Goal: Task Accomplishment & Management: Manage account settings

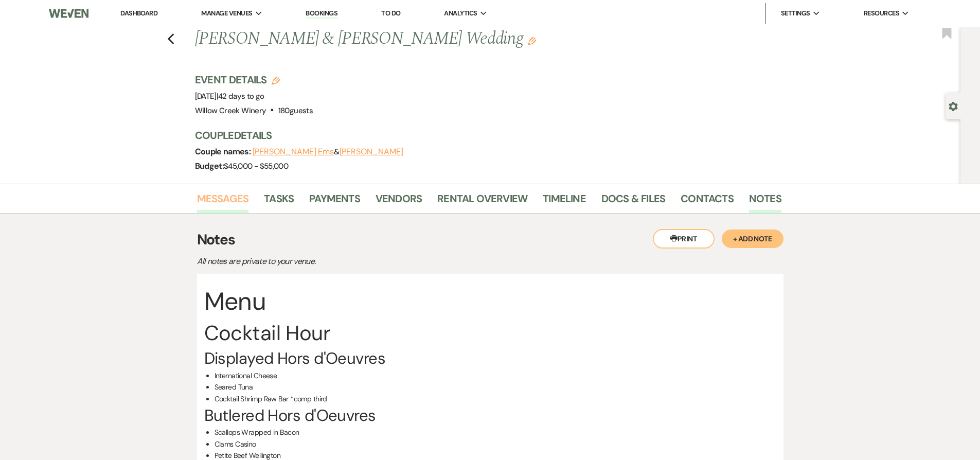
click at [224, 192] on link "Messages" at bounding box center [223, 201] width 52 height 23
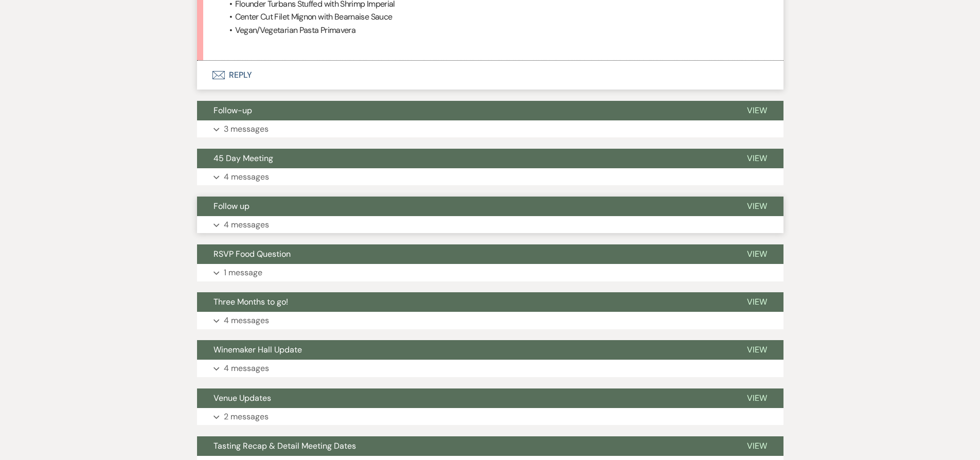
scroll to position [716, 0]
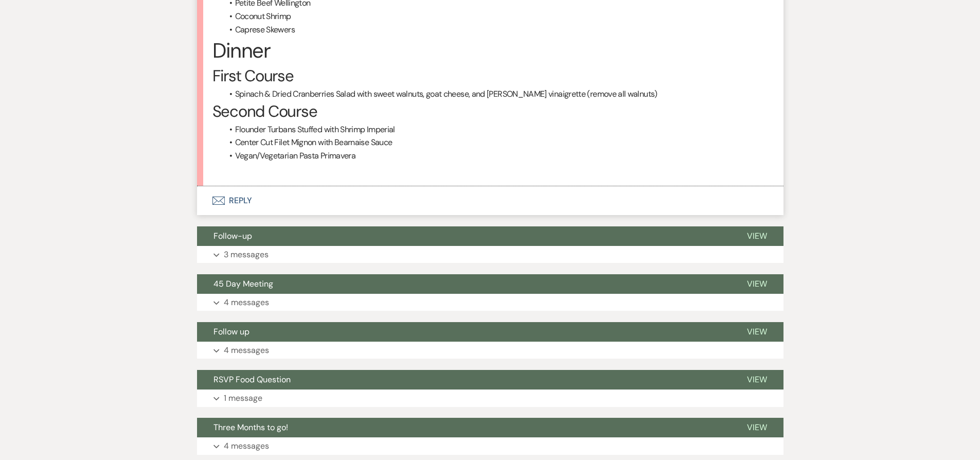
click at [265, 199] on button "Envelope Reply" at bounding box center [490, 200] width 586 height 29
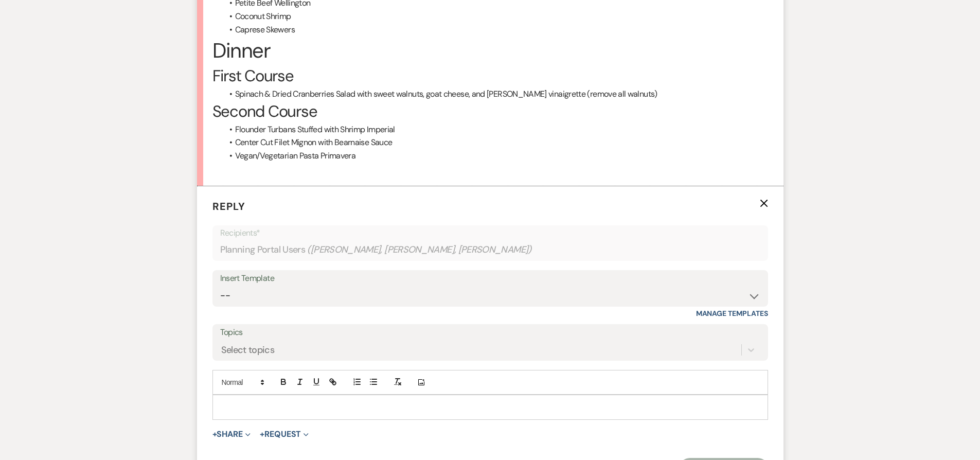
click at [435, 284] on div "Insert Template" at bounding box center [490, 278] width 540 height 15
click at [442, 291] on select "-- Weven Planning Portal Introduction (Booked Events) 6-Month Check-in Review R…" at bounding box center [490, 295] width 540 height 20
select select "1589"
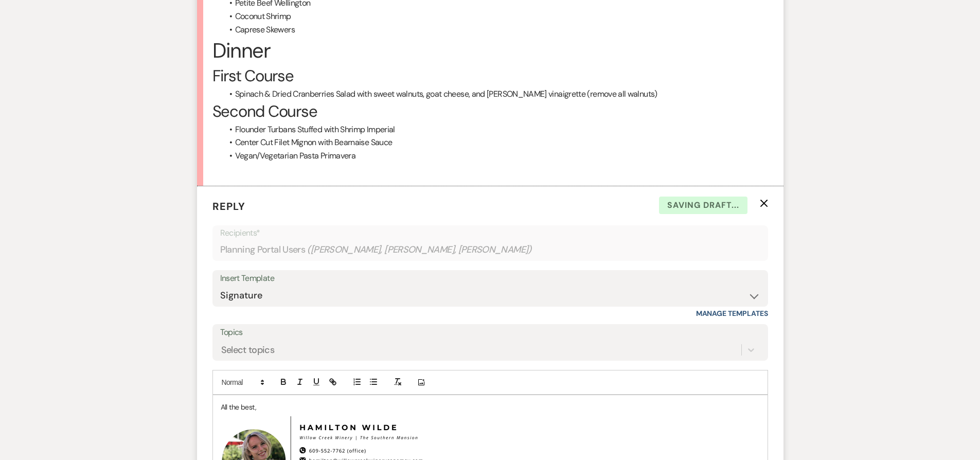
click at [219, 403] on div "All the best, ﻿ ﻿" at bounding box center [490, 458] width 554 height 127
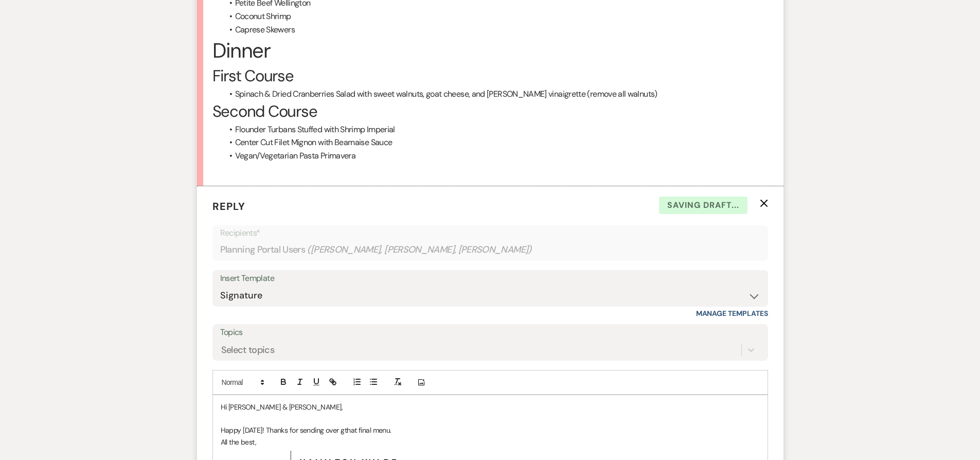
click at [340, 429] on p "Happy Friday! Thanks for sending over gthat final menu." at bounding box center [490, 429] width 539 height 11
click at [402, 430] on p "Happy Friday! Thanks for sending over that final menu." at bounding box center [490, 429] width 539 height 11
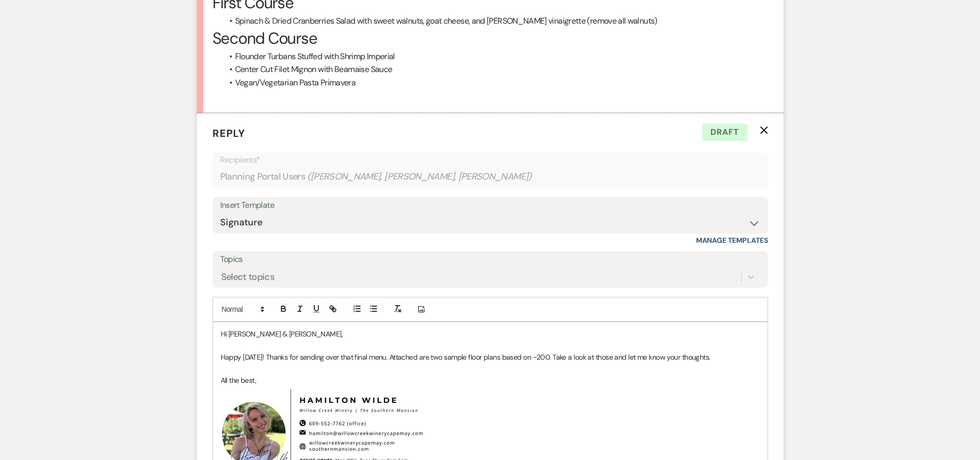
scroll to position [791, 0]
click at [721, 357] on p "Happy Friday! Thanks for sending over that final menu. Attached are two sample …" at bounding box center [490, 355] width 539 height 11
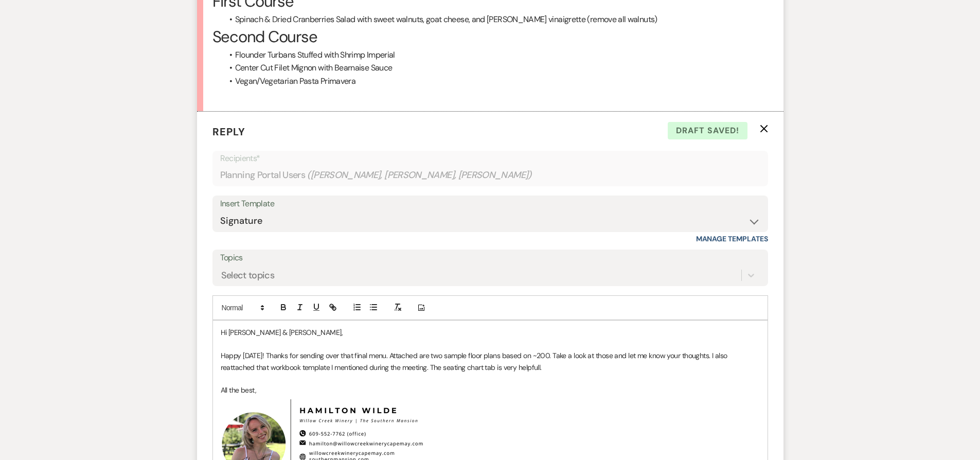
click at [516, 365] on p "Happy Friday! Thanks for sending over that final menu. Attached are two sample …" at bounding box center [490, 361] width 539 height 23
click at [572, 369] on p "Happy Friday! Thanks for sending over that final menu. Attached are two sample …" at bounding box center [490, 361] width 539 height 23
click at [492, 368] on p "Happy Friday! Thanks for sending over that final menu. Attached are two sample …" at bounding box center [490, 361] width 539 height 23
click at [513, 375] on p at bounding box center [490, 378] width 539 height 11
click at [512, 366] on p "Happy Friday! Thanks for sending over that final menu. Attached are two sample …" at bounding box center [490, 361] width 539 height 23
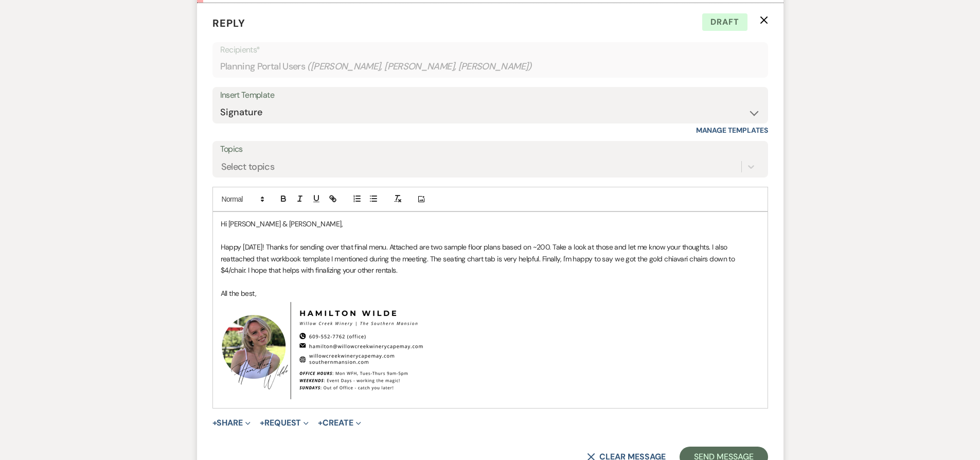
scroll to position [902, 0]
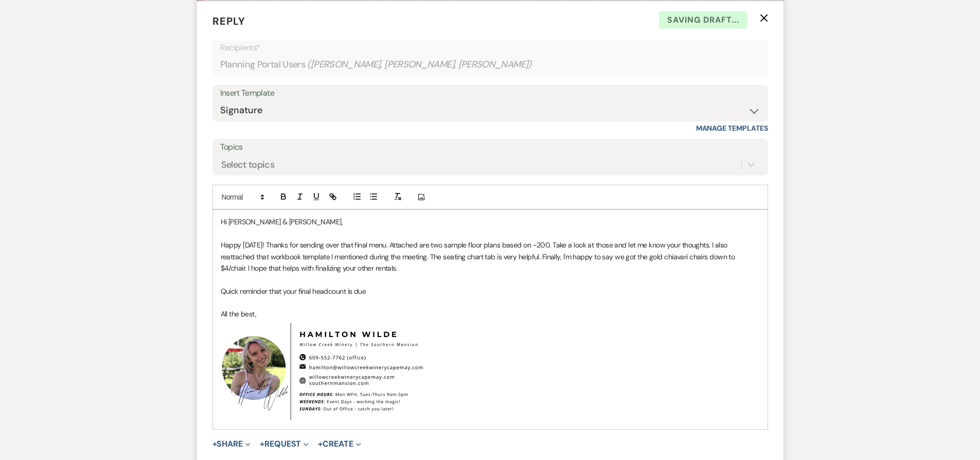
click at [344, 291] on p "Quick reminder that your final headcount is due" at bounding box center [490, 290] width 539 height 11
click at [348, 291] on p "Quick reminder that your final headcount is due" at bounding box center [490, 290] width 539 height 11
click at [353, 293] on p "Quick reminder that your final headcount with entrée counts is due" at bounding box center [490, 290] width 539 height 11
drag, startPoint x: 353, startPoint y: 293, endPoint x: 398, endPoint y: 291, distance: 44.3
click at [398, 291] on p "Quick reminder that your final headcount with entrée counts is due" at bounding box center [490, 290] width 539 height 11
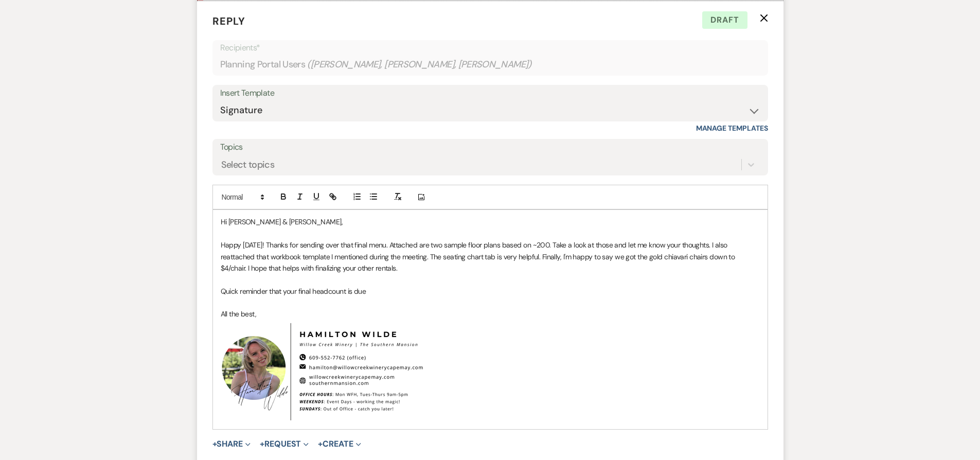
click at [416, 297] on p at bounding box center [490, 302] width 539 height 11
click at [391, 287] on p "Quick reminder that your final headcount is due" at bounding box center [490, 290] width 539 height 11
drag, startPoint x: 394, startPoint y: 292, endPoint x: 210, endPoint y: 291, distance: 184.1
click at [210, 291] on form "Reply X Draft Recipients* Planning Portal Users ( Connor Ems, Sarah Powell, Sus…" at bounding box center [490, 250] width 586 height 499
click at [317, 293] on p "Looking forward to seeing you pon September 4th – Sarah, do you know if that st…" at bounding box center [490, 290] width 539 height 11
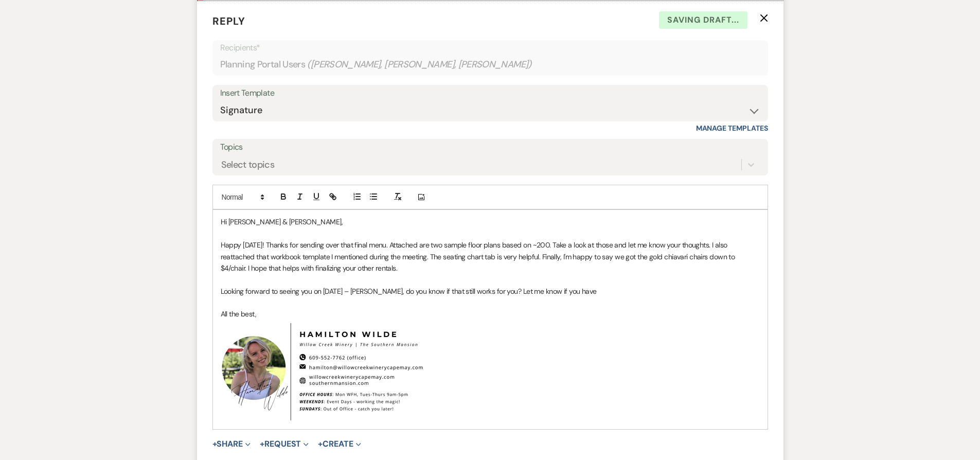
click at [622, 298] on p at bounding box center [490, 302] width 539 height 11
click at [619, 287] on p "Looking forward to seeing you on September 4th – Sarah, do you know if that sti…" at bounding box center [490, 290] width 539 height 11
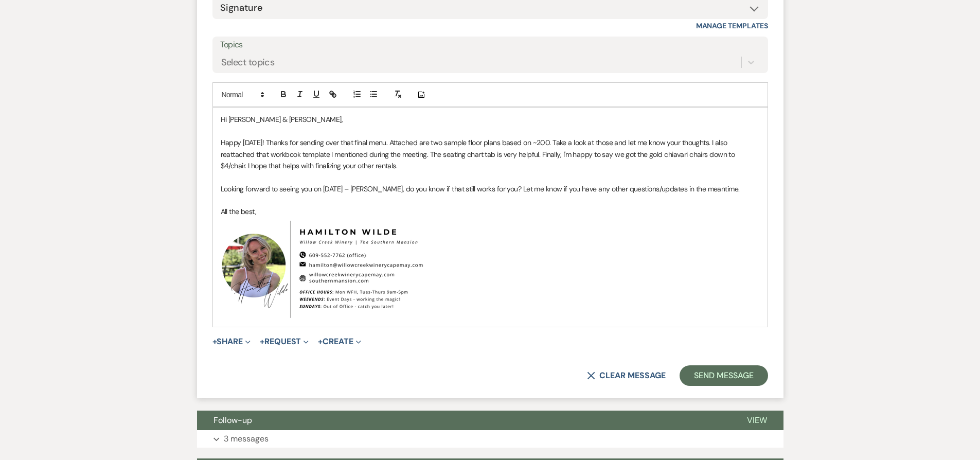
scroll to position [1015, 0]
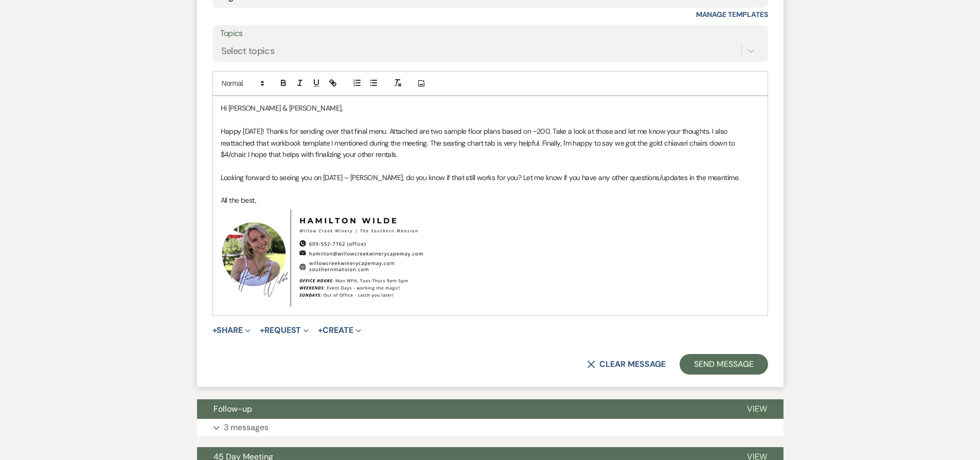
click at [545, 131] on p "Happy Friday! Thanks for sending over that final menu. Attached are two sample …" at bounding box center [490, 142] width 539 height 34
click at [583, 128] on p "Happy Friday! Thanks for sending over that final menu. Attached are two sample …" at bounding box center [490, 142] width 539 height 34
click at [573, 130] on p "Happy Friday! Thanks for sending over that final menu. Attached are two sample …" at bounding box center [490, 142] width 539 height 34
click at [230, 326] on button "+ Share Expand" at bounding box center [231, 330] width 39 height 8
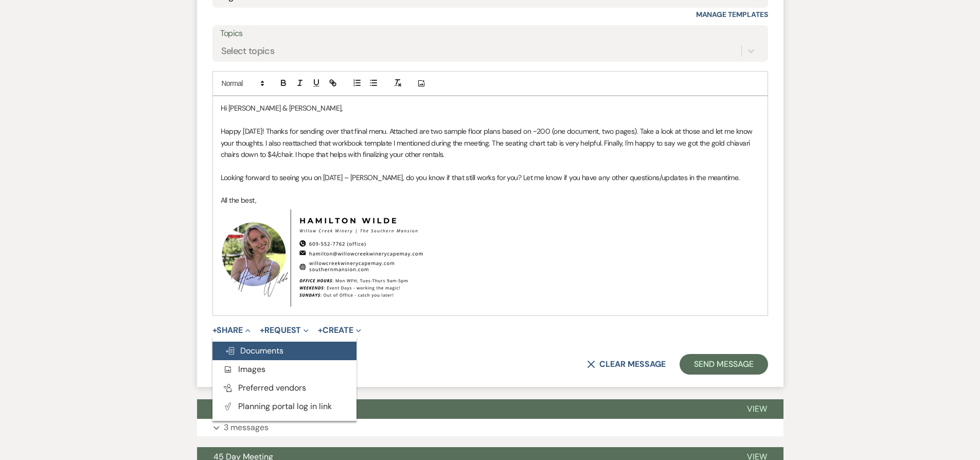
click at [267, 351] on span "Doc Upload Documents" at bounding box center [254, 350] width 59 height 11
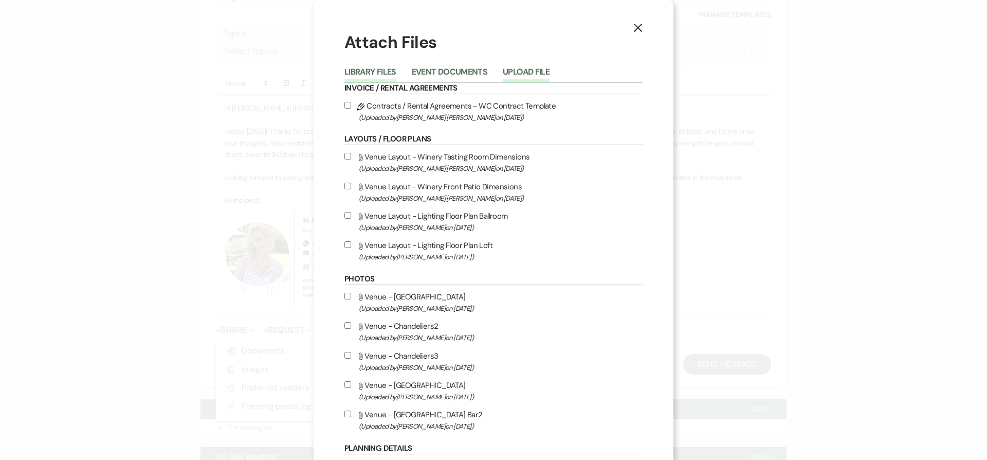
click at [520, 71] on button "Upload File" at bounding box center [526, 75] width 47 height 14
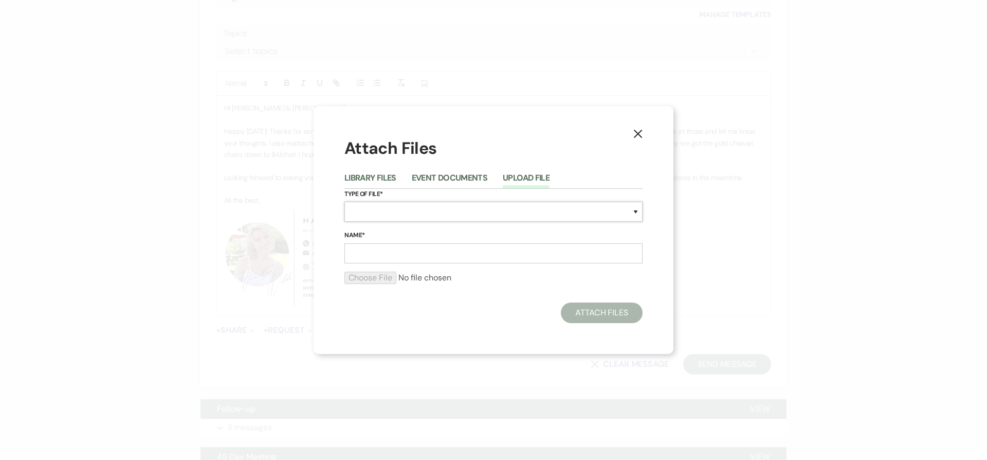
click at [475, 209] on select "Special Event Insurance Vendor Certificate of Insurance Contracts / Rental Agre…" at bounding box center [494, 212] width 298 height 20
select select "24"
click at [459, 258] on input "Name*" at bounding box center [494, 253] width 298 height 20
type input "Sample Floor Plans"
click at [376, 279] on input "file" at bounding box center [494, 278] width 298 height 12
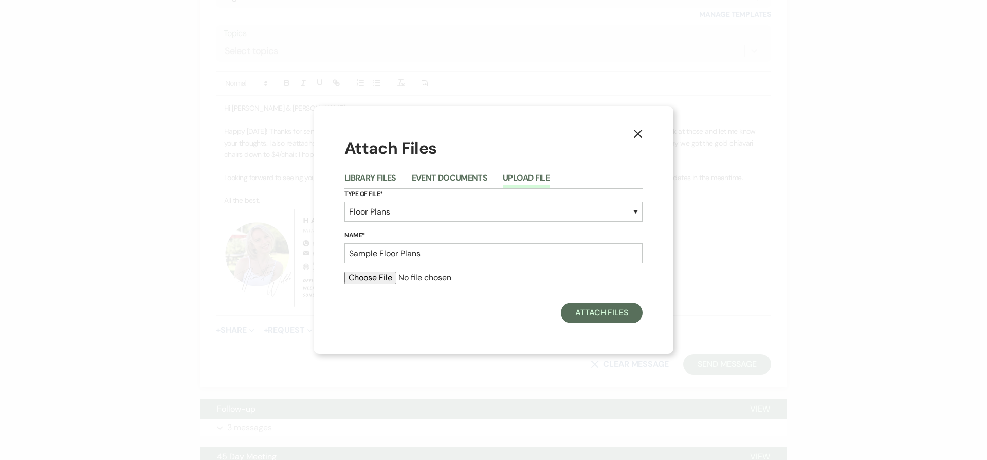
type input "C:\fakepath\10.04.25 Sample Floor Plans.pdf"
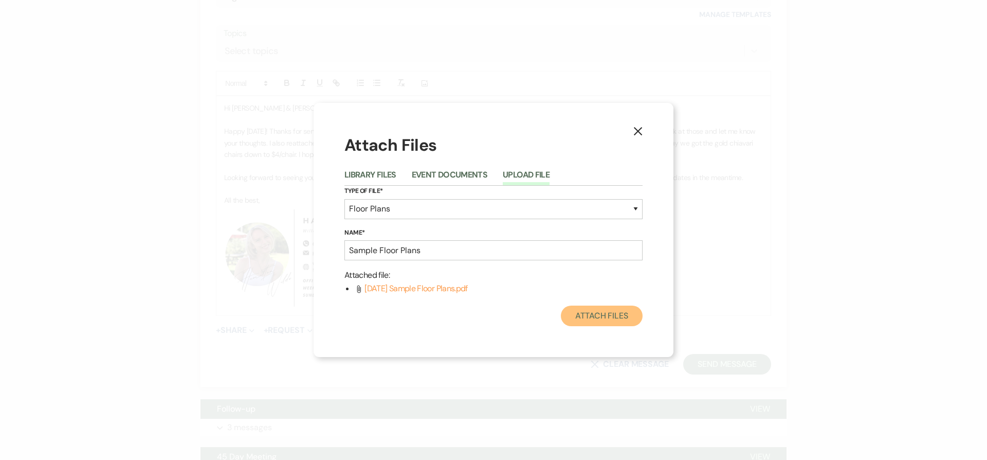
click at [602, 319] on button "Attach Files" at bounding box center [602, 315] width 82 height 21
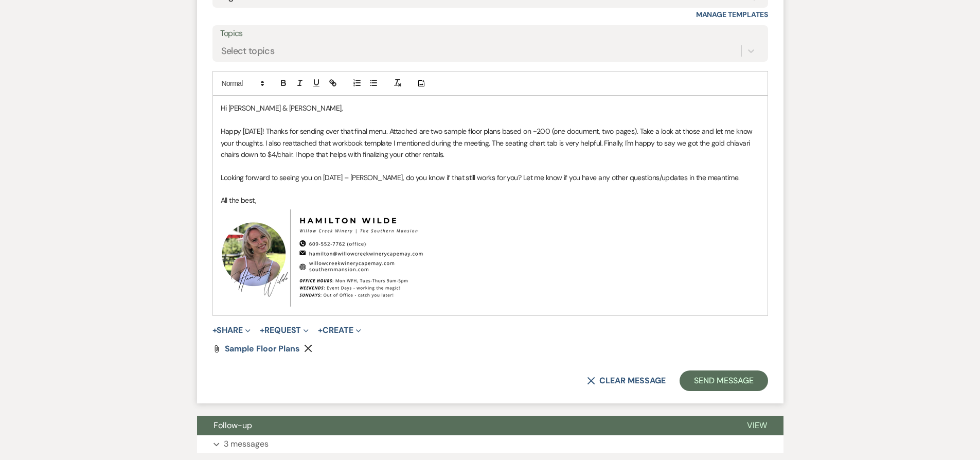
click at [438, 178] on p "Looking forward to seeing you on September 4th – Sarah, do you know if that sti…" at bounding box center [490, 177] width 539 height 11
click at [745, 375] on button "Send Message" at bounding box center [723, 380] width 88 height 21
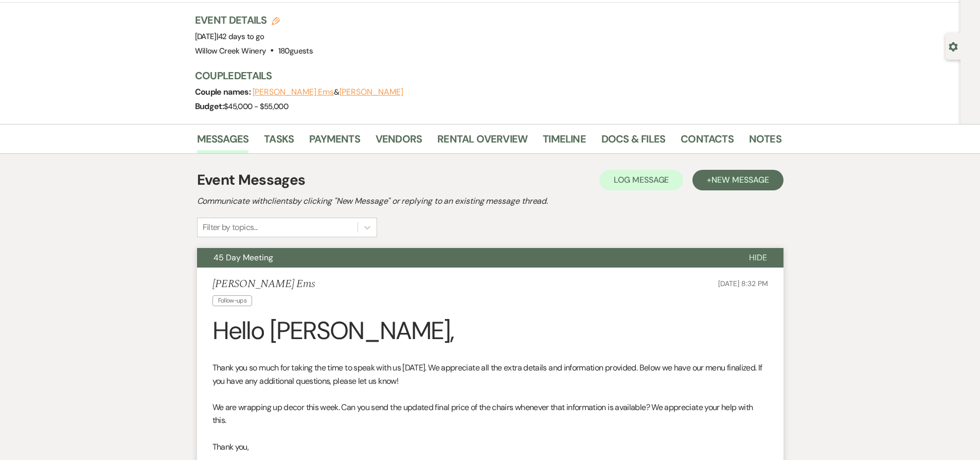
scroll to position [0, 0]
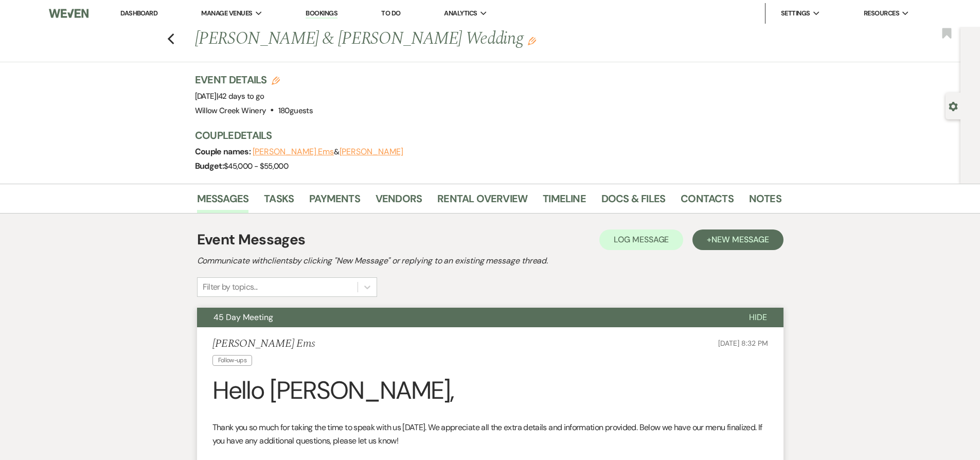
click at [418, 320] on button "45 Day Meeting" at bounding box center [464, 318] width 535 height 20
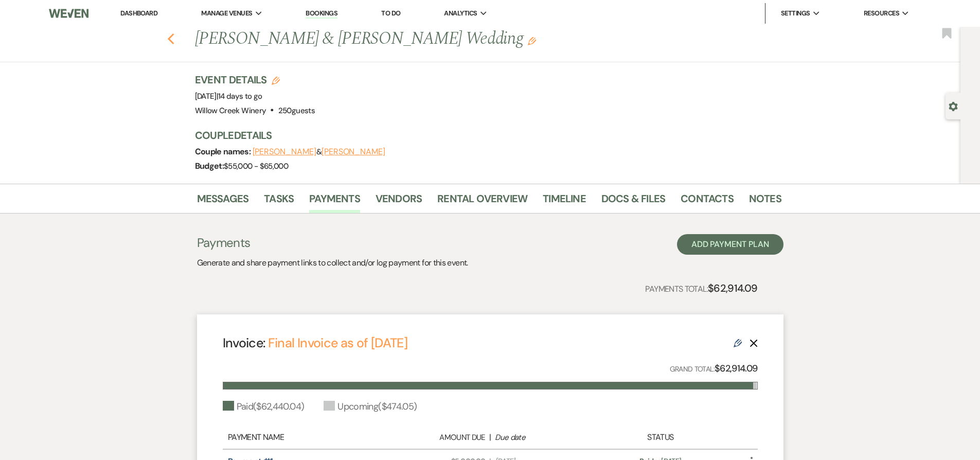
click at [174, 37] on use "button" at bounding box center [170, 38] width 7 height 11
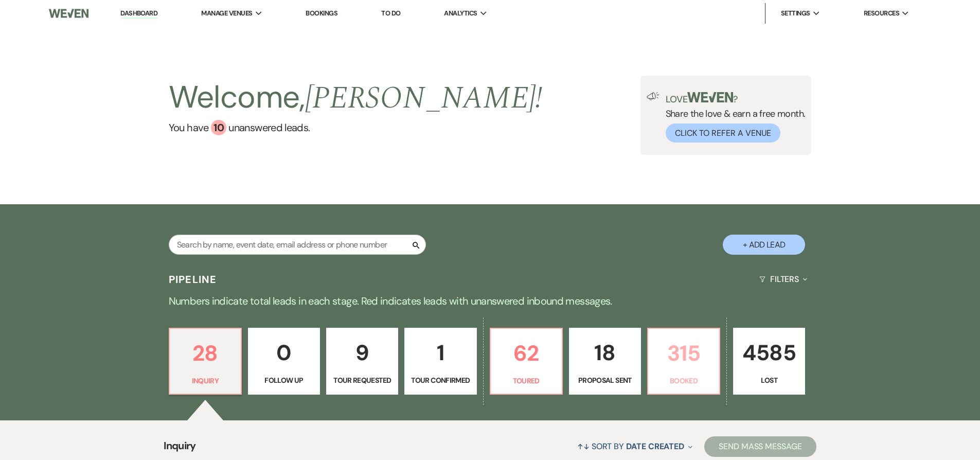
click at [654, 328] on link "315 Booked" at bounding box center [683, 361] width 73 height 67
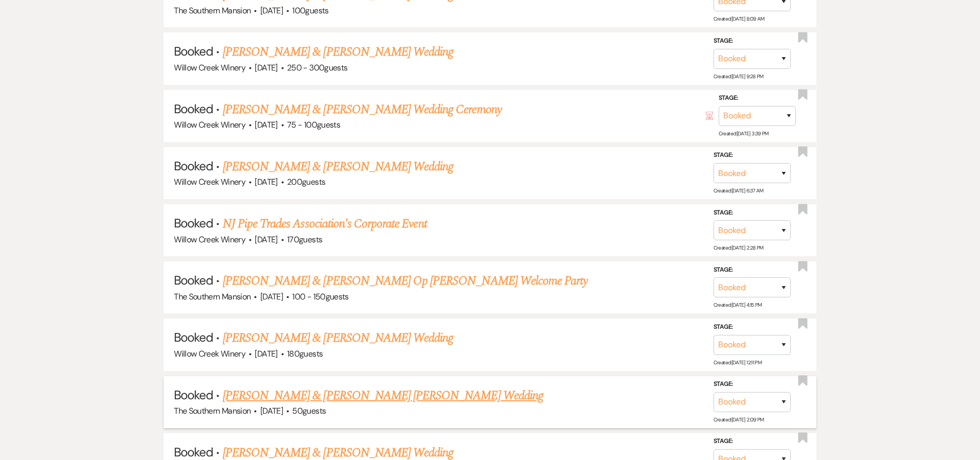
scroll to position [1314, 0]
click at [314, 404] on link "[PERSON_NAME] & [PERSON_NAME] [PERSON_NAME] Wedding" at bounding box center [383, 395] width 320 height 19
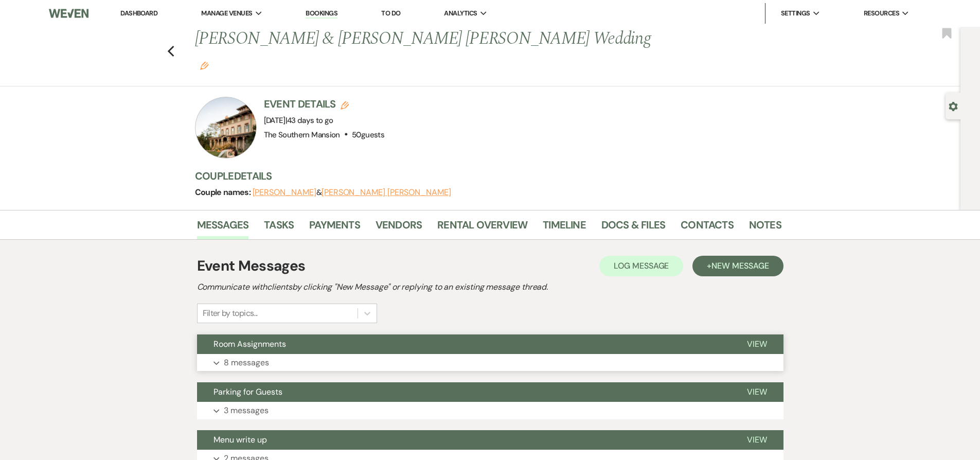
click at [340, 354] on button "Expand 8 messages" at bounding box center [490, 362] width 586 height 17
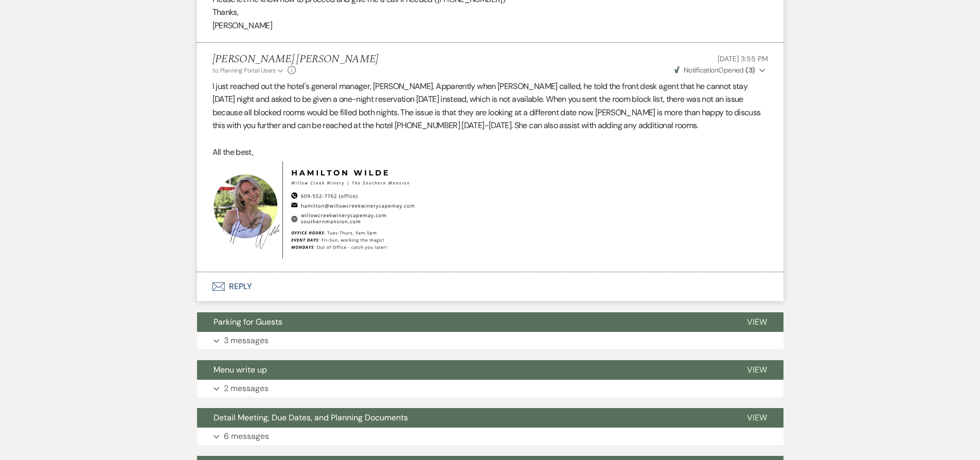
scroll to position [1335, 0]
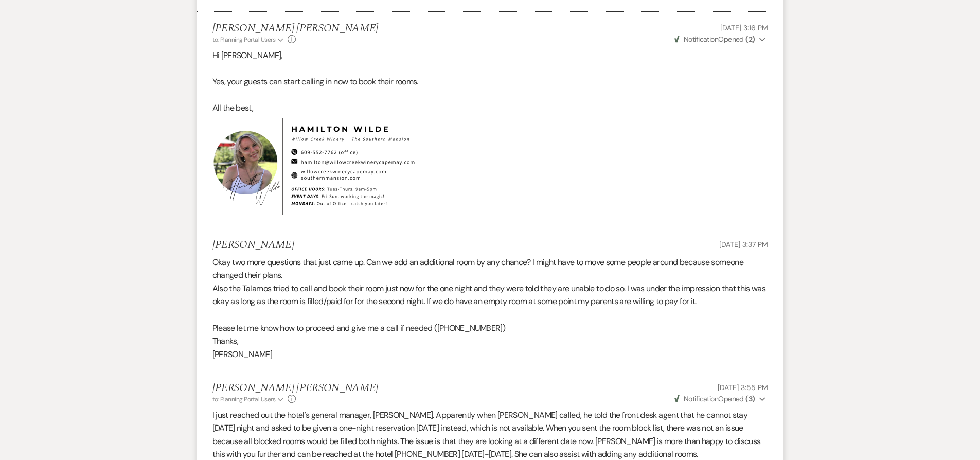
click at [767, 340] on li "Jaclyn Romano Aug 18, 2025, 3:37 PM Okay two more questions that just came up. …" at bounding box center [490, 299] width 586 height 143
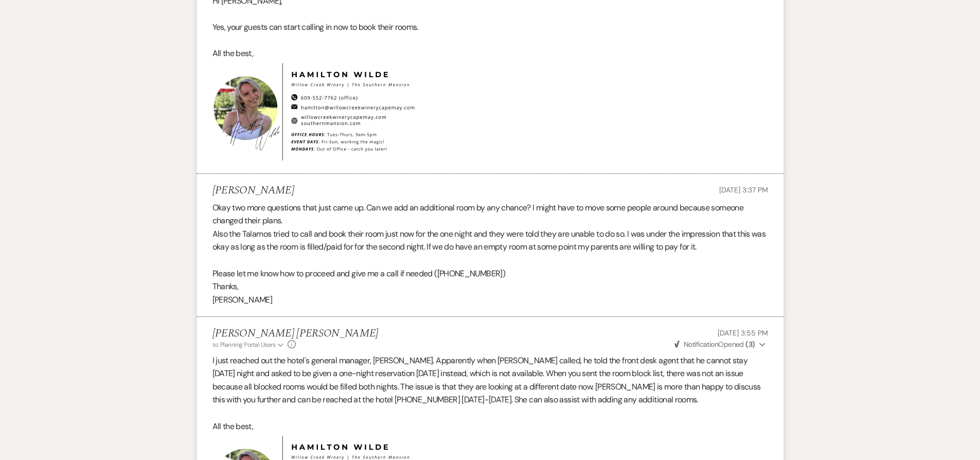
scroll to position [1465, 0]
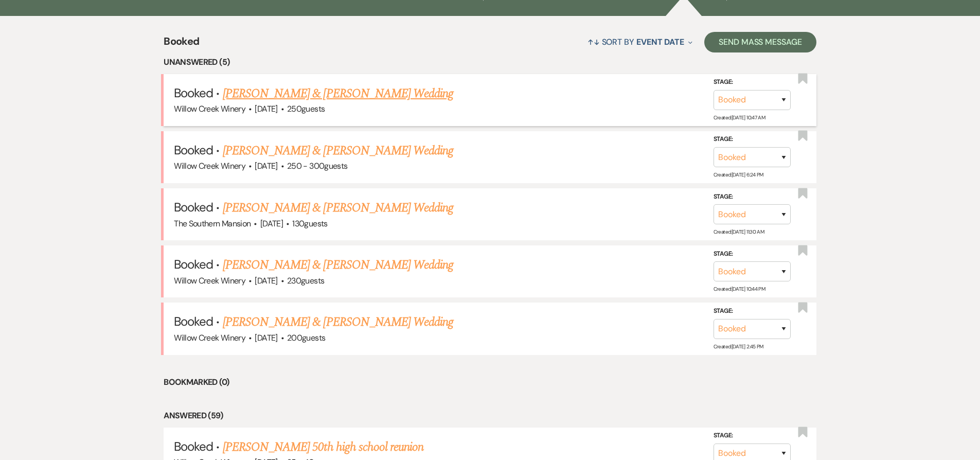
scroll to position [404, 0]
click at [309, 103] on link "[PERSON_NAME] & [PERSON_NAME] Wedding" at bounding box center [338, 94] width 230 height 19
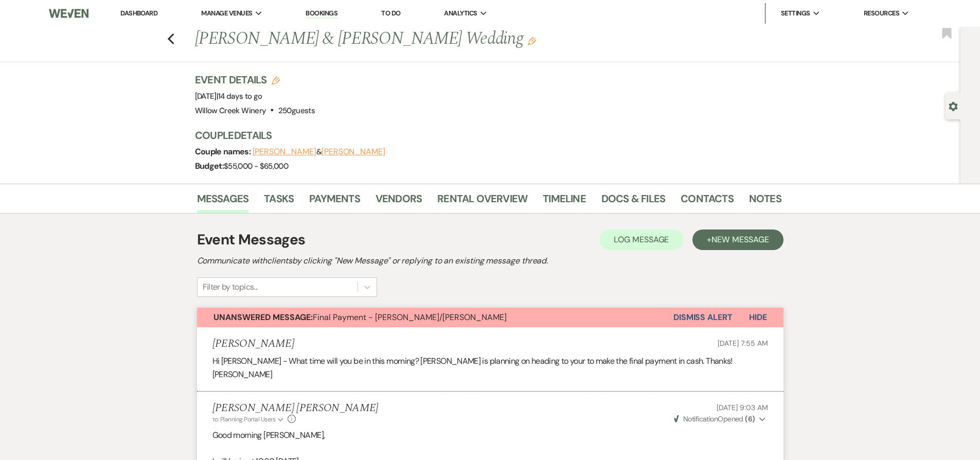
click at [682, 312] on button "Dismiss Alert" at bounding box center [702, 318] width 59 height 20
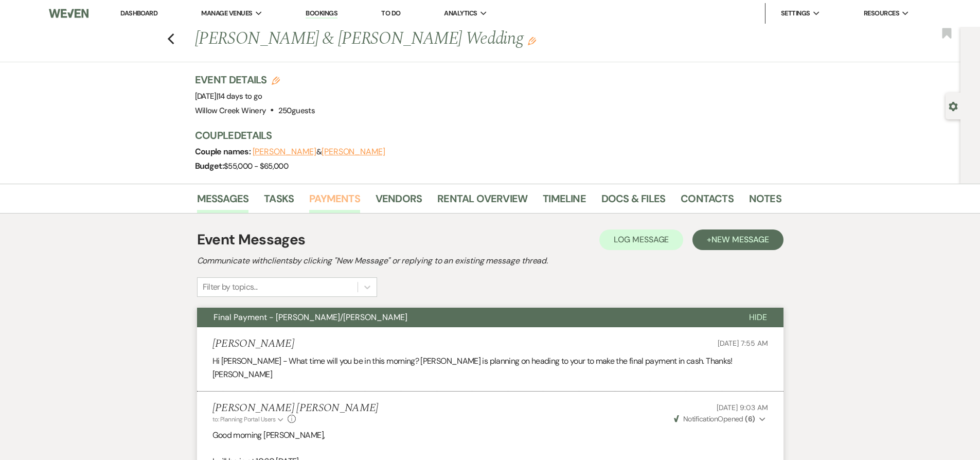
click at [326, 194] on link "Payments" at bounding box center [334, 201] width 51 height 23
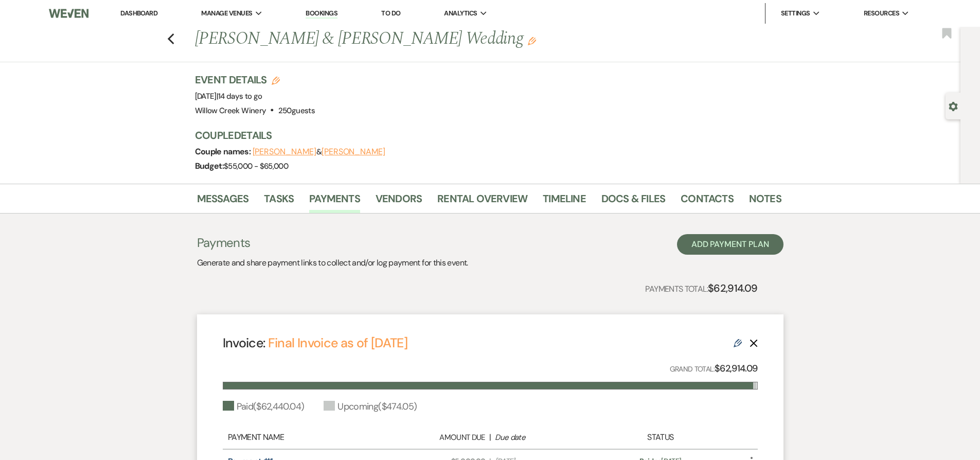
click at [178, 33] on div "Previous Andrew O'Connell & Maura Enright's Wedding Edit Bookmark" at bounding box center [477, 44] width 965 height 35
click at [175, 37] on icon "Previous" at bounding box center [171, 39] width 8 height 12
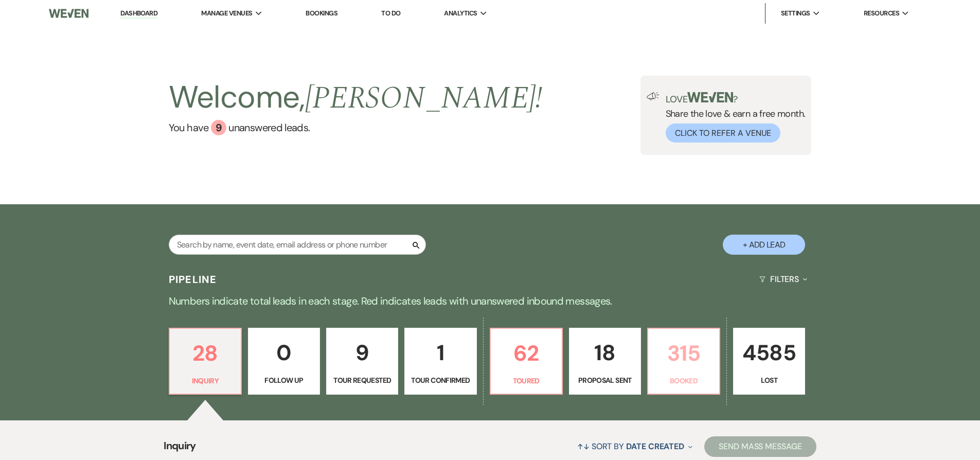
click at [682, 368] on p "315" at bounding box center [683, 353] width 59 height 34
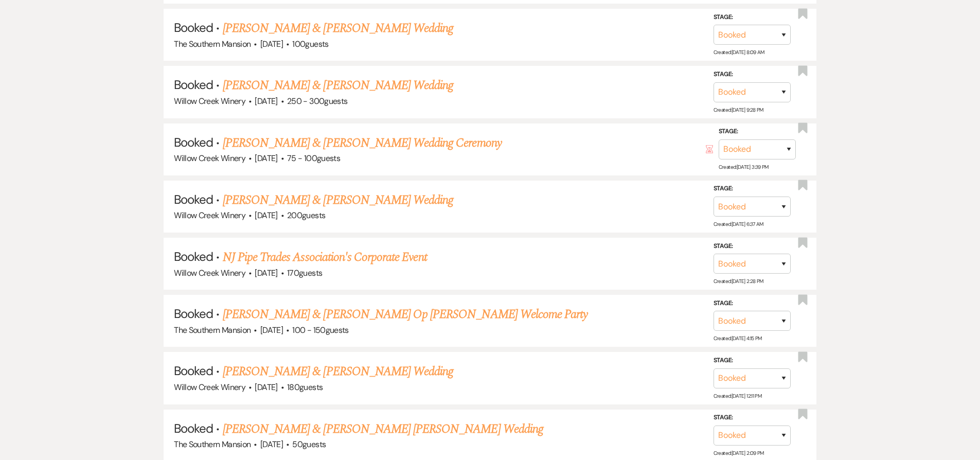
scroll to position [1291, 0]
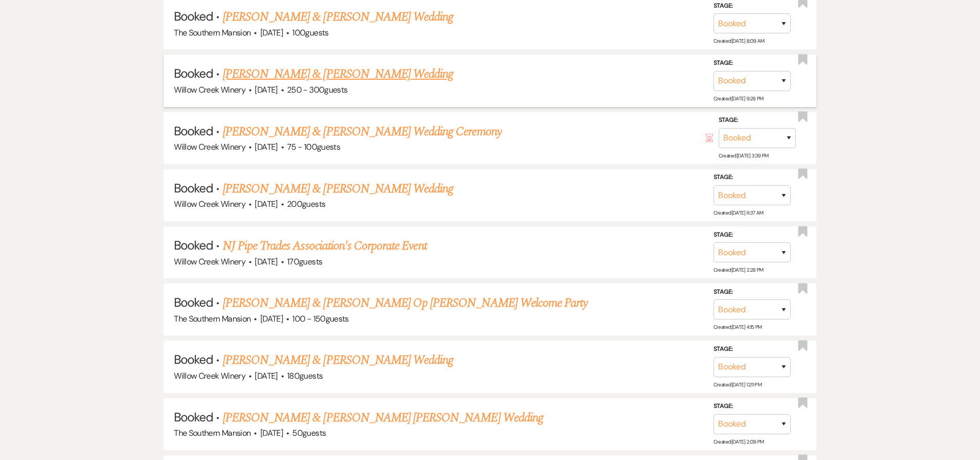
click at [270, 83] on link "[PERSON_NAME] & [PERSON_NAME] Wedding" at bounding box center [338, 74] width 230 height 19
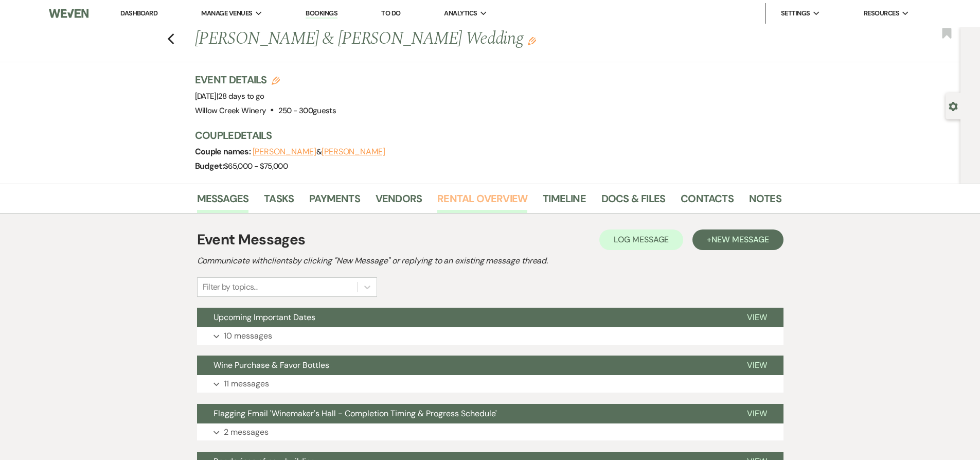
click at [466, 211] on link "Rental Overview" at bounding box center [482, 201] width 90 height 23
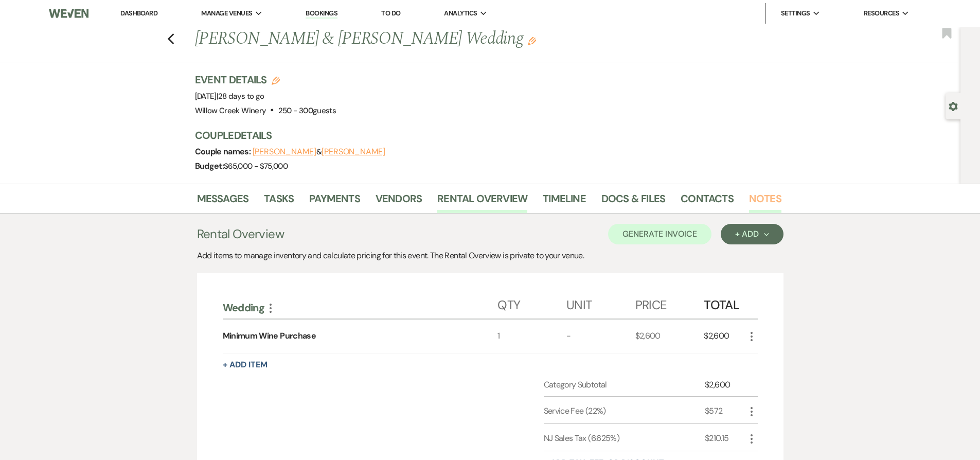
click at [757, 202] on link "Notes" at bounding box center [765, 201] width 32 height 23
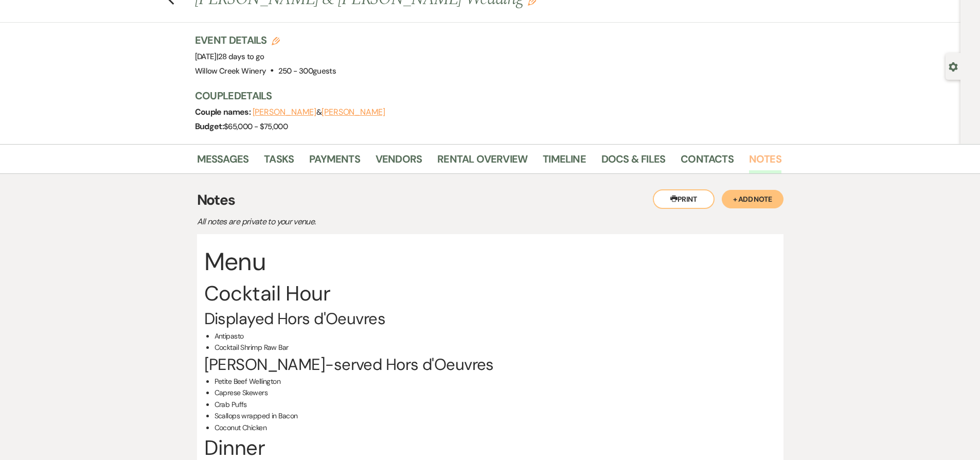
scroll to position [103, 0]
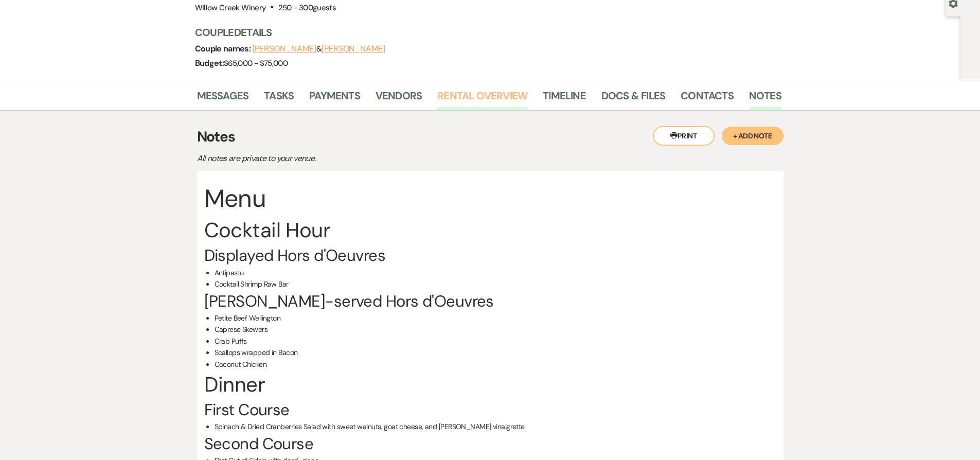
click at [471, 93] on link "Rental Overview" at bounding box center [482, 98] width 90 height 23
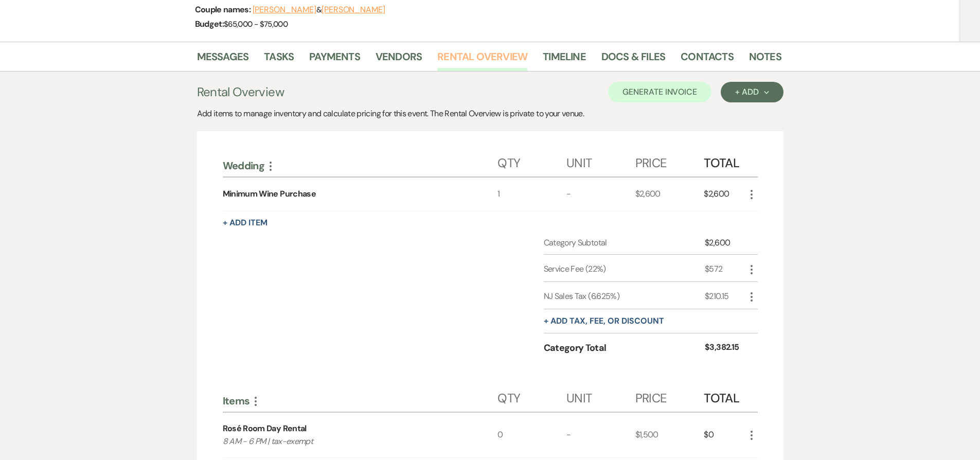
scroll to position [257, 0]
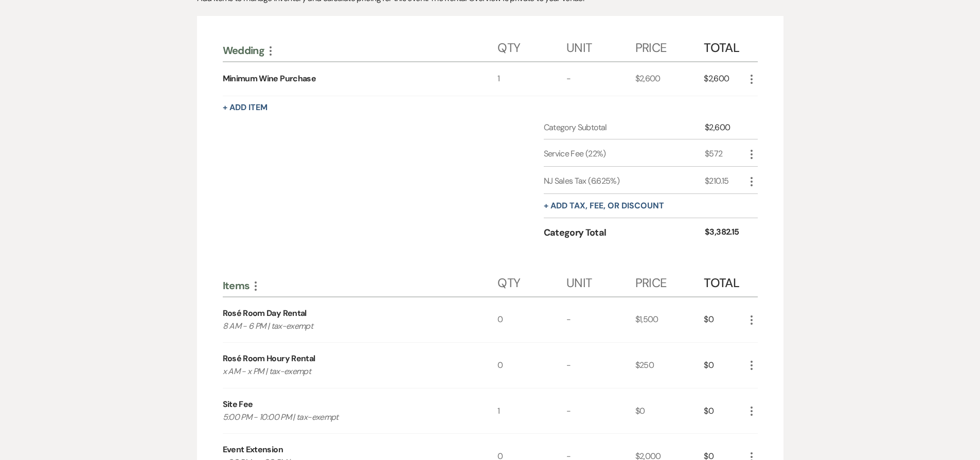
click at [752, 321] on icon "More" at bounding box center [751, 320] width 12 height 12
click at [753, 356] on button "X Delete" at bounding box center [773, 356] width 56 height 16
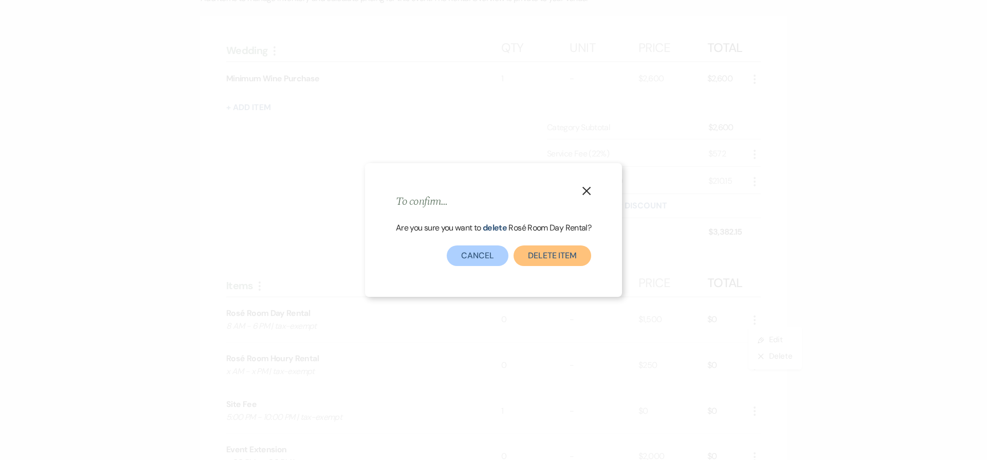
click at [543, 254] on button "Delete Item" at bounding box center [553, 255] width 78 height 21
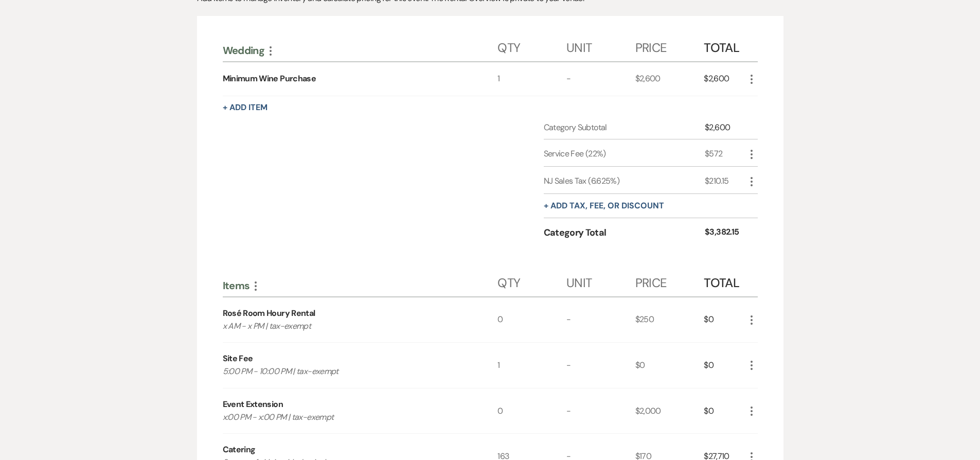
click at [751, 317] on icon "More" at bounding box center [751, 320] width 12 height 12
click at [773, 355] on button "X Delete" at bounding box center [773, 356] width 56 height 16
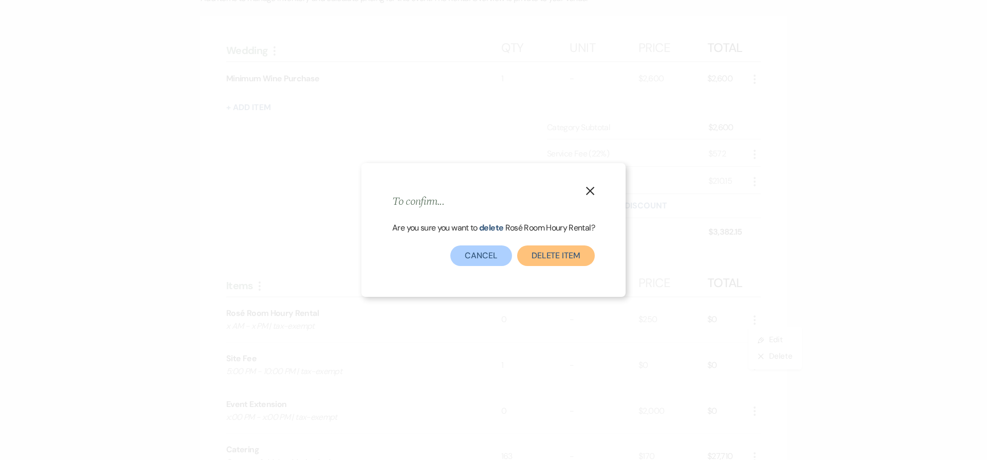
click at [553, 246] on button "Delete Item" at bounding box center [556, 255] width 78 height 21
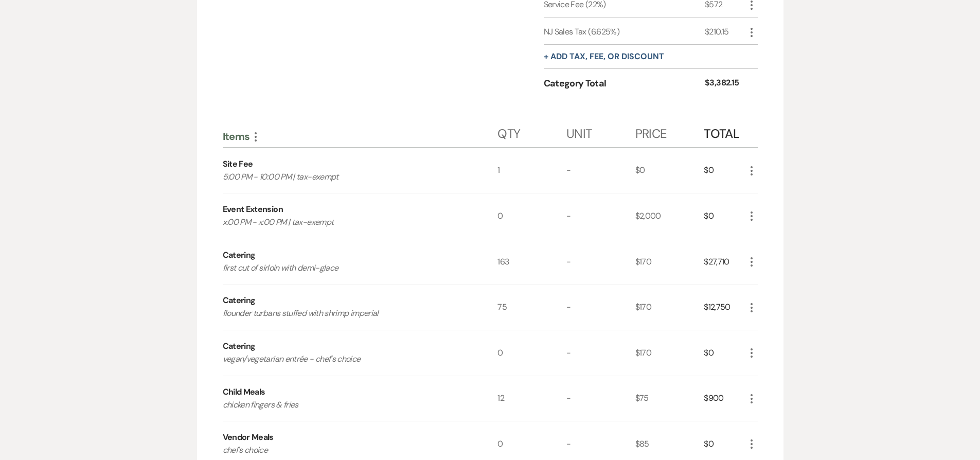
scroll to position [405, 0]
click at [750, 220] on icon "More" at bounding box center [751, 217] width 12 height 12
click at [763, 253] on button "X Delete" at bounding box center [773, 254] width 56 height 16
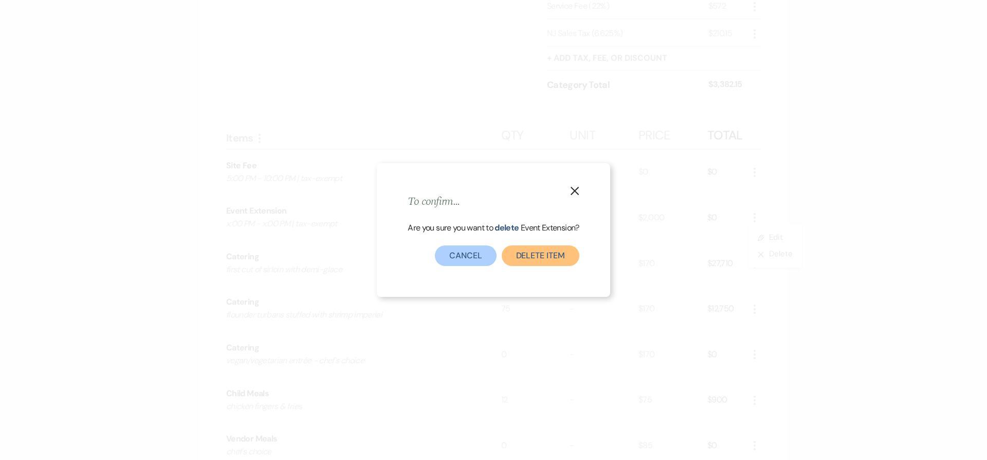
click at [559, 260] on button "Delete Item" at bounding box center [541, 255] width 78 height 21
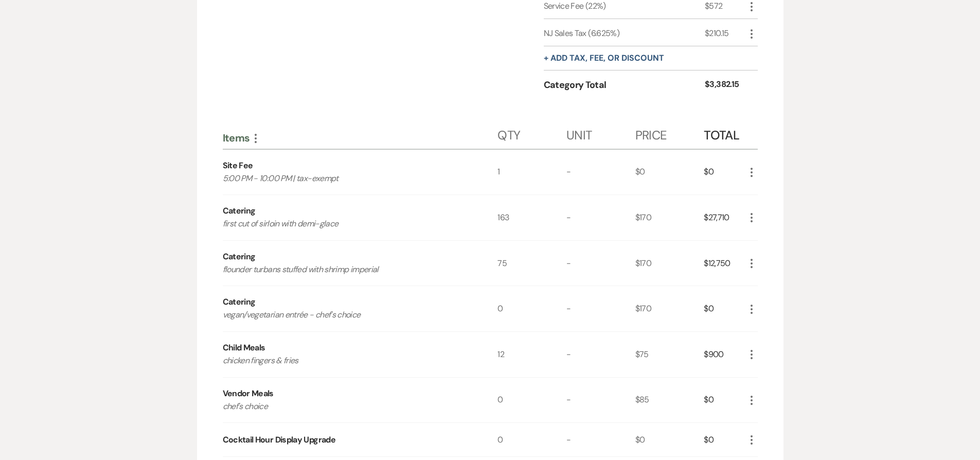
click at [747, 218] on icon "More" at bounding box center [751, 217] width 12 height 12
click at [783, 237] on button "Pencil Edit" at bounding box center [771, 237] width 53 height 16
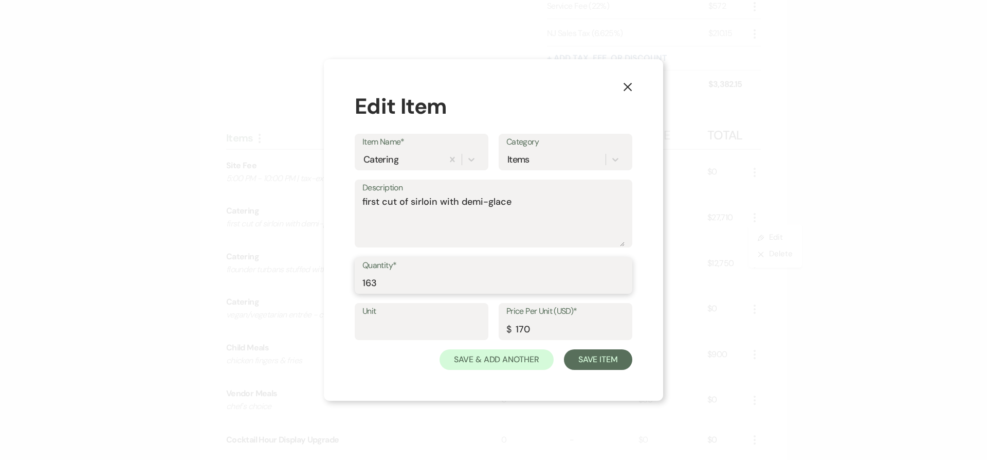
drag, startPoint x: 367, startPoint y: 279, endPoint x: 382, endPoint y: 283, distance: 16.0
click at [382, 283] on input "163" at bounding box center [494, 283] width 262 height 20
type input "195"
click at [583, 357] on button "Save Item" at bounding box center [598, 359] width 68 height 21
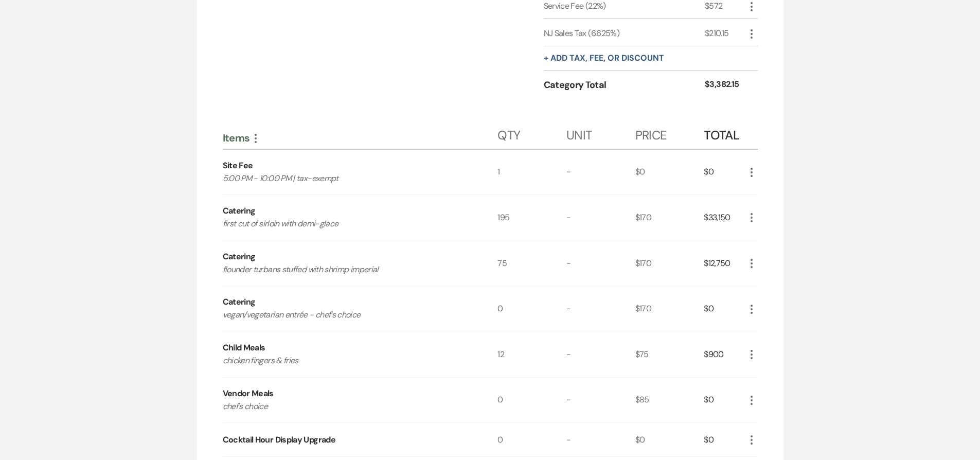
click at [749, 261] on icon "More" at bounding box center [751, 263] width 12 height 12
click at [769, 286] on button "Pencil Edit" at bounding box center [771, 283] width 53 height 16
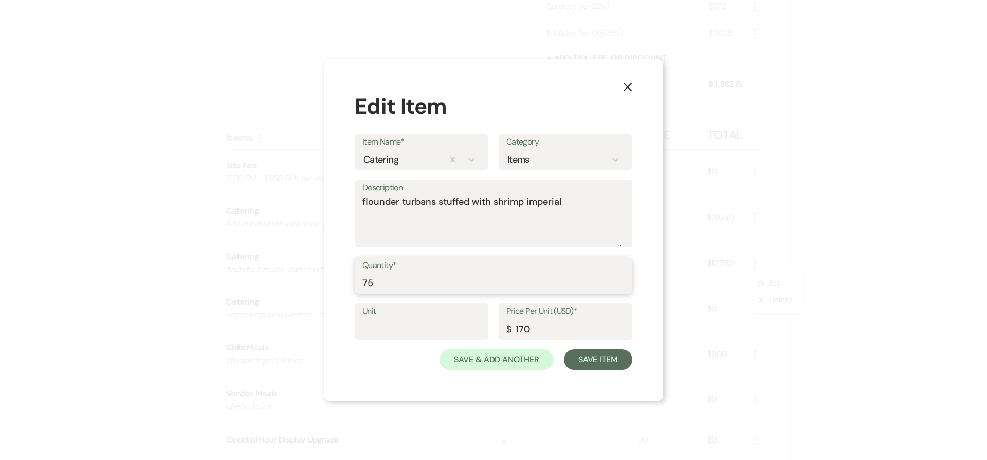
click at [363, 280] on input "75" at bounding box center [494, 283] width 262 height 20
type input "93"
click at [609, 355] on button "Save Item" at bounding box center [598, 359] width 68 height 21
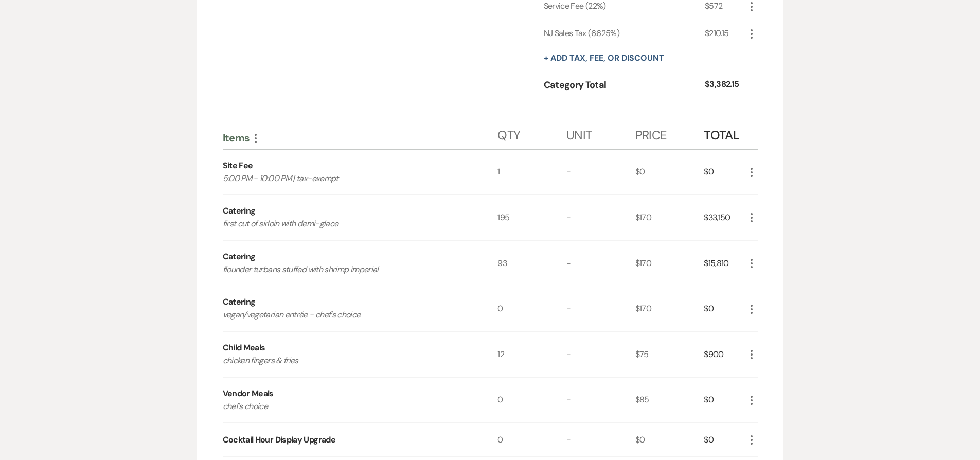
click at [754, 309] on icon "More" at bounding box center [751, 309] width 12 height 12
click at [765, 331] on button "Pencil Edit" at bounding box center [771, 329] width 53 height 16
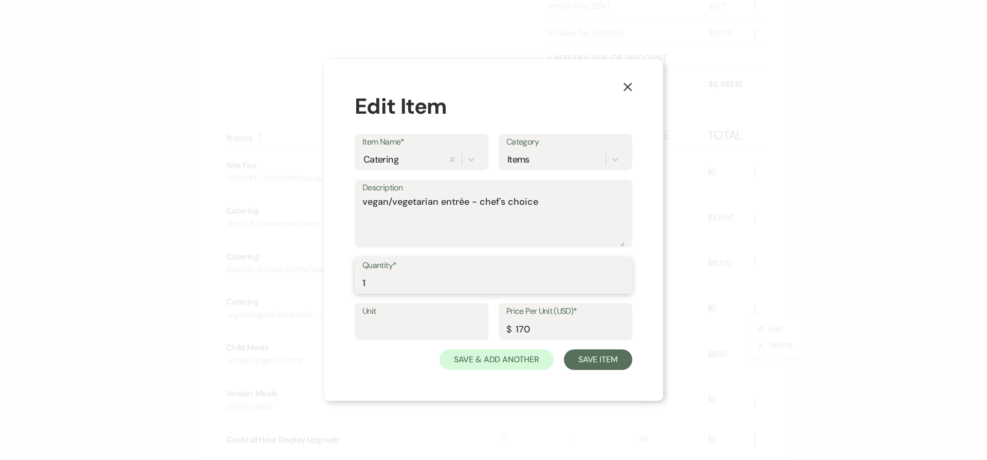
click at [620, 277] on input "1" at bounding box center [494, 283] width 262 height 20
type input "2"
click at [620, 277] on input "2" at bounding box center [494, 283] width 262 height 20
click at [604, 361] on button "Save Item" at bounding box center [598, 359] width 68 height 21
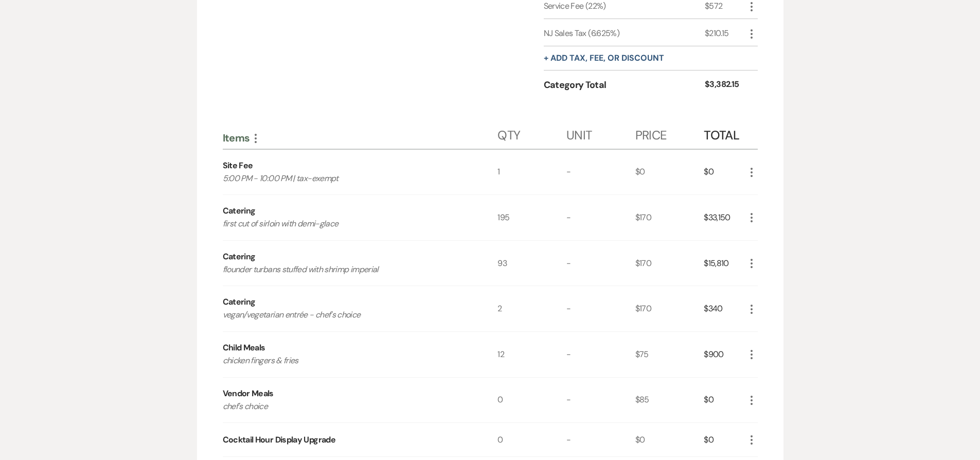
click at [752, 357] on icon "More" at bounding box center [751, 354] width 12 height 12
click at [760, 394] on button "X Delete" at bounding box center [773, 391] width 56 height 16
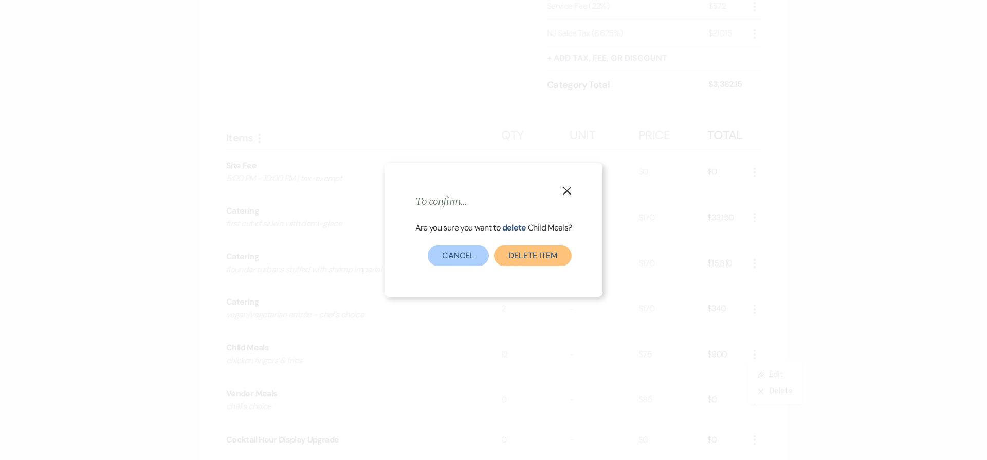
click at [555, 257] on button "Delete Item" at bounding box center [533, 255] width 78 height 21
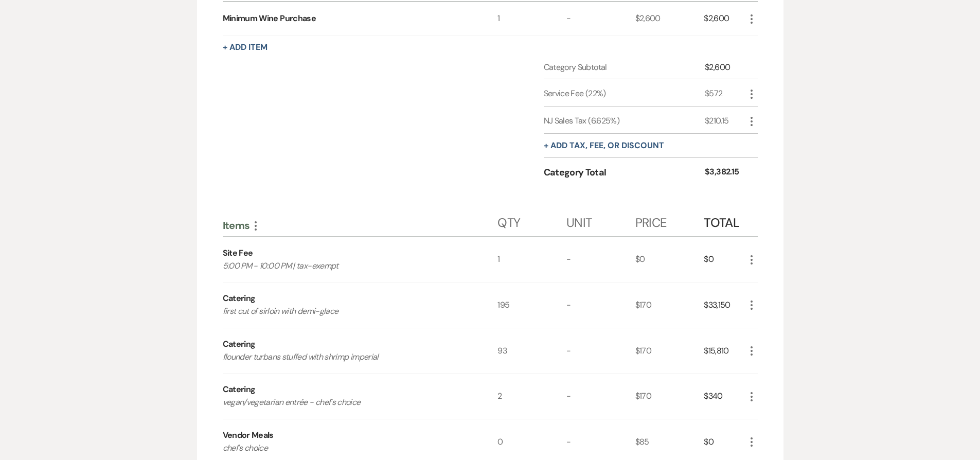
scroll to position [0, 0]
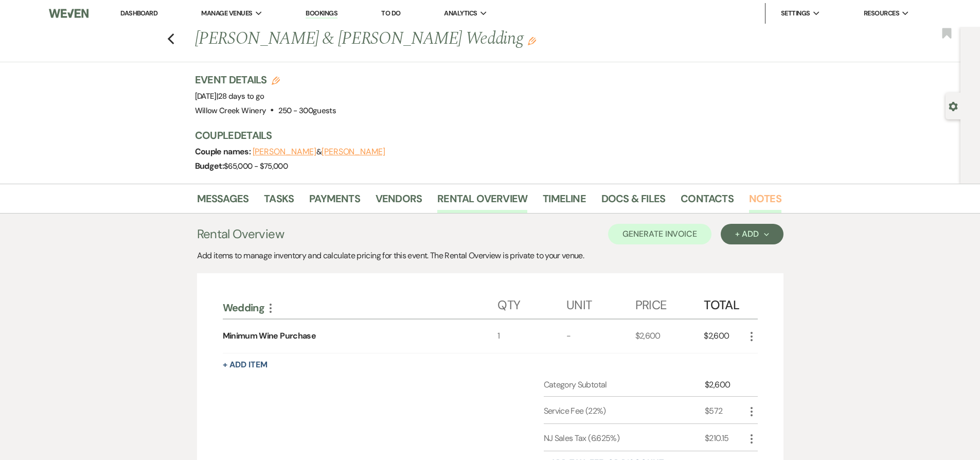
click at [750, 201] on link "Notes" at bounding box center [765, 201] width 32 height 23
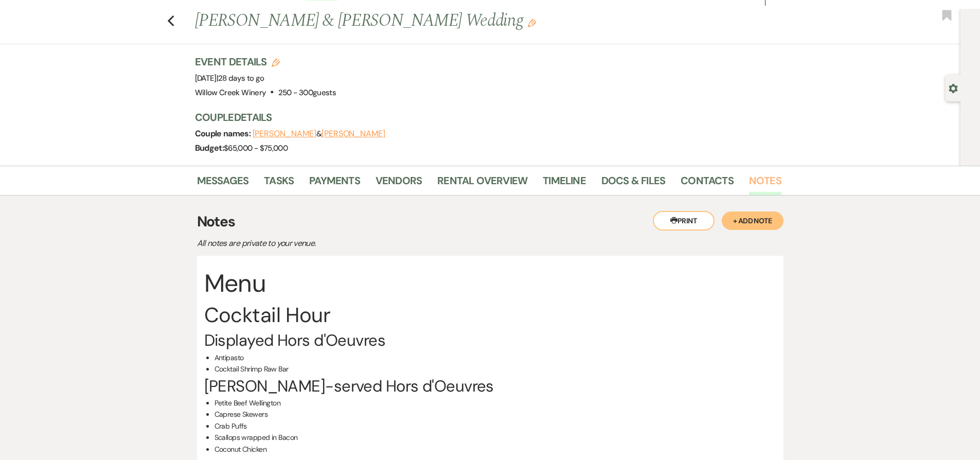
scroll to position [23, 0]
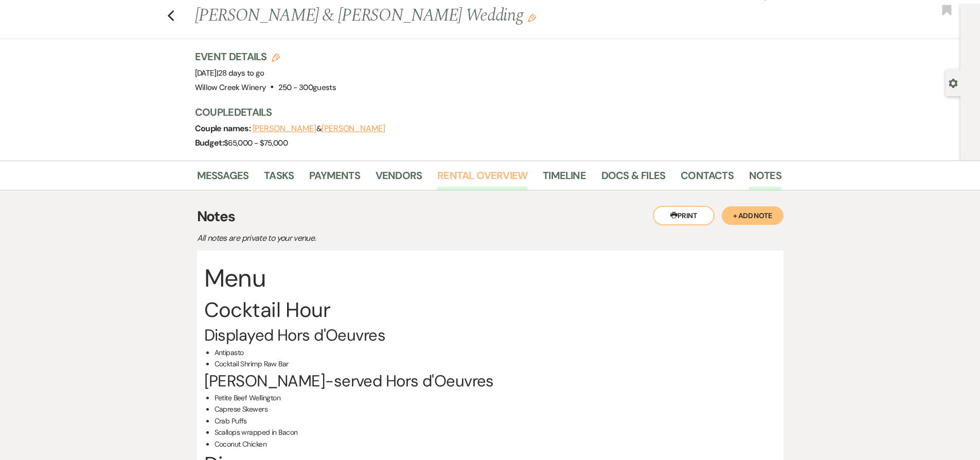
click at [457, 178] on link "Rental Overview" at bounding box center [482, 178] width 90 height 23
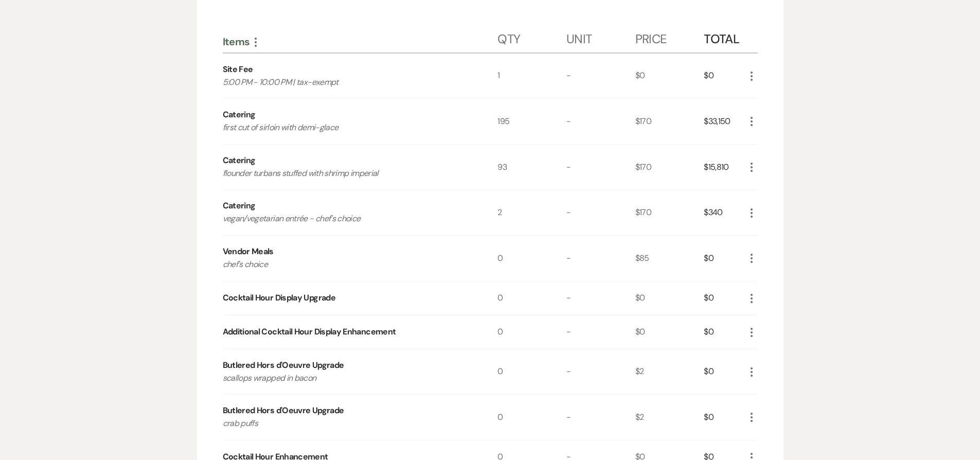
scroll to position [504, 0]
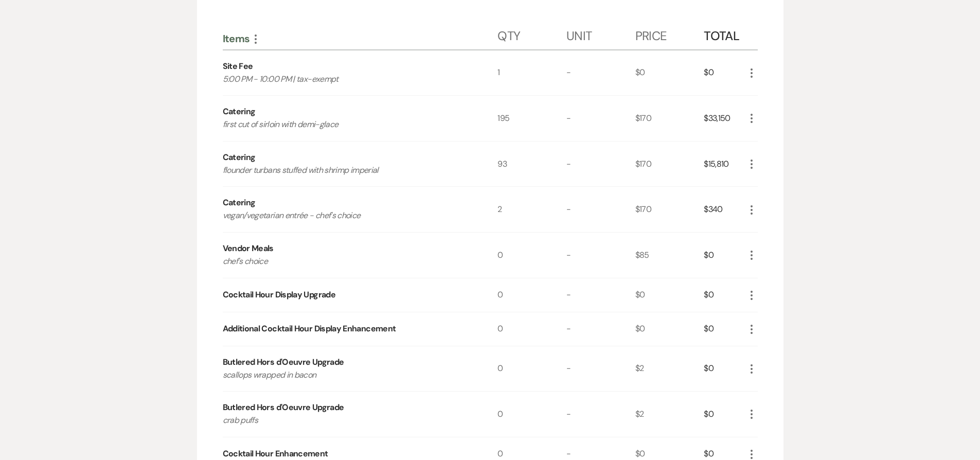
click at [753, 366] on icon "More" at bounding box center [751, 369] width 12 height 12
click at [773, 390] on button "Pencil Edit" at bounding box center [771, 389] width 53 height 16
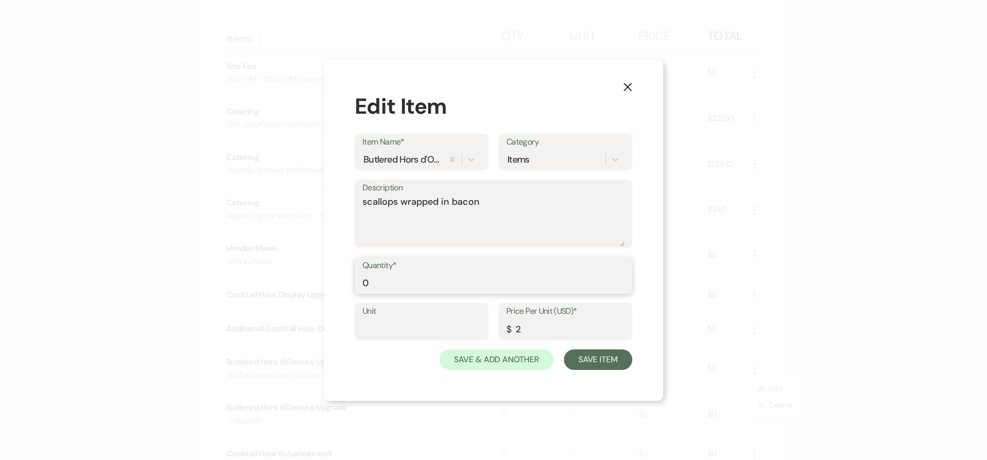
click at [409, 283] on input "0" at bounding box center [494, 283] width 262 height 20
click at [408, 281] on input "0" at bounding box center [494, 283] width 262 height 20
type input "290"
click at [575, 355] on button "Save Item" at bounding box center [598, 359] width 68 height 21
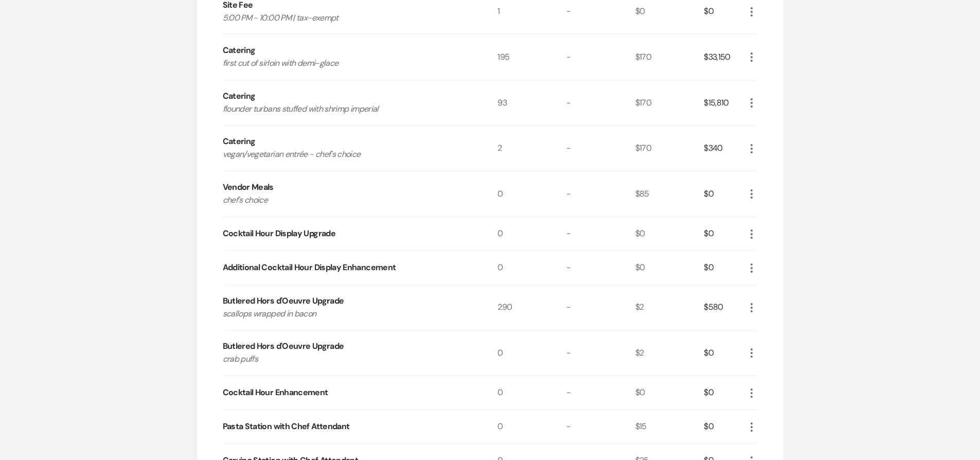
scroll to position [573, 0]
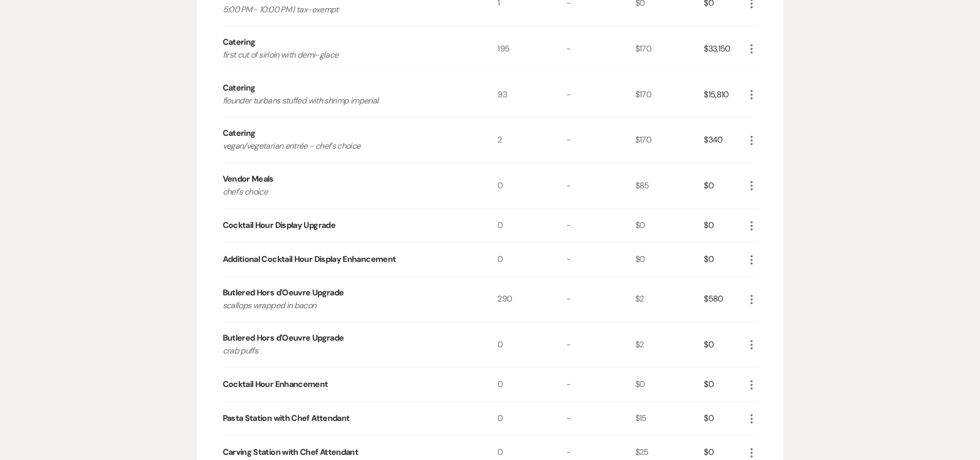
click at [750, 335] on div "More" at bounding box center [751, 344] width 12 height 45
click at [752, 344] on icon "More" at bounding box center [751, 344] width 12 height 12
click at [766, 363] on button "Pencil Edit" at bounding box center [771, 364] width 53 height 16
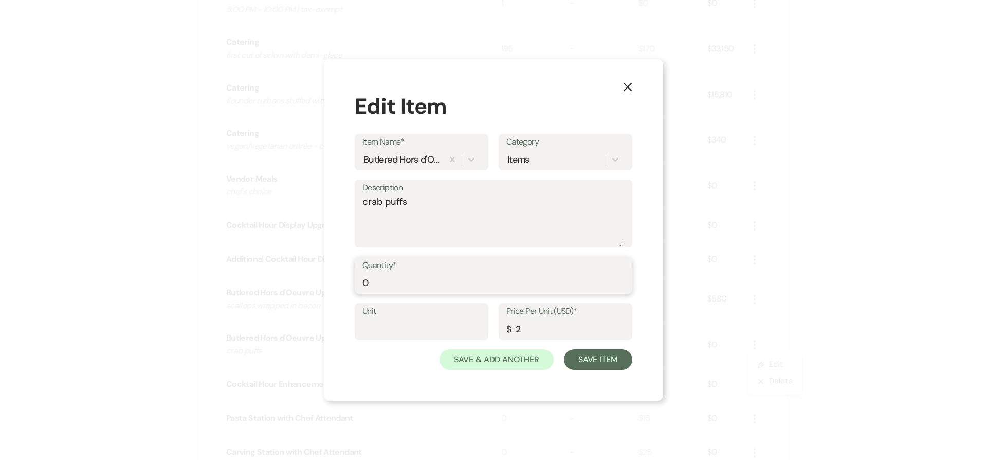
click at [364, 284] on input "0" at bounding box center [494, 283] width 262 height 20
type input "290"
click at [607, 354] on button "Save Item" at bounding box center [598, 359] width 68 height 21
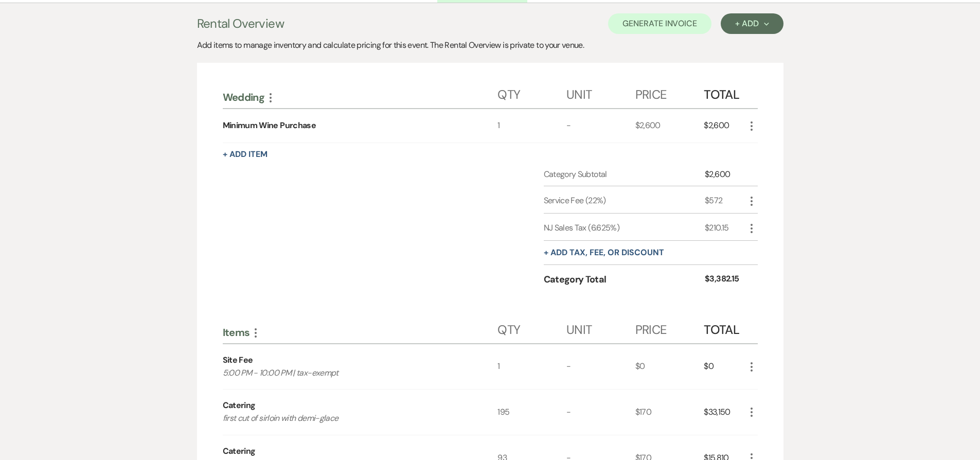
scroll to position [83, 0]
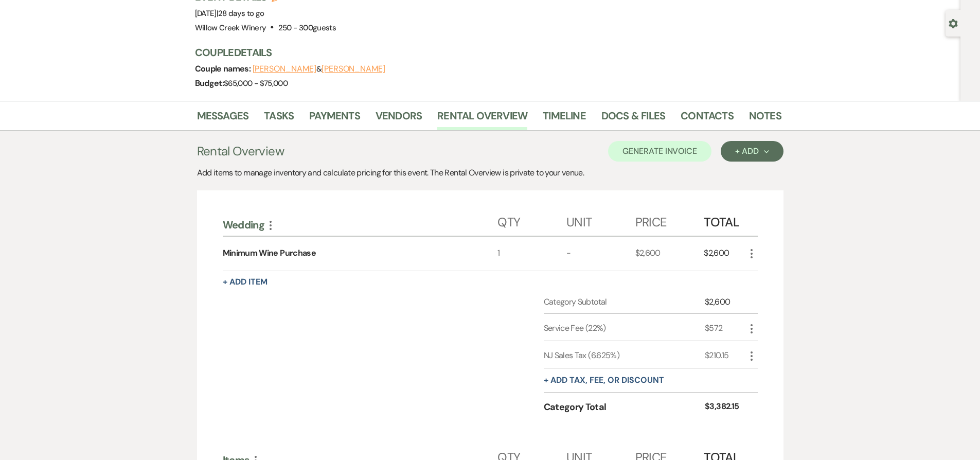
click at [752, 253] on icon "More" at bounding box center [751, 253] width 12 height 12
click at [761, 286] on icon "X" at bounding box center [760, 290] width 6 height 8
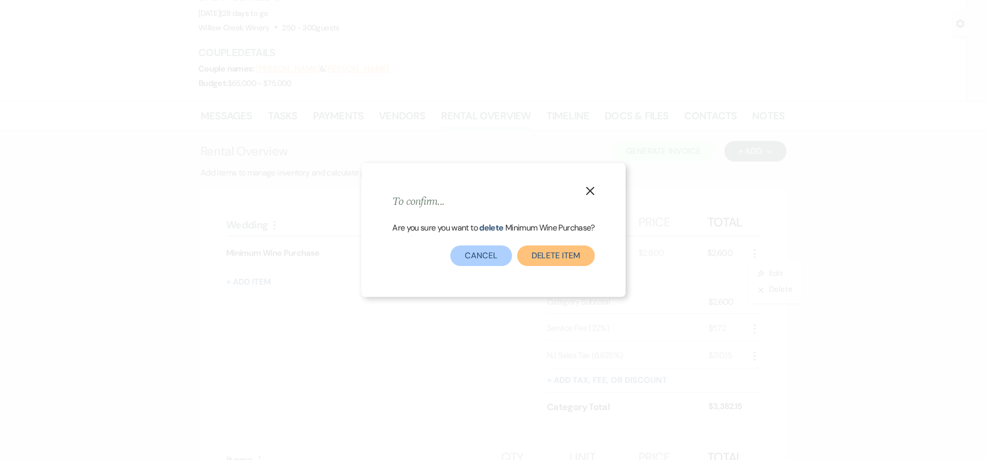
click at [542, 257] on button "Delete Item" at bounding box center [556, 255] width 78 height 21
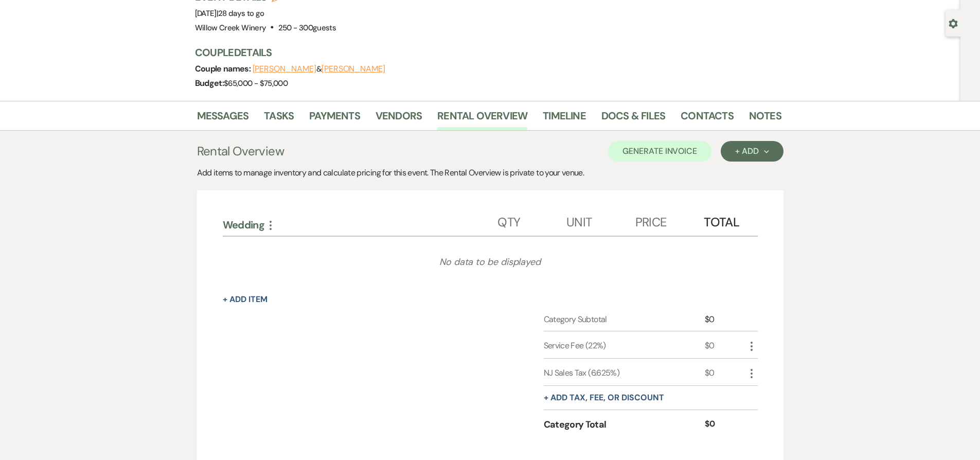
click at [275, 224] on icon "More" at bounding box center [270, 225] width 12 height 12
click at [312, 262] on button "Pencil Edit Category Name" at bounding box center [316, 261] width 104 height 16
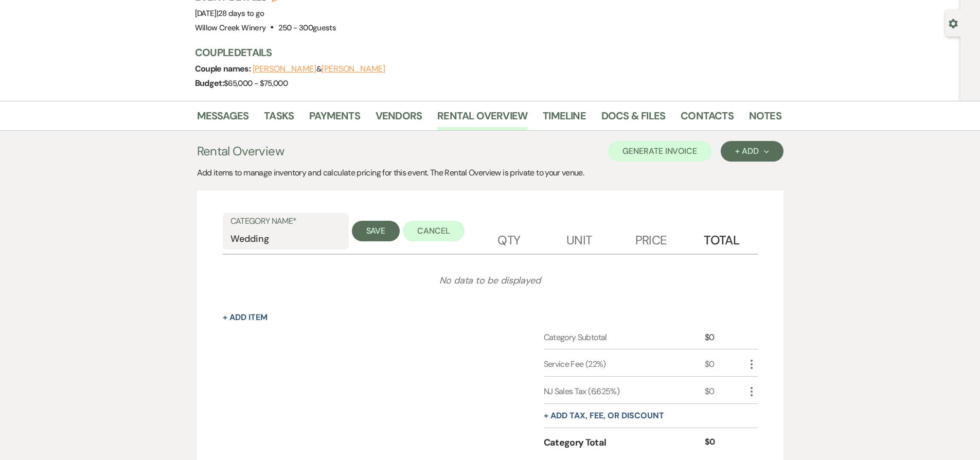
click at [316, 260] on div "No data to be displayed" at bounding box center [490, 280] width 535 height 51
drag, startPoint x: 411, startPoint y: 226, endPoint x: 370, endPoint y: 233, distance: 42.3
click at [411, 226] on button "Cancel" at bounding box center [434, 231] width 62 height 21
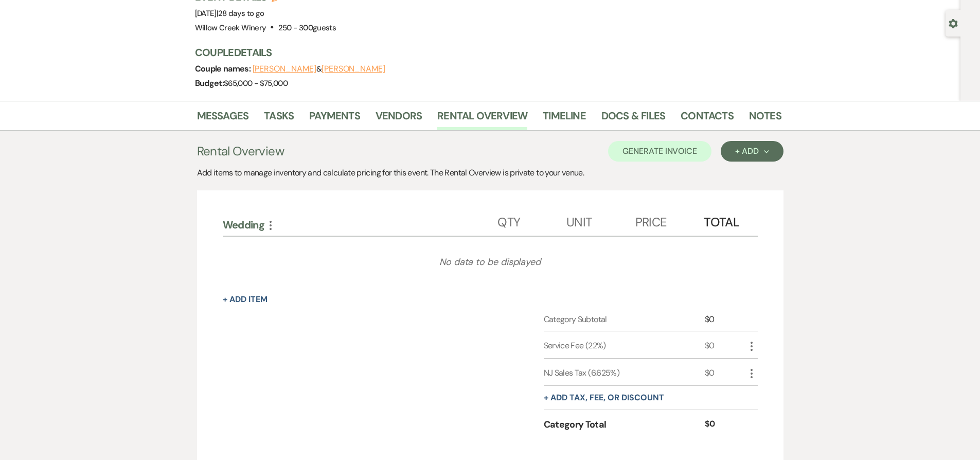
click at [274, 228] on icon "More" at bounding box center [270, 225] width 12 height 12
click at [296, 246] on button "Expand Move Down" at bounding box center [315, 245] width 102 height 16
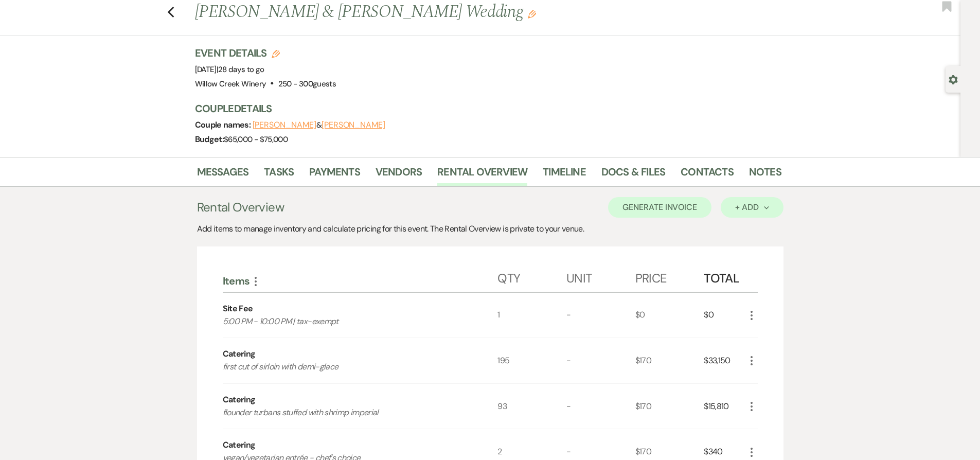
scroll to position [0, 0]
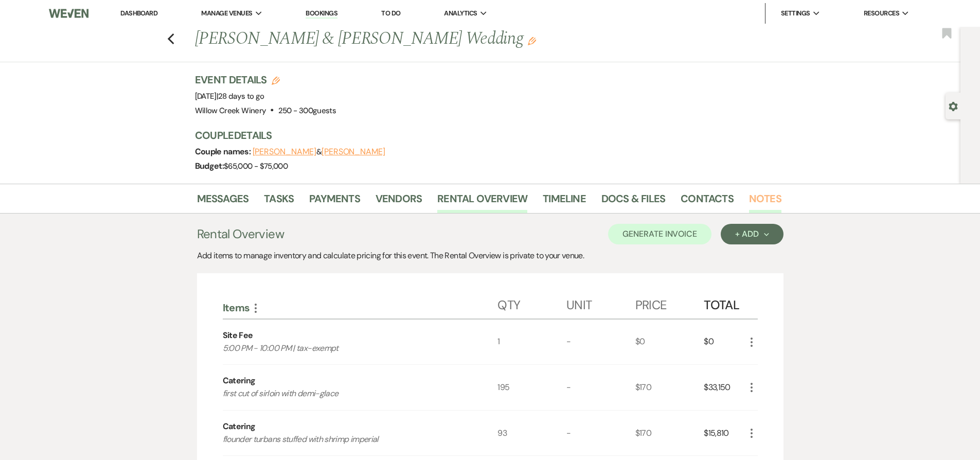
click at [757, 196] on link "Notes" at bounding box center [765, 201] width 32 height 23
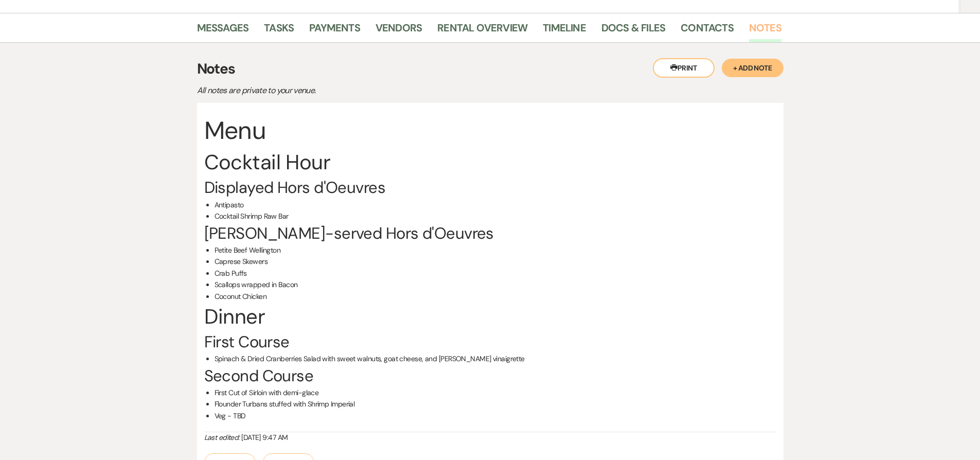
scroll to position [121, 0]
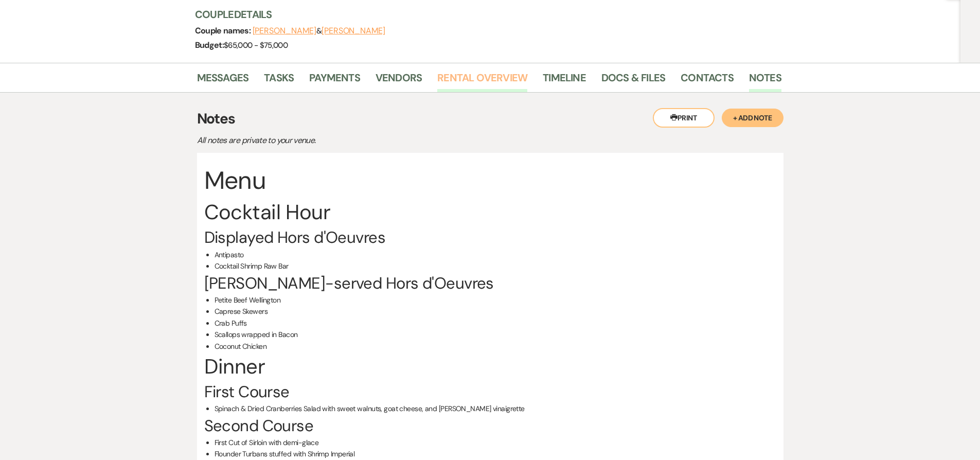
click at [466, 80] on link "Rental Overview" at bounding box center [482, 80] width 90 height 23
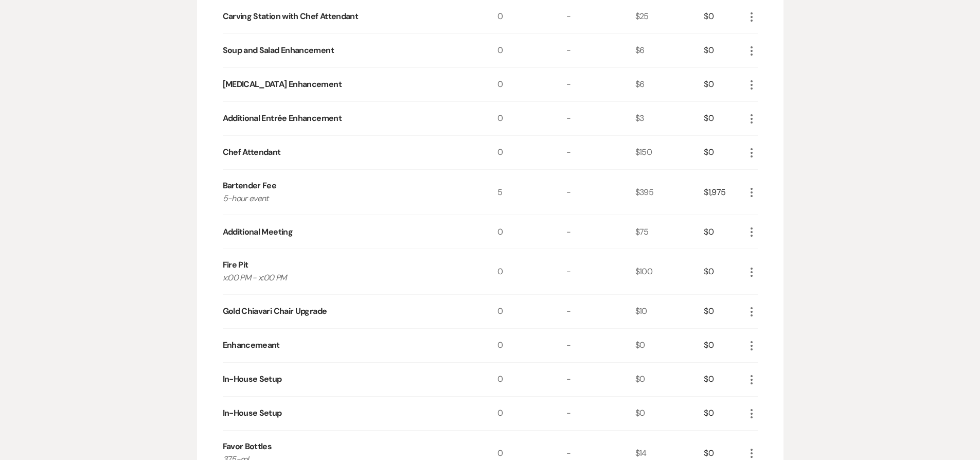
scroll to position [843, 0]
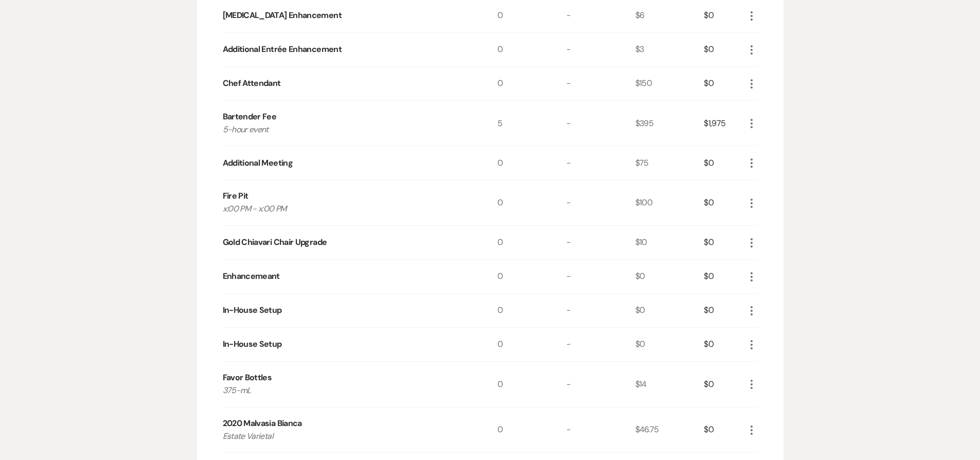
click at [750, 239] on icon "More" at bounding box center [751, 243] width 12 height 12
click at [776, 264] on button "Pencil Edit" at bounding box center [771, 263] width 53 height 16
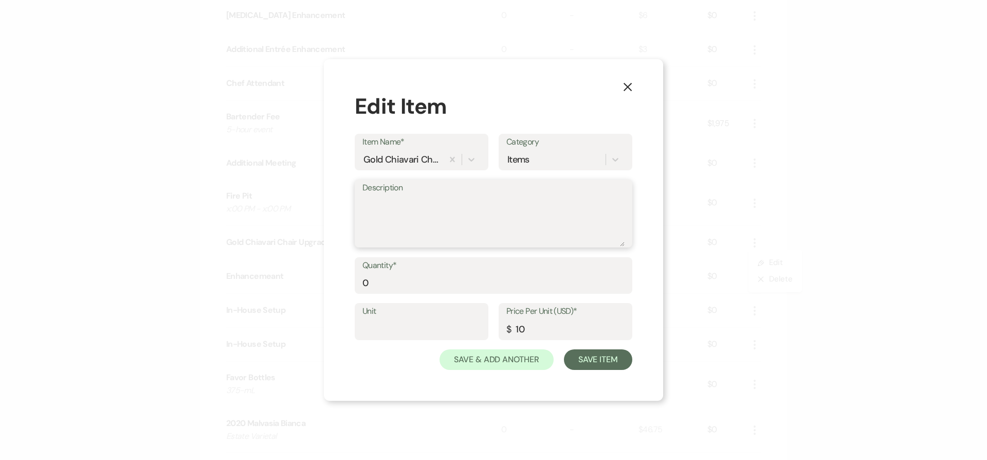
click at [397, 206] on textarea "Description" at bounding box center [494, 220] width 262 height 51
type textarea "fee waived below"
type input "290"
click at [604, 361] on button "Save Item" at bounding box center [598, 359] width 68 height 21
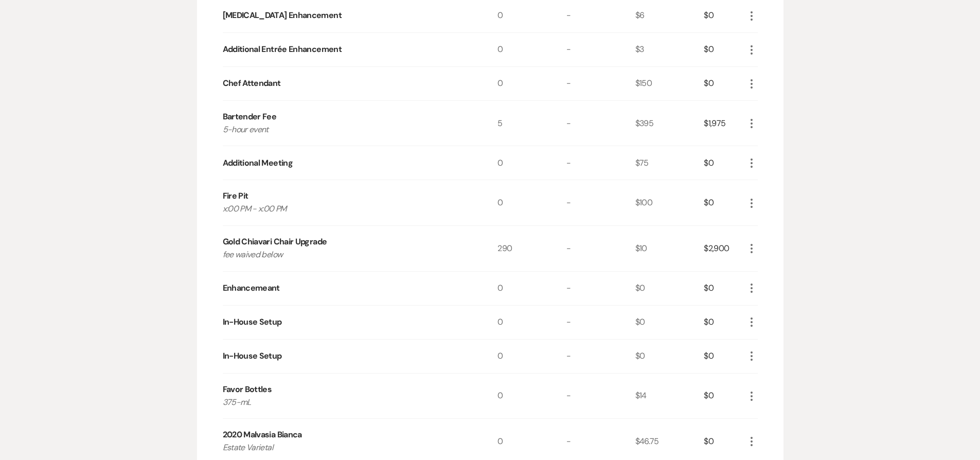
click at [750, 202] on use "button" at bounding box center [751, 203] width 2 height 9
click at [757, 226] on icon "Pencil" at bounding box center [760, 223] width 6 height 8
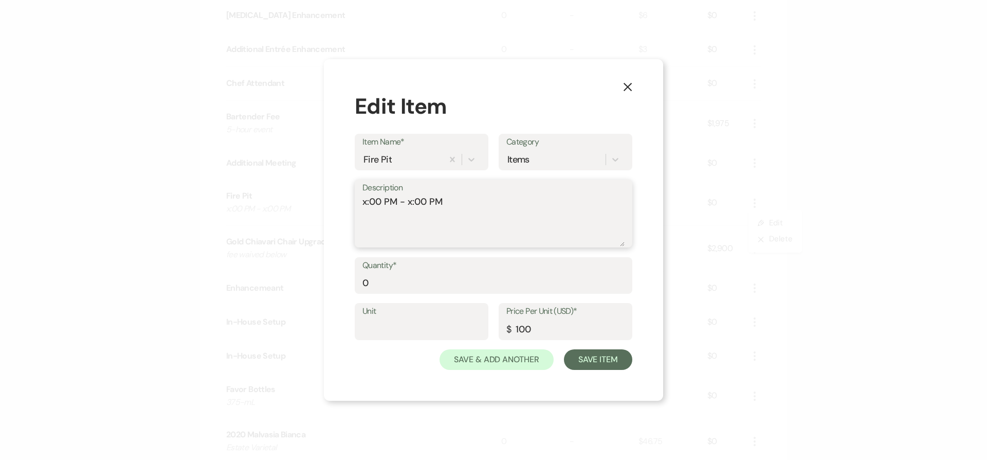
drag, startPoint x: 367, startPoint y: 200, endPoint x: 357, endPoint y: 200, distance: 9.8
click at [357, 200] on div "Description x:00 PM - x:00 PM" at bounding box center [494, 213] width 278 height 68
click at [412, 205] on textarea "5:00 PM - x:00 PM" at bounding box center [494, 220] width 262 height 51
click at [468, 200] on textarea "5:00 PM - x:00 PM" at bounding box center [494, 220] width 262 height 51
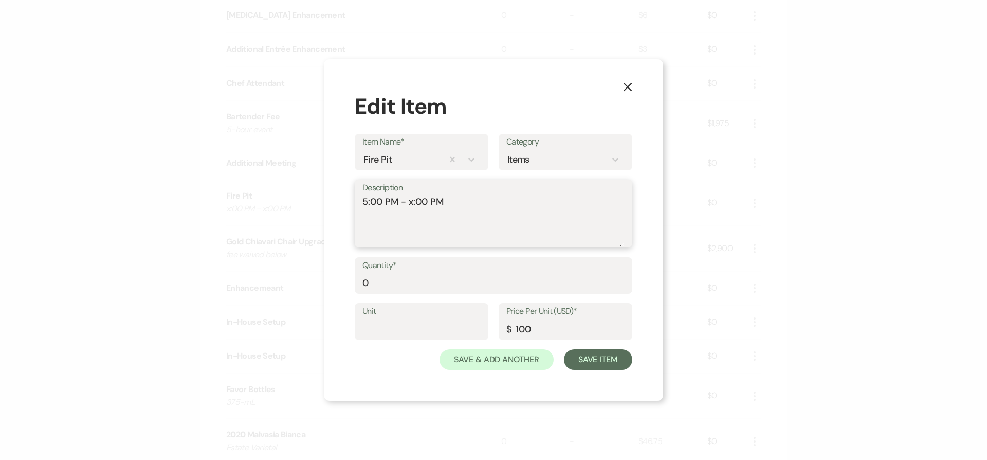
click at [468, 200] on textarea "5:00 PM - x:00 PM" at bounding box center [494, 220] width 262 height 51
type textarea "cocktail hour | fee waived below"
drag, startPoint x: 380, startPoint y: 283, endPoint x: 362, endPoint y: 283, distance: 18.5
click at [362, 283] on div "Quantity* 0" at bounding box center [494, 275] width 278 height 37
type input "1"
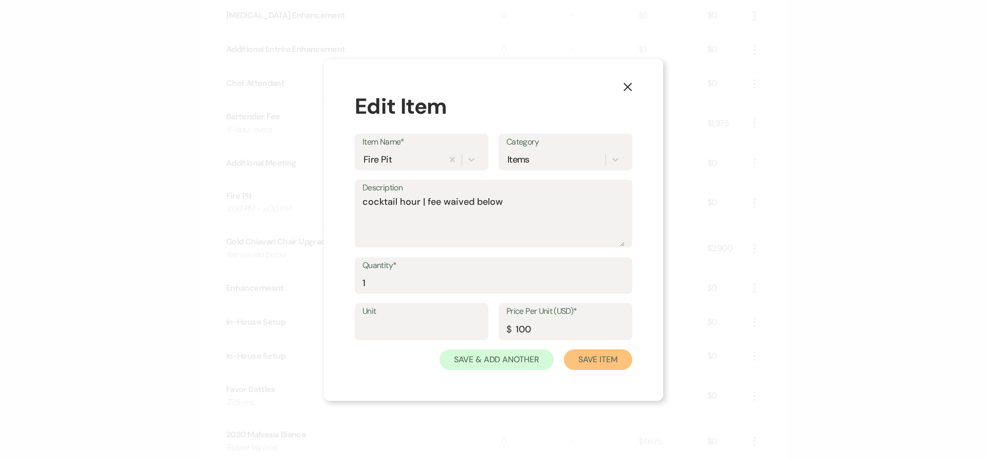
click at [610, 357] on button "Save Item" at bounding box center [598, 359] width 68 height 21
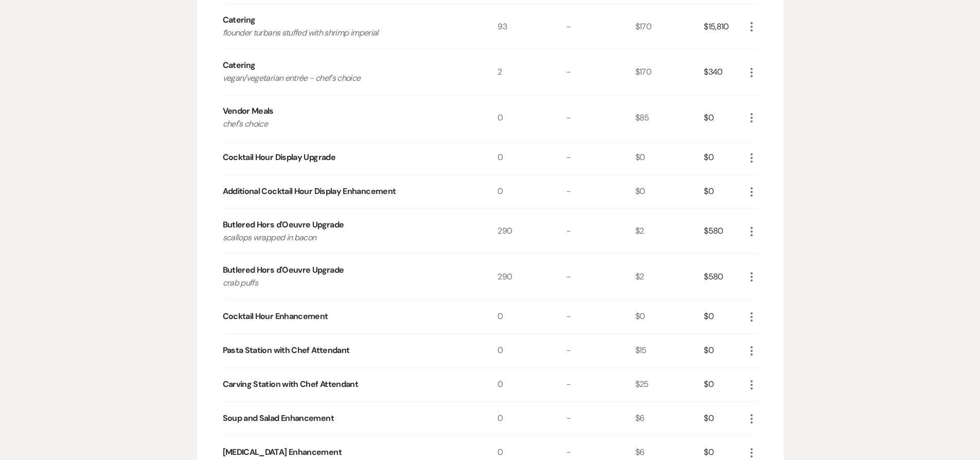
scroll to position [406, 0]
click at [751, 160] on icon "More" at bounding box center [751, 158] width 12 height 12
click at [768, 195] on button "X Delete" at bounding box center [773, 194] width 56 height 16
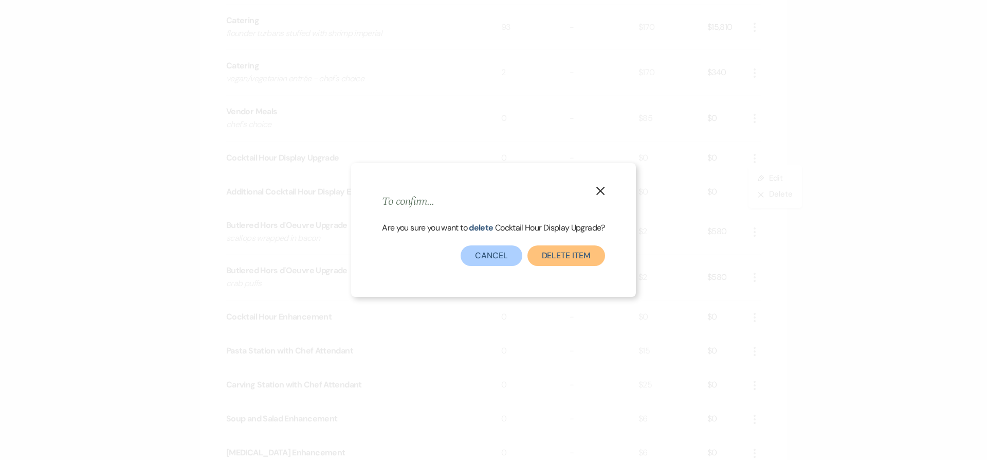
click at [587, 260] on button "Delete Item" at bounding box center [567, 255] width 78 height 21
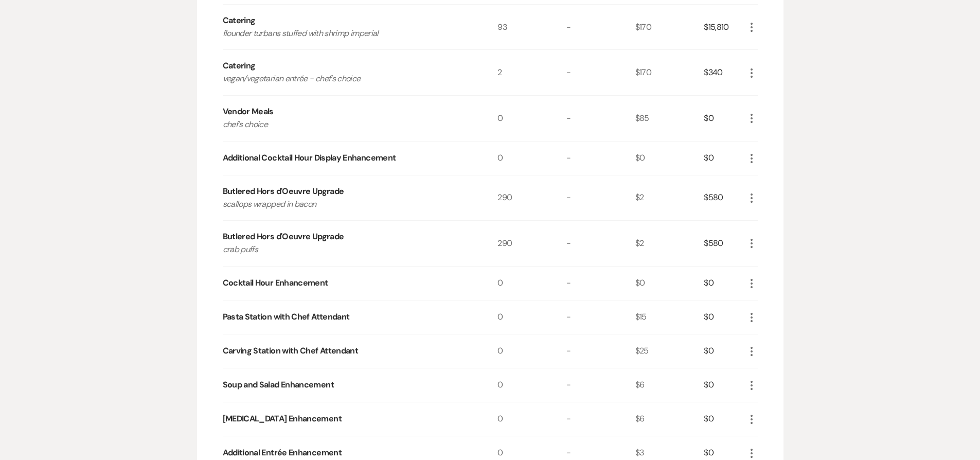
click at [747, 157] on icon "More" at bounding box center [751, 158] width 12 height 12
click at [749, 194] on button "X Delete" at bounding box center [773, 194] width 56 height 16
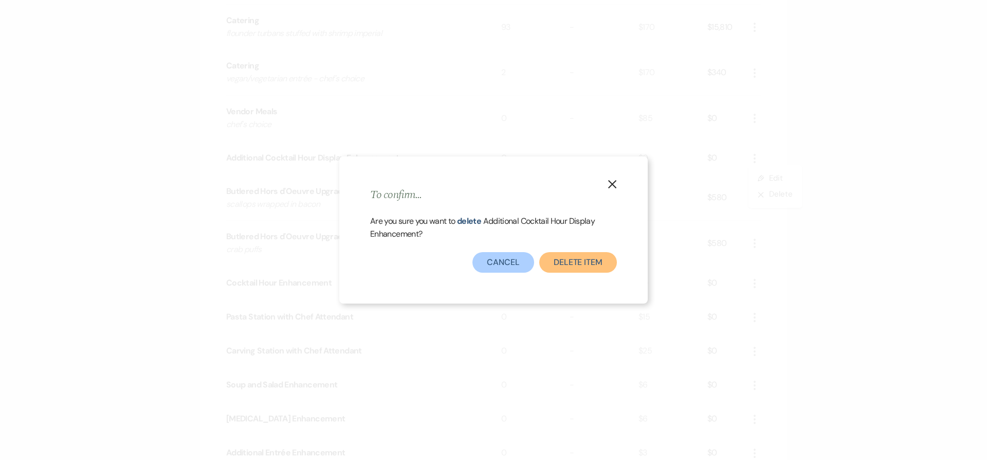
drag, startPoint x: 569, startPoint y: 262, endPoint x: 577, endPoint y: 257, distance: 9.2
click at [570, 262] on button "Delete Item" at bounding box center [578, 262] width 78 height 21
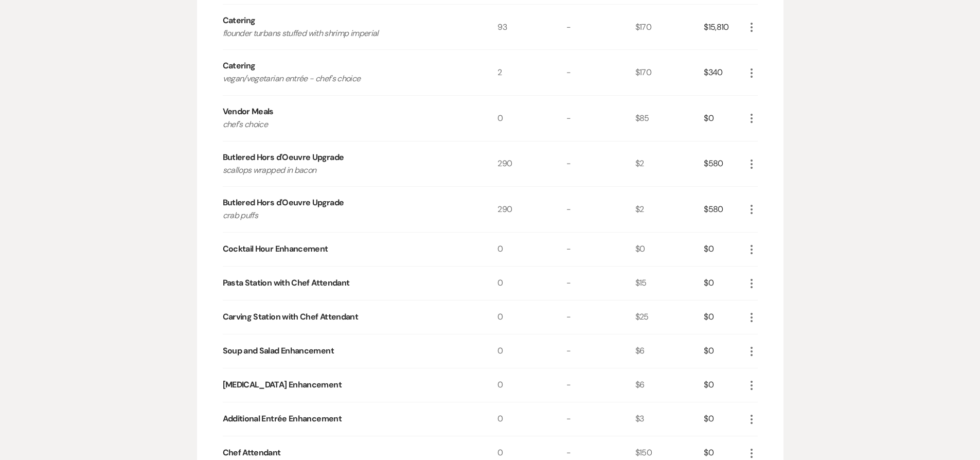
click at [751, 250] on icon "More" at bounding box center [751, 249] width 12 height 12
click at [750, 284] on button "X Delete" at bounding box center [773, 285] width 56 height 16
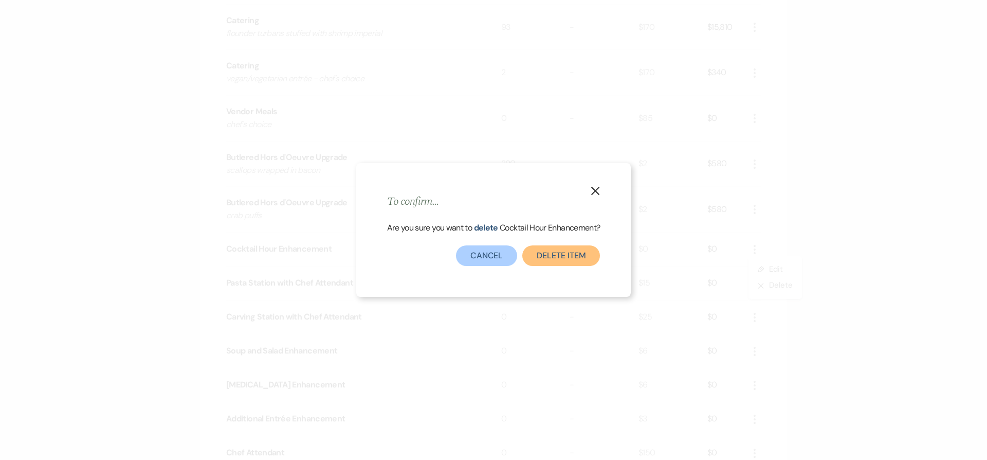
click at [586, 255] on button "Delete Item" at bounding box center [562, 255] width 78 height 21
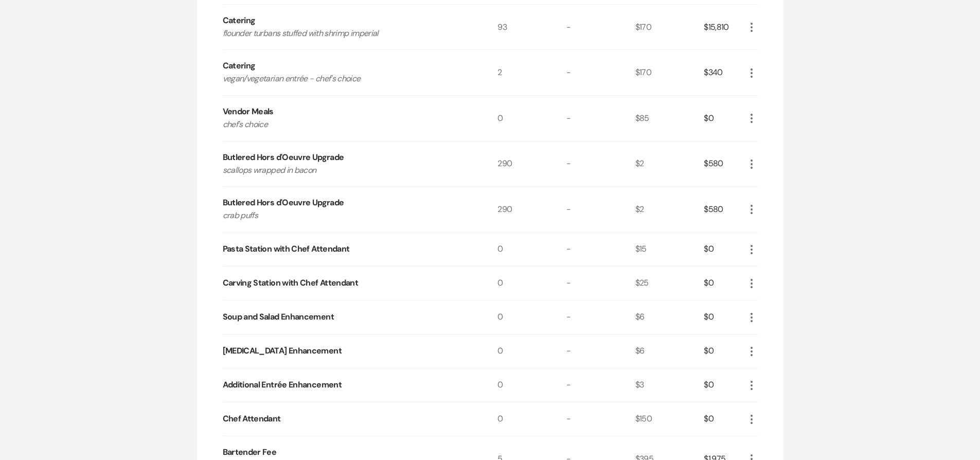
click at [749, 251] on icon "More" at bounding box center [751, 249] width 12 height 12
click at [754, 292] on button "X Delete" at bounding box center [773, 285] width 56 height 16
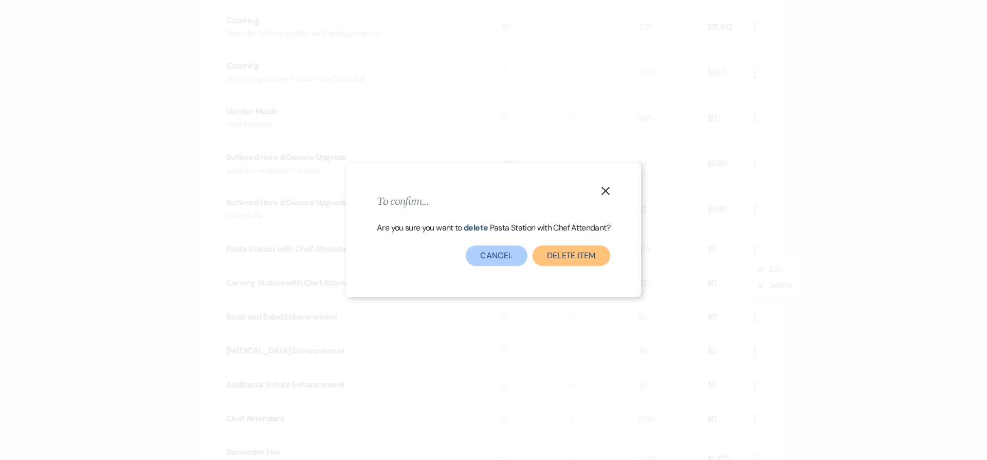
click at [583, 253] on button "Delete Item" at bounding box center [572, 255] width 78 height 21
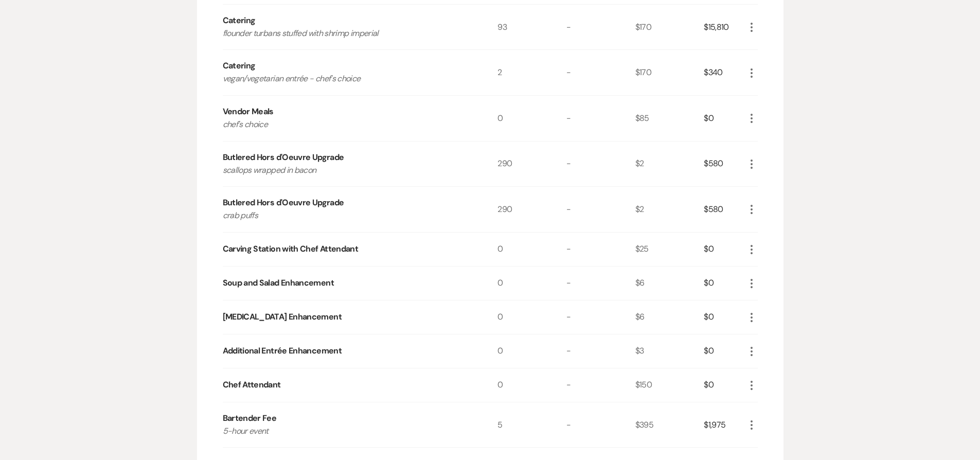
click at [748, 248] on icon "More" at bounding box center [751, 249] width 12 height 12
click at [758, 282] on icon "X" at bounding box center [760, 286] width 6 height 8
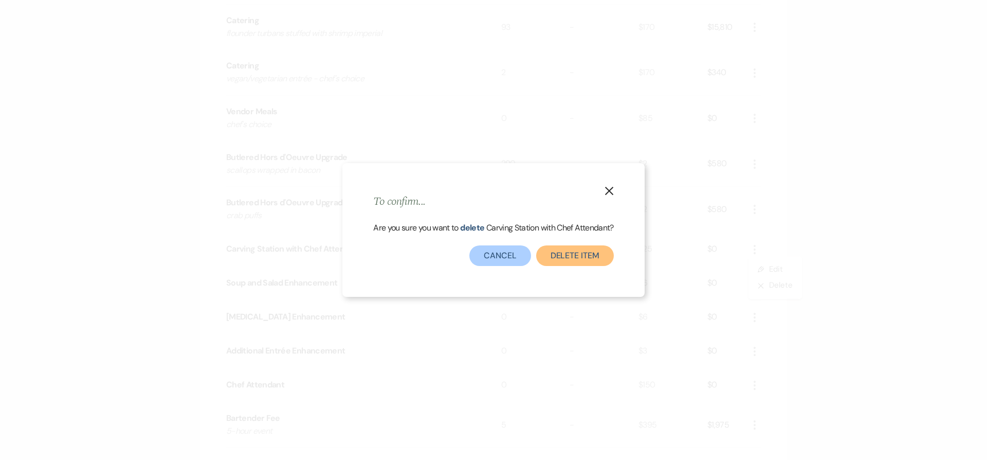
click at [594, 257] on button "Delete Item" at bounding box center [575, 255] width 78 height 21
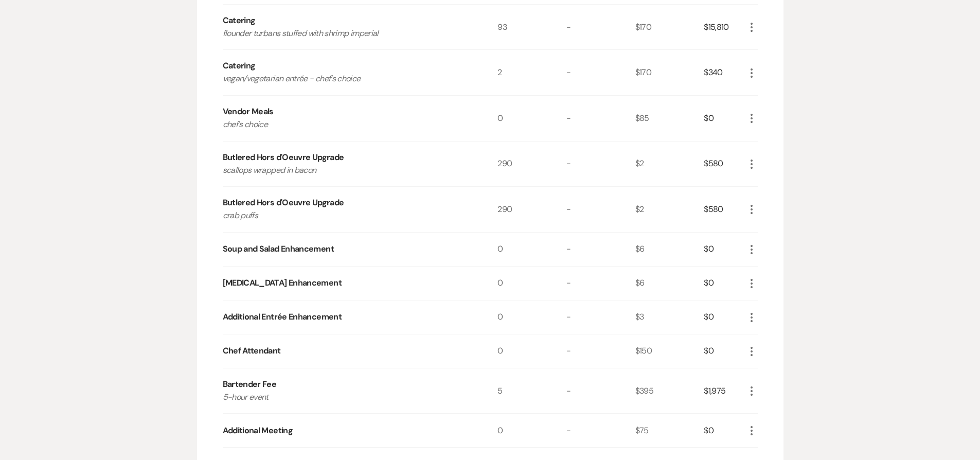
click at [747, 250] on icon "More" at bounding box center [751, 249] width 12 height 12
click at [759, 287] on icon "X" at bounding box center [760, 286] width 6 height 8
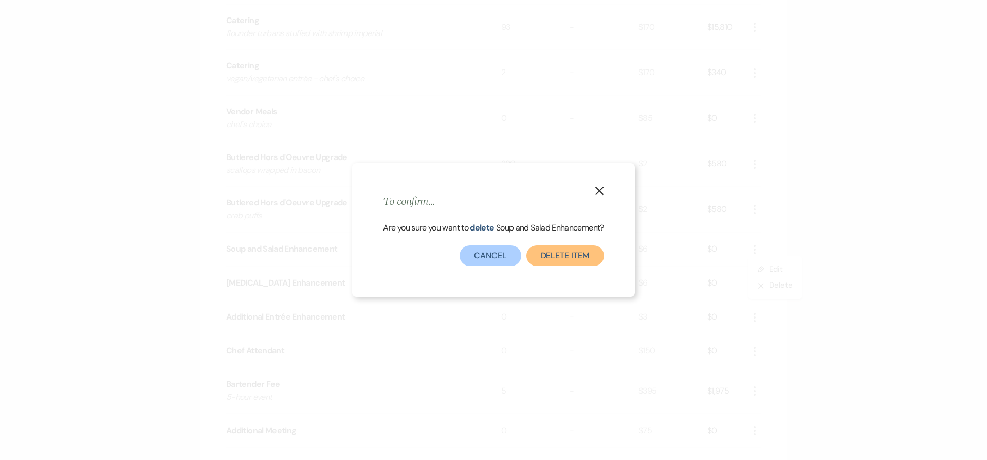
click at [554, 257] on button "Delete Item" at bounding box center [566, 255] width 78 height 21
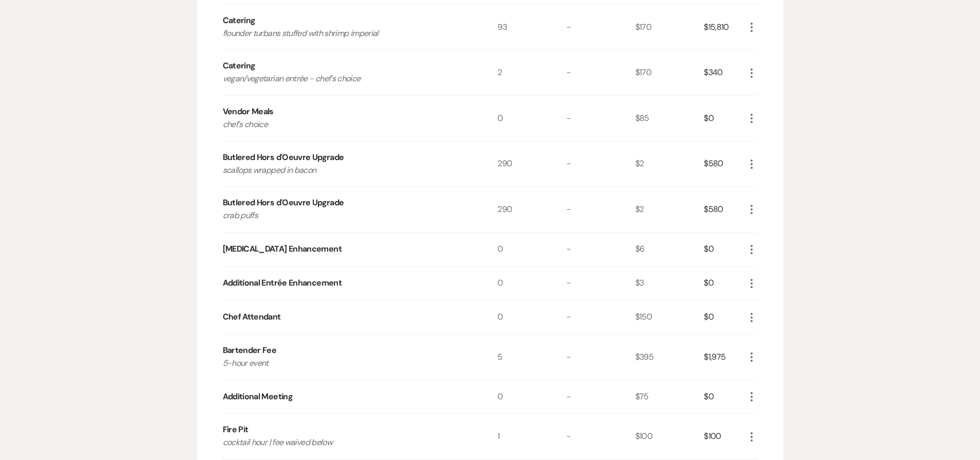
click at [751, 248] on use "button" at bounding box center [751, 249] width 2 height 9
click at [757, 286] on icon "X" at bounding box center [760, 286] width 6 height 8
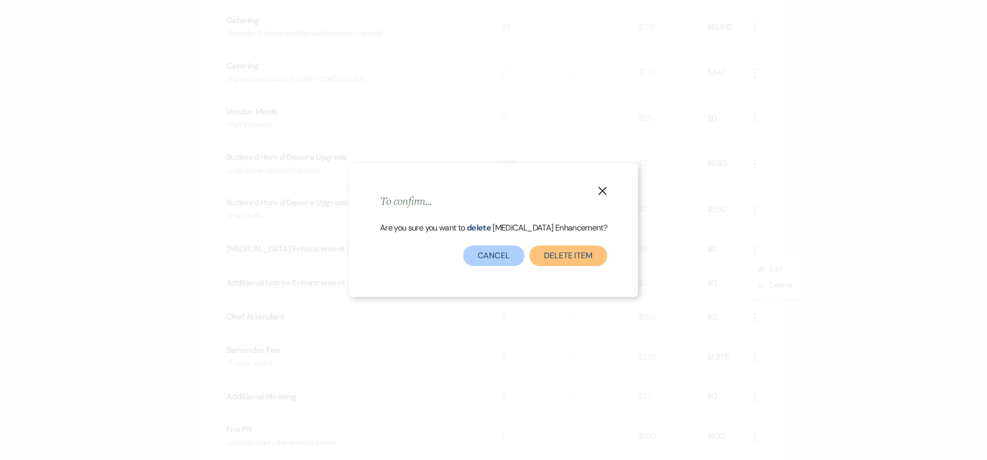
click at [543, 247] on button "Delete Item" at bounding box center [569, 255] width 78 height 21
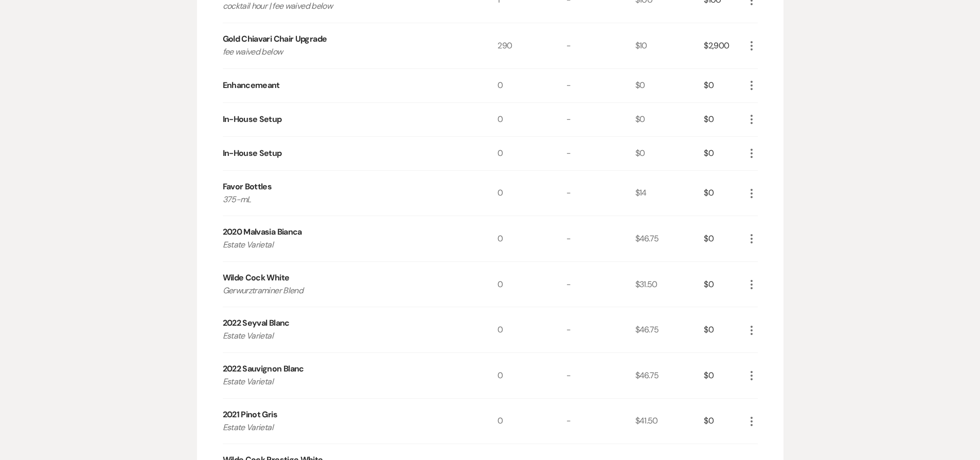
scroll to position [810, 0]
click at [754, 193] on icon "More" at bounding box center [751, 191] width 12 height 12
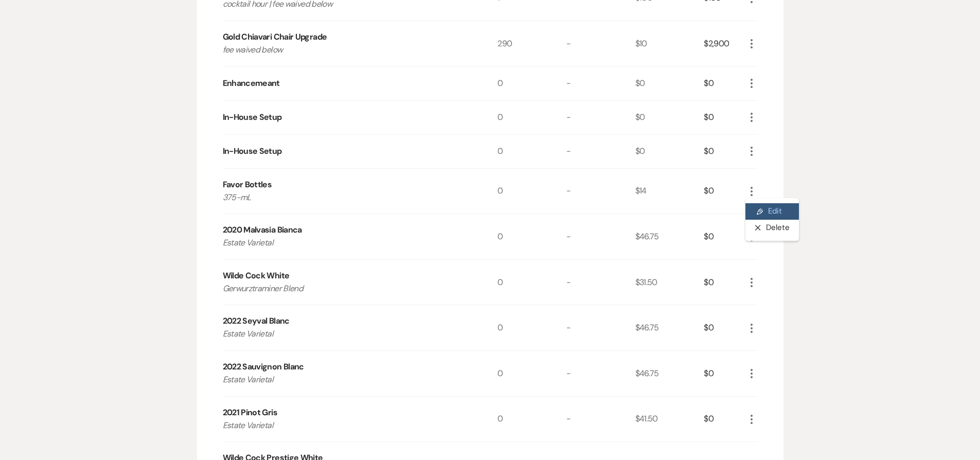
click at [759, 213] on icon "Pencil" at bounding box center [760, 212] width 6 height 8
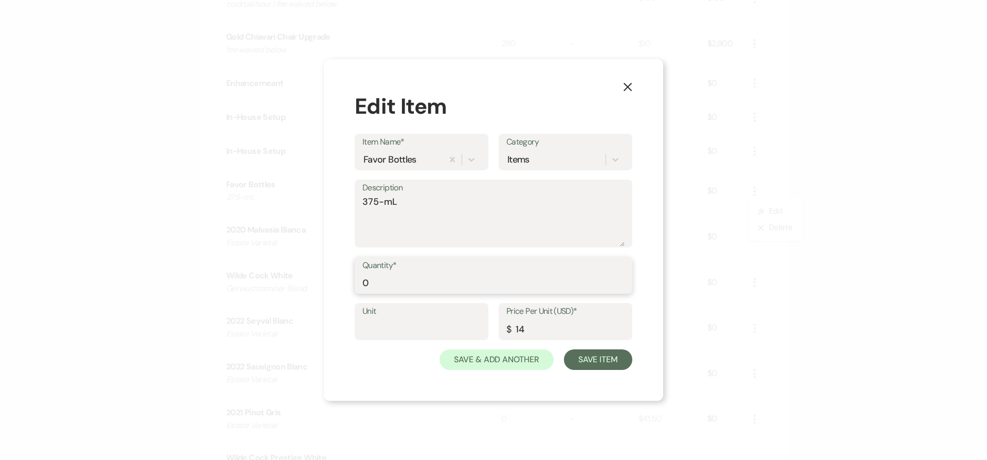
drag, startPoint x: 363, startPoint y: 283, endPoint x: 368, endPoint y: 284, distance: 5.2
click at [368, 284] on input "0" at bounding box center [494, 283] width 262 height 20
type input "145"
click at [605, 357] on button "Save Item" at bounding box center [598, 359] width 68 height 21
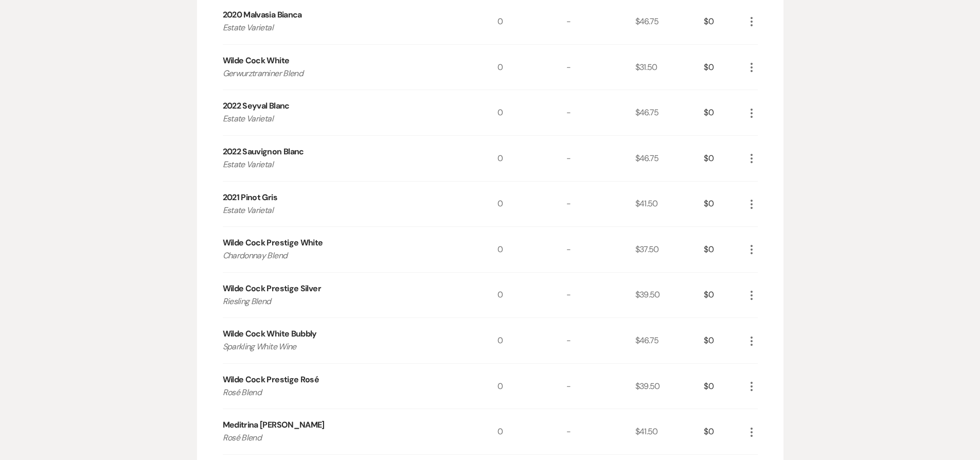
scroll to position [1026, 0]
click at [753, 290] on icon "More" at bounding box center [751, 295] width 12 height 12
click at [763, 316] on button "Pencil Edit" at bounding box center [771, 315] width 53 height 16
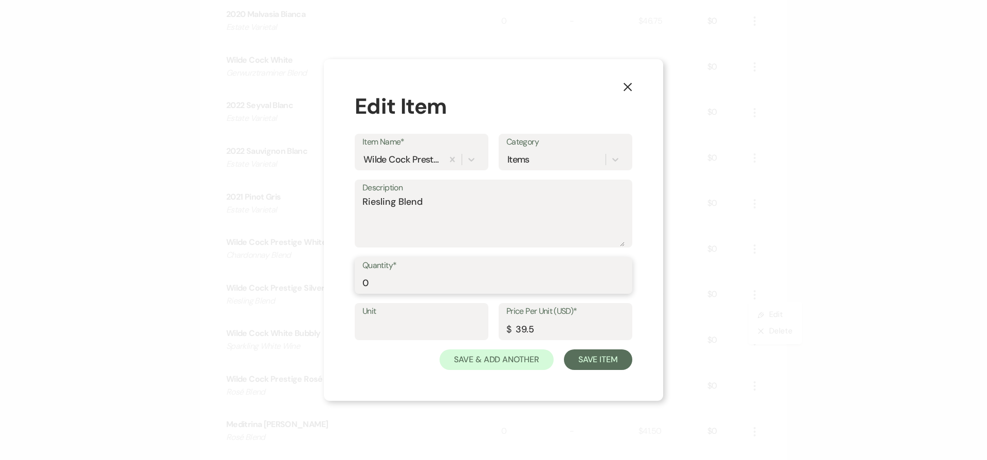
click at [370, 282] on input "0" at bounding box center [494, 283] width 262 height 20
type input "36"
click at [604, 362] on button "Save Item" at bounding box center [598, 359] width 68 height 21
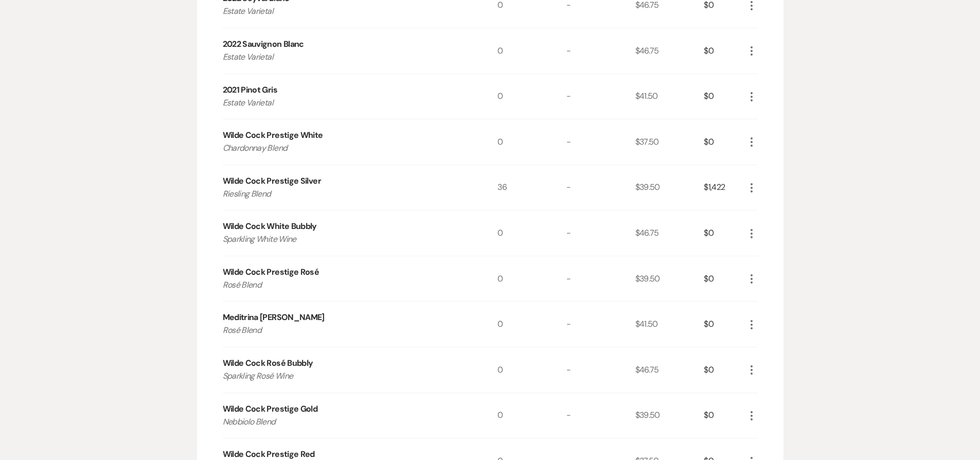
scroll to position [1134, 0]
click at [755, 411] on icon "More" at bounding box center [751, 414] width 12 height 12
click at [766, 429] on button "Pencil Edit" at bounding box center [771, 434] width 53 height 16
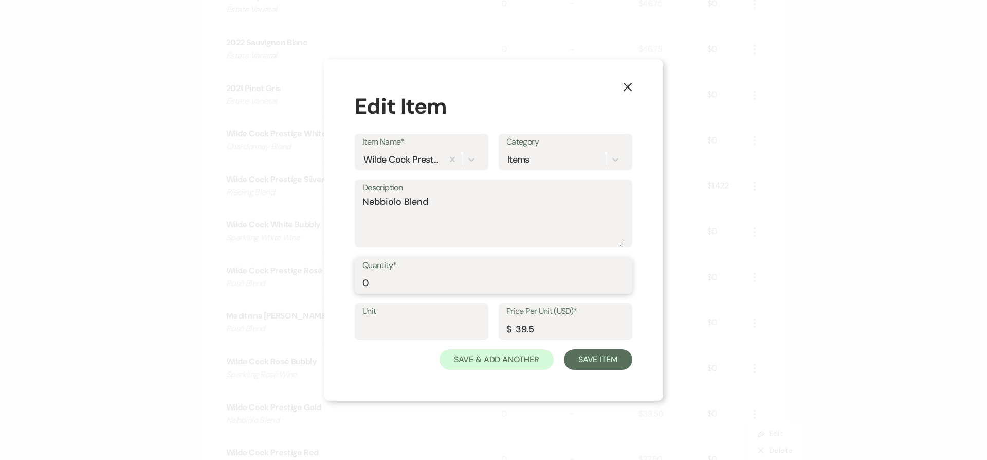
click at [514, 286] on input "0" at bounding box center [494, 283] width 262 height 20
type input "36"
click at [606, 363] on button "Save Item" at bounding box center [598, 359] width 68 height 21
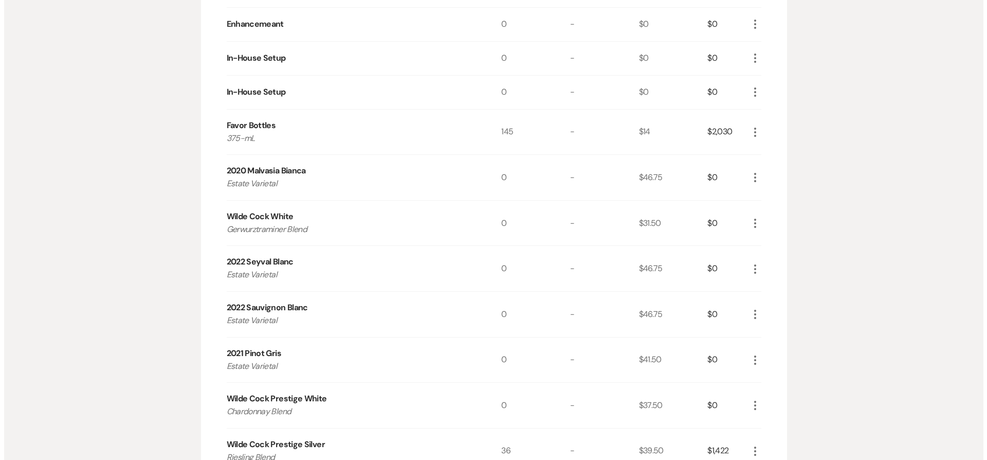
scroll to position [858, 0]
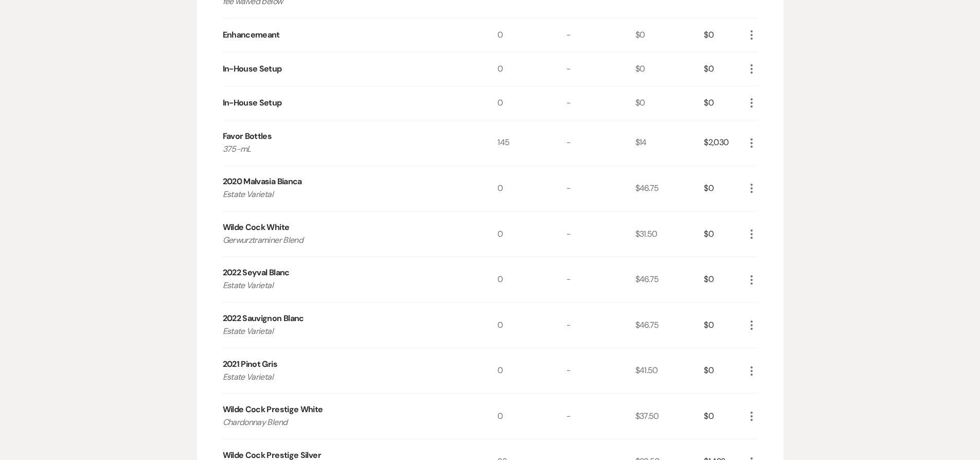
click at [749, 186] on icon "More" at bounding box center [751, 188] width 12 height 12
click at [772, 212] on button "Pencil Edit" at bounding box center [771, 208] width 53 height 16
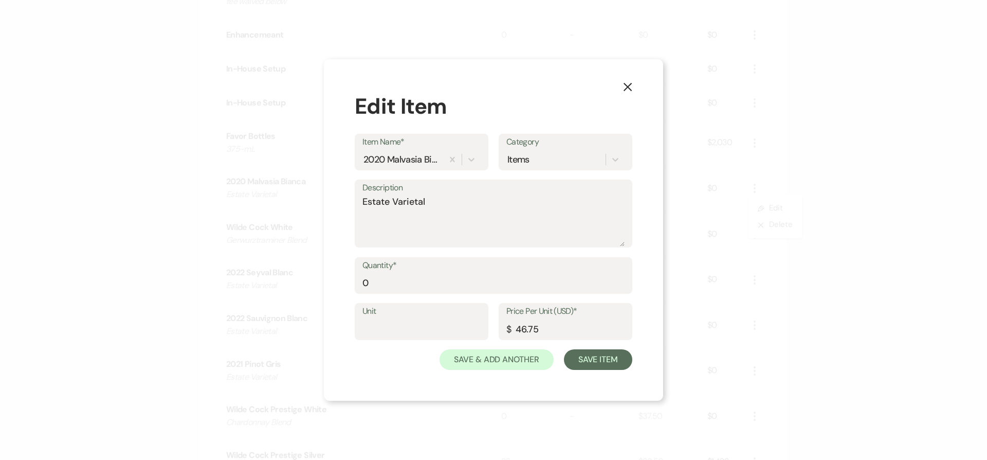
click at [633, 84] on button "X" at bounding box center [627, 87] width 15 height 18
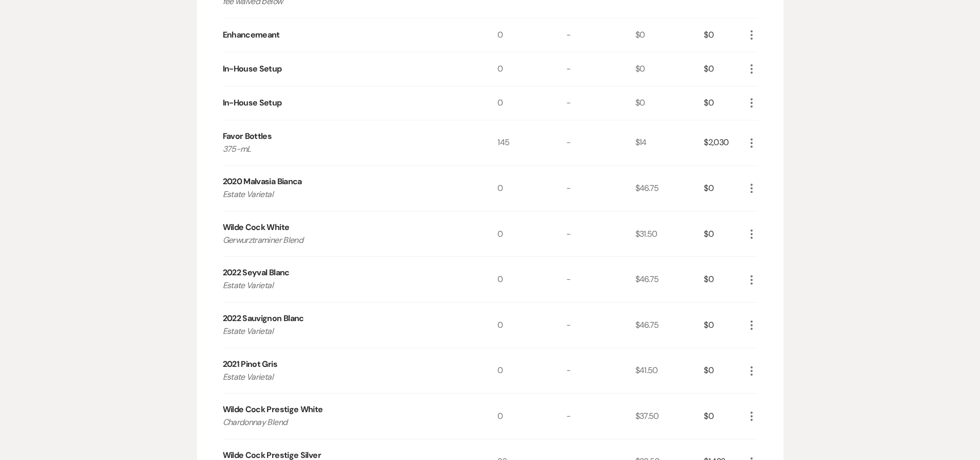
click at [232, 185] on div "2020 Malvasia Bianca" at bounding box center [262, 181] width 79 height 12
drag, startPoint x: 232, startPoint y: 185, endPoint x: 299, endPoint y: 176, distance: 67.4
click at [299, 176] on div "2020 Malvasia Bianca" at bounding box center [262, 181] width 79 height 12
copy div "2020 Malvasia Bianca"
click at [748, 189] on icon "More" at bounding box center [751, 188] width 12 height 12
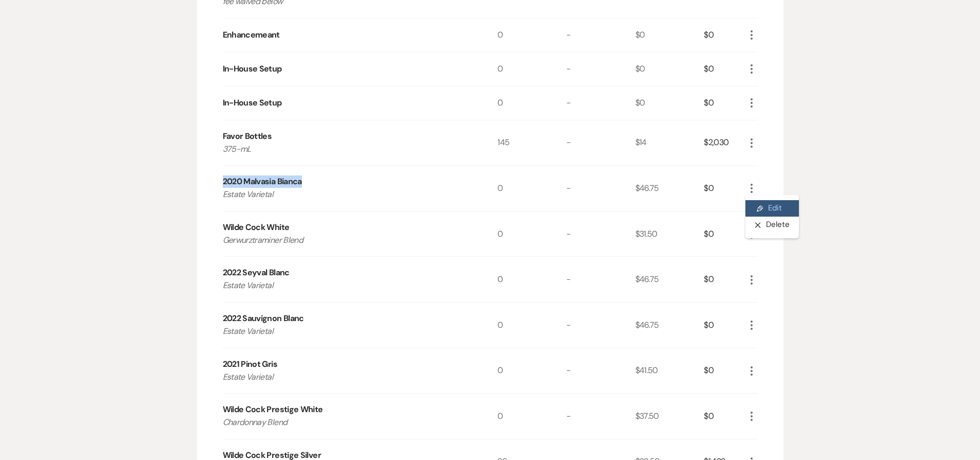
click at [765, 207] on button "Pencil Edit" at bounding box center [771, 208] width 53 height 16
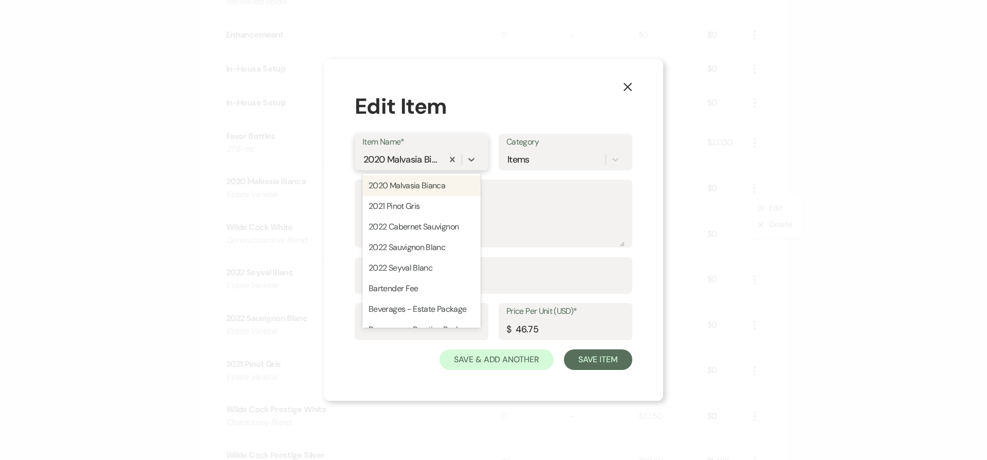
click at [410, 157] on div "2020 Malvasia Bianca" at bounding box center [402, 159] width 77 height 14
paste input "2020 Malvasia Bianca"
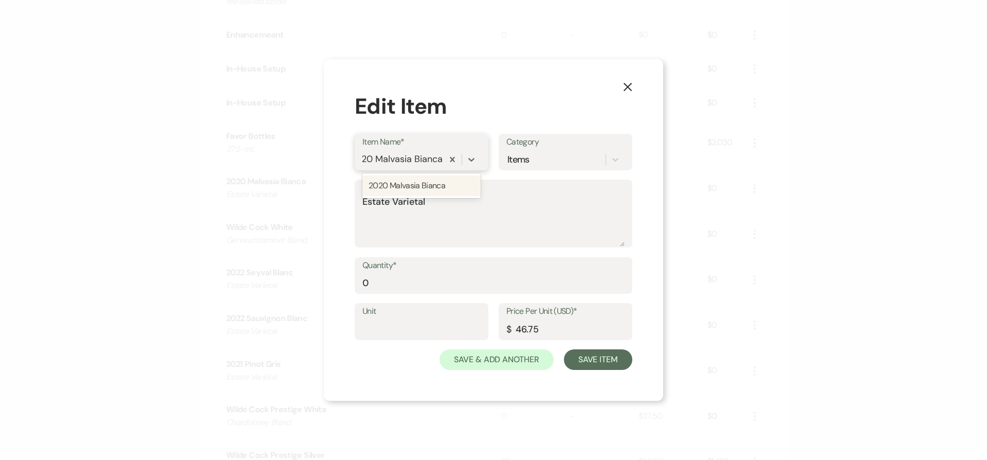
click at [372, 157] on input "2020 Malvasia Bianca" at bounding box center [397, 159] width 94 height 14
type input "2024 Malvasia Bianca"
click at [406, 185] on div "+ Add "2024 Malvasia Bianca"" at bounding box center [422, 185] width 118 height 21
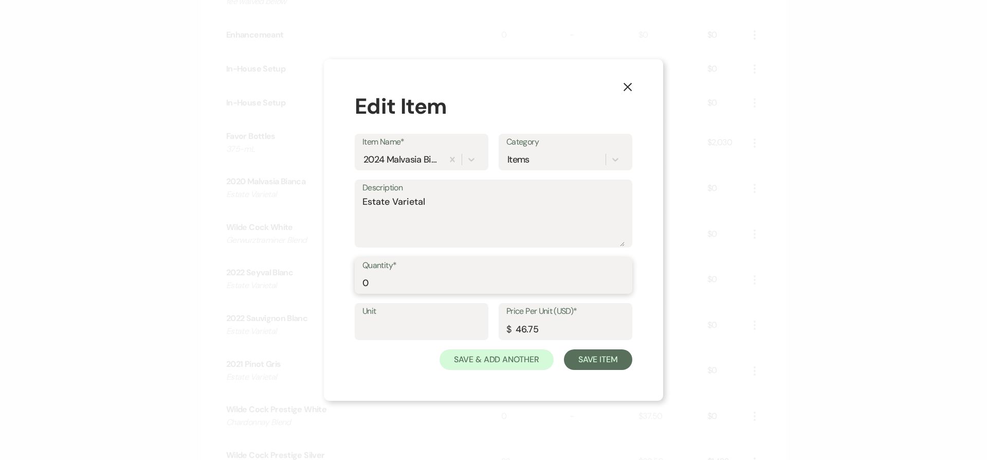
click at [441, 282] on input "0" at bounding box center [494, 283] width 262 height 20
type input "18"
click at [599, 355] on button "Save Item" at bounding box center [598, 359] width 68 height 21
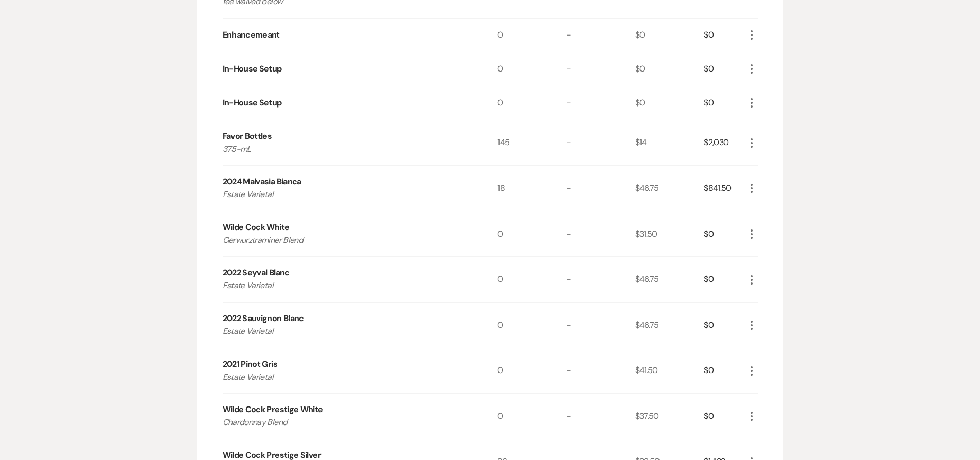
click at [751, 232] on icon "More" at bounding box center [751, 234] width 12 height 12
click at [755, 267] on button "X Delete" at bounding box center [773, 270] width 56 height 16
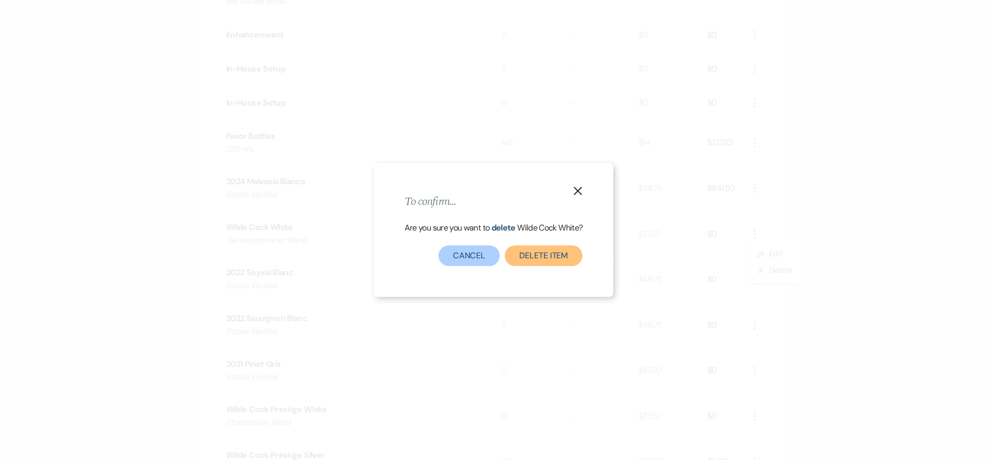
click at [532, 255] on button "Delete Item" at bounding box center [544, 255] width 78 height 21
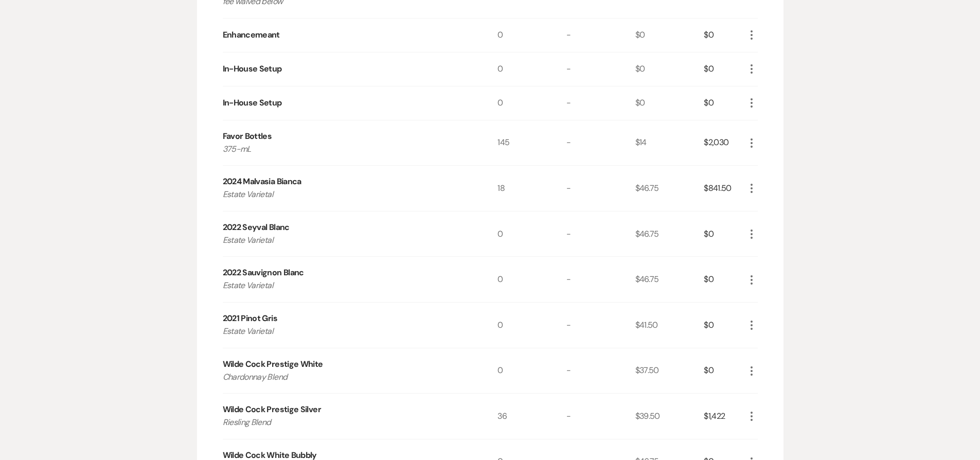
click at [749, 231] on icon "More" at bounding box center [751, 234] width 12 height 12
click at [759, 267] on icon "X" at bounding box center [760, 270] width 6 height 8
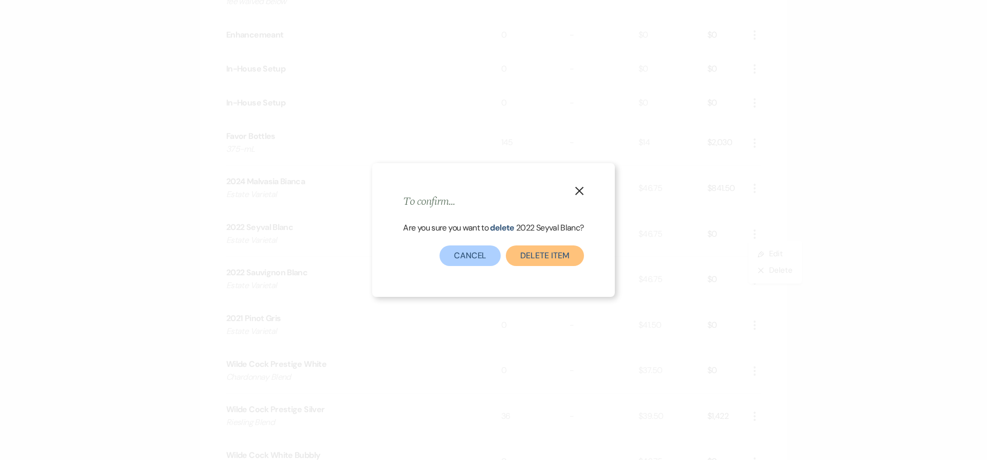
click at [527, 250] on button "Delete Item" at bounding box center [545, 255] width 78 height 21
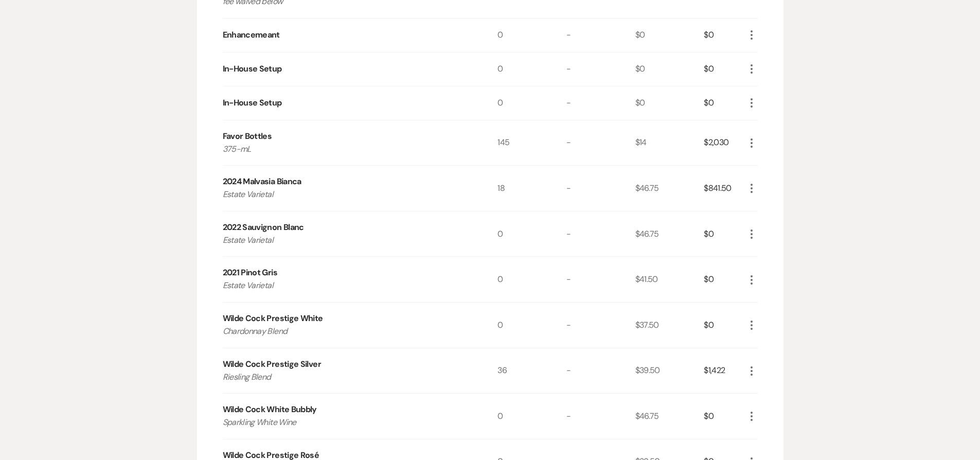
click at [749, 231] on icon "More" at bounding box center [751, 234] width 12 height 12
click at [762, 272] on icon "X" at bounding box center [760, 270] width 6 height 8
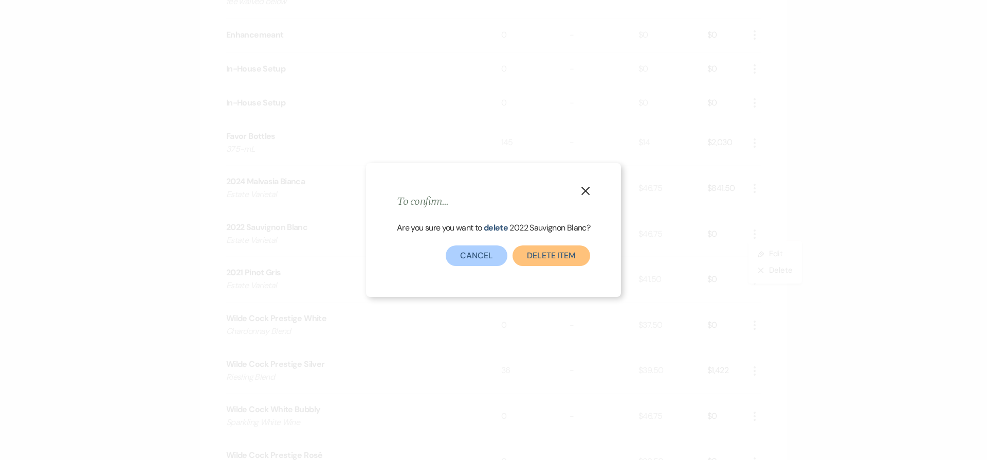
click at [554, 251] on button "Delete Item" at bounding box center [552, 255] width 78 height 21
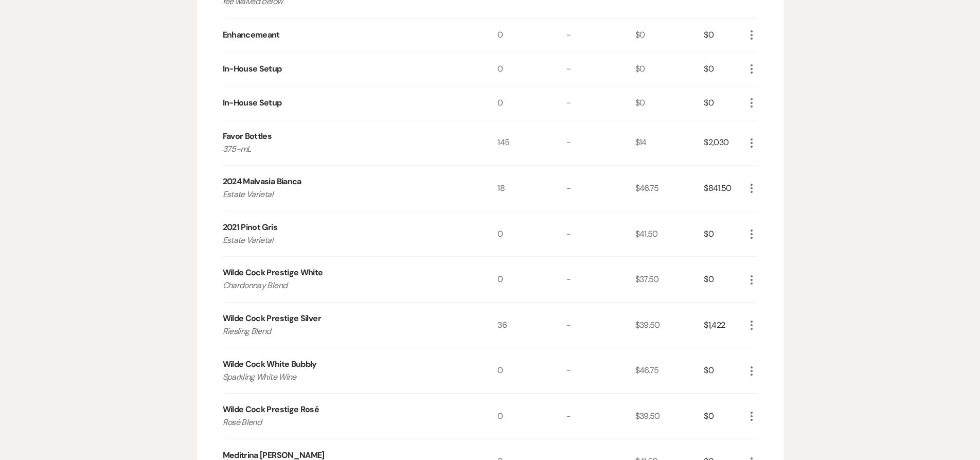
click at [752, 233] on icon "More" at bounding box center [751, 234] width 12 height 12
click at [762, 253] on button "Pencil Edit" at bounding box center [771, 254] width 53 height 16
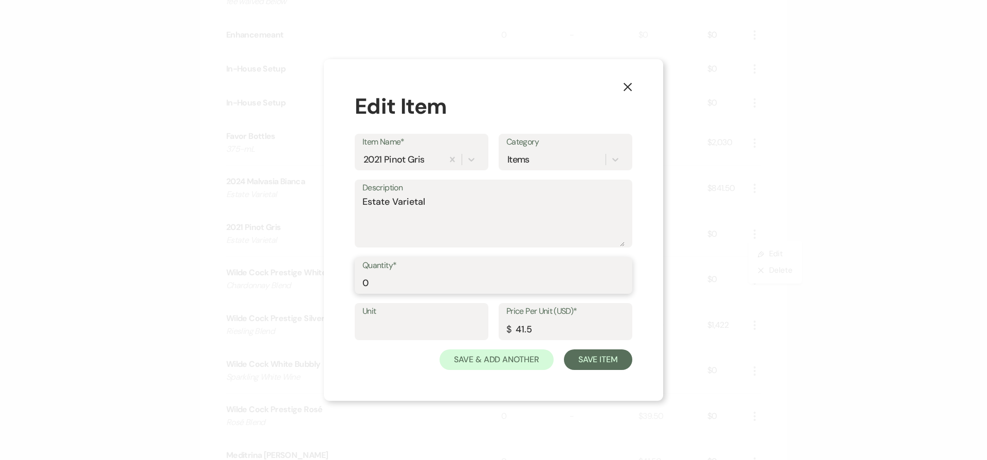
drag, startPoint x: 381, startPoint y: 277, endPoint x: 349, endPoint y: 280, distance: 32.0
click at [349, 280] on div "X Edit Item Item Name* 2021 Pinot Gris Category Items Description Estate Variet…" at bounding box center [493, 230] width 339 height 342
type input "18"
click at [586, 361] on button "Save Item" at bounding box center [598, 359] width 68 height 21
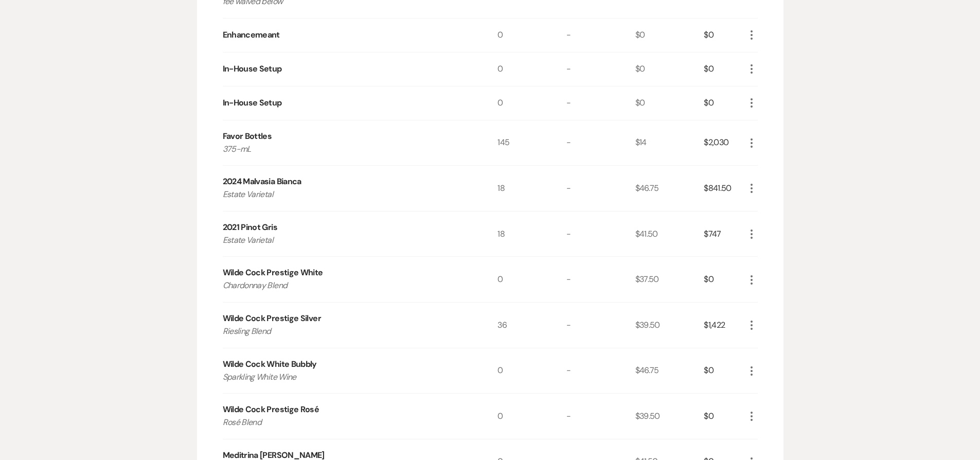
click at [748, 285] on icon "More" at bounding box center [751, 280] width 12 height 12
click at [764, 317] on button "X Delete" at bounding box center [773, 316] width 56 height 16
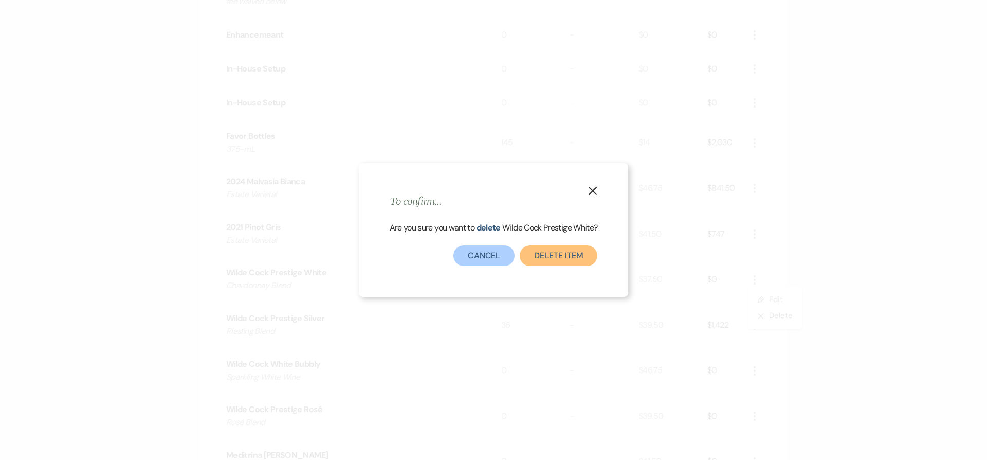
click at [553, 254] on button "Delete Item" at bounding box center [559, 255] width 78 height 21
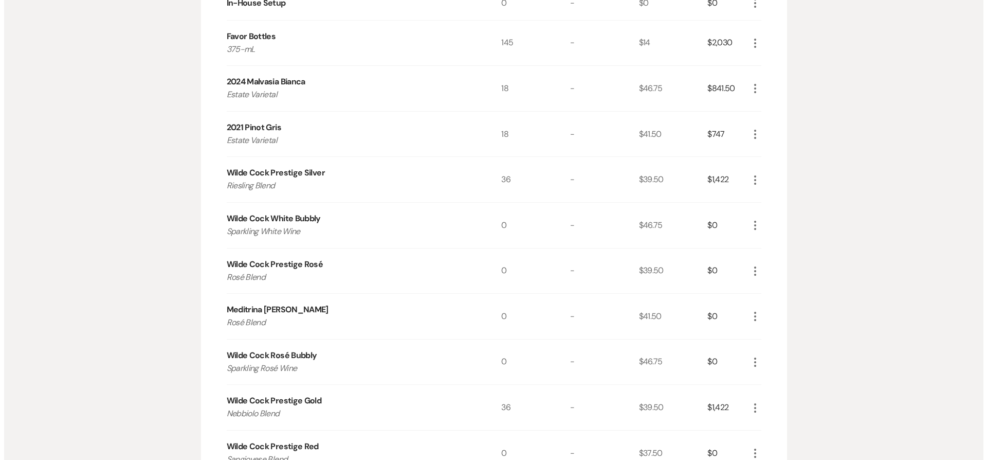
scroll to position [961, 0]
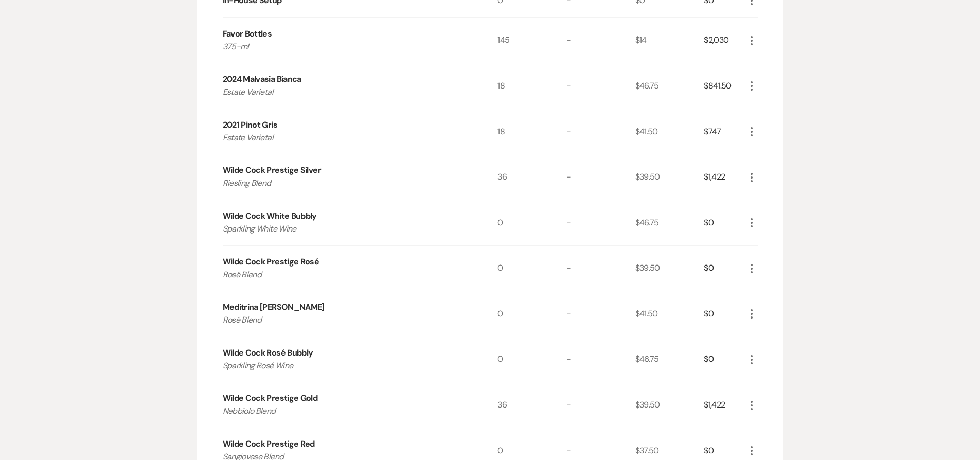
click at [750, 271] on icon "More" at bounding box center [751, 268] width 12 height 12
click at [761, 312] on button "X Delete" at bounding box center [773, 305] width 56 height 16
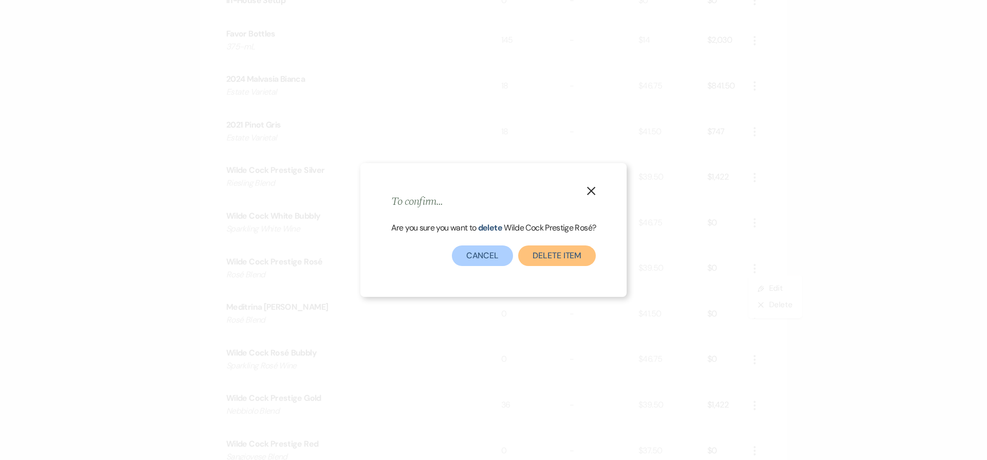
click at [569, 255] on button "Delete Item" at bounding box center [557, 255] width 78 height 21
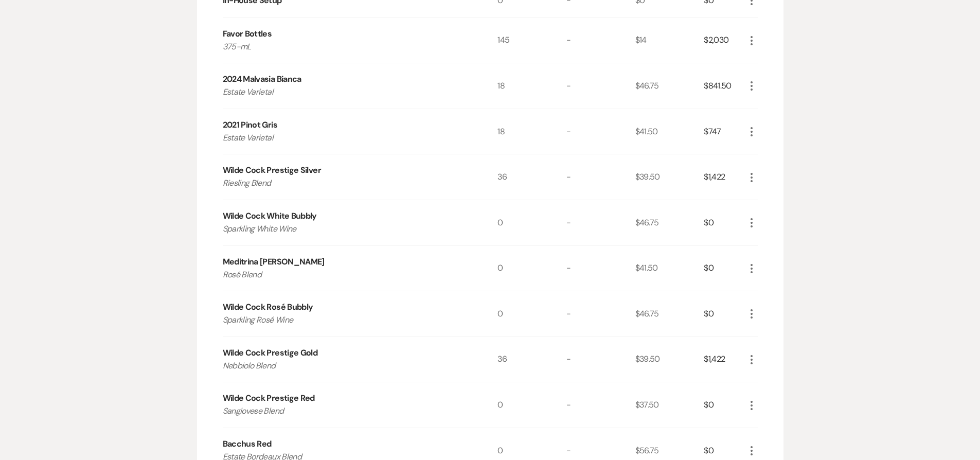
click at [228, 168] on div "Wilde Cock Prestige Silver" at bounding box center [272, 170] width 98 height 12
drag, startPoint x: 294, startPoint y: 181, endPoint x: 289, endPoint y: 168, distance: 13.2
click at [289, 168] on div "Wilde Cock Prestige Silver" at bounding box center [272, 170] width 98 height 12
copy div "Wilde Cock Prestige"
click at [748, 267] on icon "More" at bounding box center [751, 268] width 12 height 12
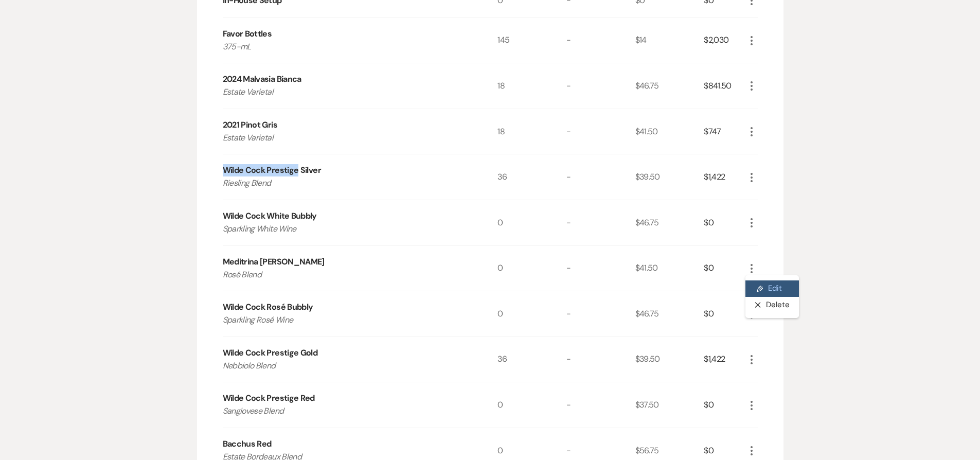
click at [753, 289] on button "Pencil Edit" at bounding box center [771, 288] width 53 height 16
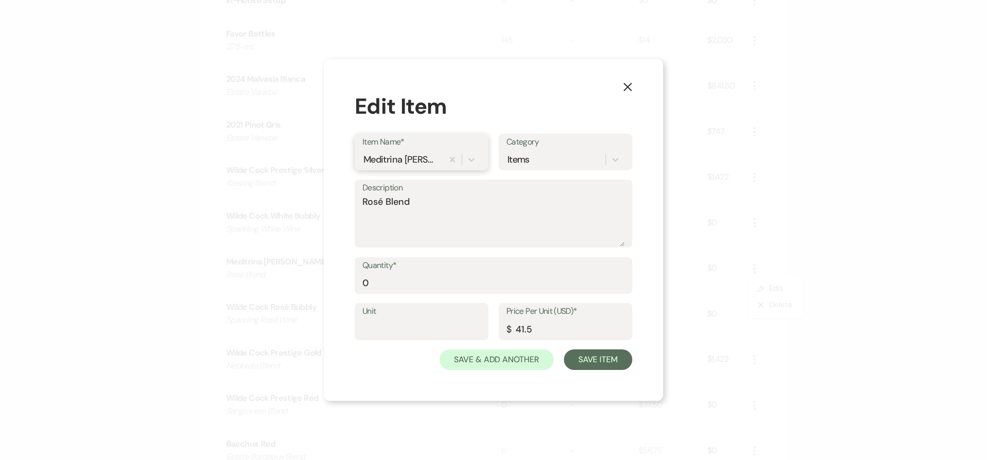
click at [396, 164] on div "Meditrina Rosa" at bounding box center [402, 159] width 77 height 14
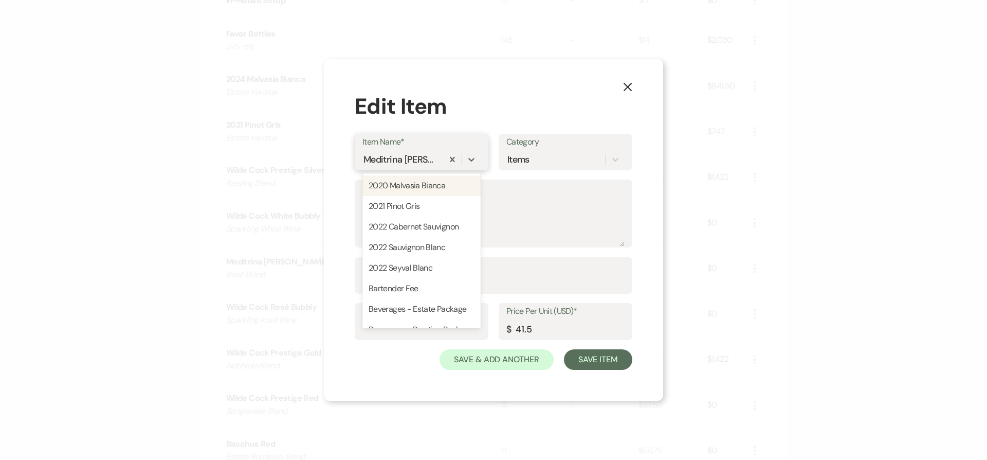
paste input "Wilde Cock Prestige"
type input "Wilde Cock Prestige"
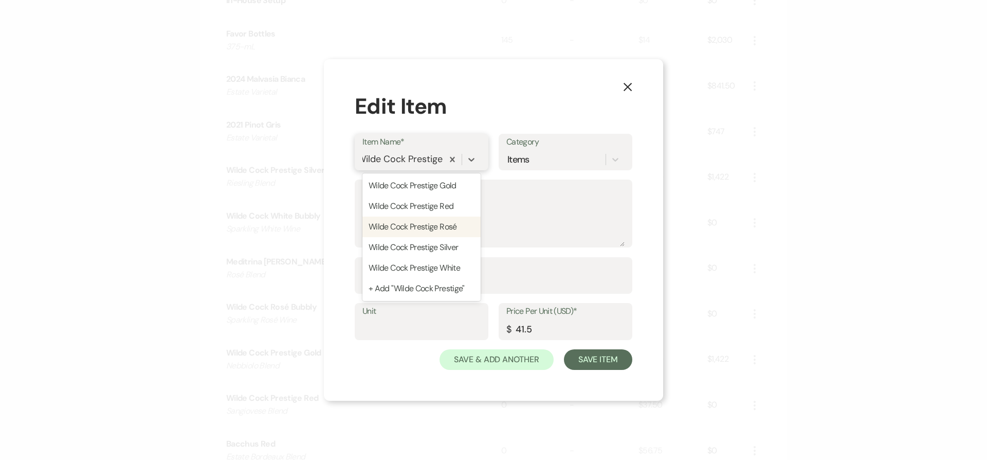
click at [429, 224] on div "Wilde Cock Prestige Rosé" at bounding box center [422, 227] width 118 height 21
type input "39.5"
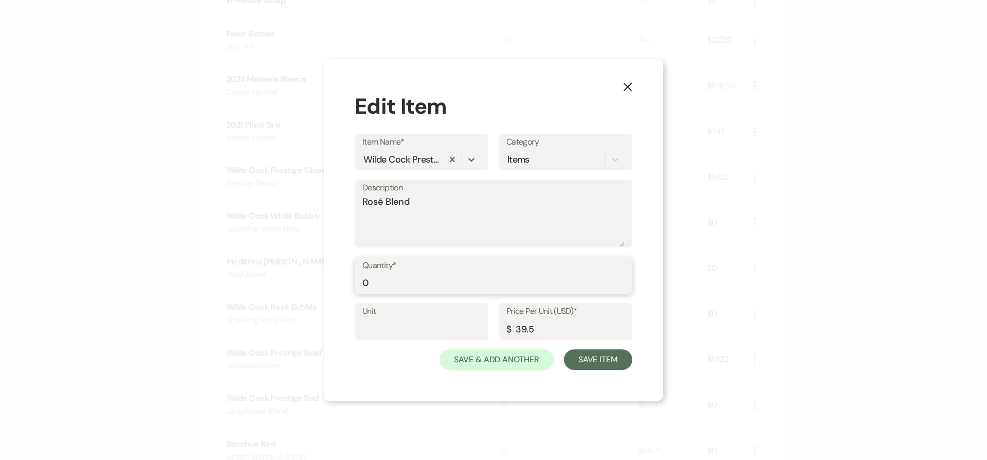
click at [418, 282] on input "0" at bounding box center [494, 283] width 262 height 20
type input "18"
click at [595, 358] on button "Save Item" at bounding box center [598, 359] width 68 height 21
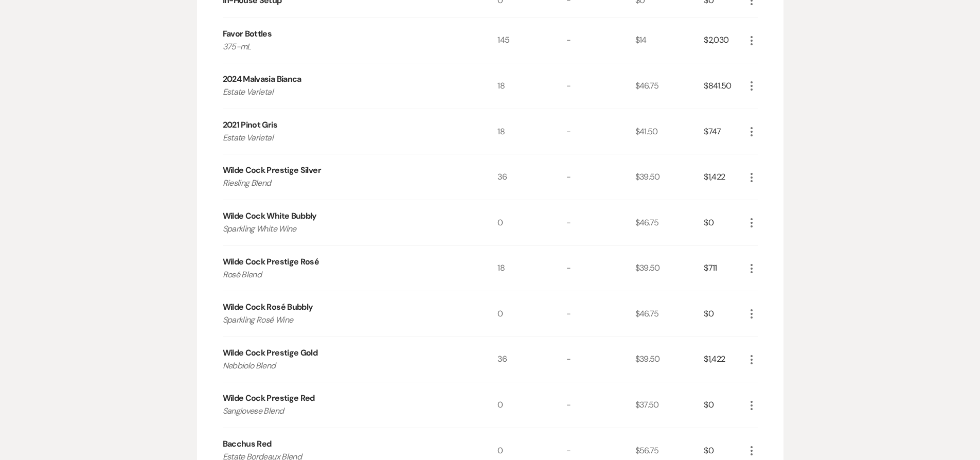
click at [754, 312] on icon "More" at bounding box center [751, 314] width 12 height 12
click at [761, 347] on icon "X" at bounding box center [760, 351] width 6 height 8
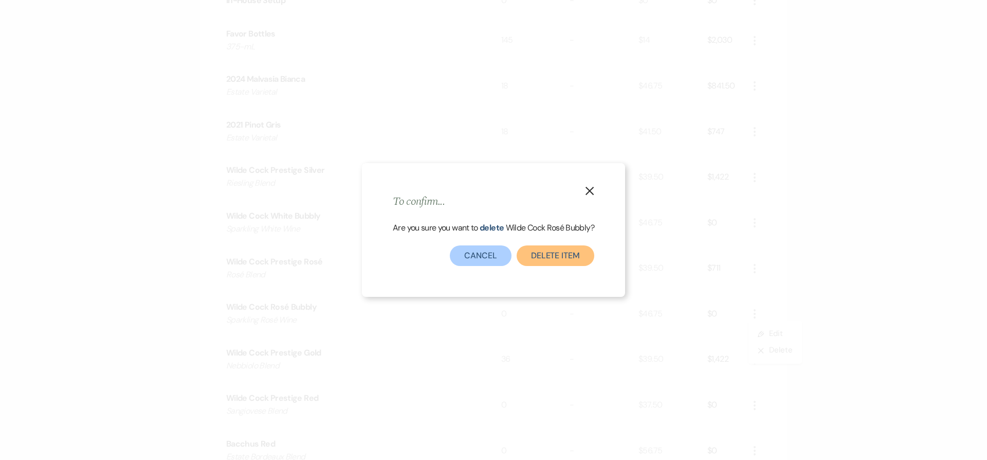
click at [542, 258] on button "Delete Item" at bounding box center [556, 255] width 78 height 21
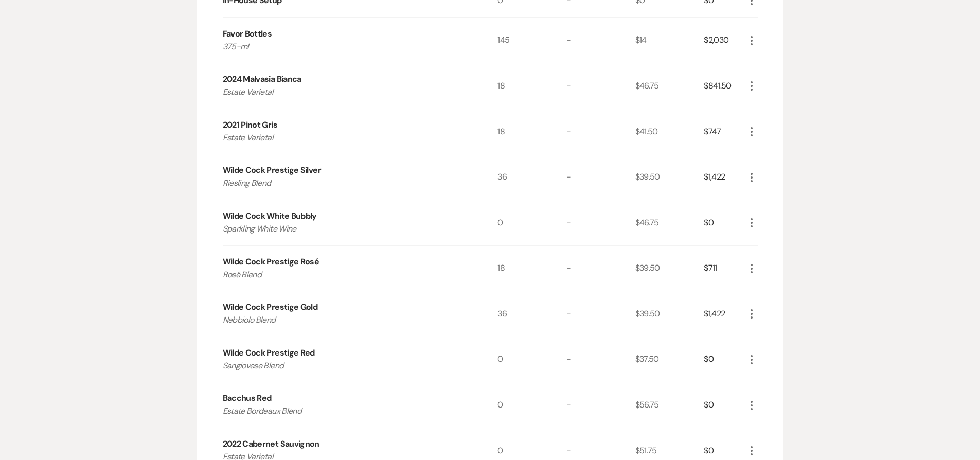
click at [753, 401] on icon "More" at bounding box center [751, 405] width 12 height 12
click at [772, 420] on button "Pencil Edit" at bounding box center [771, 425] width 53 height 16
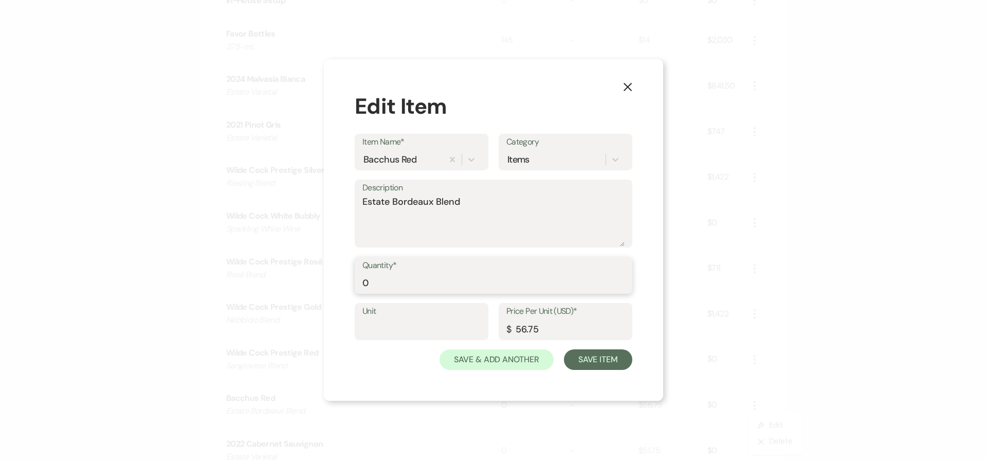
click at [500, 281] on input "0" at bounding box center [494, 283] width 262 height 20
type input "30"
click at [580, 355] on button "Save Item" at bounding box center [598, 359] width 68 height 21
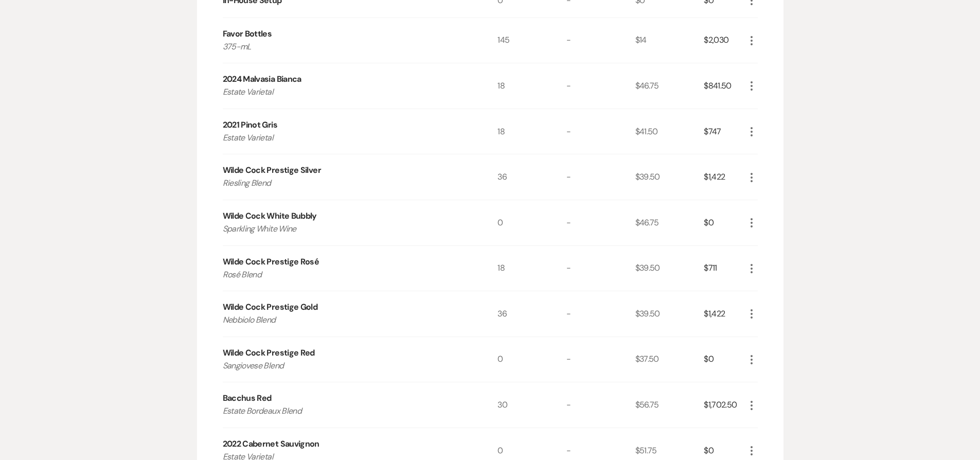
click at [751, 361] on icon "More" at bounding box center [751, 359] width 12 height 12
click at [764, 393] on button "X Delete" at bounding box center [773, 396] width 56 height 16
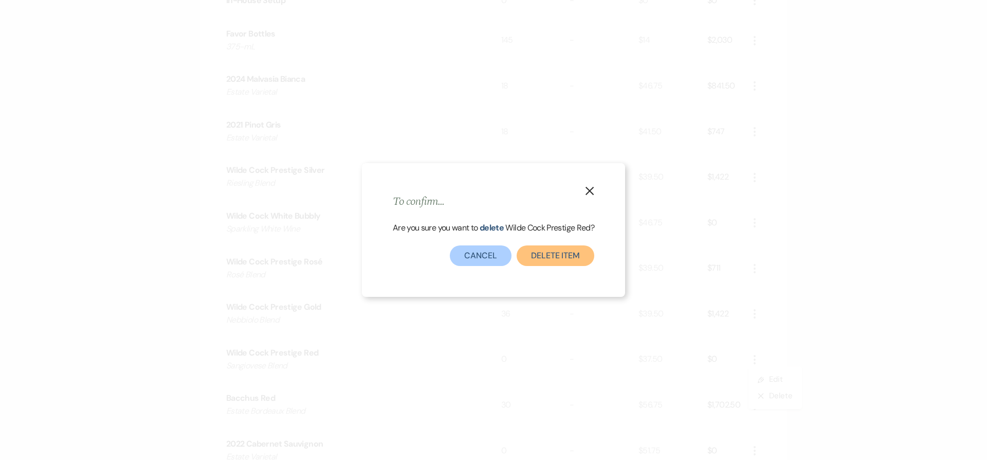
click at [567, 259] on button "Delete Item" at bounding box center [556, 255] width 78 height 21
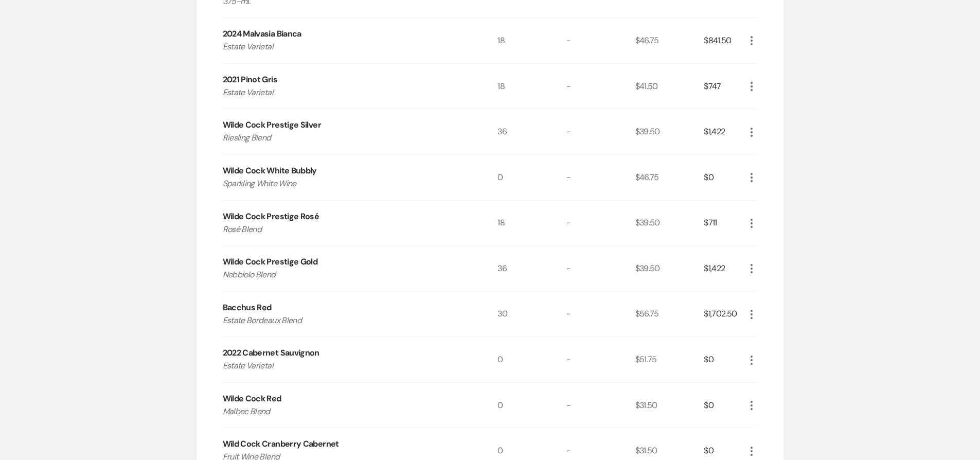
scroll to position [1020, 0]
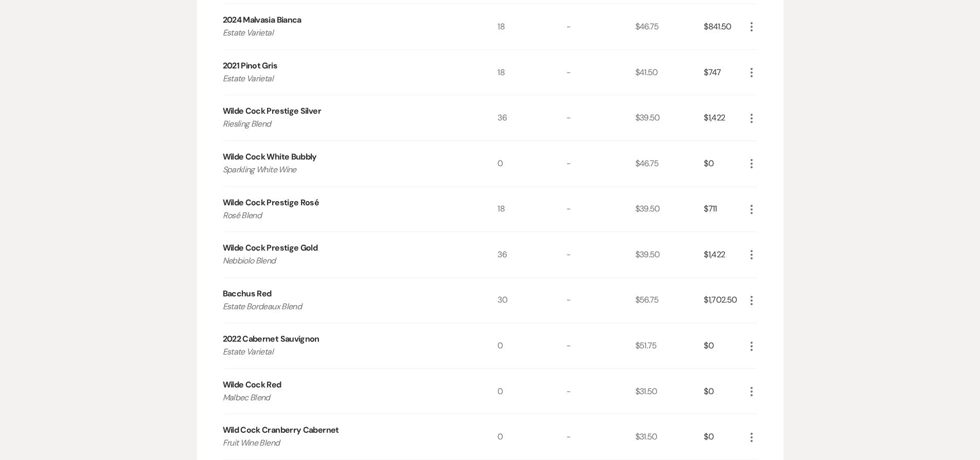
click at [748, 346] on icon "More" at bounding box center [751, 346] width 12 height 12
click at [762, 384] on button "X Delete" at bounding box center [773, 382] width 56 height 16
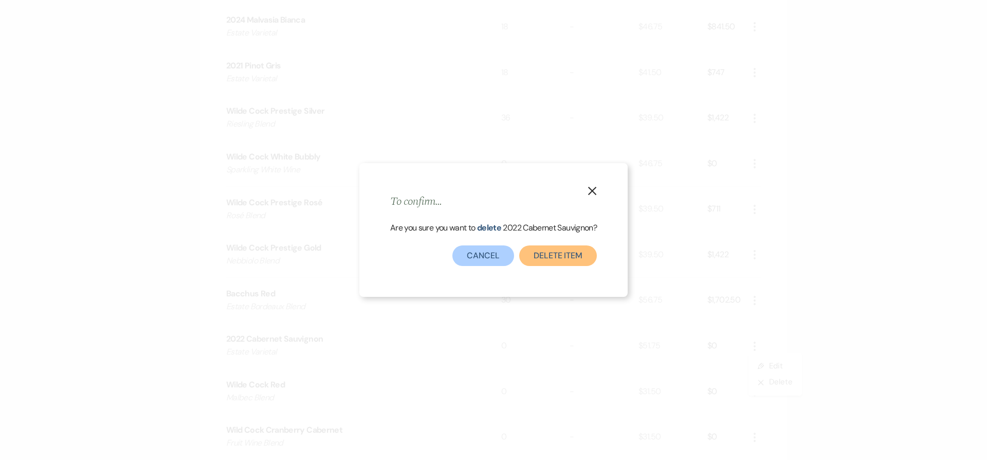
click at [575, 260] on button "Delete Item" at bounding box center [558, 255] width 78 height 21
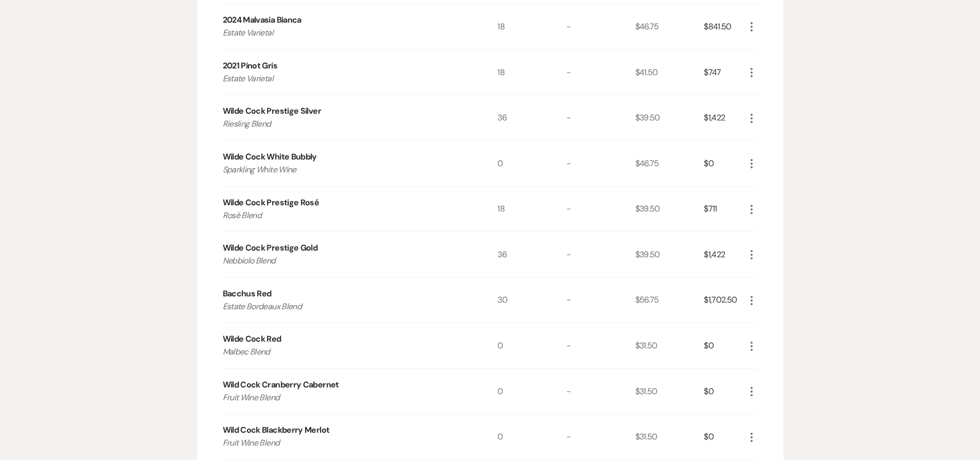
click at [747, 343] on icon "More" at bounding box center [751, 346] width 12 height 12
click at [757, 384] on icon "X" at bounding box center [760, 383] width 6 height 8
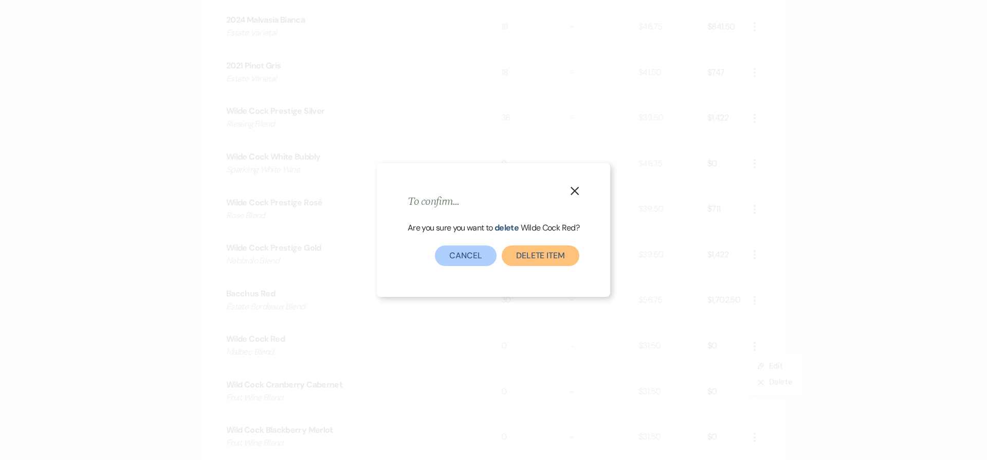
click at [560, 259] on button "Delete Item" at bounding box center [541, 255] width 78 height 21
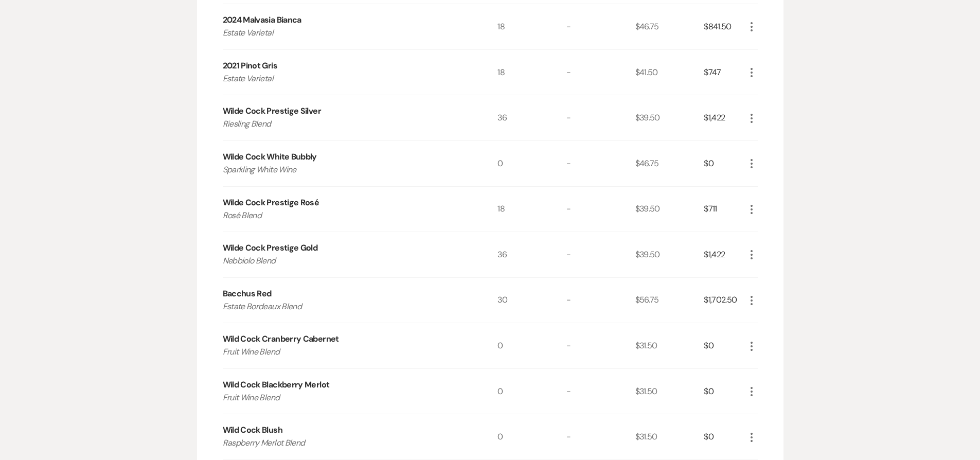
click at [749, 343] on icon "More" at bounding box center [751, 346] width 12 height 12
click at [763, 383] on button "X Delete" at bounding box center [773, 382] width 56 height 16
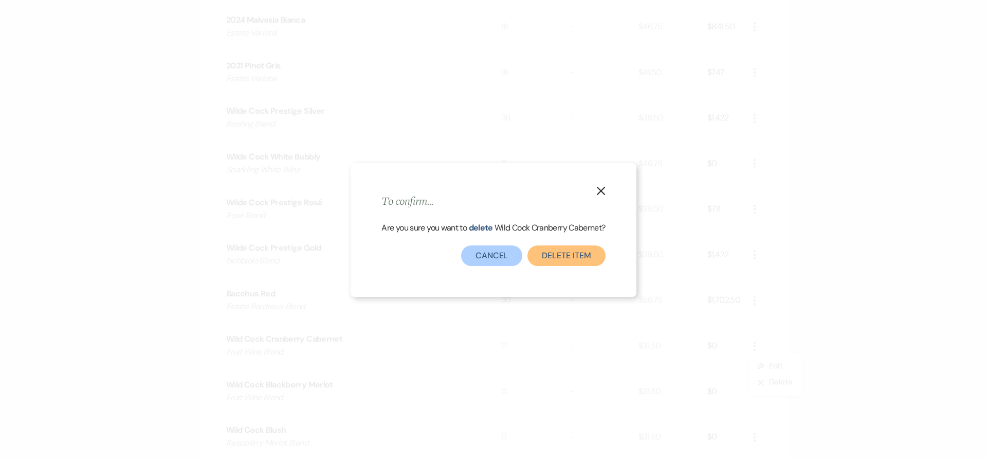
click at [546, 255] on button "Delete Item" at bounding box center [567, 255] width 78 height 21
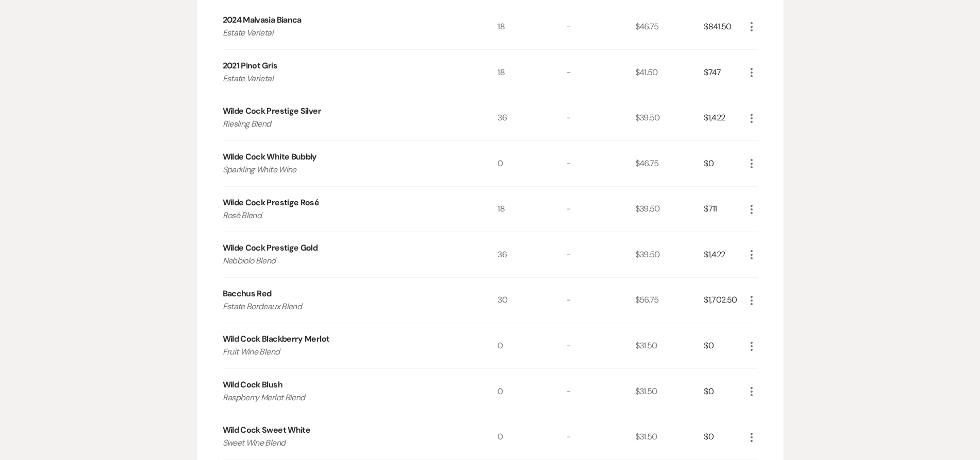
drag, startPoint x: 749, startPoint y: 340, endPoint x: 750, endPoint y: 349, distance: 8.8
click at [749, 340] on icon "More" at bounding box center [751, 346] width 12 height 12
click at [755, 384] on button "X Delete" at bounding box center [773, 382] width 56 height 16
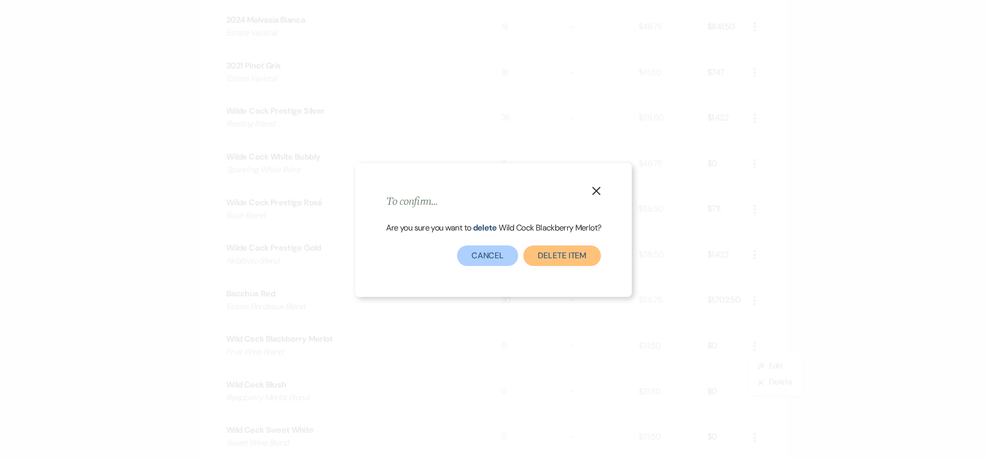
click at [575, 257] on button "Delete Item" at bounding box center [563, 255] width 78 height 21
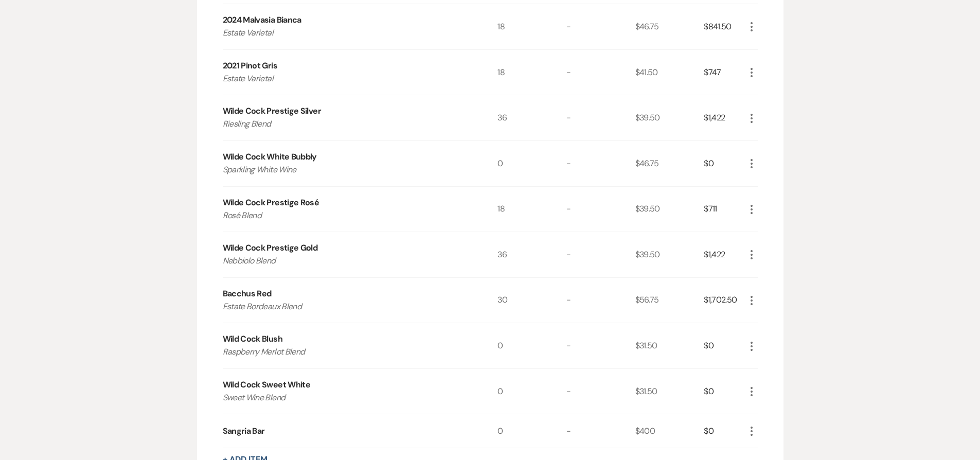
click at [751, 349] on icon "More" at bounding box center [751, 346] width 12 height 12
click at [751, 382] on button "X Delete" at bounding box center [773, 382] width 56 height 16
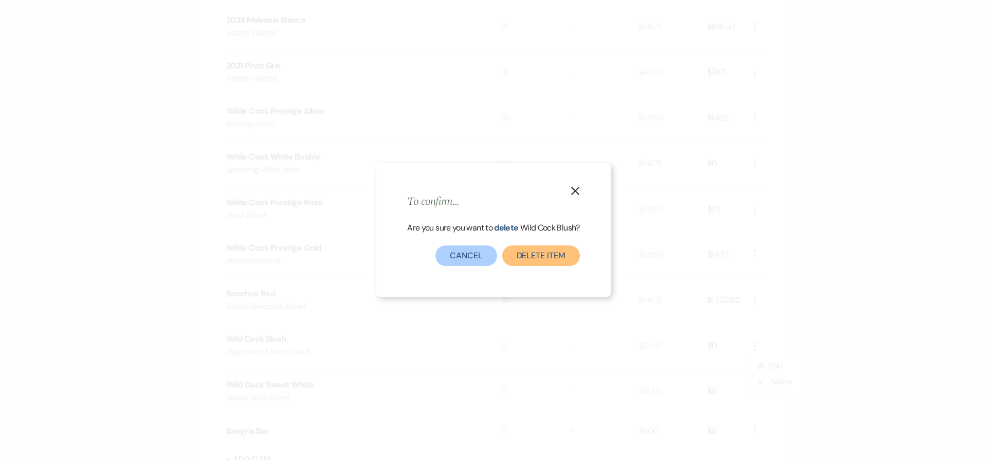
click at [557, 255] on button "Delete Item" at bounding box center [541, 255] width 78 height 21
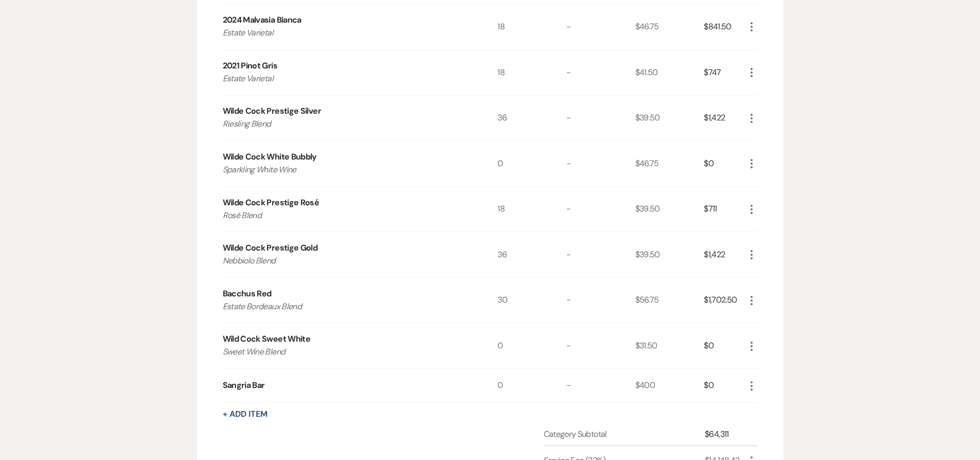
click at [748, 347] on icon "More" at bounding box center [751, 346] width 12 height 12
click at [760, 385] on icon "X" at bounding box center [760, 383] width 6 height 8
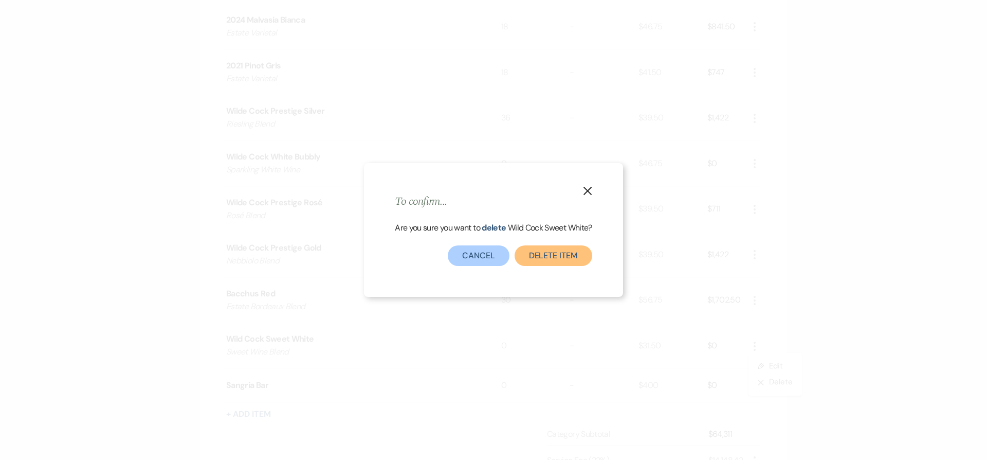
click at [570, 260] on button "Delete Item" at bounding box center [554, 255] width 78 height 21
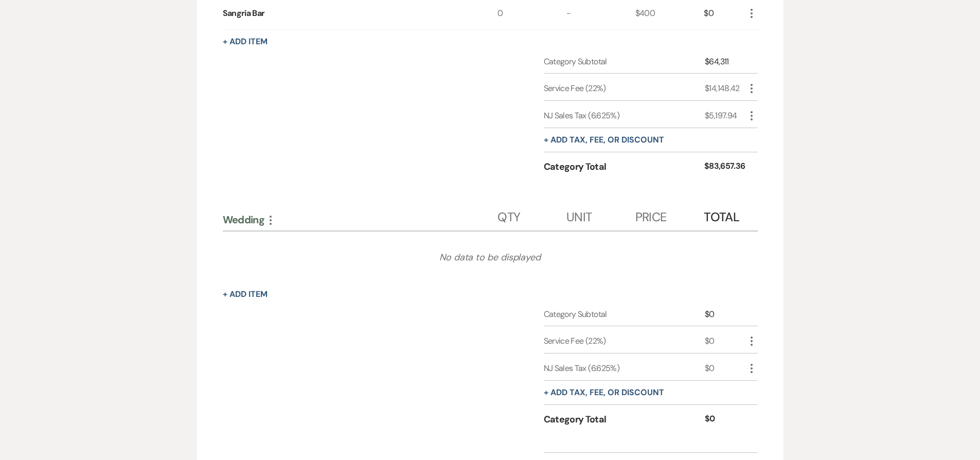
scroll to position [1454, 0]
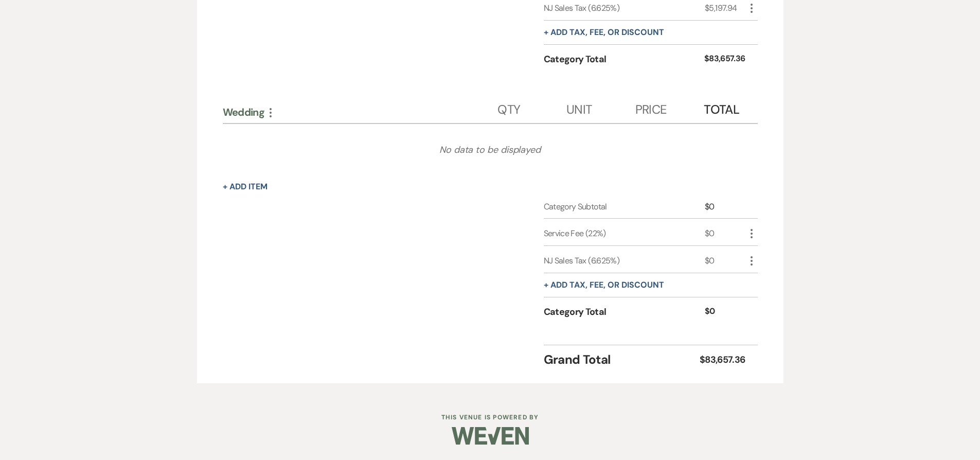
click at [273, 113] on icon "More" at bounding box center [270, 112] width 12 height 12
click at [295, 164] on button "Delete Delete Category" at bounding box center [315, 165] width 102 height 16
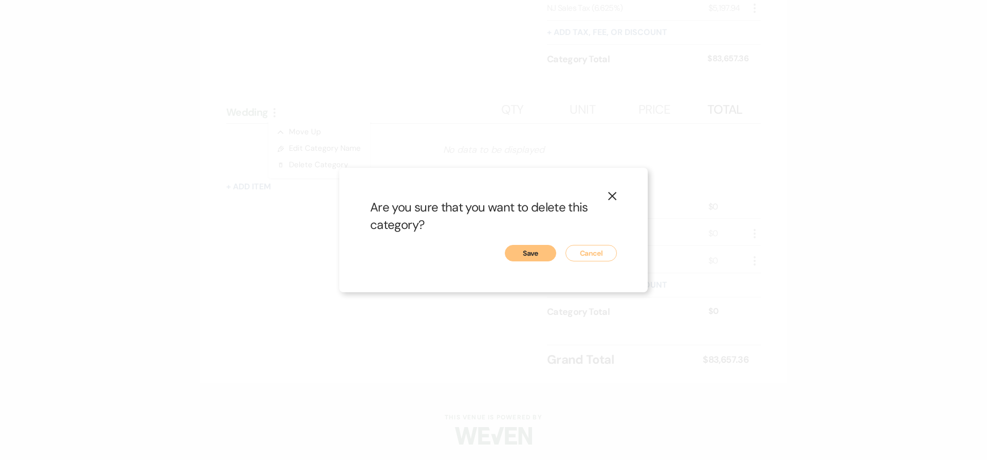
click at [527, 256] on button "Save" at bounding box center [530, 253] width 51 height 16
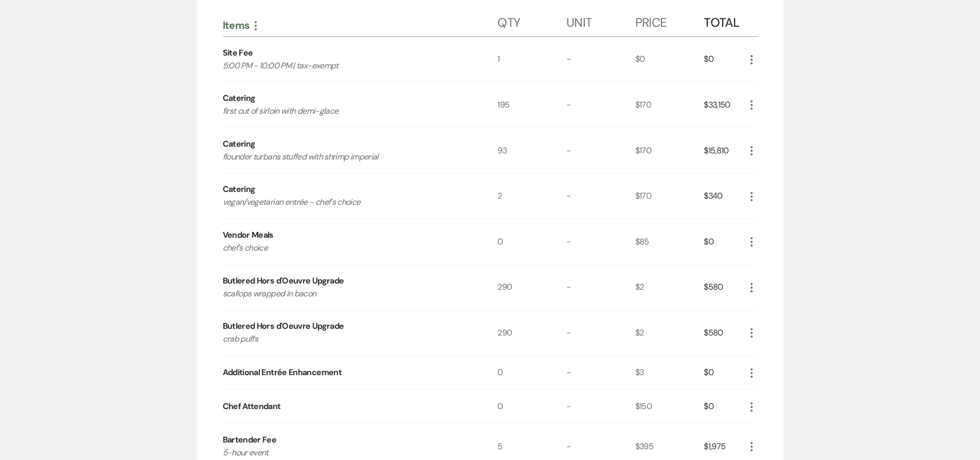
scroll to position [292, 0]
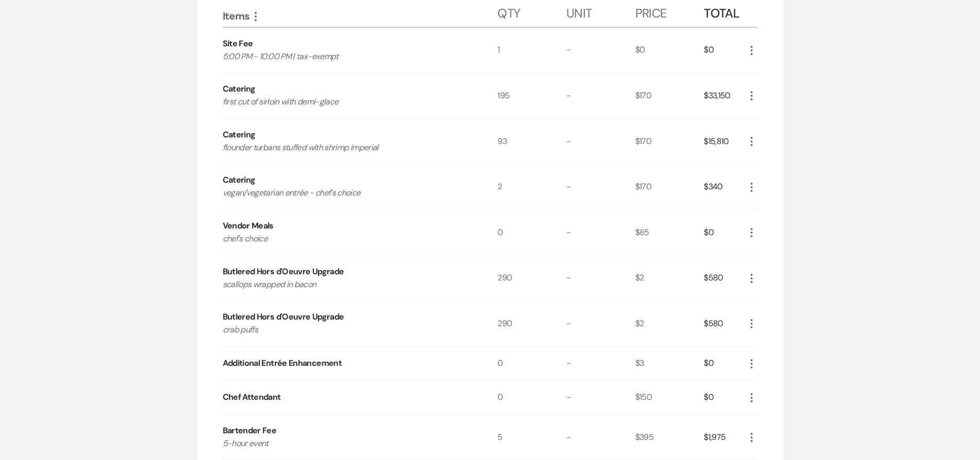
click at [750, 363] on use "button" at bounding box center [751, 363] width 2 height 9
click at [767, 403] on button "X Delete" at bounding box center [773, 399] width 56 height 16
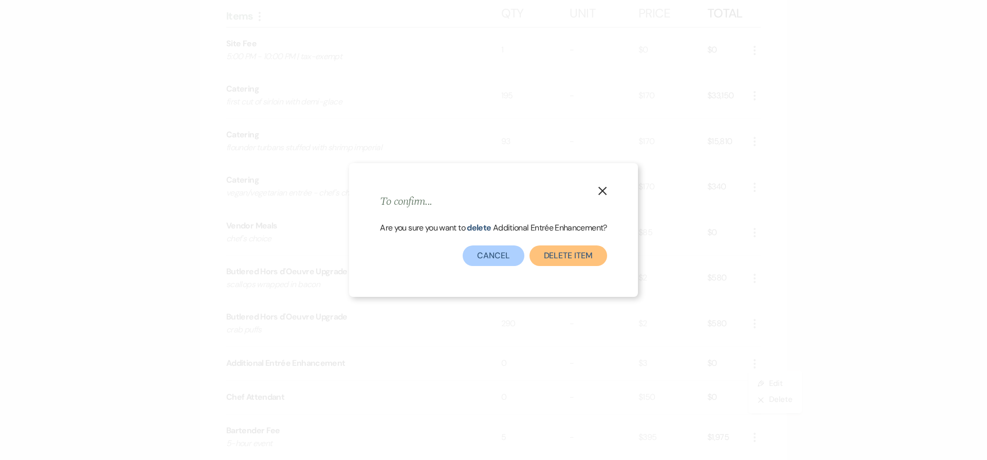
click at [578, 254] on button "Delete Item" at bounding box center [569, 255] width 78 height 21
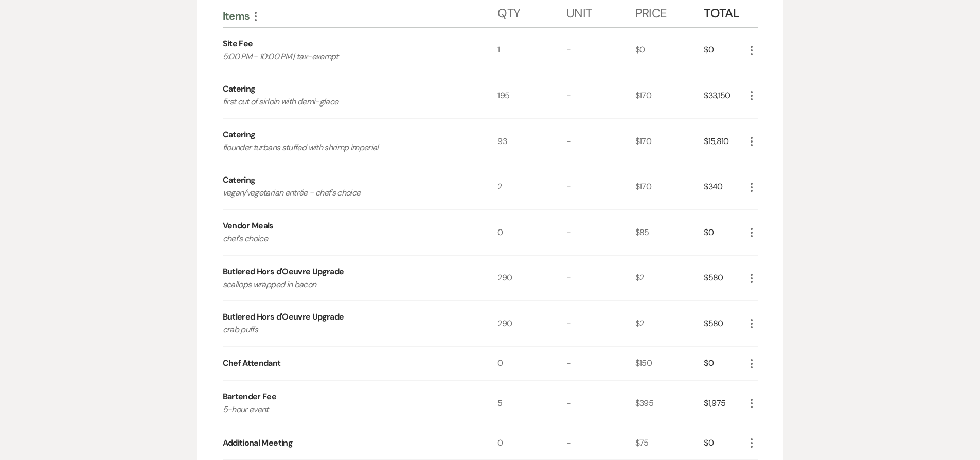
click at [748, 364] on icon "More" at bounding box center [751, 363] width 12 height 12
click at [765, 401] on button "X Delete" at bounding box center [773, 399] width 56 height 16
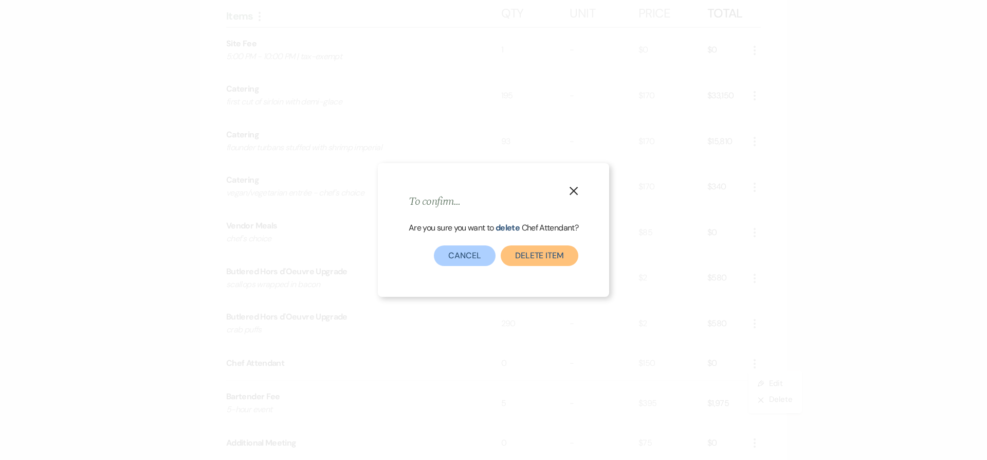
click at [536, 256] on button "Delete Item" at bounding box center [540, 255] width 78 height 21
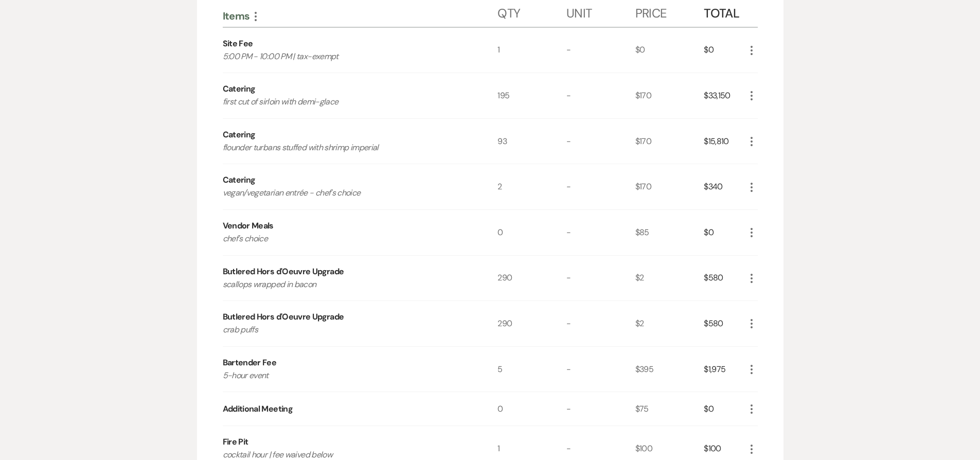
click at [752, 372] on icon "More" at bounding box center [751, 369] width 12 height 12
click at [766, 382] on button "Pencil Edit" at bounding box center [771, 389] width 53 height 16
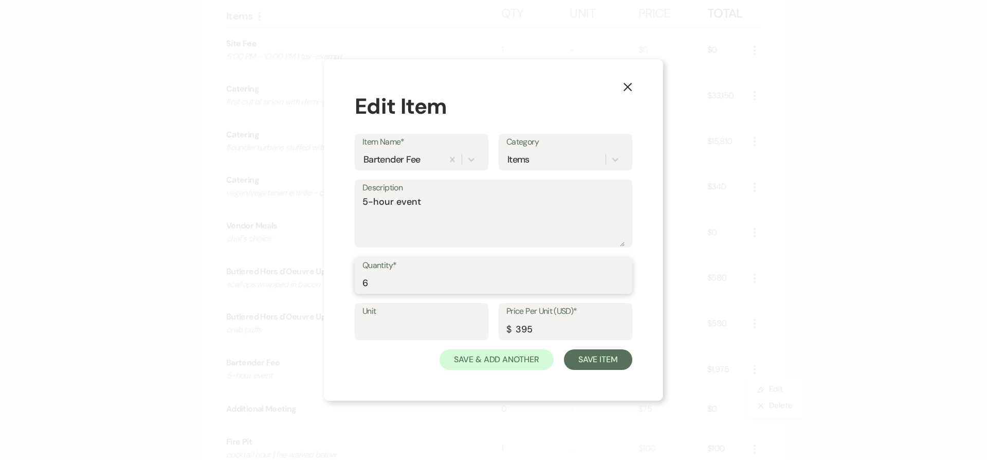
type input "6"
click at [622, 279] on input "6" at bounding box center [494, 283] width 262 height 20
click at [617, 358] on button "Save Item" at bounding box center [598, 359] width 68 height 21
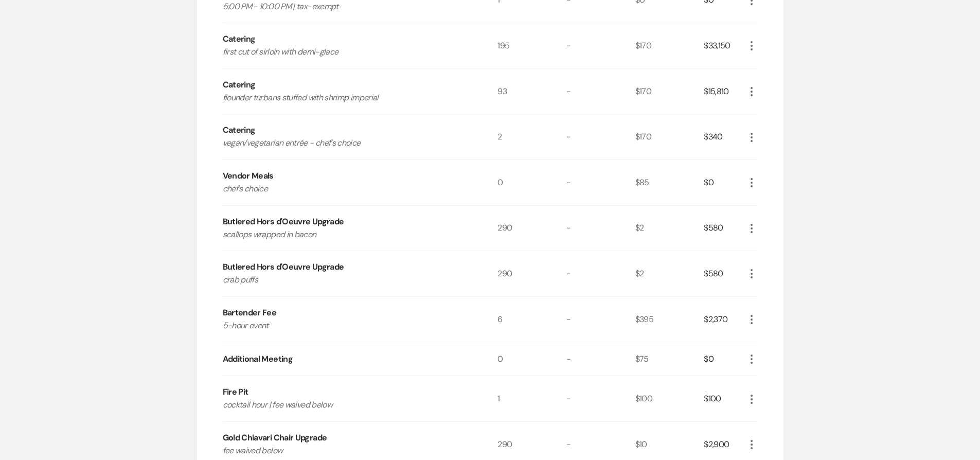
scroll to position [361, 0]
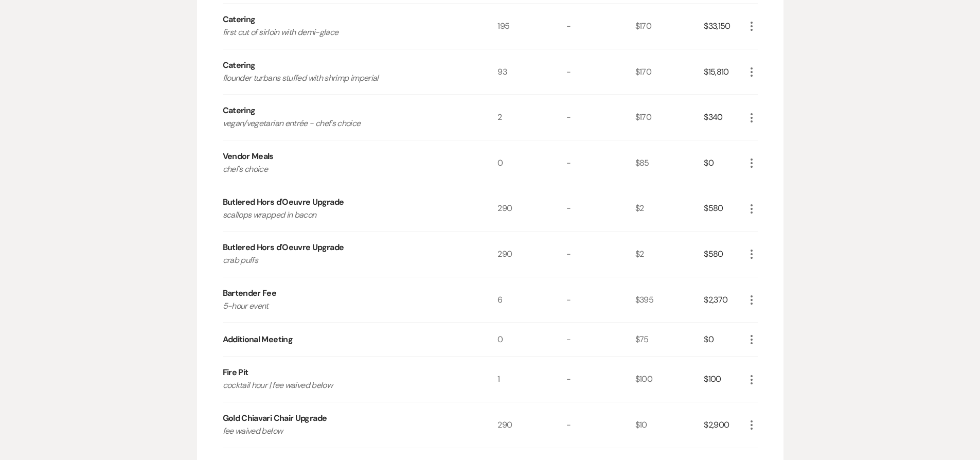
click at [748, 338] on icon "More" at bounding box center [751, 339] width 12 height 12
click at [771, 380] on button "X Delete" at bounding box center [773, 376] width 56 height 16
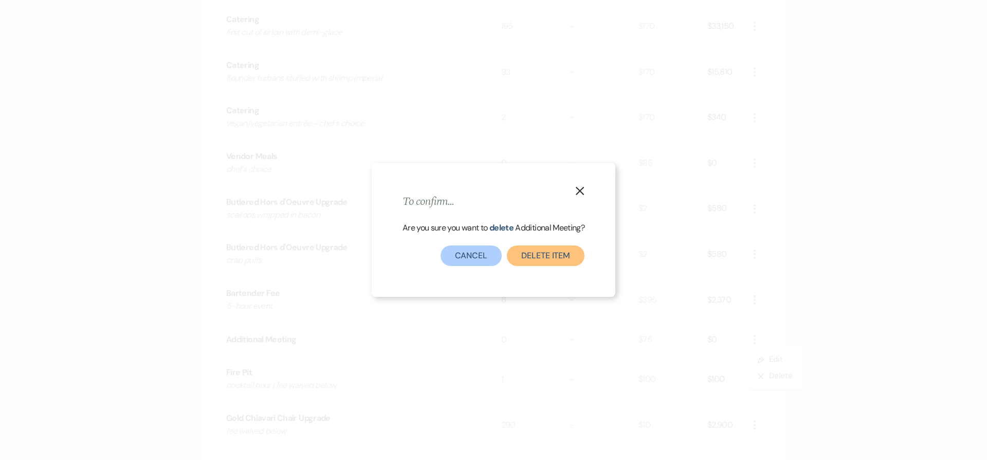
click at [533, 250] on button "Delete Item" at bounding box center [546, 255] width 78 height 21
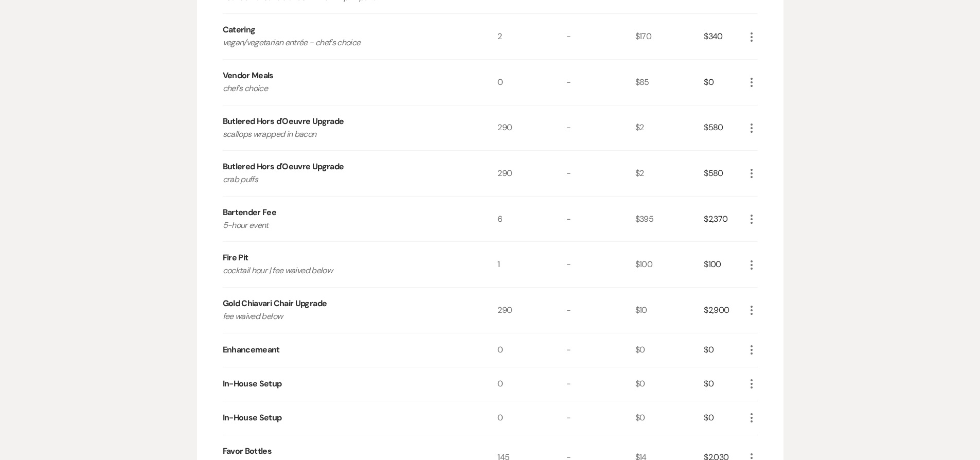
scroll to position [451, 0]
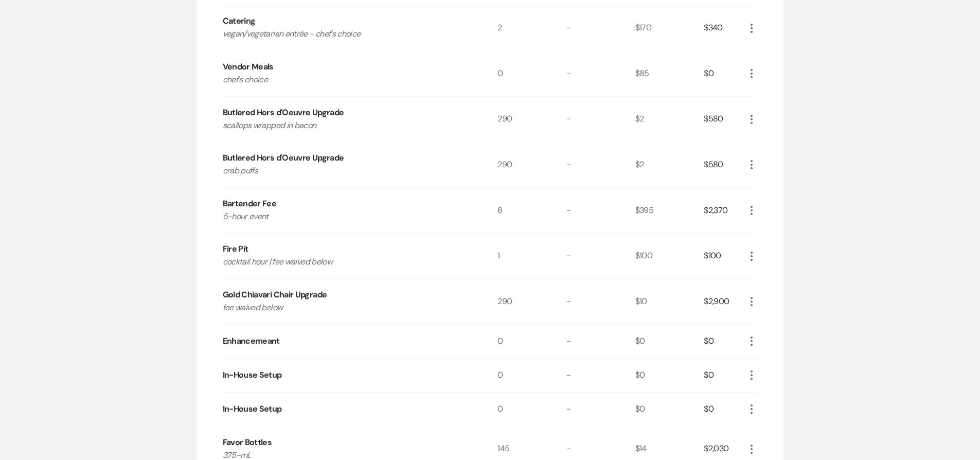
click at [751, 374] on icon "More" at bounding box center [751, 375] width 12 height 12
click at [776, 394] on button "Pencil Edit" at bounding box center [771, 395] width 53 height 16
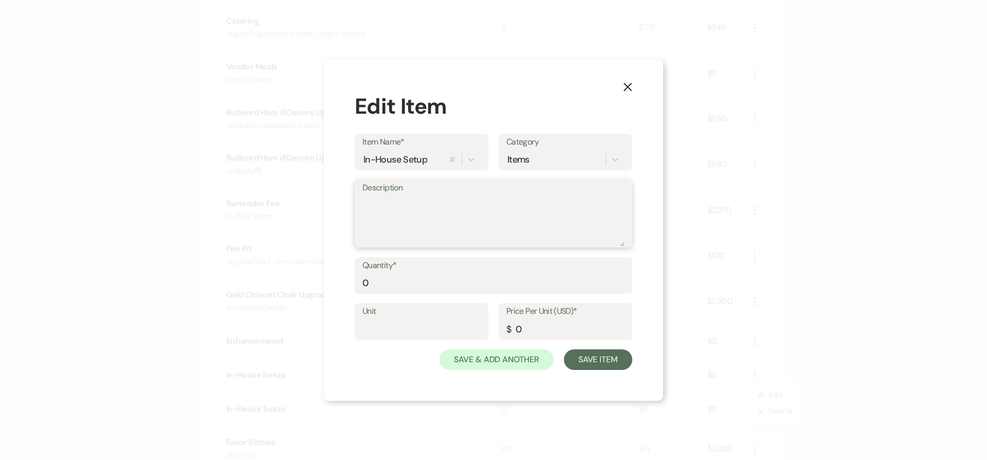
click at [410, 229] on textarea "Description" at bounding box center [494, 220] width 262 height 51
type textarea "Clear front patio of all tables, chairs, and umbrellas | fee waived below"
type input "1"
type input "1500"
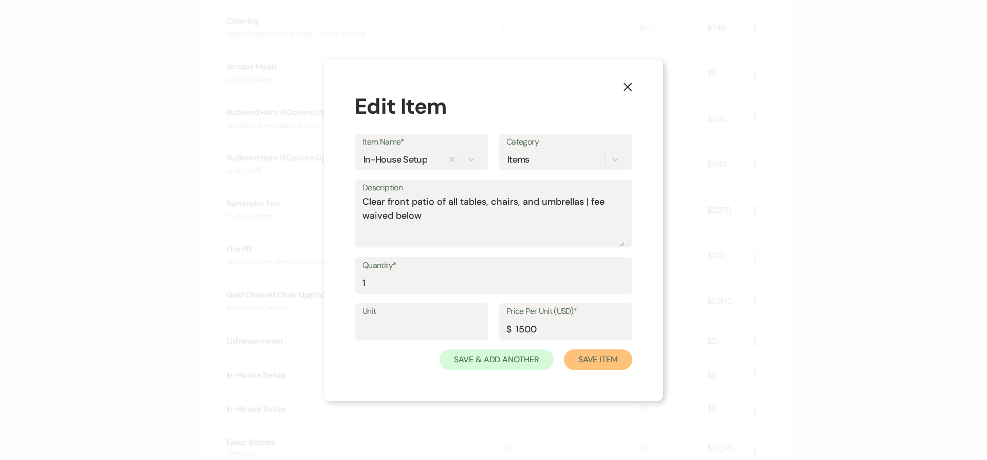
click at [564, 349] on button "Save Item" at bounding box center [598, 359] width 68 height 21
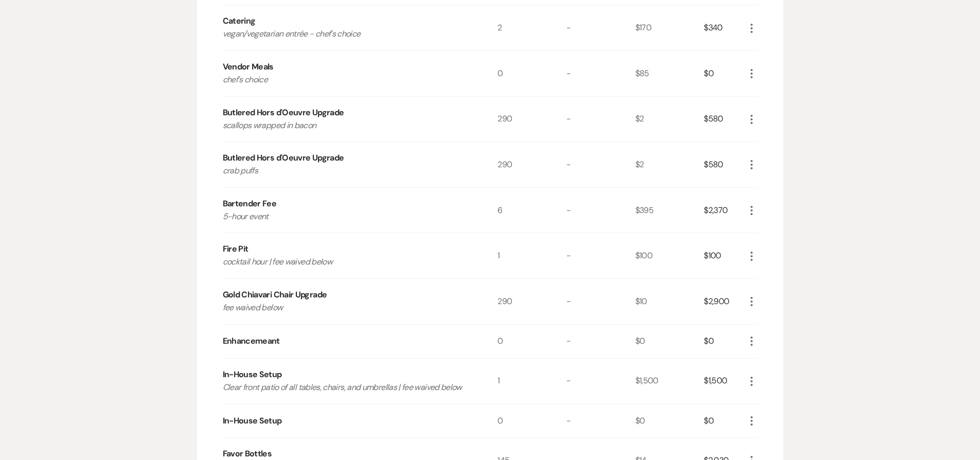
click at [752, 423] on icon "More" at bounding box center [751, 421] width 12 height 12
click at [767, 440] on button "Pencil Edit" at bounding box center [771, 441] width 53 height 16
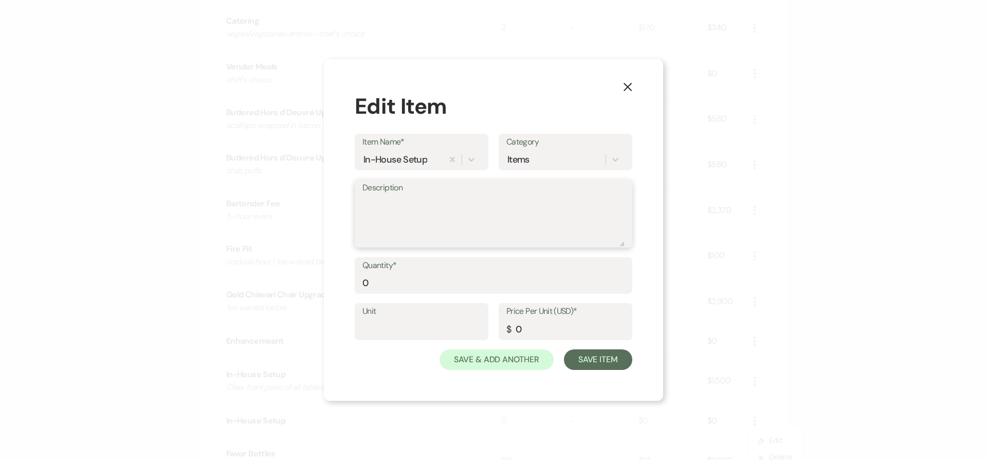
click at [410, 219] on textarea "Description" at bounding box center [494, 220] width 262 height 51
type textarea "Stage Rental"
type input "1"
type input "1200"
drag, startPoint x: 395, startPoint y: 202, endPoint x: 305, endPoint y: 198, distance: 89.6
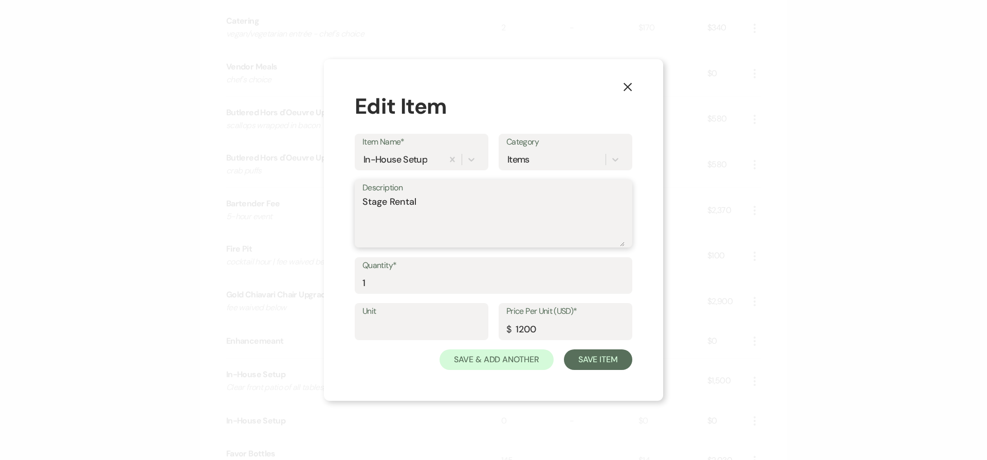
click at [305, 198] on div "X Edit Item Item Name* In-House Setup Category Items Description Stage Rental Q…" at bounding box center [493, 230] width 987 height 460
type textarea "stage rental | fee waived below"
click at [611, 364] on button "Save Item" at bounding box center [598, 359] width 68 height 21
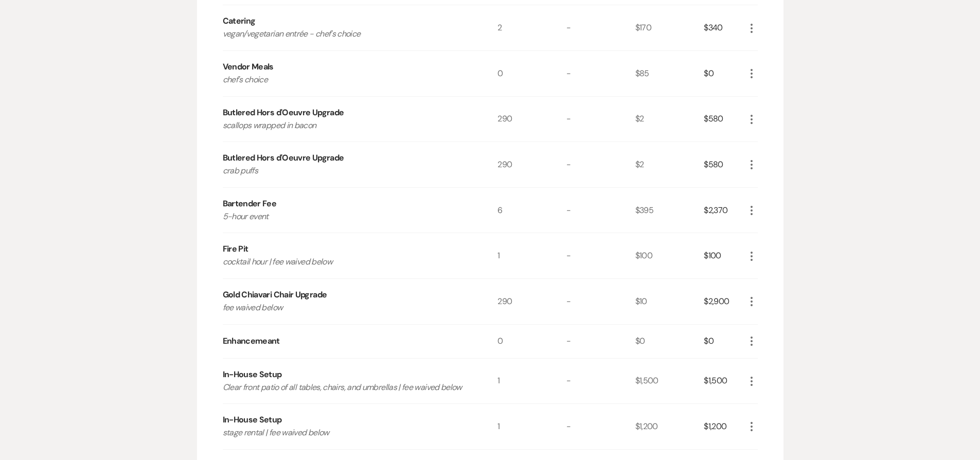
click at [750, 337] on use "button" at bounding box center [751, 340] width 2 height 9
click at [777, 382] on button "X Delete" at bounding box center [773, 377] width 56 height 16
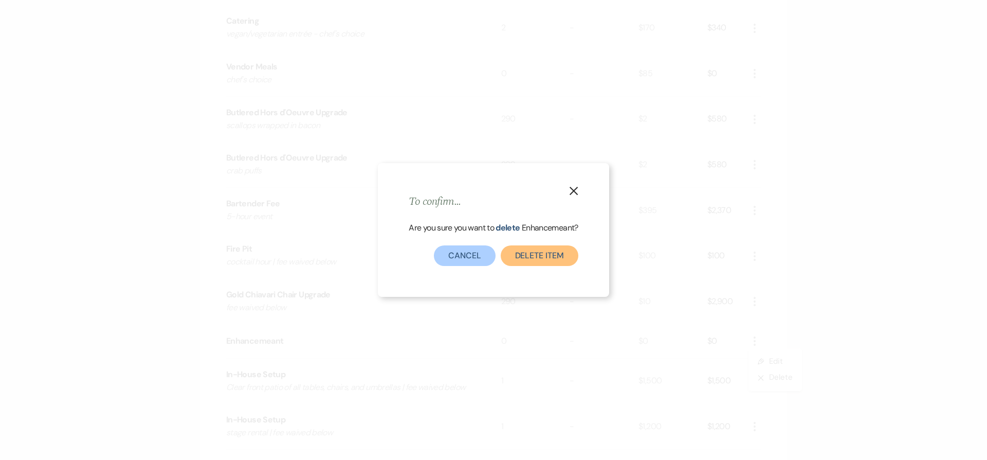
click at [566, 255] on button "Delete Item" at bounding box center [540, 255] width 78 height 21
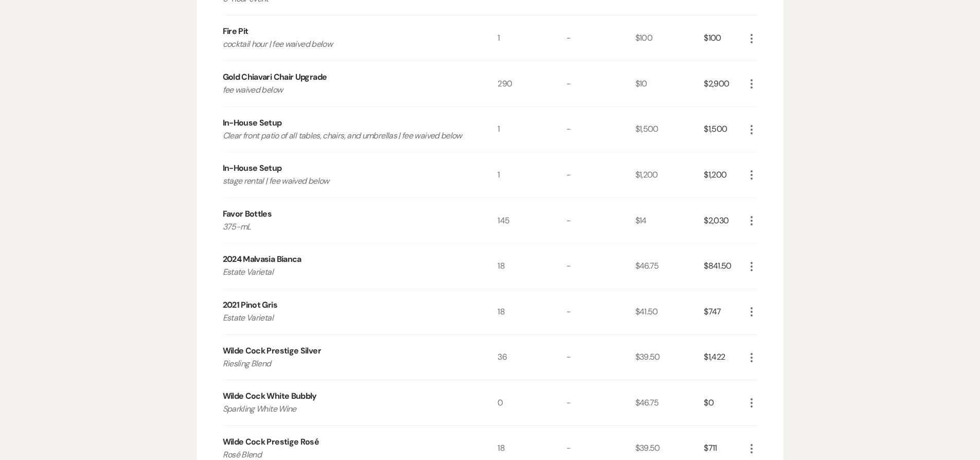
scroll to position [670, 0]
click at [752, 400] on icon "More" at bounding box center [751, 400] width 12 height 12
click at [771, 417] on button "Pencil Edit" at bounding box center [771, 420] width 53 height 16
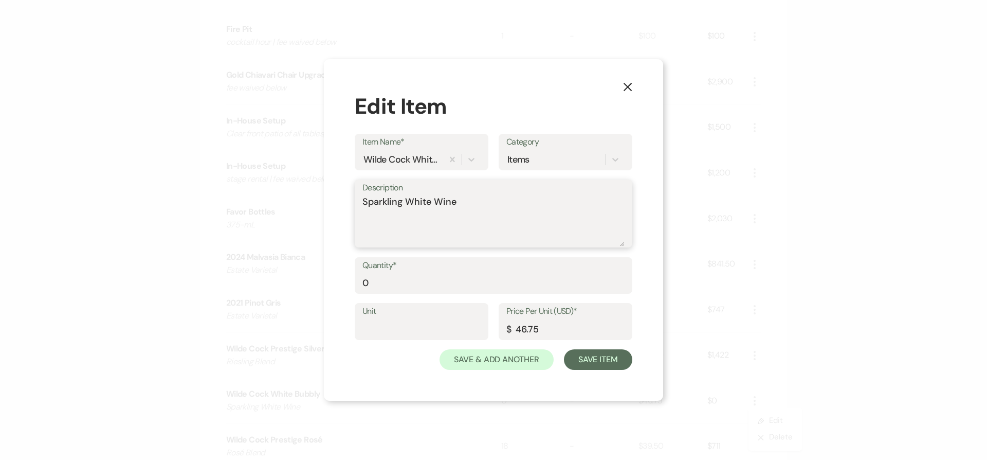
click at [493, 203] on textarea "Sparkling White Wine" at bounding box center [494, 220] width 262 height 51
type textarea "Sparkling White Wine | use in Hugo Spritz signature drink"
drag, startPoint x: 367, startPoint y: 281, endPoint x: 359, endPoint y: 282, distance: 7.9
click at [359, 282] on div "Quantity* 0" at bounding box center [494, 275] width 278 height 37
type input "36"
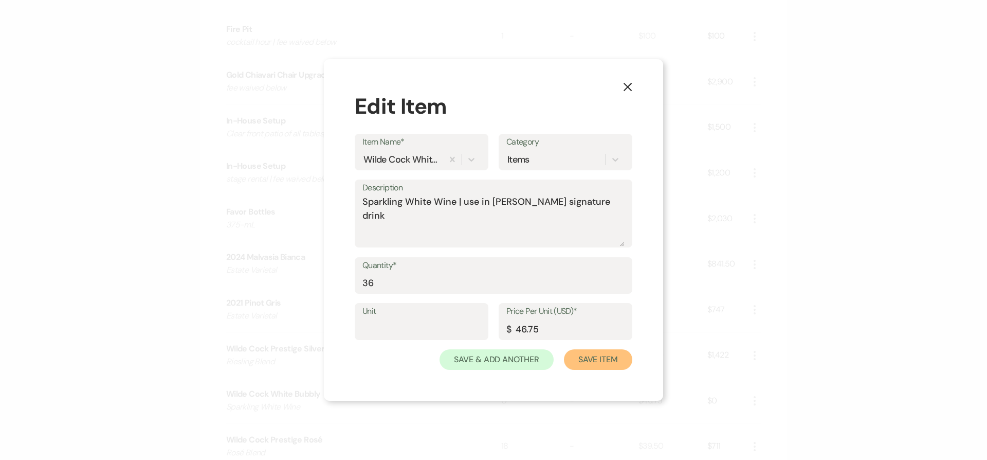
click at [610, 355] on button "Save Item" at bounding box center [598, 359] width 68 height 21
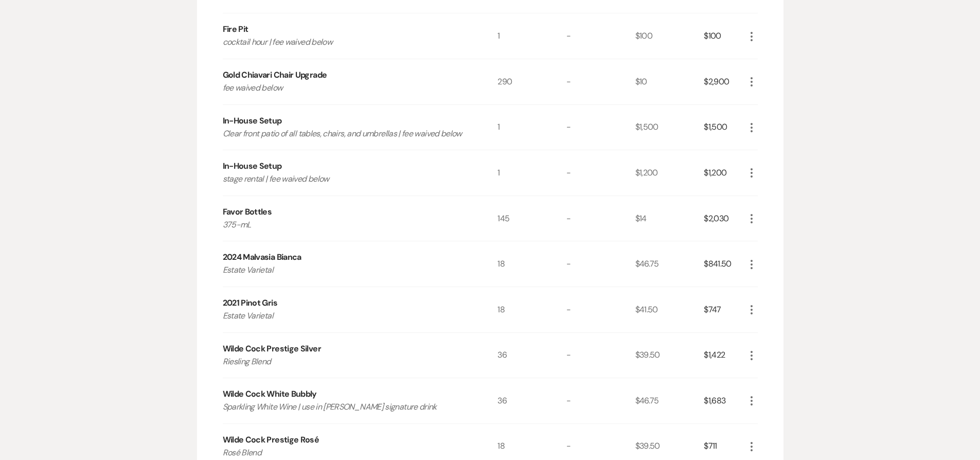
click at [751, 262] on icon "More" at bounding box center [751, 264] width 12 height 12
click at [766, 285] on button "Pencil Edit" at bounding box center [771, 284] width 53 height 16
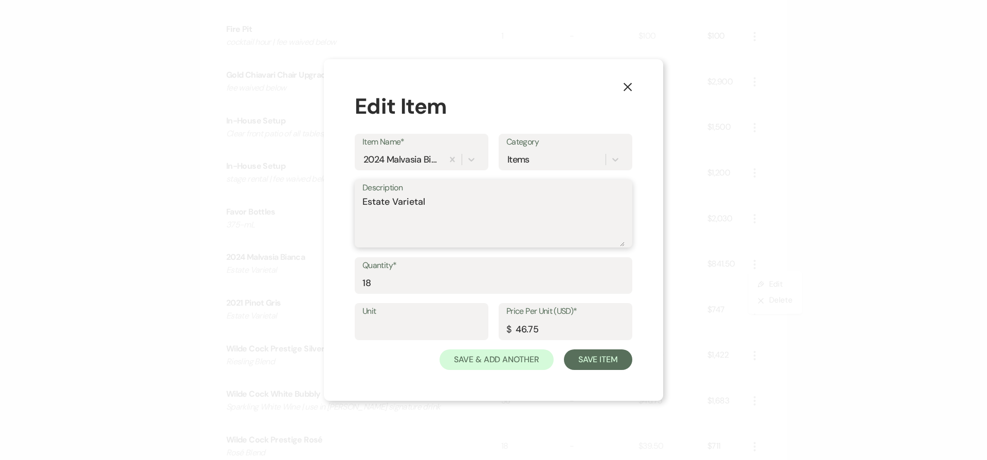
click at [469, 223] on textarea "Estate Varietal" at bounding box center [494, 220] width 262 height 51
type textarea "Estate Varietal | bar service"
click at [590, 355] on button "Save Item" at bounding box center [598, 359] width 68 height 21
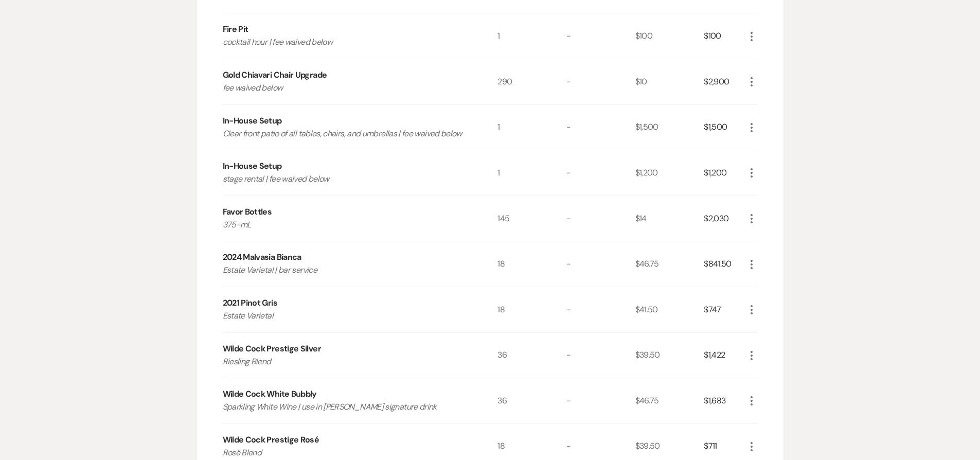
click at [749, 309] on icon "More" at bounding box center [751, 309] width 12 height 12
click at [758, 329] on use "button" at bounding box center [760, 330] width 6 height 6
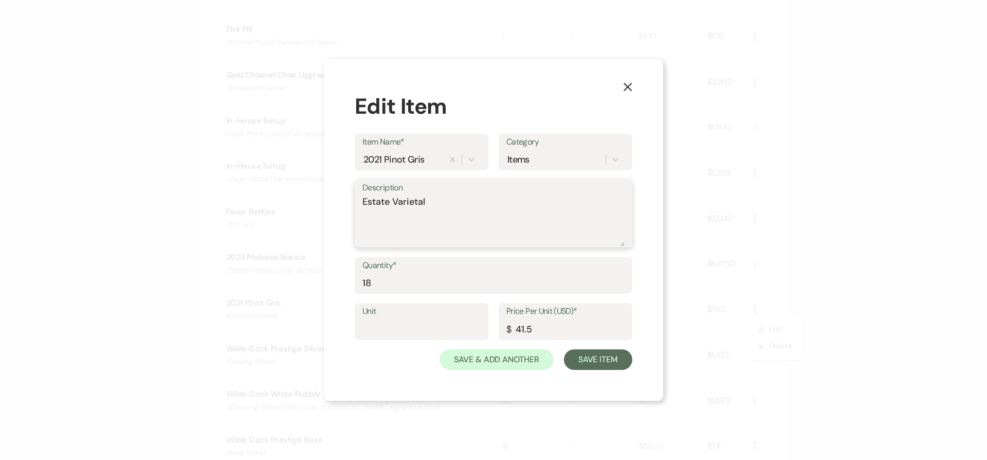
click at [463, 215] on textarea "Estate Varietal" at bounding box center [494, 220] width 262 height 51
type textarea "Estate Varietal | bar service"
click at [599, 356] on button "Save Item" at bounding box center [598, 359] width 68 height 21
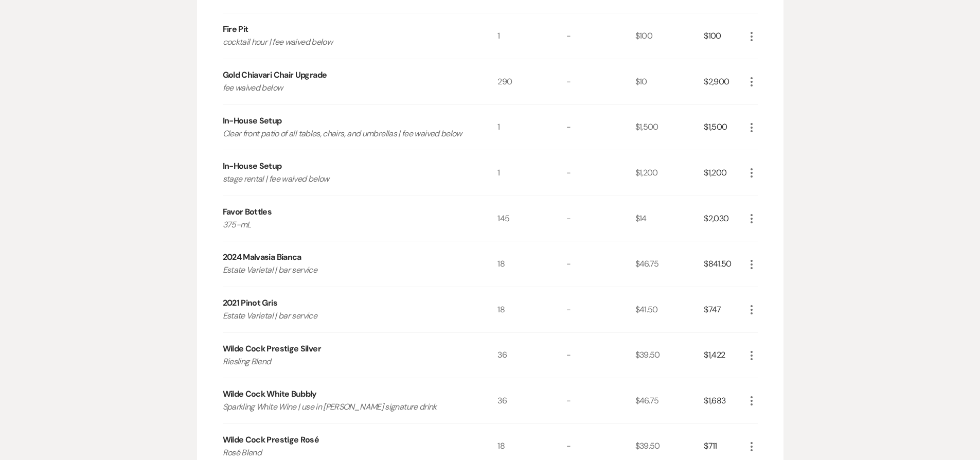
click at [754, 357] on icon "More" at bounding box center [751, 355] width 12 height 12
click at [771, 378] on button "Pencil Edit" at bounding box center [771, 375] width 53 height 16
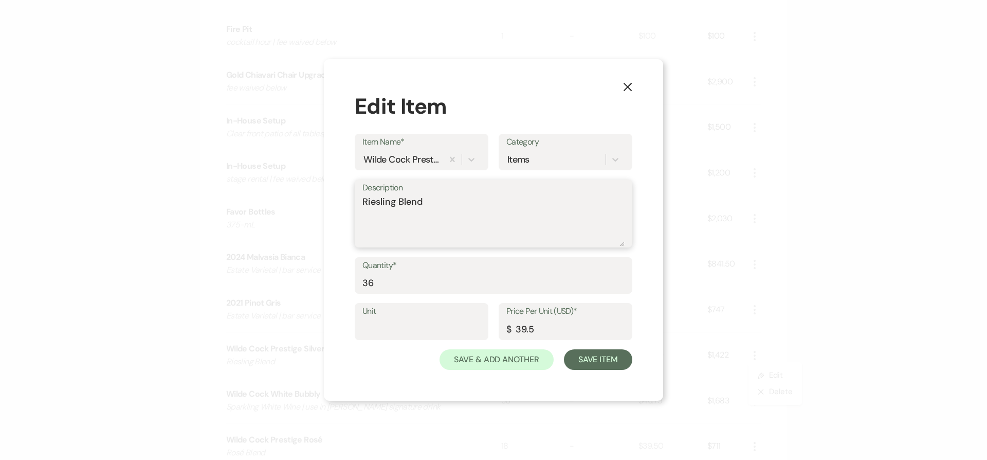
click at [473, 215] on textarea "Riesling Blend" at bounding box center [494, 220] width 262 height 51
type textarea "Riesling Blend | dinner service"
click at [613, 359] on button "Save Item" at bounding box center [598, 359] width 68 height 21
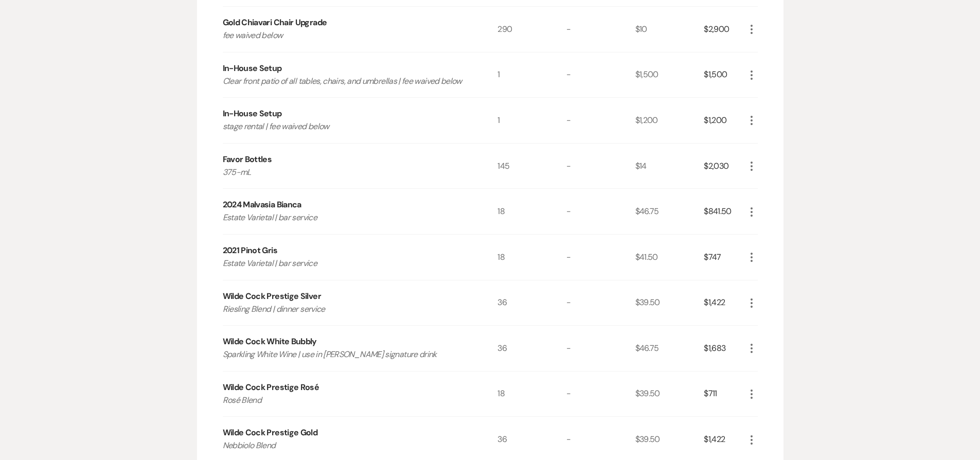
scroll to position [725, 0]
click at [747, 391] on icon "More" at bounding box center [751, 392] width 12 height 12
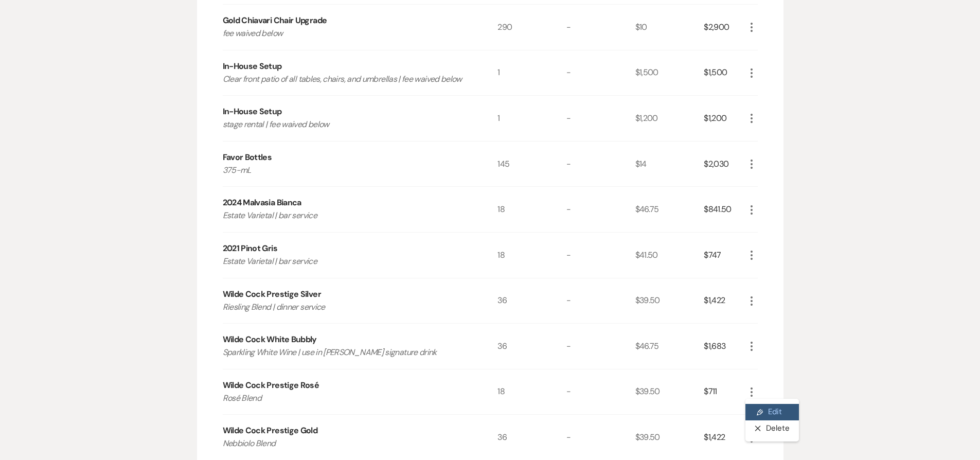
click at [754, 412] on button "Pencil Edit" at bounding box center [771, 412] width 53 height 16
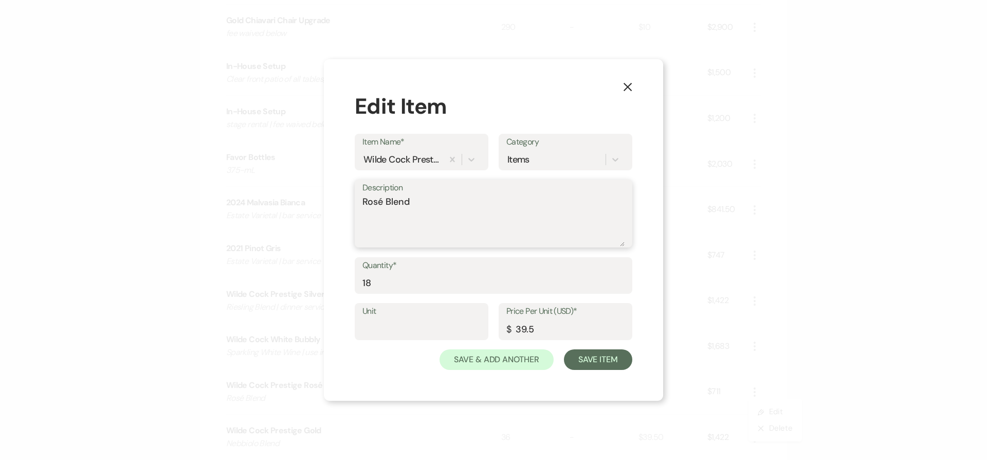
click at [462, 207] on textarea "Rosé Blend" at bounding box center [494, 220] width 262 height 51
type textarea "Rosé Blend | bar service"
click at [616, 358] on button "Save Item" at bounding box center [598, 359] width 68 height 21
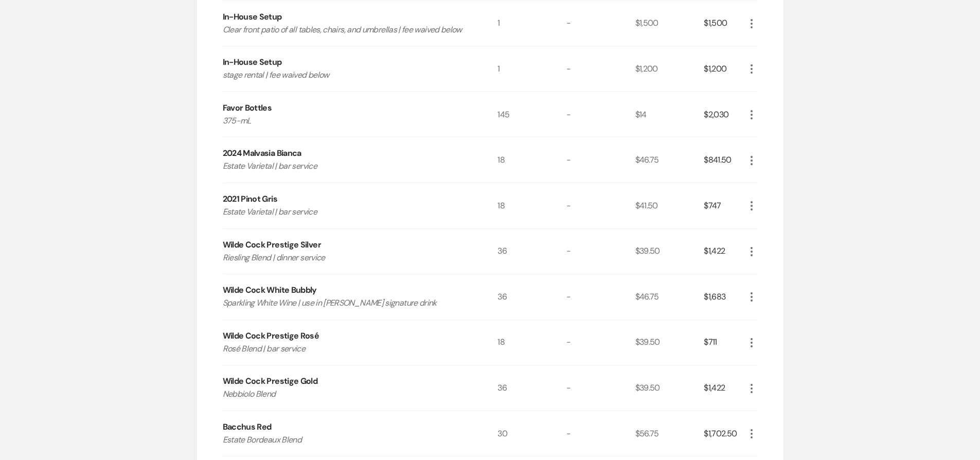
scroll to position [783, 0]
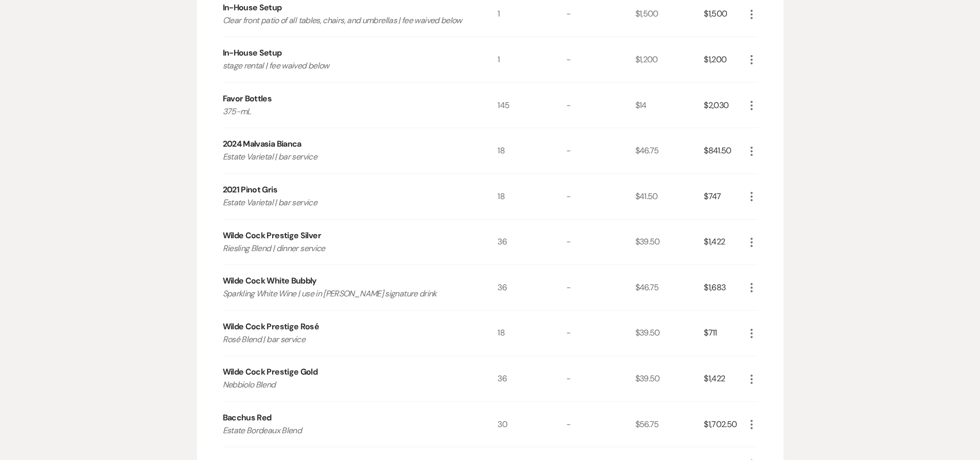
click at [750, 382] on icon "More" at bounding box center [751, 379] width 12 height 12
click at [773, 400] on button "Pencil Edit" at bounding box center [771, 399] width 53 height 16
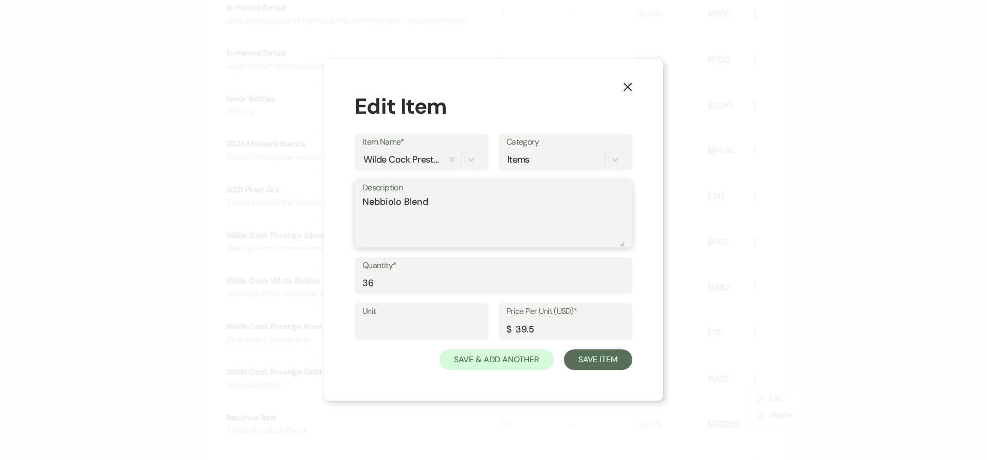
click at [476, 208] on textarea "Nebbiolo Blend" at bounding box center [494, 220] width 262 height 51
type textarea "Nebbiolo Blend | table service"
click at [573, 348] on div "Unit Price Per Unit (USD)* $ 39.5" at bounding box center [494, 326] width 278 height 46
click at [577, 356] on button "Save Item" at bounding box center [598, 359] width 68 height 21
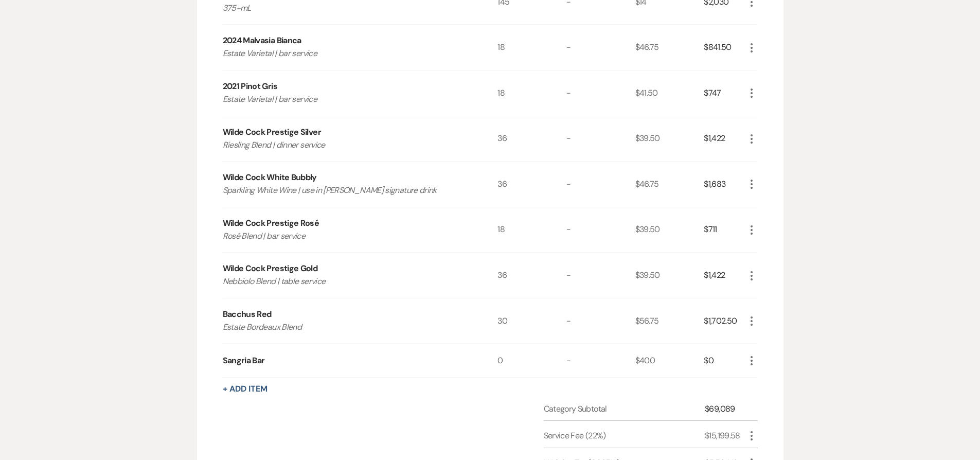
scroll to position [926, 0]
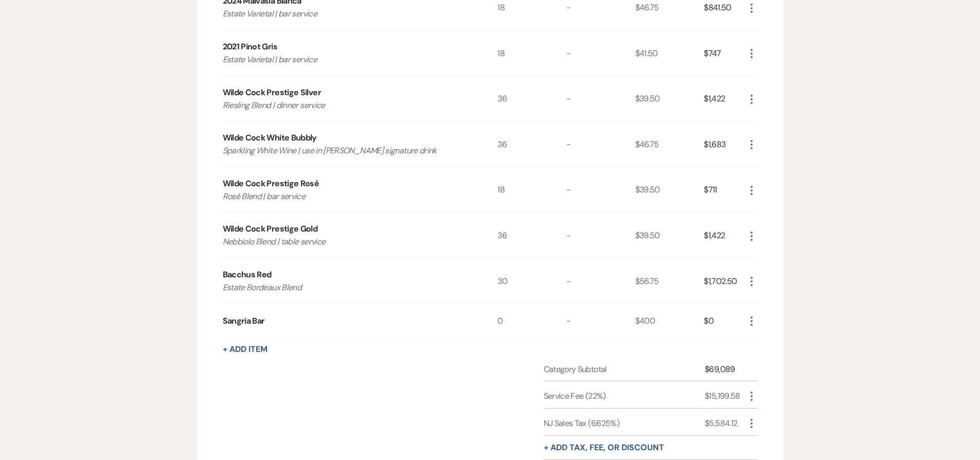
click at [751, 279] on icon "More" at bounding box center [751, 281] width 12 height 12
click at [762, 299] on icon "Pencil" at bounding box center [760, 302] width 6 height 8
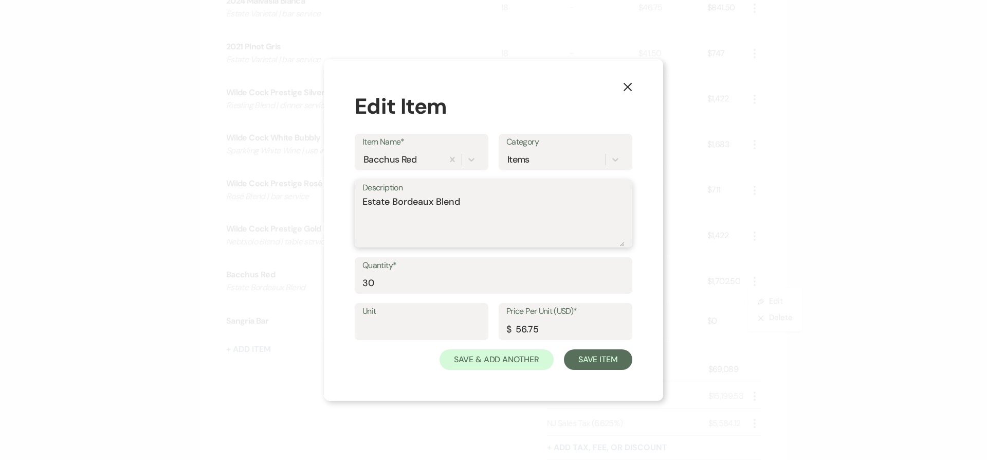
click at [510, 213] on textarea "Estate Bordeaux Blend" at bounding box center [494, 220] width 262 height 51
type textarea "Estate Bordeaux Blend | bar service"
click at [599, 353] on button "Save Item" at bounding box center [598, 359] width 68 height 21
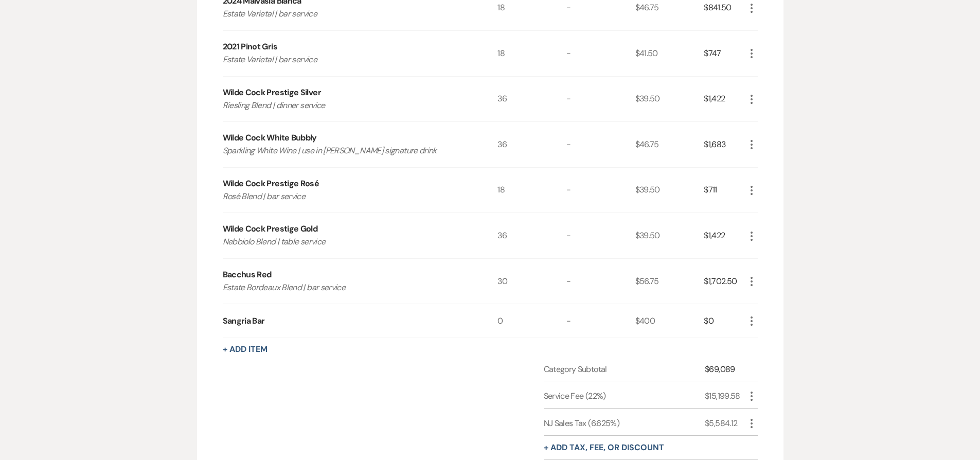
click at [743, 319] on div "$0" at bounding box center [724, 320] width 41 height 33
click at [752, 322] on icon "More" at bounding box center [751, 321] width 12 height 12
click at [762, 358] on button "X Delete" at bounding box center [773, 357] width 56 height 16
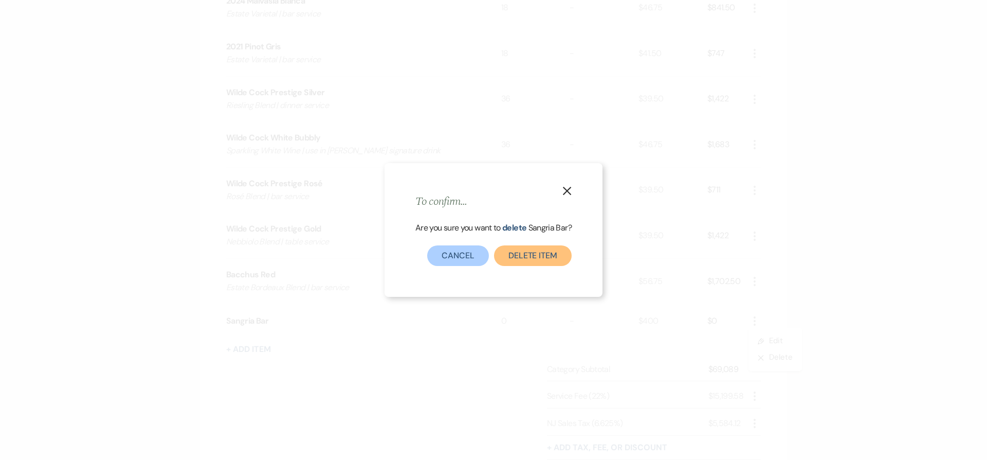
click at [537, 263] on button "Delete Item" at bounding box center [533, 255] width 78 height 21
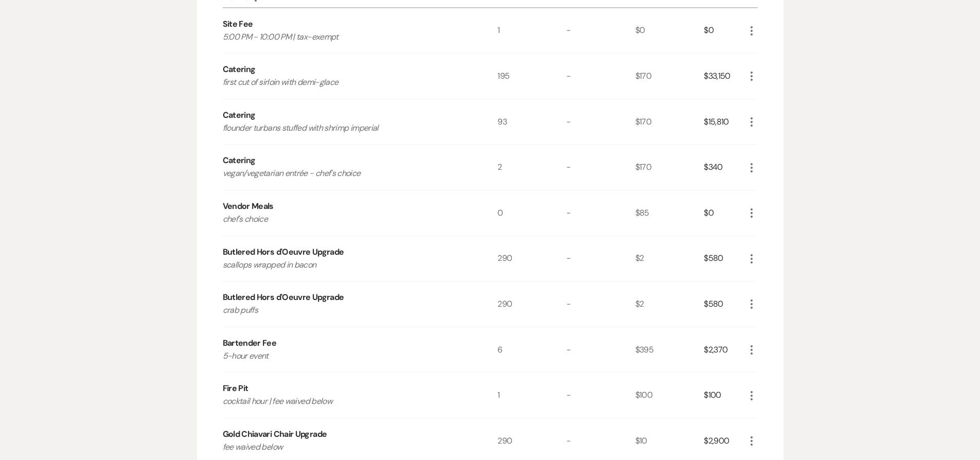
scroll to position [325, 0]
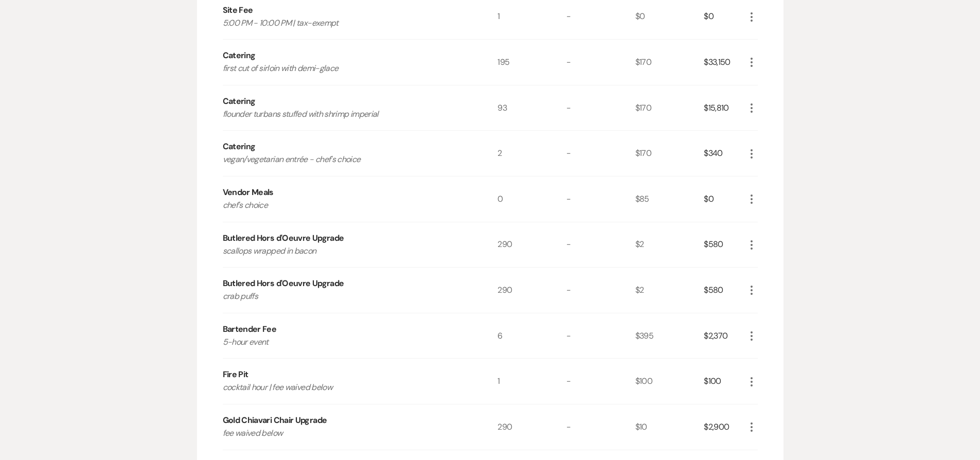
click at [225, 372] on div "Fire Pit" at bounding box center [236, 374] width 26 height 12
drag, startPoint x: 225, startPoint y: 372, endPoint x: 243, endPoint y: 376, distance: 18.5
click at [243, 376] on div "Fire Pit" at bounding box center [236, 374] width 26 height 12
copy div "Fire Pit"
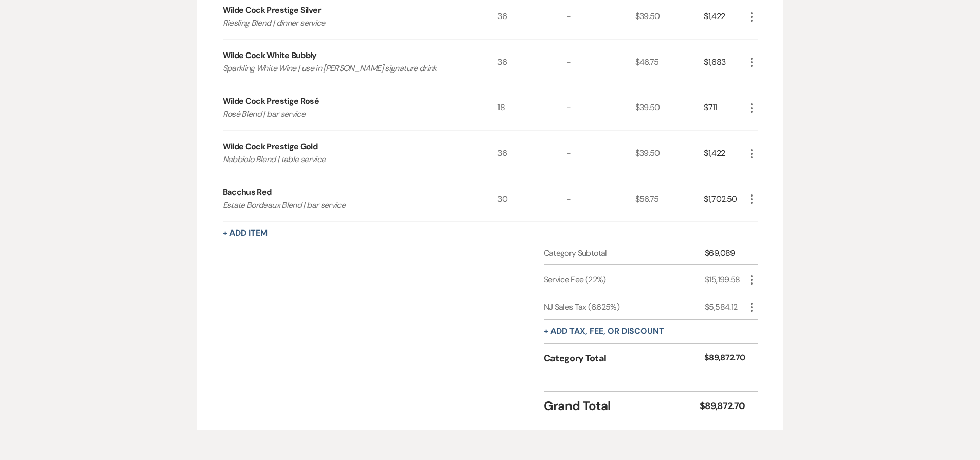
scroll to position [1055, 0]
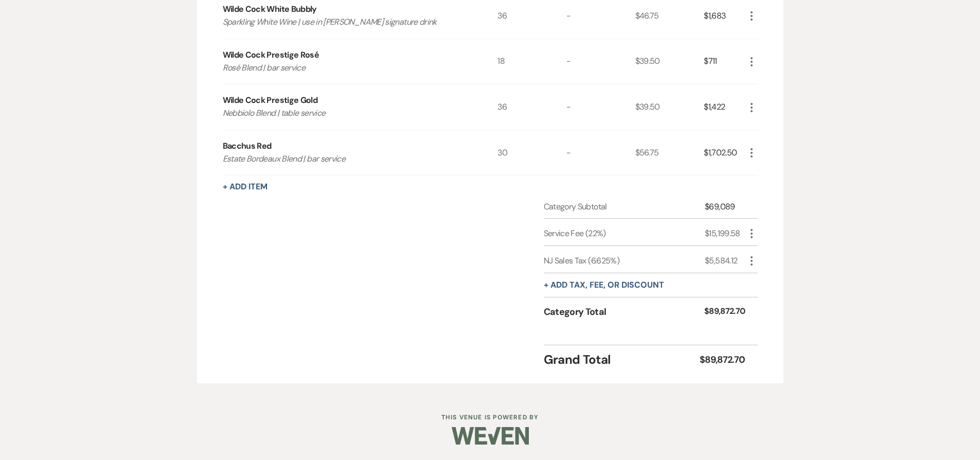
click at [752, 260] on icon "More" at bounding box center [751, 261] width 12 height 12
click at [761, 299] on icon "Delete" at bounding box center [760, 298] width 6 height 8
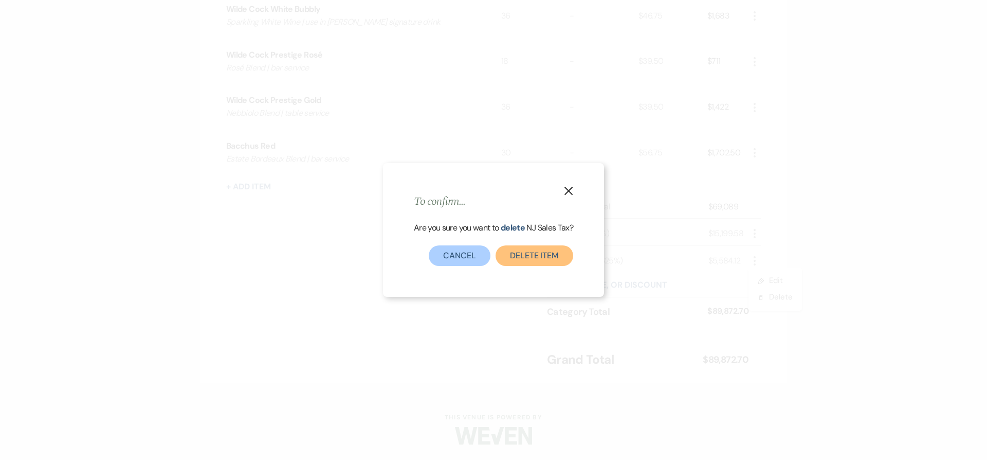
click at [542, 257] on button "Delete item" at bounding box center [535, 255] width 78 height 21
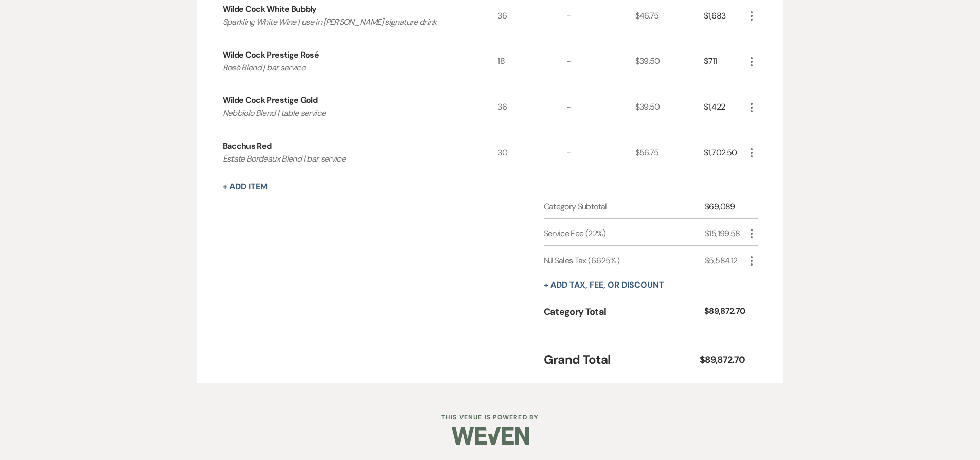
scroll to position [1028, 0]
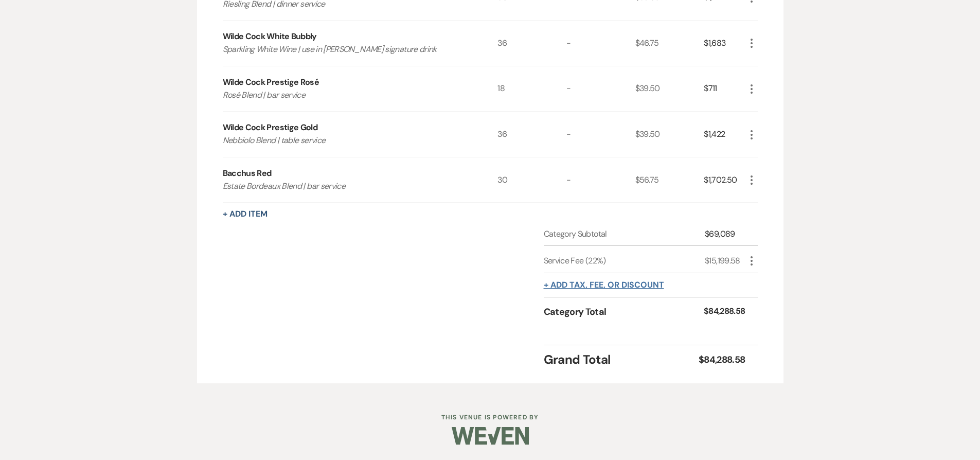
click at [591, 281] on button "+ Add tax, fee, or discount" at bounding box center [604, 285] width 120 height 8
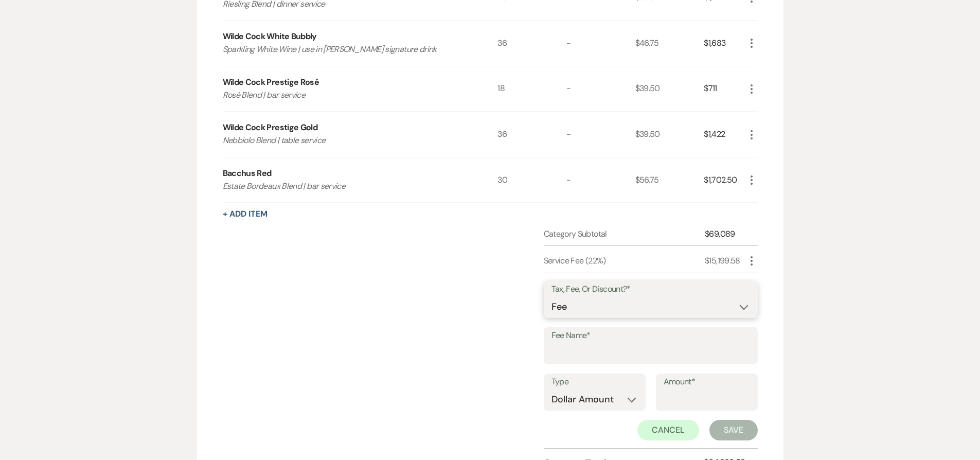
click at [589, 310] on select "Fee Discount Tax" at bounding box center [650, 307] width 199 height 20
select select "2"
click at [595, 355] on input "Fee Name*" at bounding box center [650, 353] width 199 height 20
paste input "Fire Pit"
type input "Fire Pit"
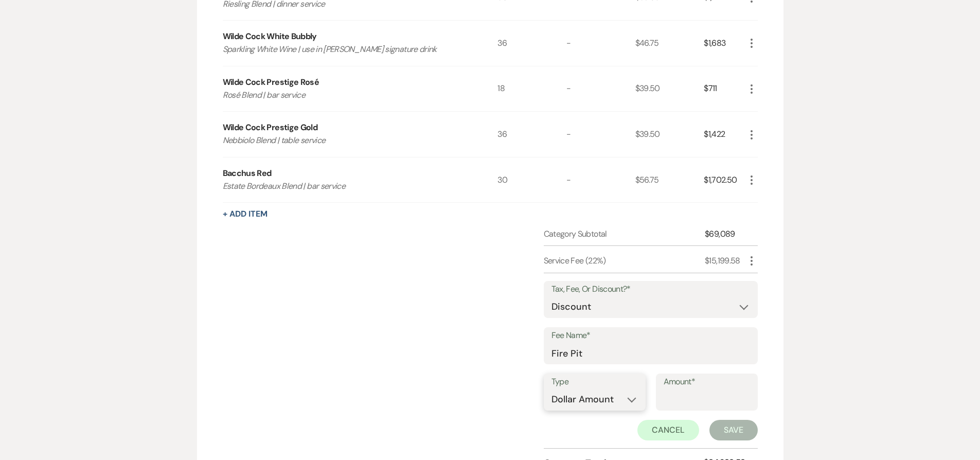
click at [613, 401] on select "Dollar Amount Percentage" at bounding box center [594, 399] width 86 height 20
select select "false"
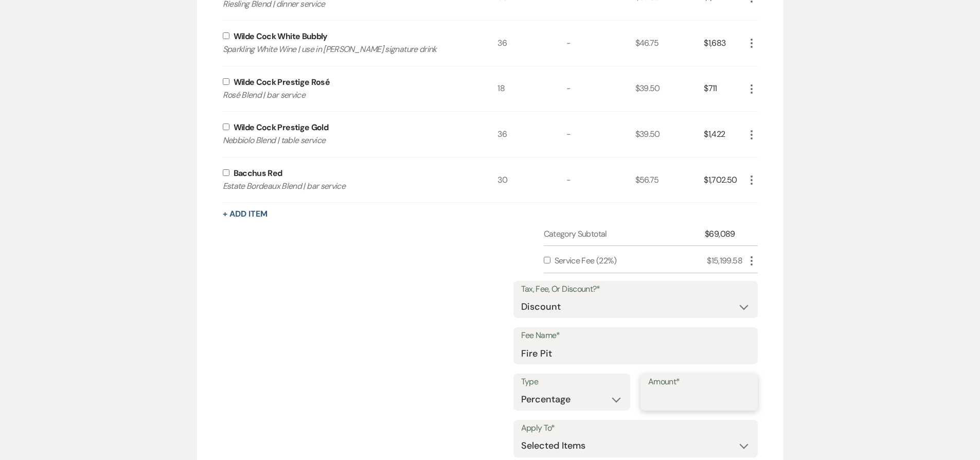
click at [689, 401] on input "Amount*" at bounding box center [699, 399] width 102 height 20
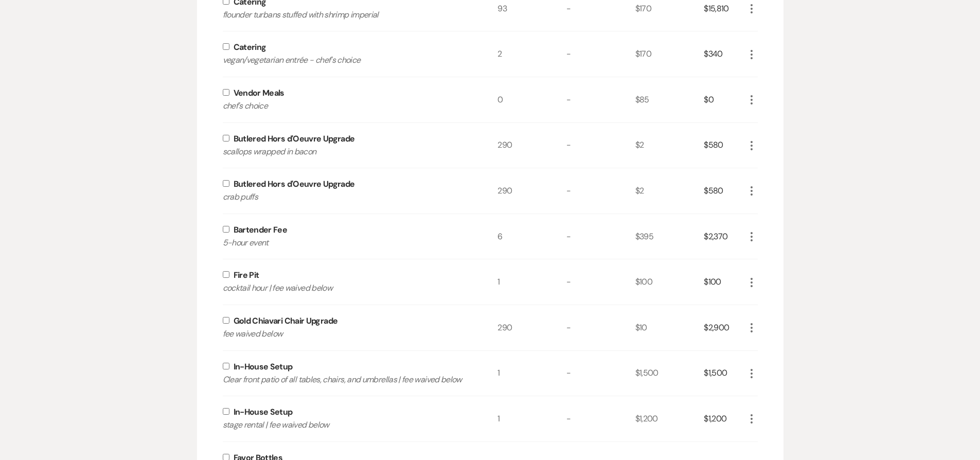
scroll to position [414, 0]
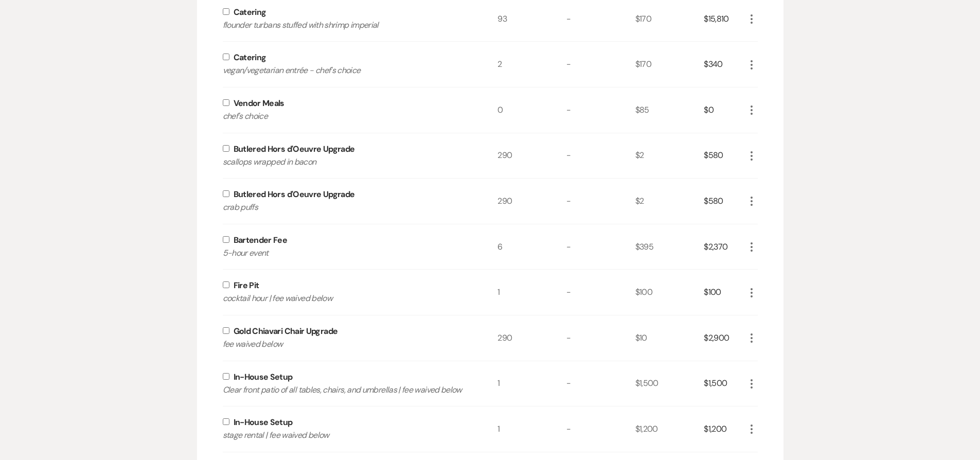
type input "100"
click at [223, 285] on input "checkbox" at bounding box center [226, 284] width 7 height 7
checkbox input "true"
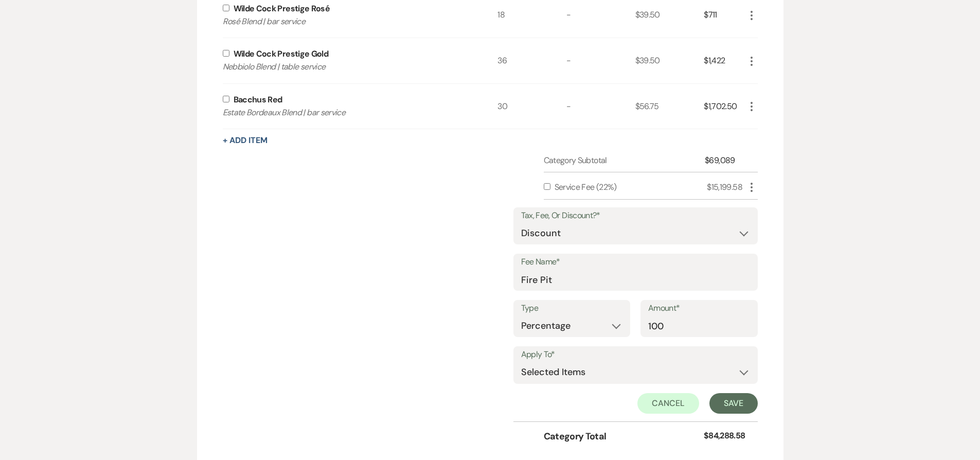
scroll to position [1190, 0]
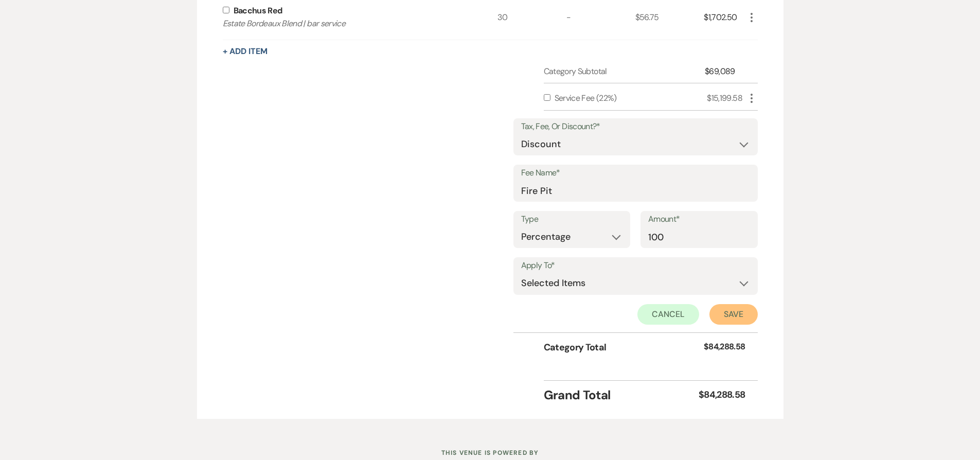
click at [743, 315] on button "Save" at bounding box center [733, 314] width 48 height 21
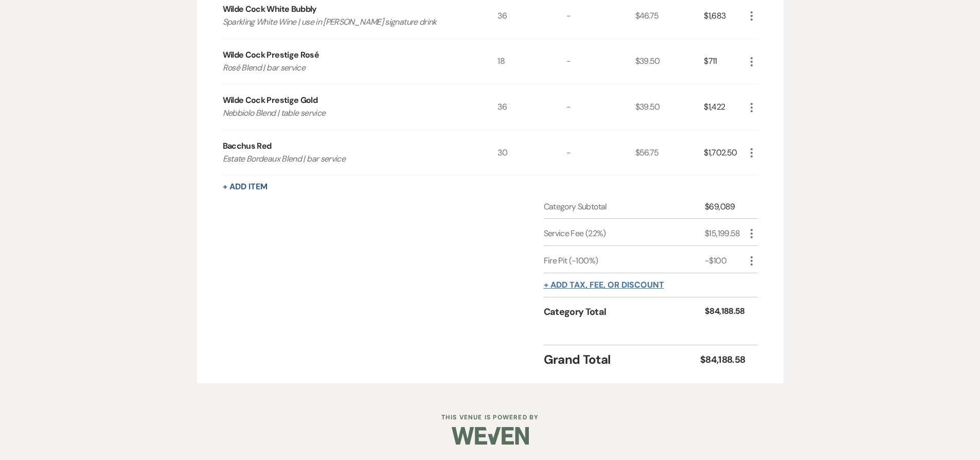
click at [615, 287] on button "+ Add tax, fee, or discount" at bounding box center [604, 285] width 120 height 8
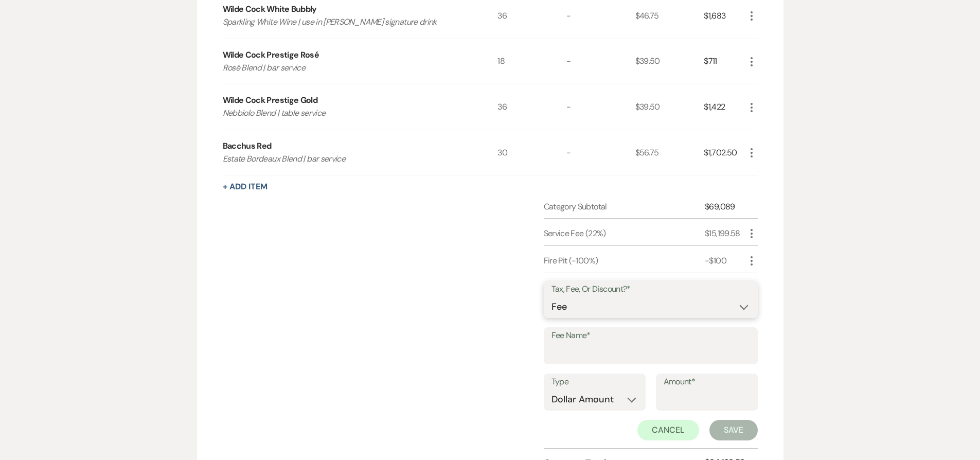
click at [594, 304] on select "Fee Discount Tax" at bounding box center [650, 307] width 199 height 20
select select "2"
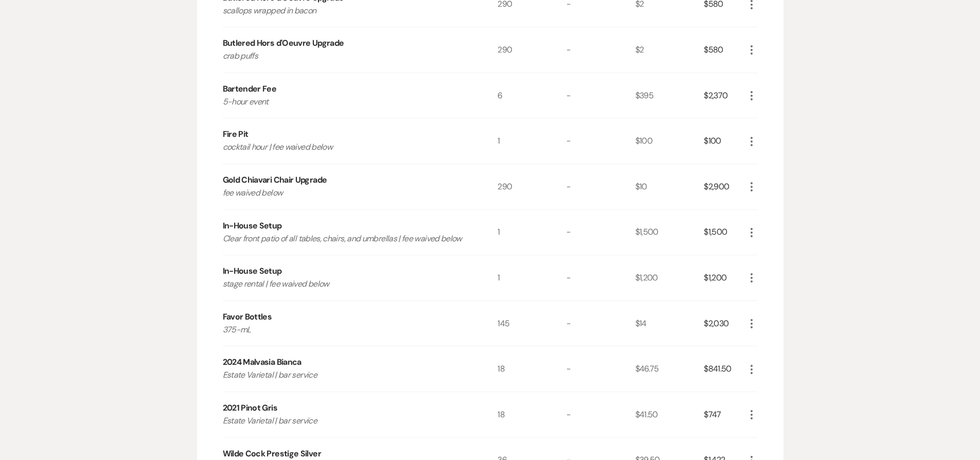
scroll to position [561, 0]
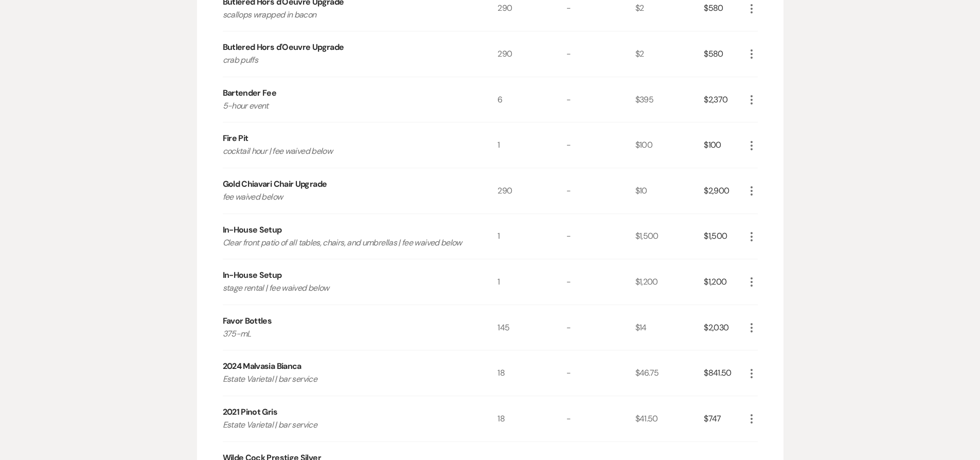
click at [230, 188] on div "Gold Chiavari Chair Upgrade" at bounding box center [275, 184] width 104 height 12
drag, startPoint x: 230, startPoint y: 188, endPoint x: 309, endPoint y: 184, distance: 78.3
click at [309, 184] on div "Gold Chiavari Chair Upgrade" at bounding box center [275, 184] width 104 height 12
copy div "Gold Chiavari Chair Upgrade"
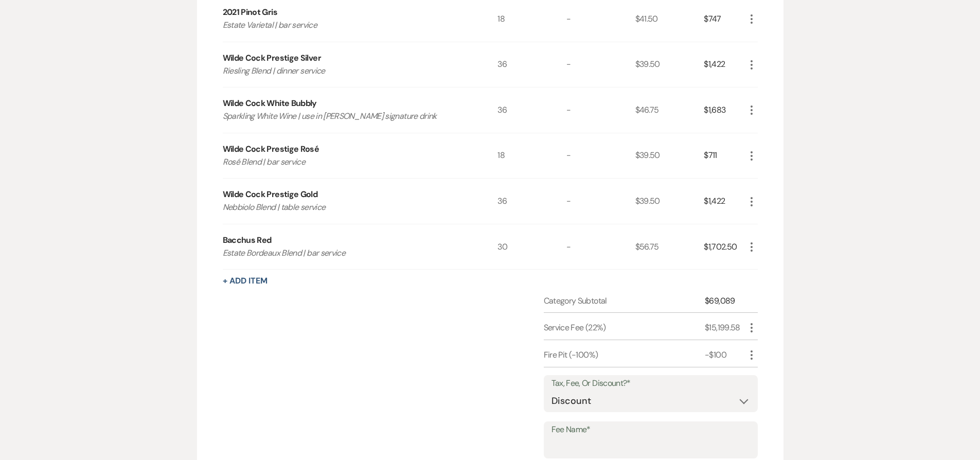
scroll to position [1060, 0]
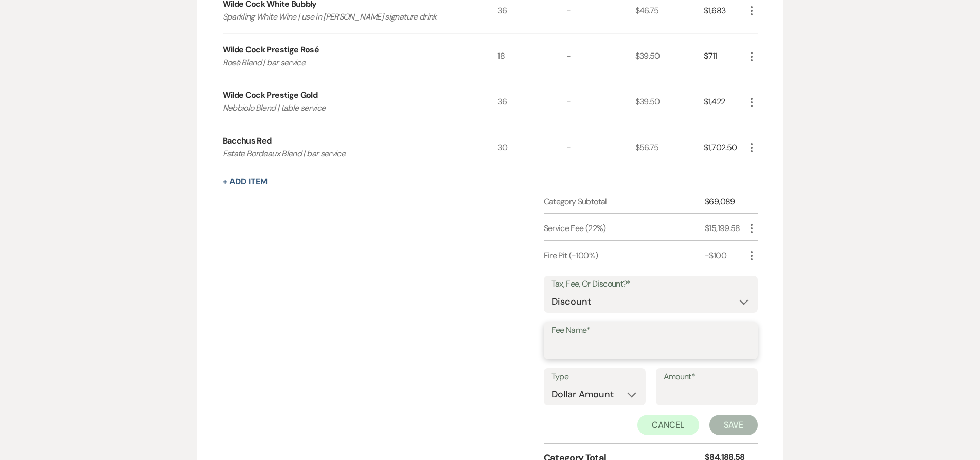
click at [573, 343] on input "Fee Name*" at bounding box center [650, 348] width 199 height 20
paste input "Gold Chiavari Chair Upgrade"
type input "Gold Chiavari Chair Upgrade"
click at [575, 390] on select "Dollar Amount Percentage" at bounding box center [594, 394] width 86 height 20
select select "false"
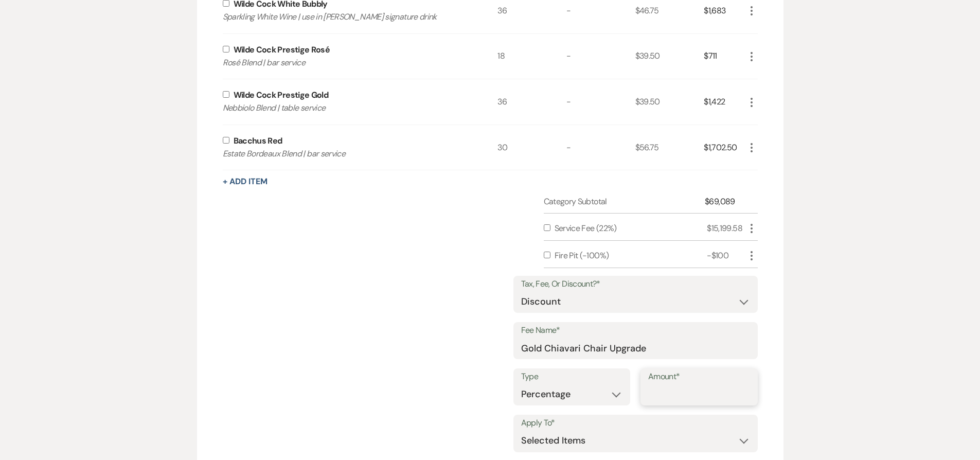
click at [676, 392] on input "Amount*" at bounding box center [699, 394] width 102 height 20
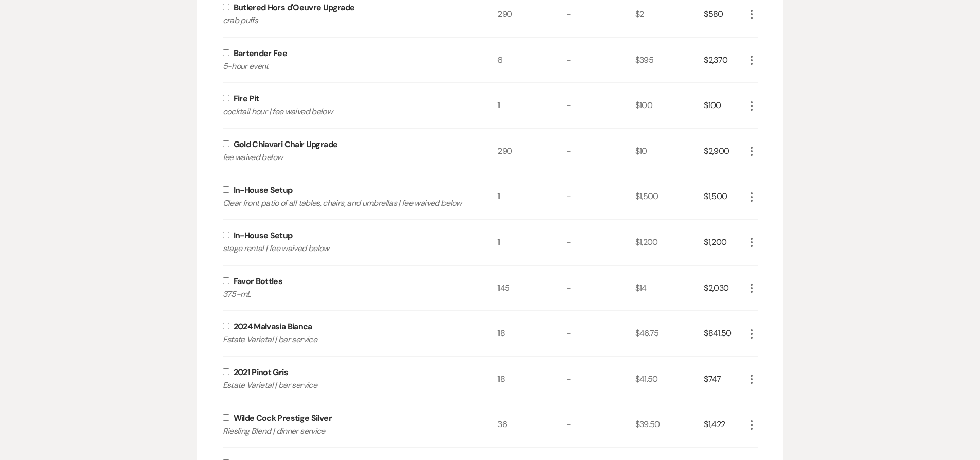
scroll to position [591, 0]
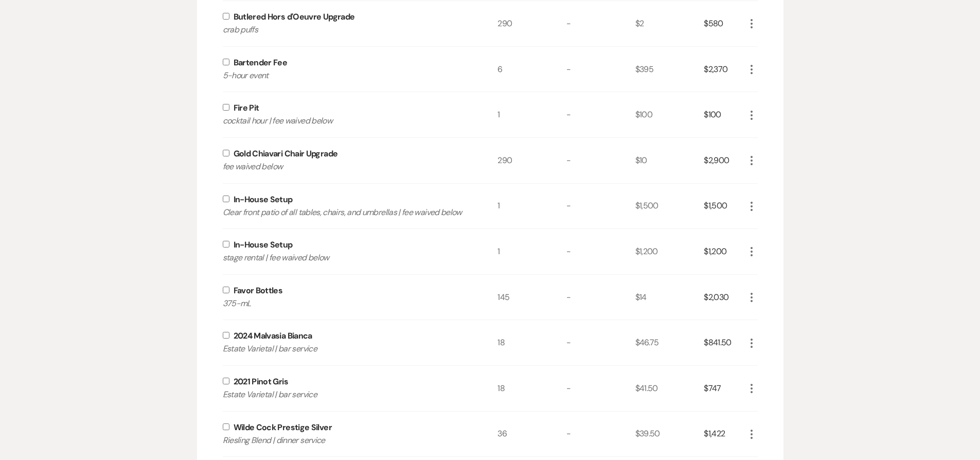
type input "100"
click at [227, 154] on input "checkbox" at bounding box center [226, 153] width 7 height 7
checkbox input "true"
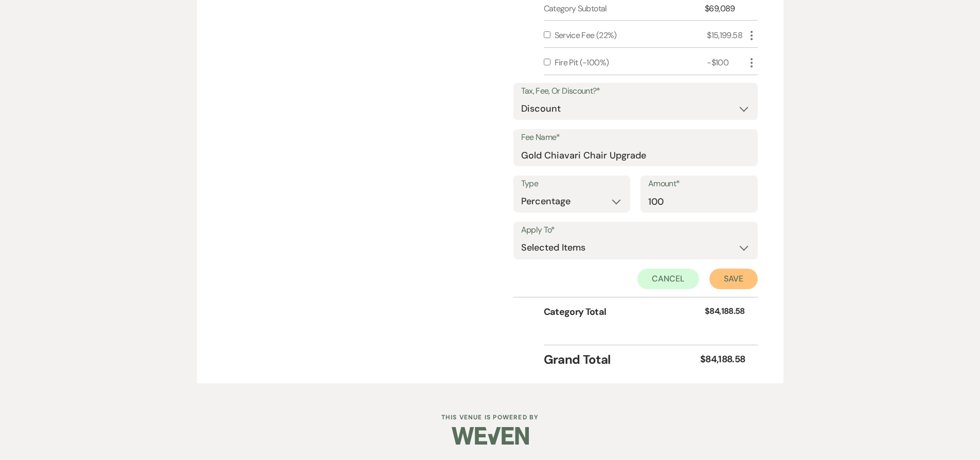
click at [737, 280] on button "Save" at bounding box center [733, 278] width 48 height 21
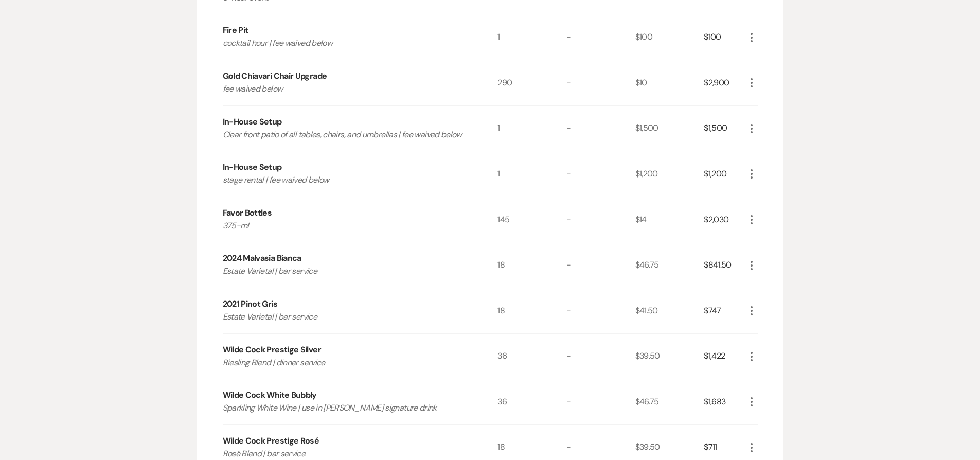
scroll to position [670, 0]
click at [226, 123] on div "In-House Setup" at bounding box center [252, 121] width 59 height 12
drag, startPoint x: 225, startPoint y: 123, endPoint x: 259, endPoint y: 124, distance: 34.0
click at [259, 124] on div "In-House Setup" at bounding box center [252, 121] width 59 height 12
copy div "In-House Setup"
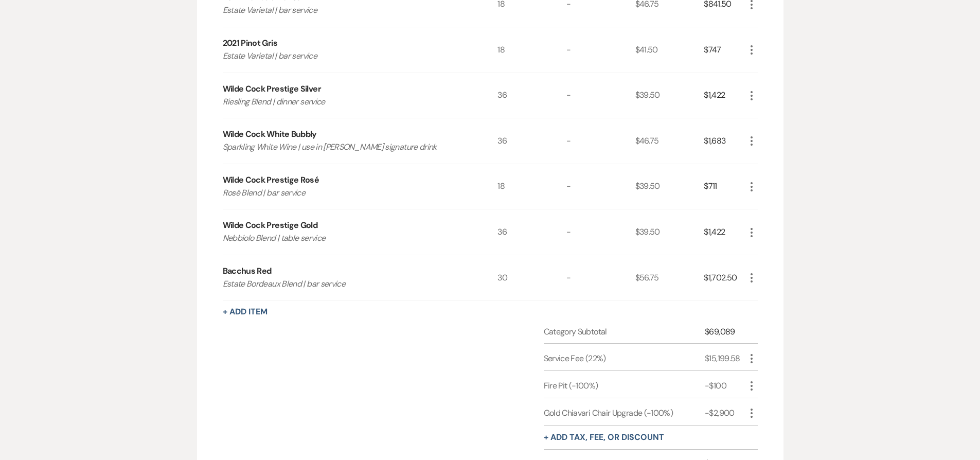
scroll to position [1082, 0]
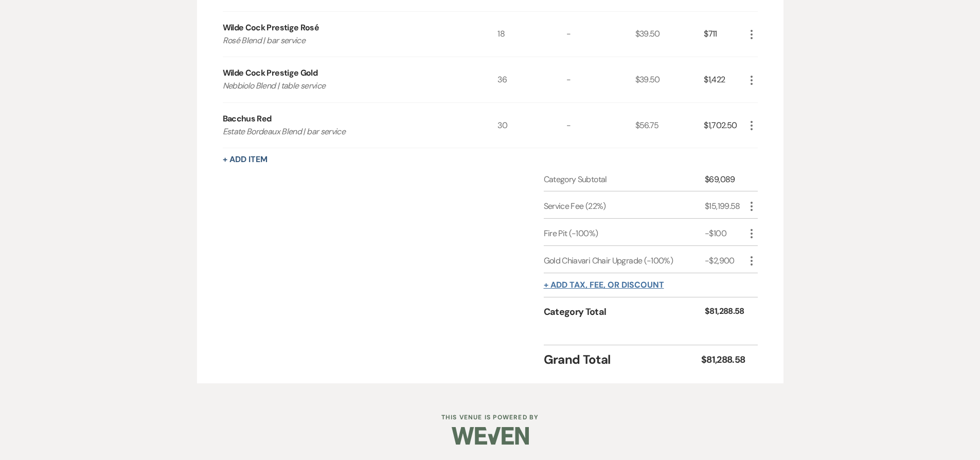
click at [582, 283] on button "+ Add tax, fee, or discount" at bounding box center [604, 285] width 120 height 8
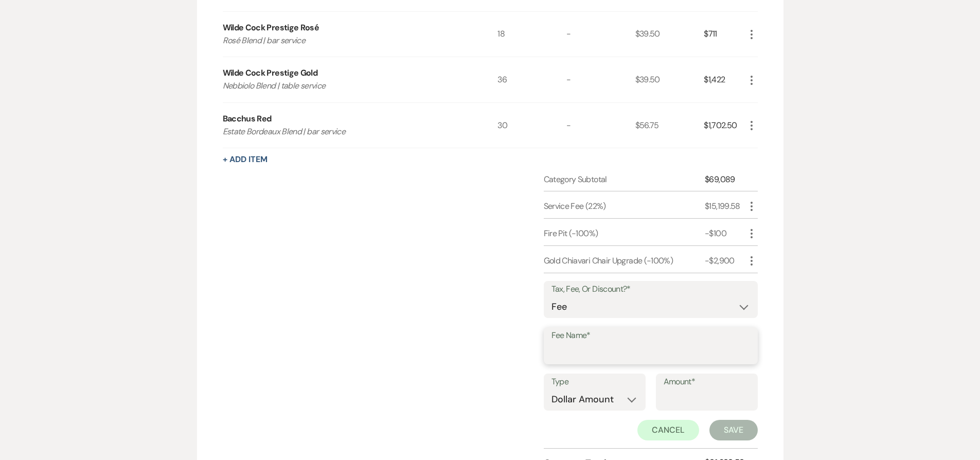
click at [573, 357] on input "Fee Name*" at bounding box center [650, 353] width 199 height 20
click at [568, 299] on select "Fee Discount Tax" at bounding box center [650, 307] width 199 height 20
click at [573, 302] on select "Fee Discount Tax" at bounding box center [650, 307] width 199 height 20
select select "2"
click at [580, 352] on input "Fee Name*" at bounding box center [650, 354] width 197 height 20
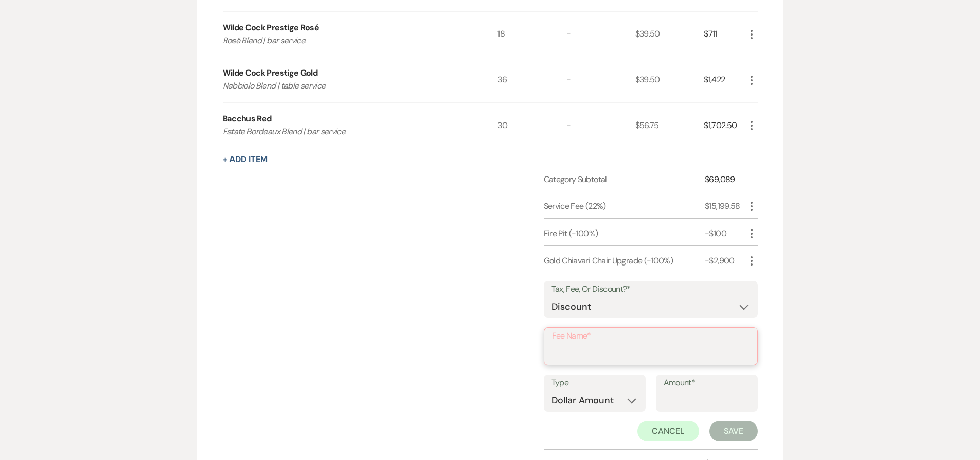
paste input "In-House Setup"
type input "In-House Setup - Clear Patio"
click at [569, 403] on select "Dollar Amount Percentage" at bounding box center [594, 399] width 86 height 20
select select "false"
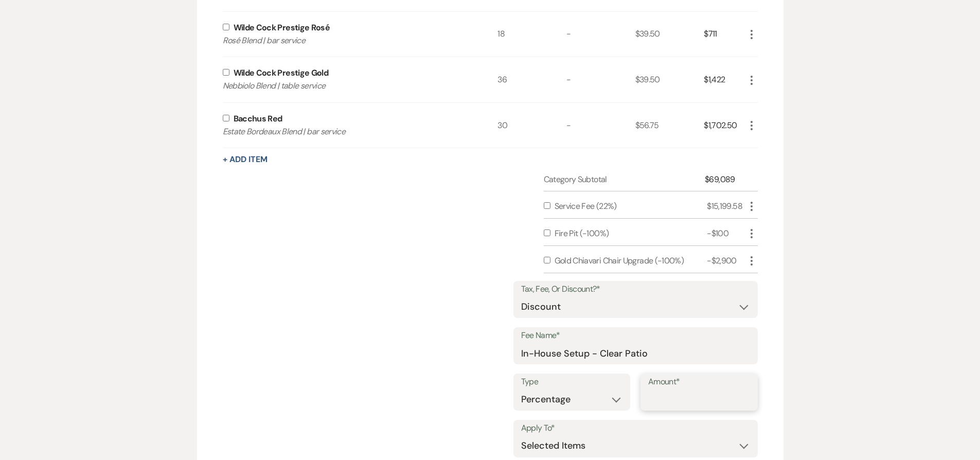
click at [662, 403] on input "Amount*" at bounding box center [699, 399] width 102 height 20
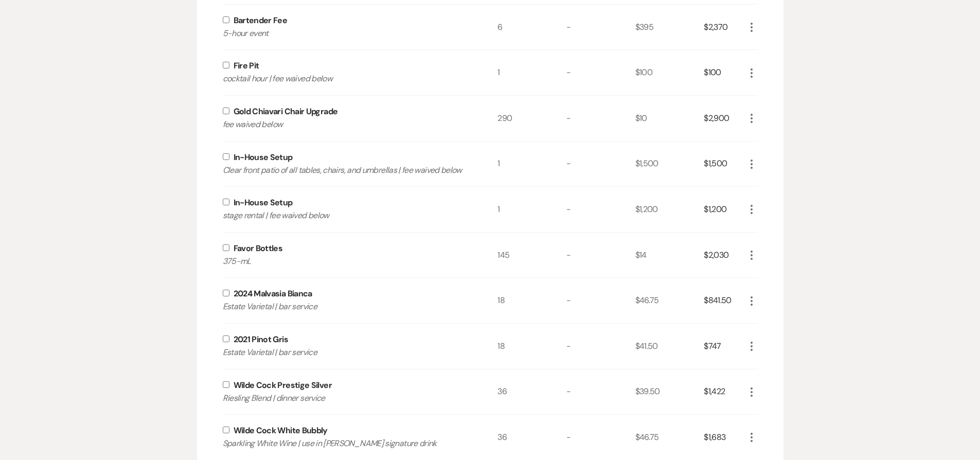
scroll to position [615, 0]
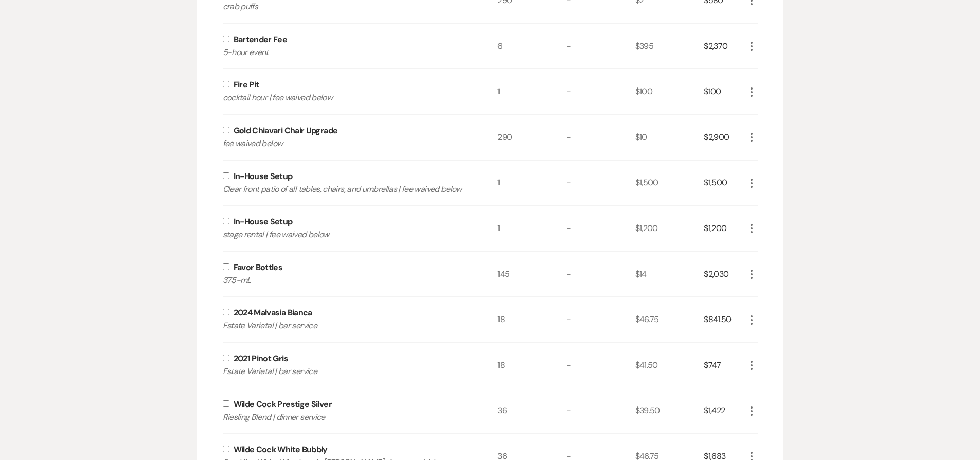
type input "100"
click at [223, 172] on input "checkbox" at bounding box center [226, 175] width 7 height 7
checkbox input "true"
click at [224, 219] on input "checkbox" at bounding box center [226, 221] width 7 height 7
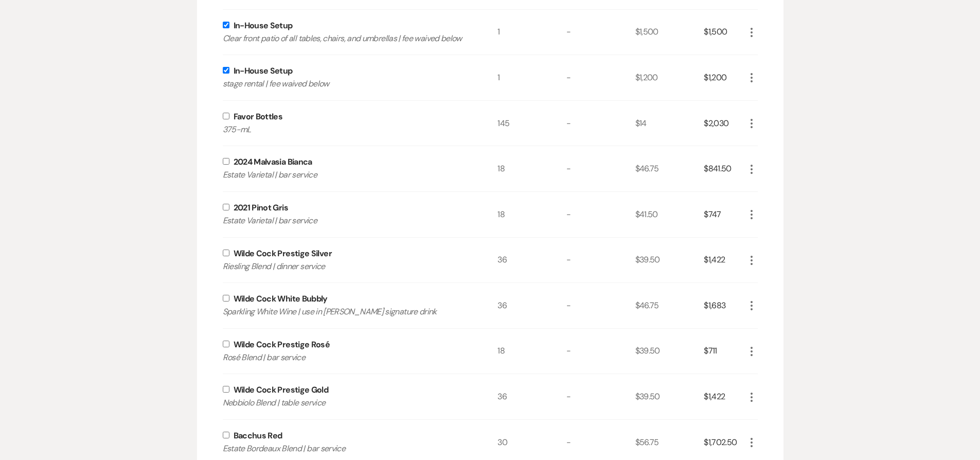
scroll to position [800, 0]
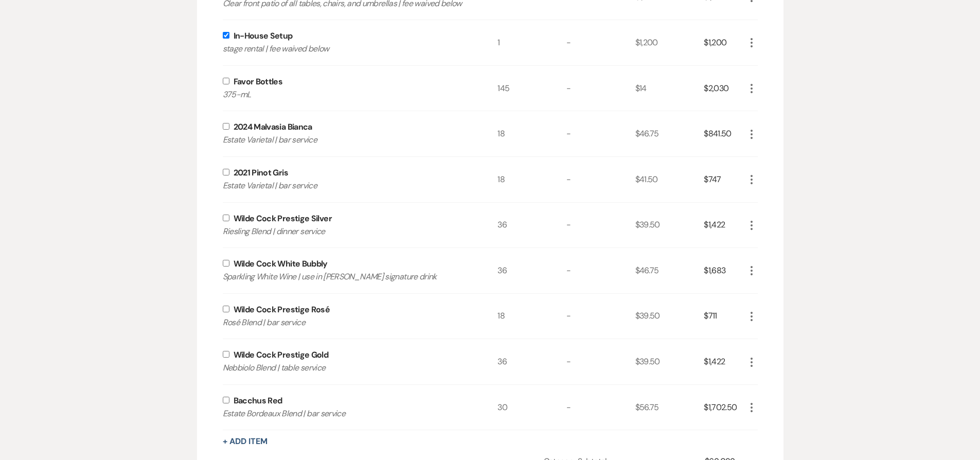
click at [226, 35] on input "checkbox" at bounding box center [226, 35] width 7 height 7
checkbox input "false"
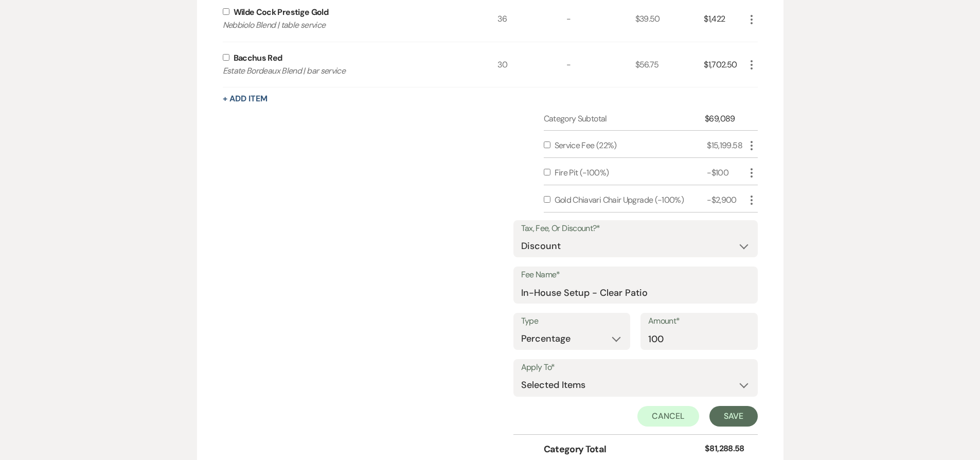
scroll to position [1145, 0]
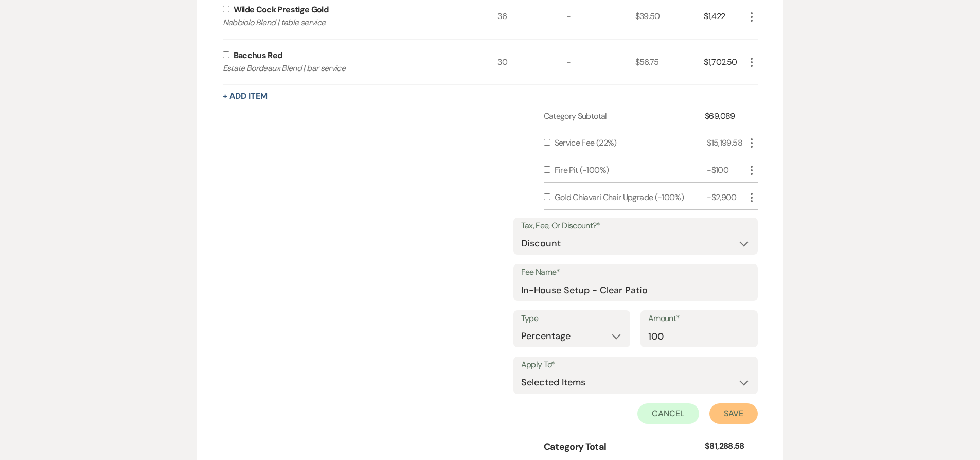
click at [726, 413] on button "Save" at bounding box center [733, 413] width 48 height 21
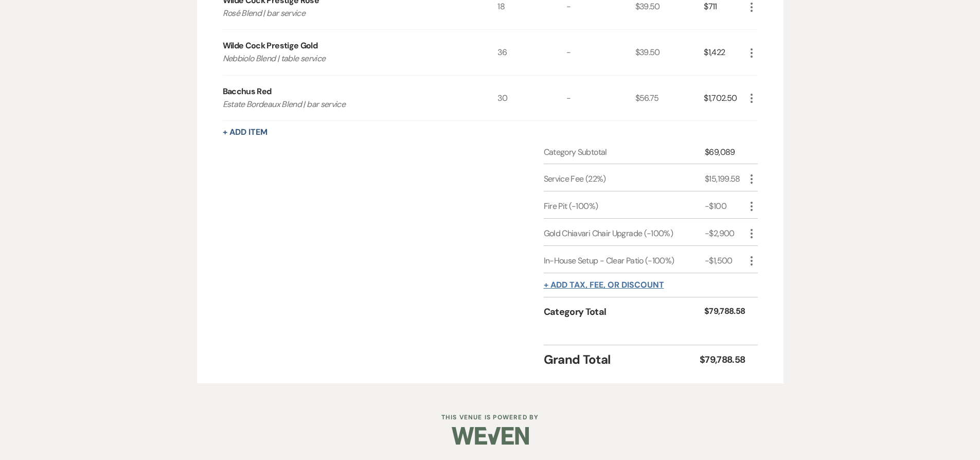
click at [576, 287] on button "+ Add tax, fee, or discount" at bounding box center [604, 285] width 120 height 8
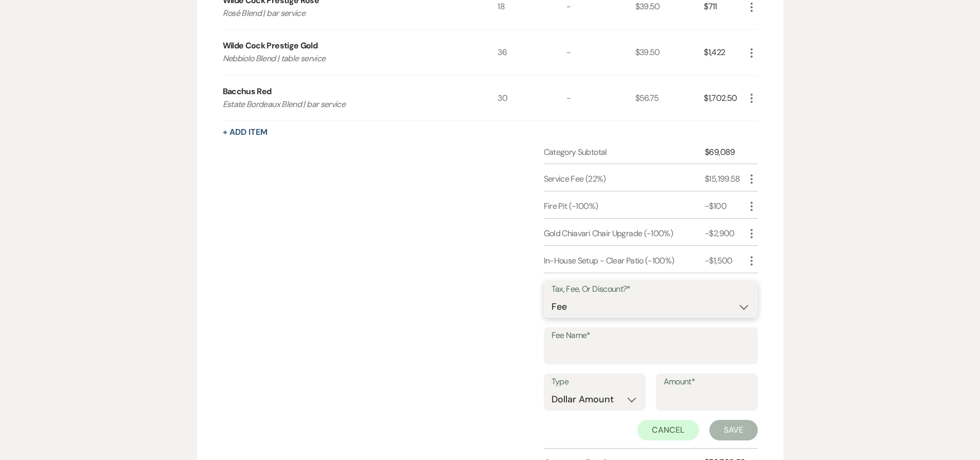
click at [590, 308] on select "Fee Discount Tax" at bounding box center [650, 307] width 199 height 20
select select "2"
click at [592, 350] on input "Fee Name*" at bounding box center [650, 353] width 199 height 20
paste input "In-House Setup"
type input "In-House Setup - Stage"
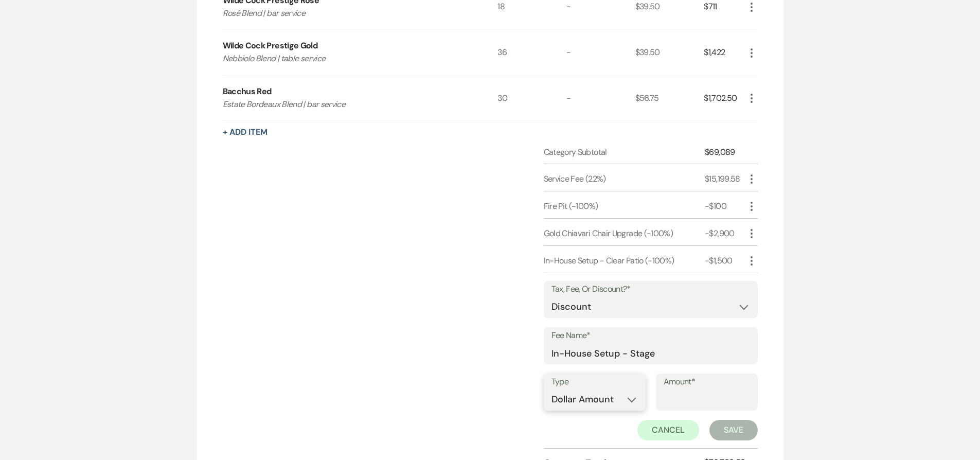
click at [621, 398] on select "Dollar Amount Percentage" at bounding box center [594, 399] width 86 height 20
select select "false"
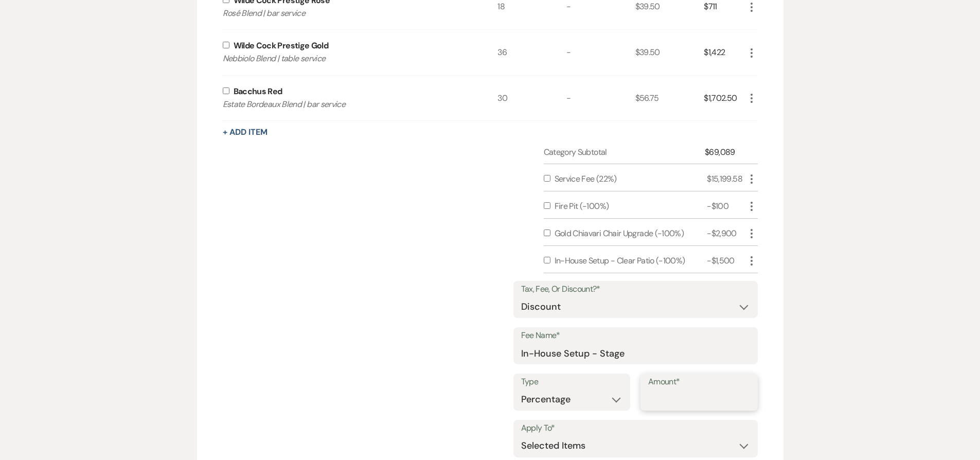
click at [682, 401] on input "Amount*" at bounding box center [699, 399] width 102 height 20
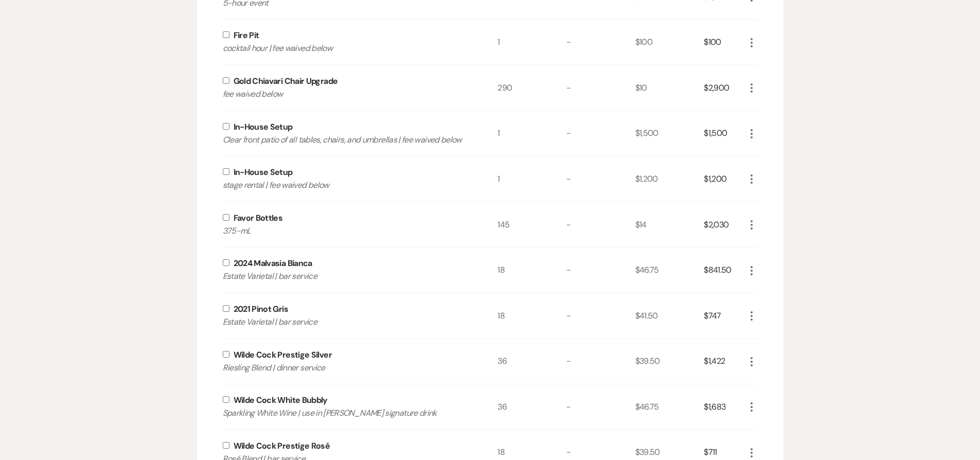
scroll to position [661, 0]
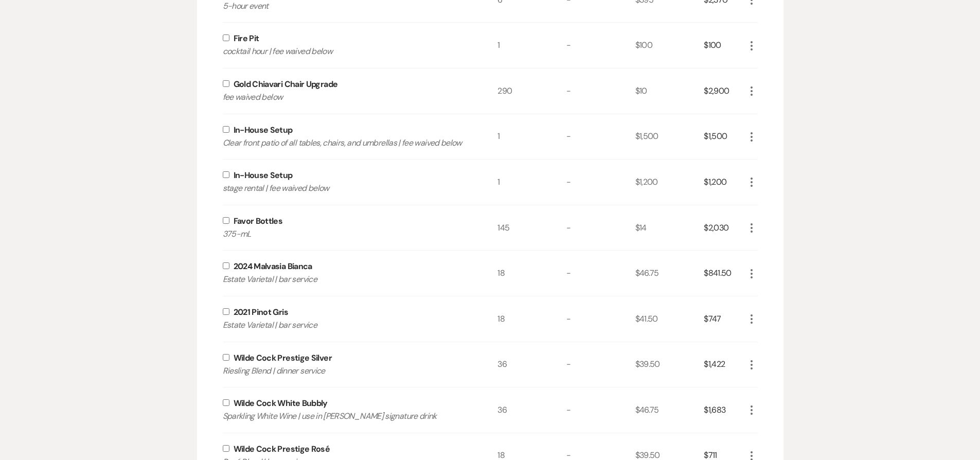
type input "100"
click at [226, 176] on input "checkbox" at bounding box center [226, 174] width 7 height 7
checkbox input "true"
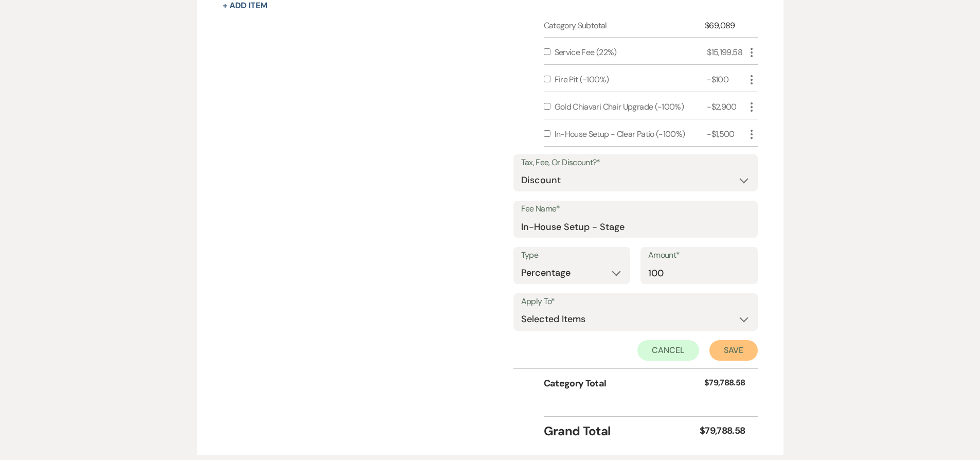
click at [735, 351] on button "Save" at bounding box center [733, 350] width 48 height 21
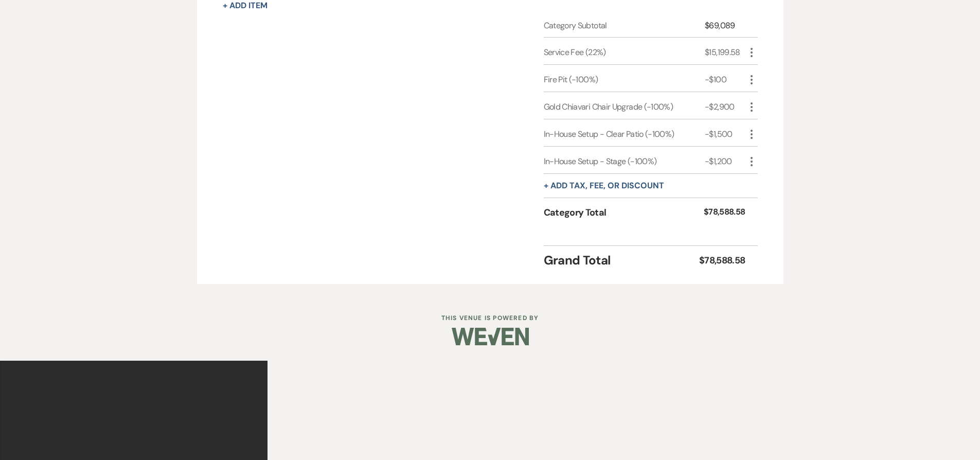
scroll to position [1137, 0]
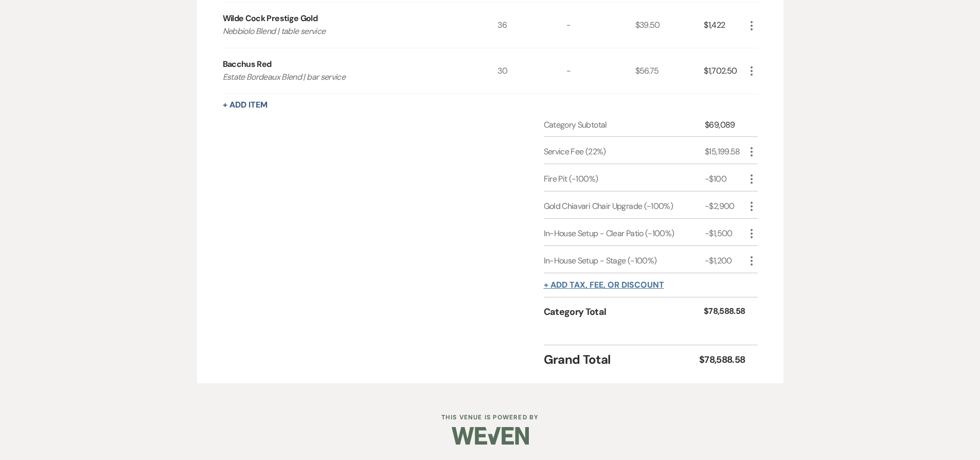
click at [590, 285] on button "+ Add tax, fee, or discount" at bounding box center [604, 285] width 120 height 8
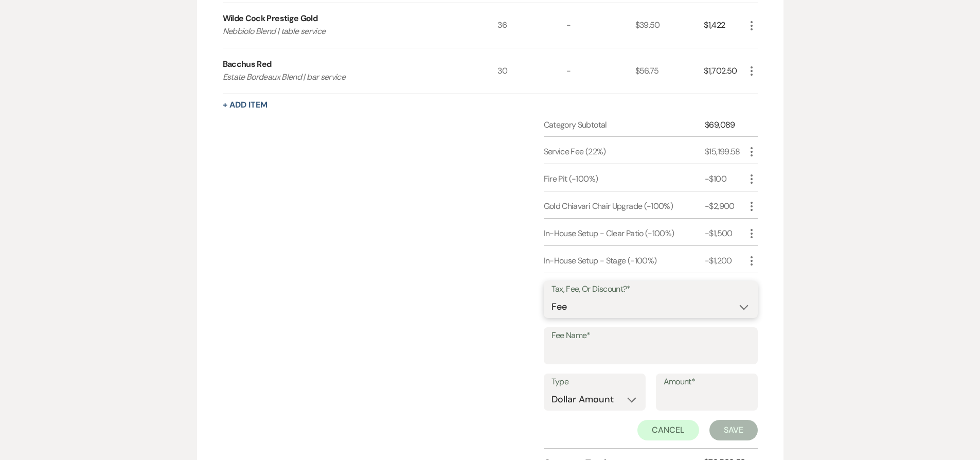
click at [609, 308] on select "Fee Discount Tax" at bounding box center [650, 307] width 199 height 20
select select "3"
click at [608, 355] on input "Fee Name*" at bounding box center [650, 353] width 199 height 20
type input "NJ Sales Tax"
click at [603, 396] on select "Dollar Amount Percentage" at bounding box center [594, 399] width 86 height 20
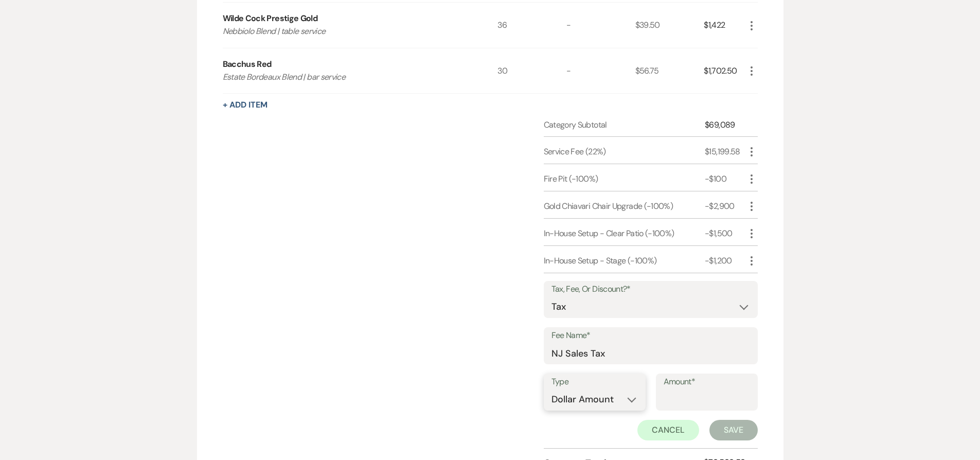
select select "false"
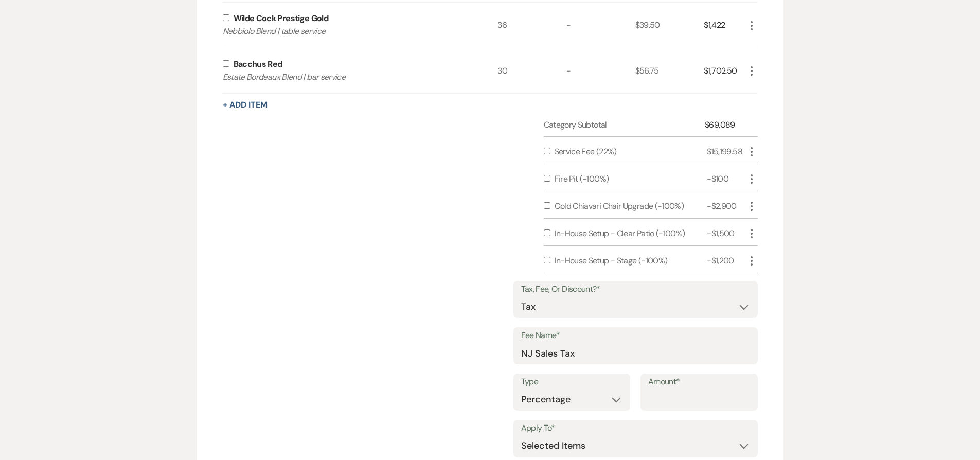
click at [698, 400] on input "Amount*" at bounding box center [699, 399] width 102 height 20
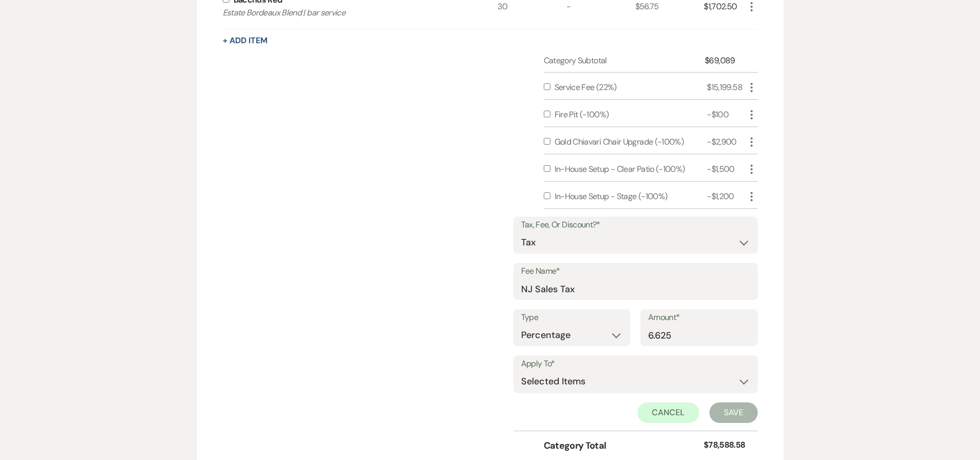
scroll to position [1203, 0]
type input "6.625"
click at [547, 86] on input "checkbox" at bounding box center [547, 84] width 7 height 7
checkbox input "true"
click at [549, 113] on input "checkbox" at bounding box center [547, 112] width 7 height 7
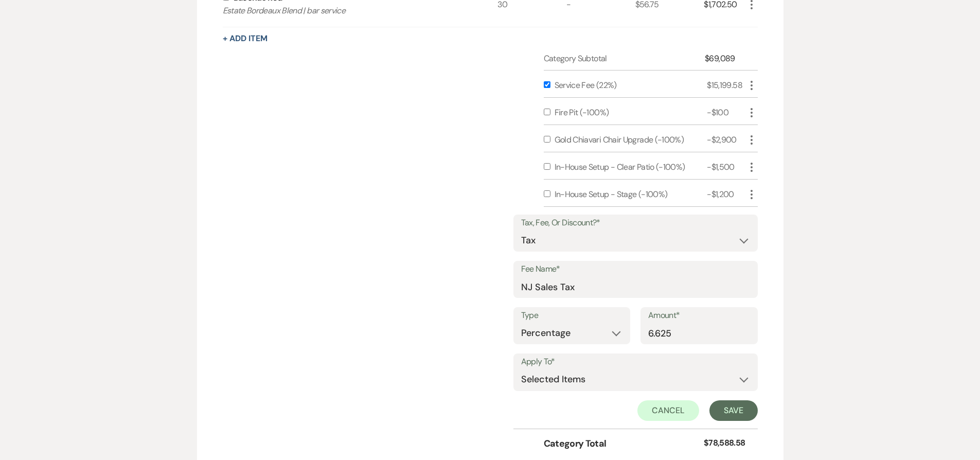
checkbox input "true"
click at [549, 138] on input "checkbox" at bounding box center [547, 139] width 7 height 7
checkbox input "true"
click at [547, 165] on input "checkbox" at bounding box center [547, 166] width 7 height 7
checkbox input "true"
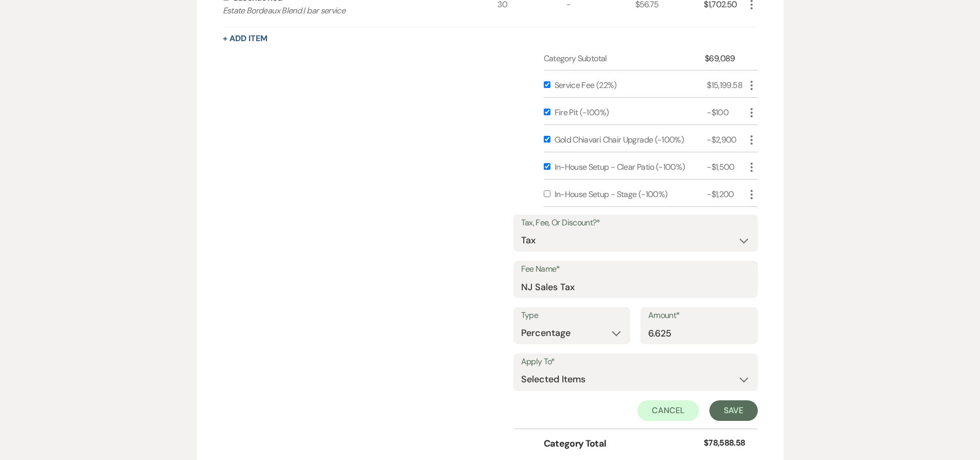
click at [547, 194] on input "checkbox" at bounding box center [547, 193] width 7 height 7
checkbox input "true"
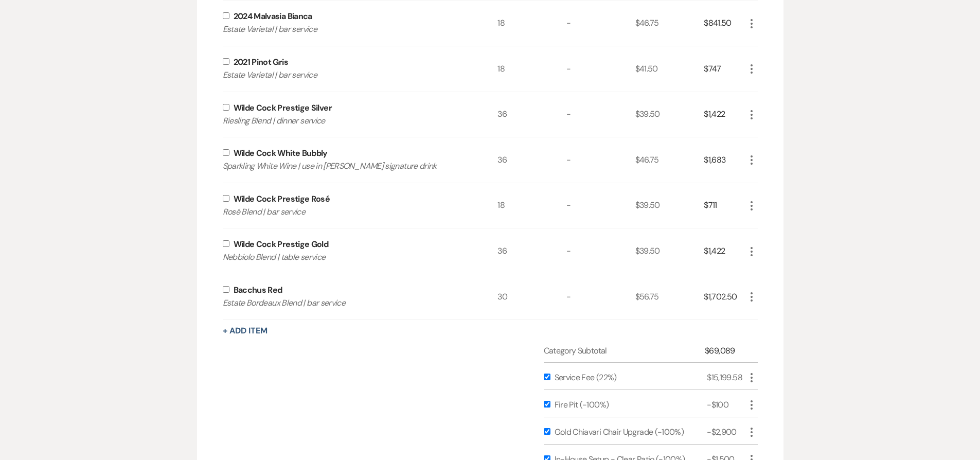
scroll to position [903, 0]
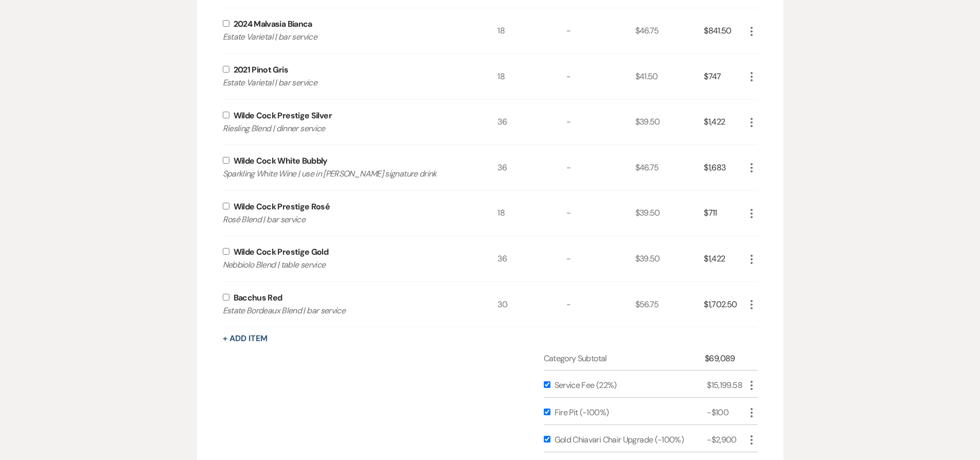
click at [223, 292] on div "Bacchus Red Estate Bordeaux Blend | bar service" at bounding box center [360, 304] width 275 height 45
click at [226, 297] on input "checkbox" at bounding box center [226, 297] width 7 height 7
checkbox input "true"
click at [225, 254] on input "checkbox" at bounding box center [226, 251] width 7 height 7
checkbox input "true"
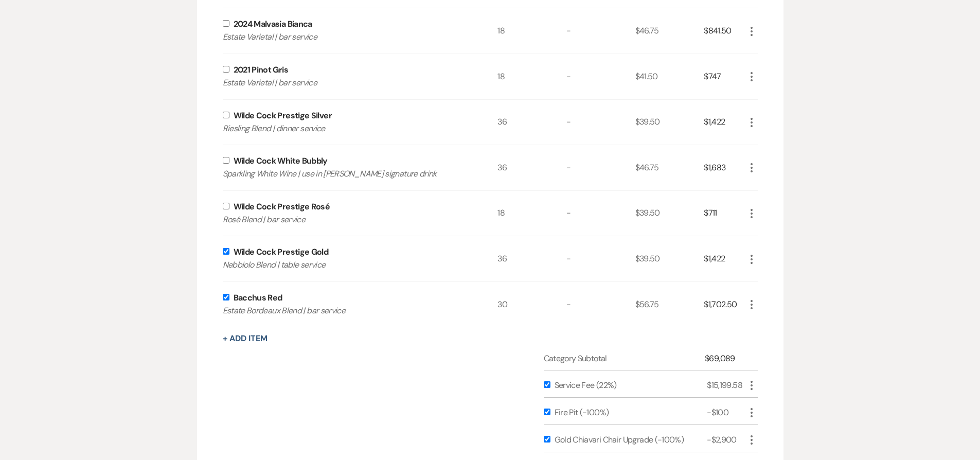
click at [227, 203] on input "checkbox" at bounding box center [226, 206] width 7 height 7
checkbox input "true"
click at [226, 161] on input "checkbox" at bounding box center [226, 160] width 7 height 7
checkbox input "true"
click at [227, 117] on input "checkbox" at bounding box center [226, 115] width 7 height 7
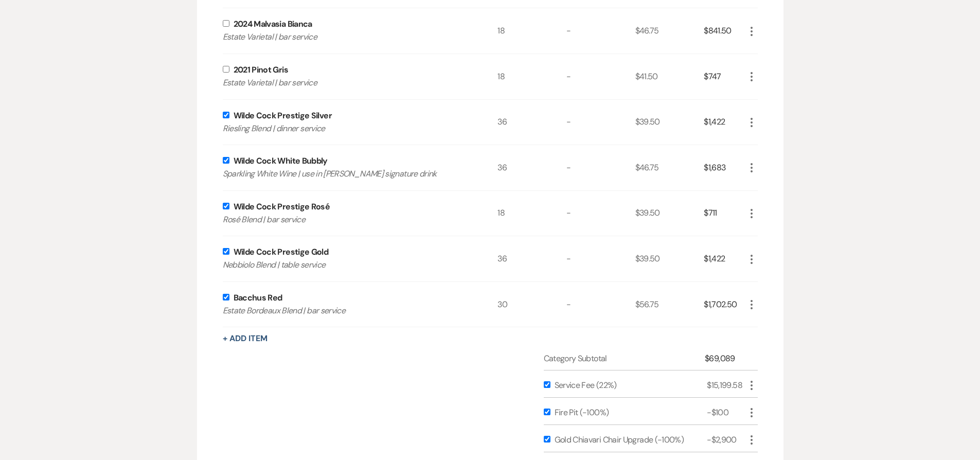
checkbox input "true"
click at [226, 74] on div "2021 Pinot Gris Estate Varietal | bar service" at bounding box center [360, 76] width 275 height 45
drag, startPoint x: 229, startPoint y: 68, endPoint x: 225, endPoint y: 65, distance: 5.5
click at [228, 68] on input "checkbox" at bounding box center [226, 69] width 7 height 7
checkbox input "true"
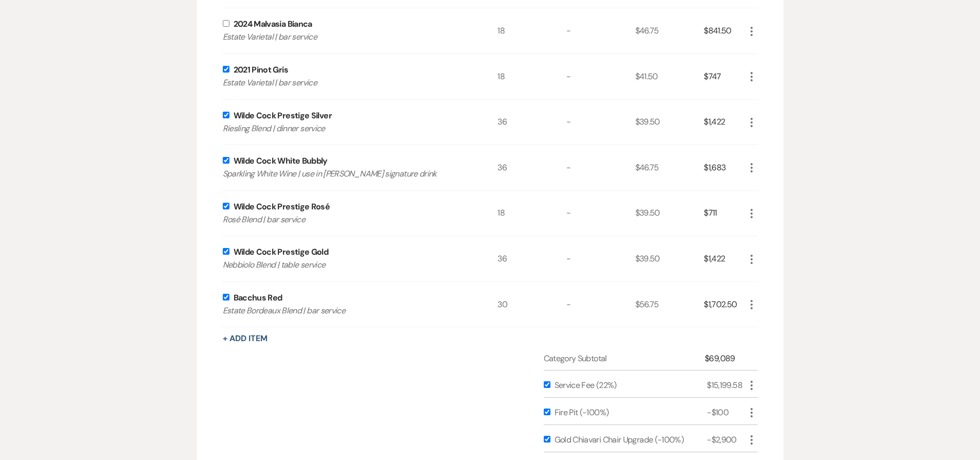
click at [228, 24] on input "checkbox" at bounding box center [226, 23] width 7 height 7
checkbox input "true"
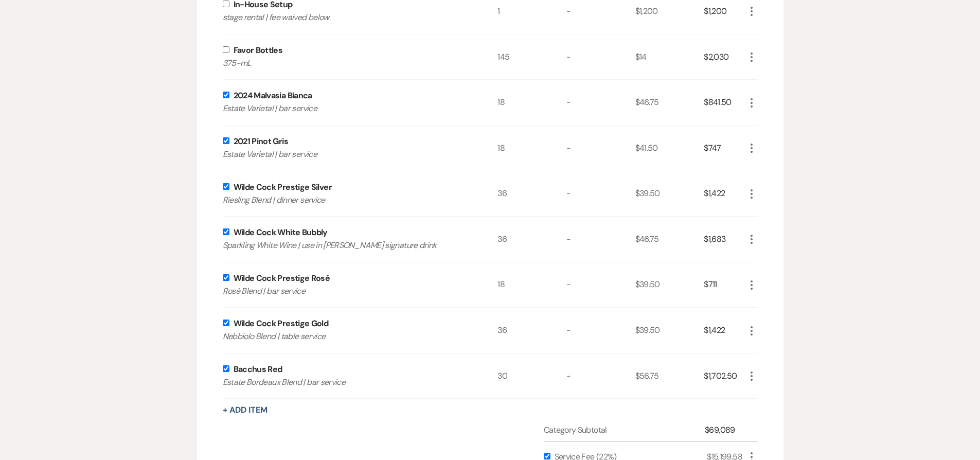
scroll to position [829, 0]
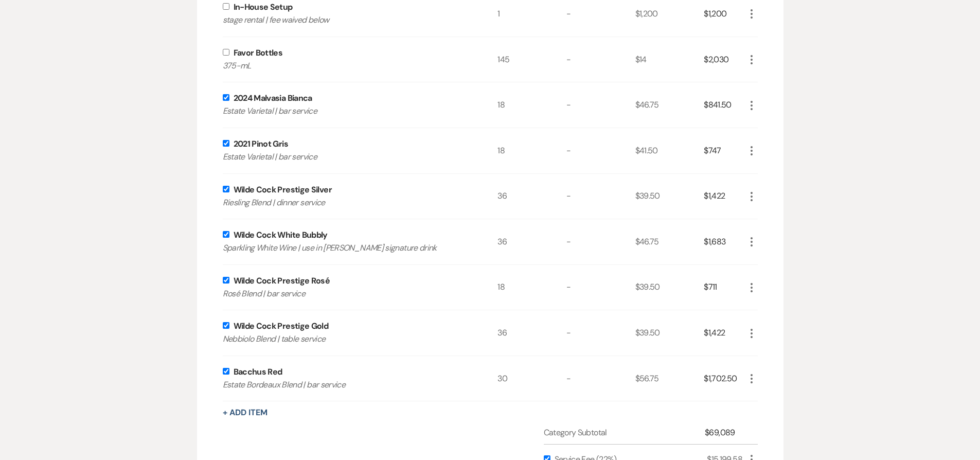
click at [225, 55] on input "checkbox" at bounding box center [226, 52] width 7 height 7
checkbox input "true"
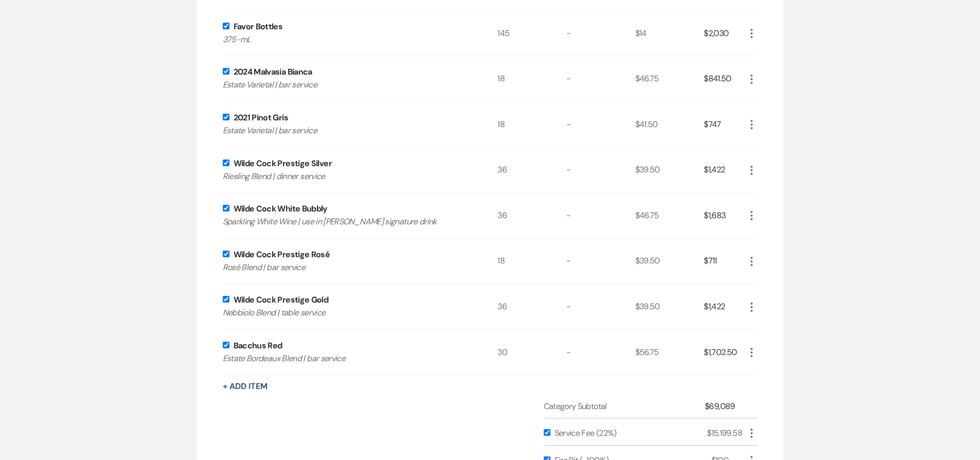
scroll to position [707, 0]
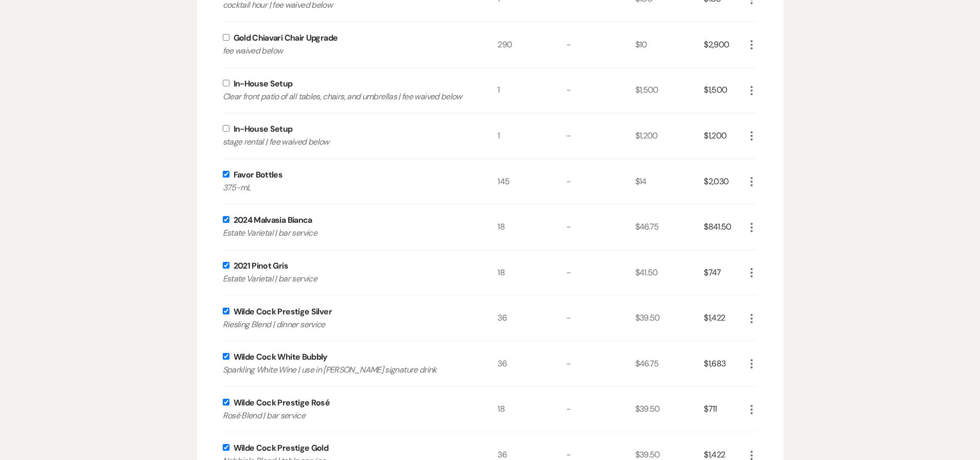
click at [226, 130] on input "checkbox" at bounding box center [226, 128] width 7 height 7
checkbox input "true"
click at [226, 84] on input "checkbox" at bounding box center [226, 83] width 7 height 7
checkbox input "true"
drag, startPoint x: 225, startPoint y: 34, endPoint x: 227, endPoint y: 40, distance: 6.0
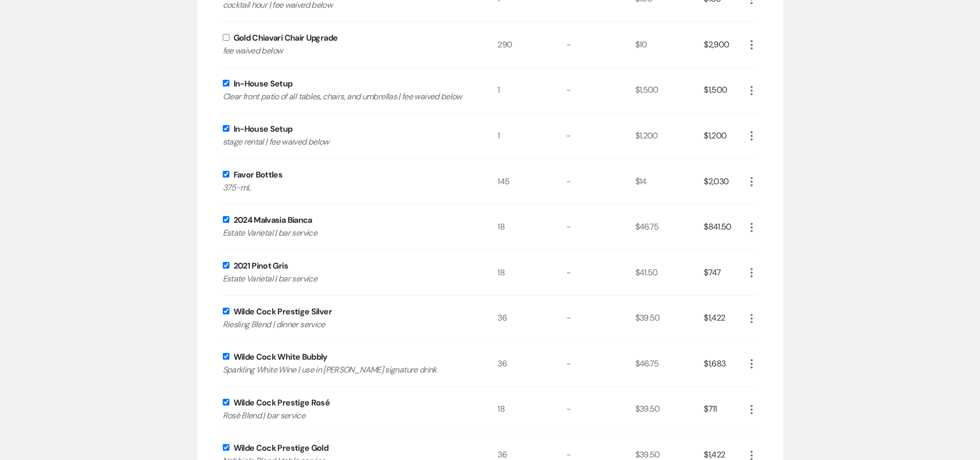
click at [226, 35] on input "checkbox" at bounding box center [226, 37] width 7 height 7
checkbox input "true"
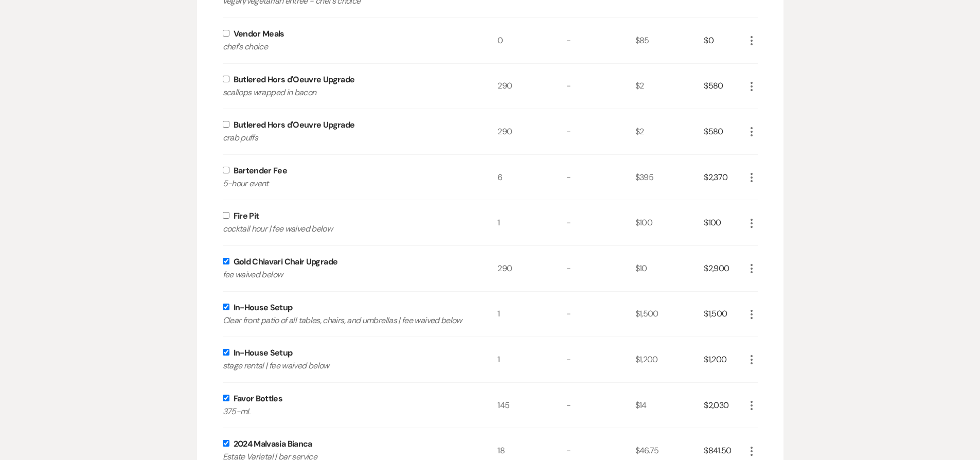
scroll to position [482, 0]
click at [226, 215] on input "checkbox" at bounding box center [226, 216] width 7 height 7
checkbox input "true"
click at [226, 166] on div "Bartender Fee 5-hour event" at bounding box center [360, 178] width 275 height 45
click at [228, 171] on input "checkbox" at bounding box center [226, 171] width 7 height 7
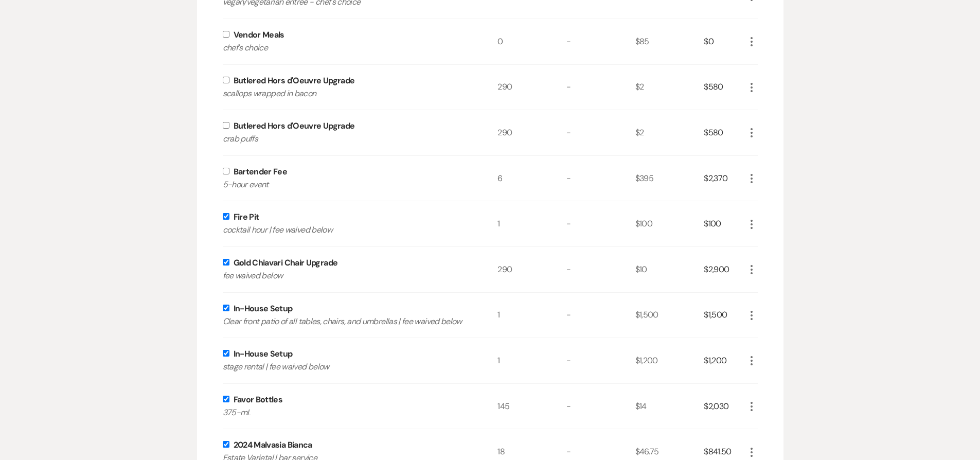
checkbox input "true"
click at [227, 126] on input "checkbox" at bounding box center [226, 125] width 7 height 7
checkbox input "true"
click at [226, 81] on input "checkbox" at bounding box center [226, 80] width 7 height 7
checkbox input "true"
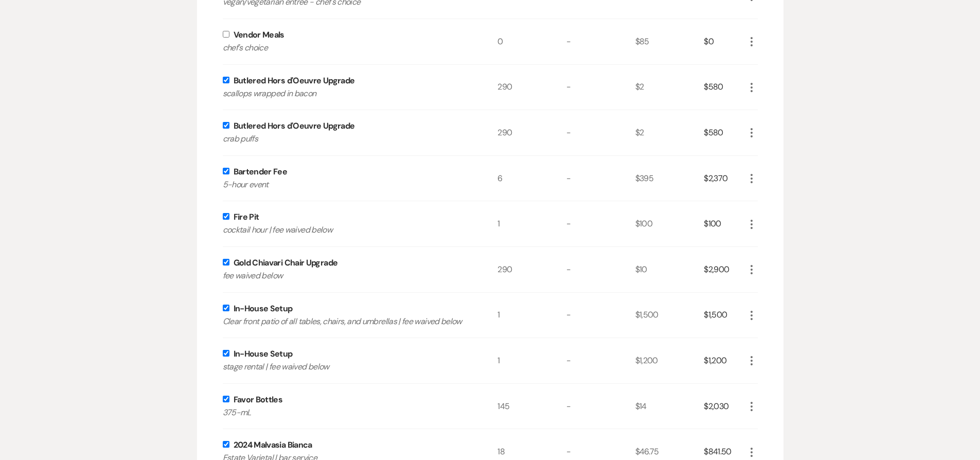
click at [228, 36] on input "checkbox" at bounding box center [226, 34] width 7 height 7
checkbox input "true"
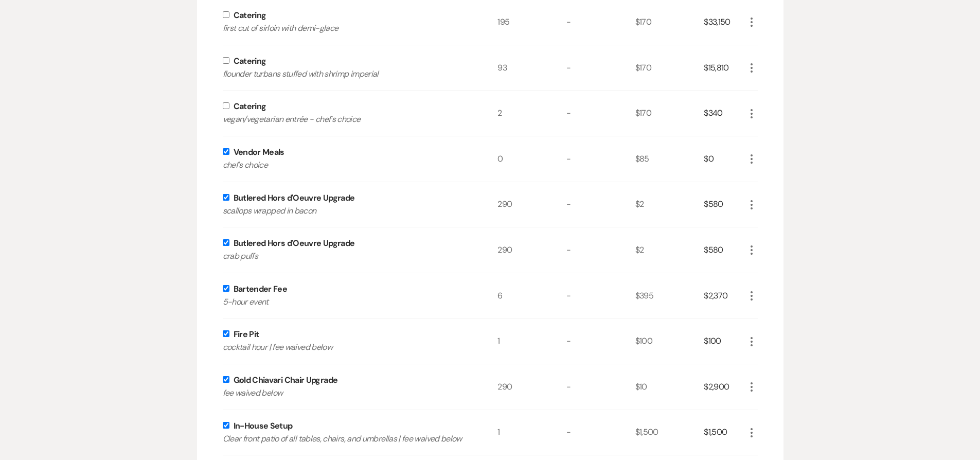
scroll to position [285, 0]
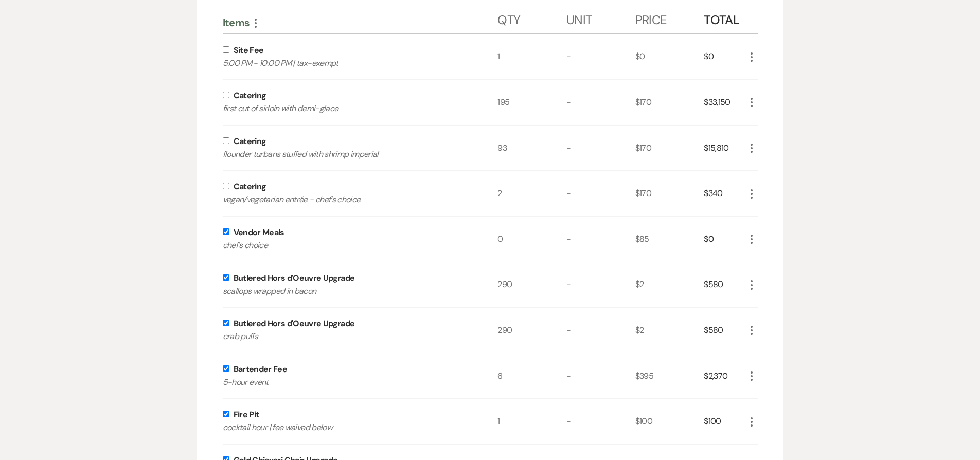
click at [225, 185] on input "checkbox" at bounding box center [226, 186] width 7 height 7
checkbox input "true"
click at [225, 142] on input "checkbox" at bounding box center [226, 140] width 7 height 7
checkbox input "true"
click at [227, 93] on input "checkbox" at bounding box center [226, 95] width 7 height 7
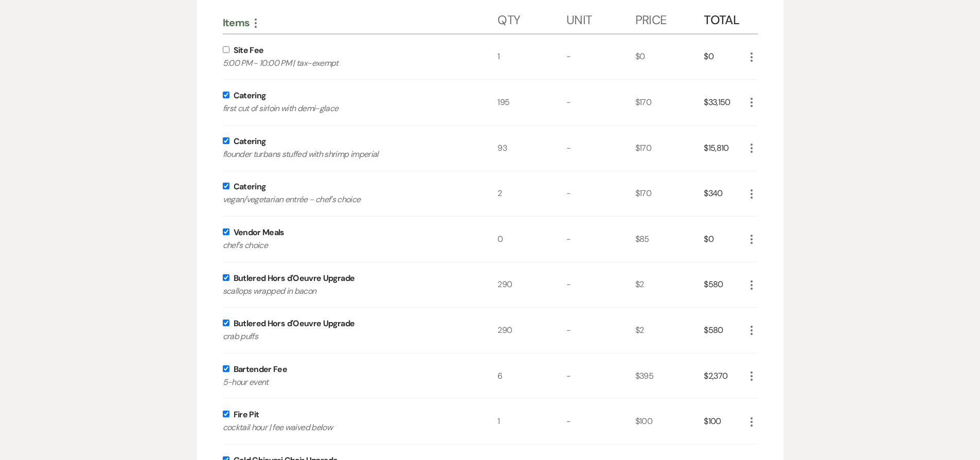
checkbox input "true"
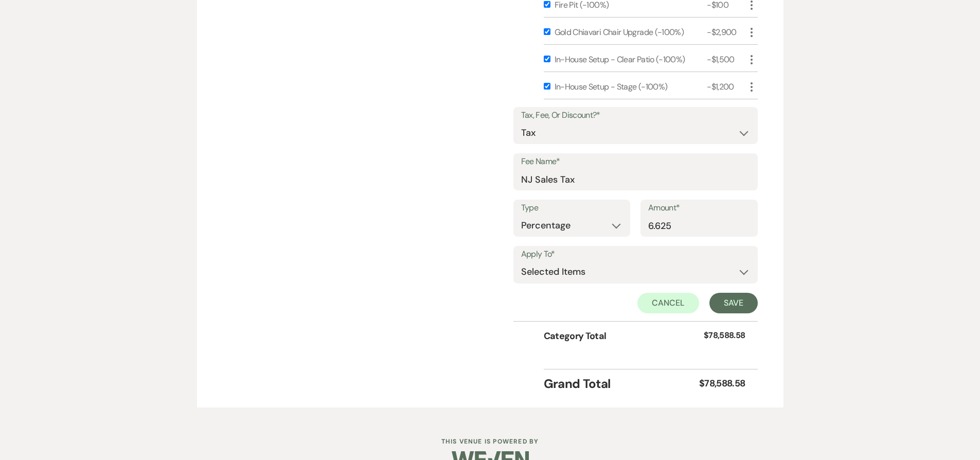
scroll to position [1335, 0]
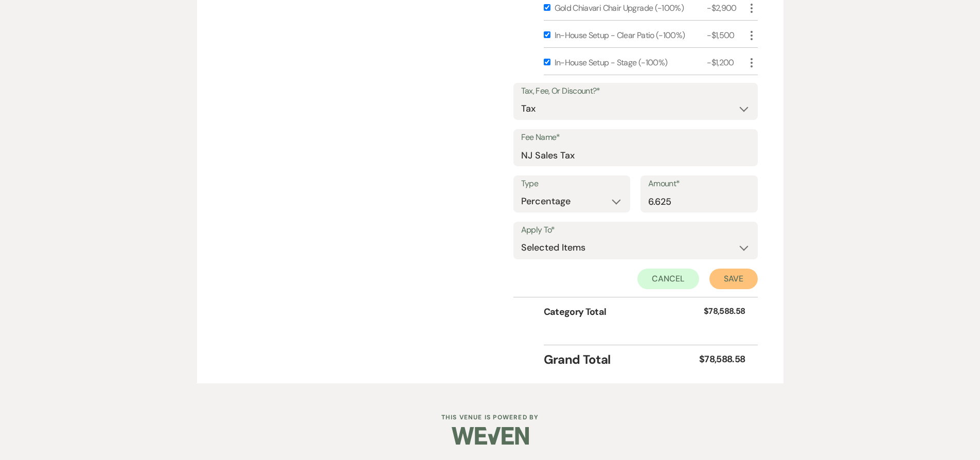
click at [731, 281] on button "Save" at bounding box center [733, 278] width 48 height 21
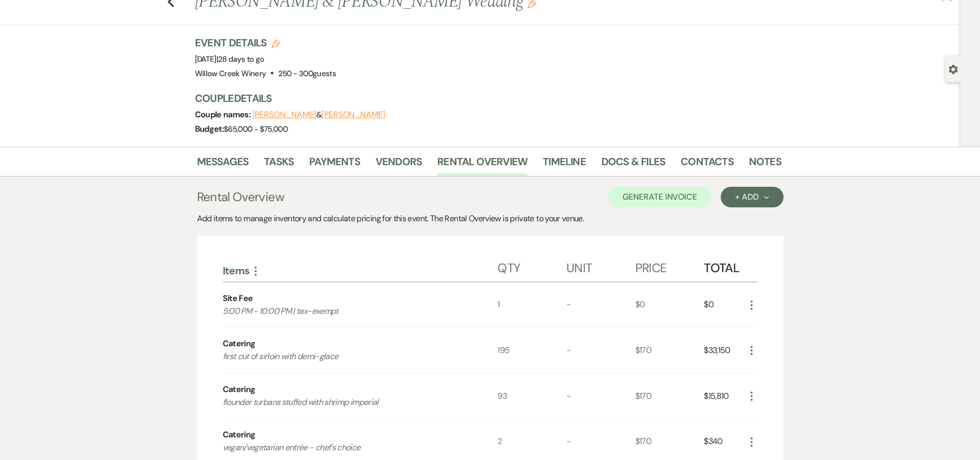
scroll to position [0, 0]
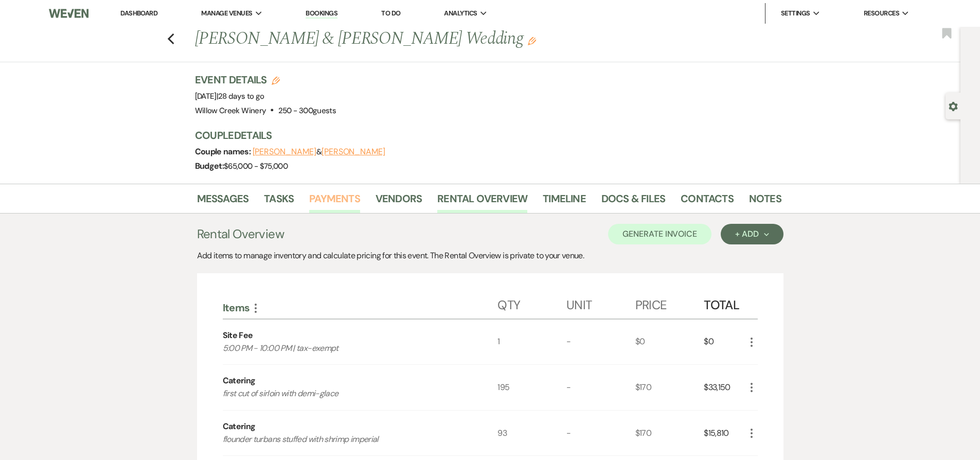
click at [327, 197] on link "Payments" at bounding box center [334, 201] width 51 height 23
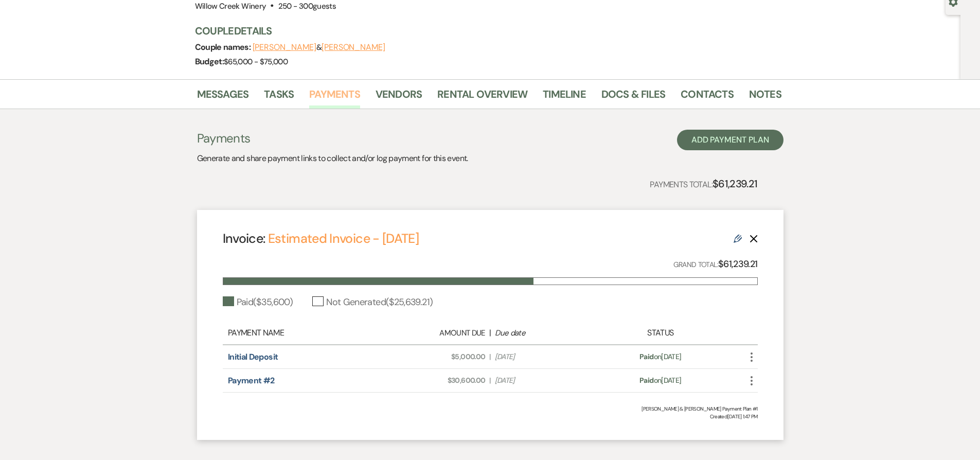
scroll to position [135, 0]
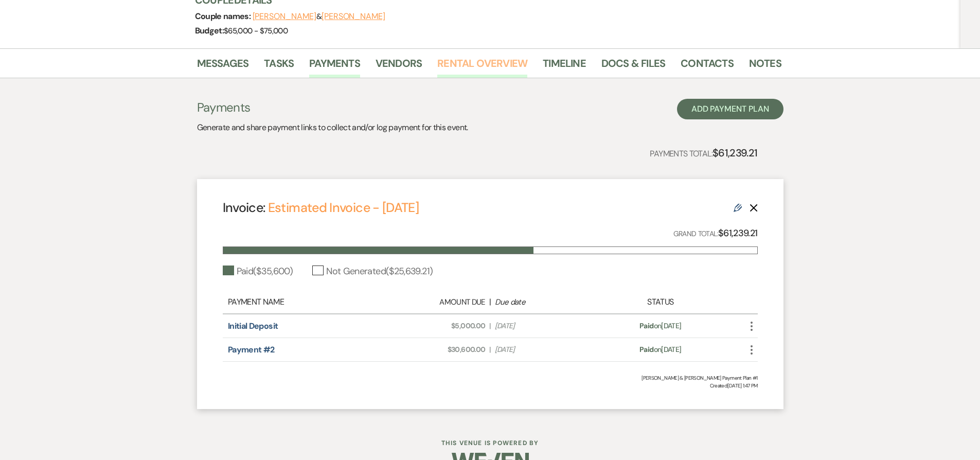
click at [463, 68] on link "Rental Overview" at bounding box center [482, 66] width 90 height 23
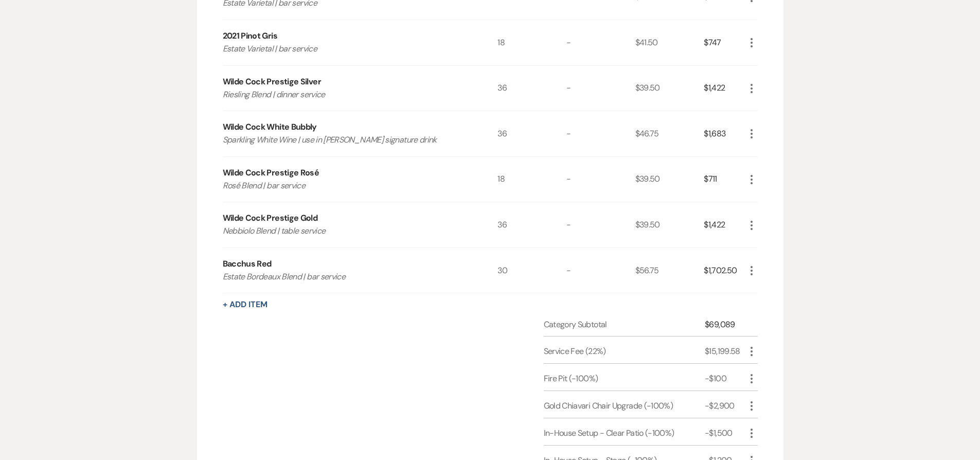
scroll to position [1164, 0]
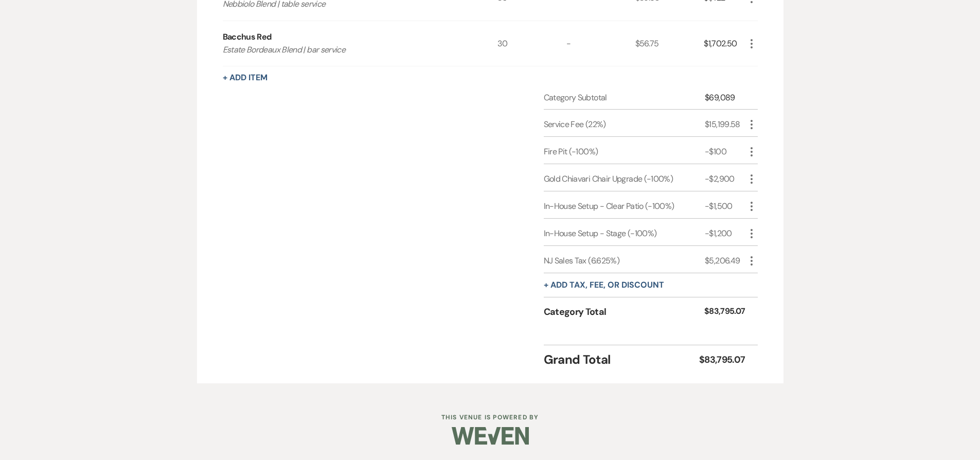
click at [749, 262] on icon "More" at bounding box center [751, 261] width 12 height 12
click at [755, 297] on button "Delete Delete" at bounding box center [773, 297] width 56 height 16
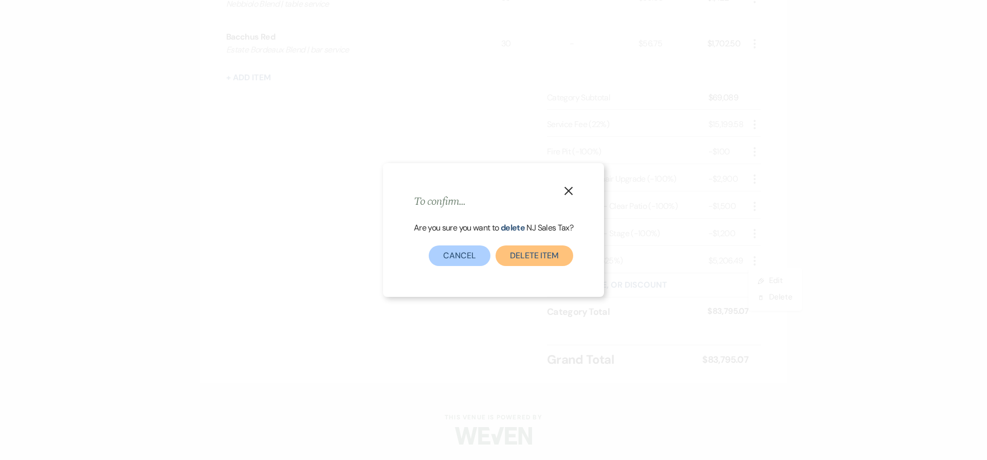
click at [558, 263] on button "Delete item" at bounding box center [535, 255] width 78 height 21
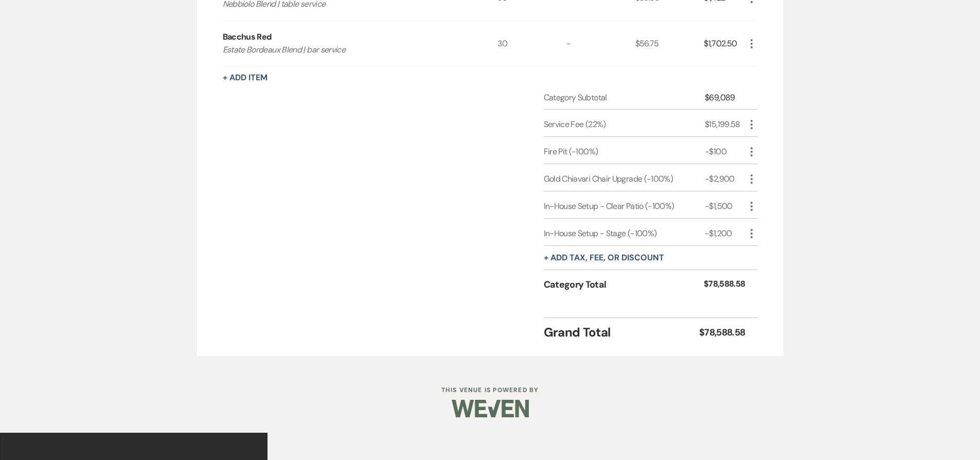
scroll to position [1137, 0]
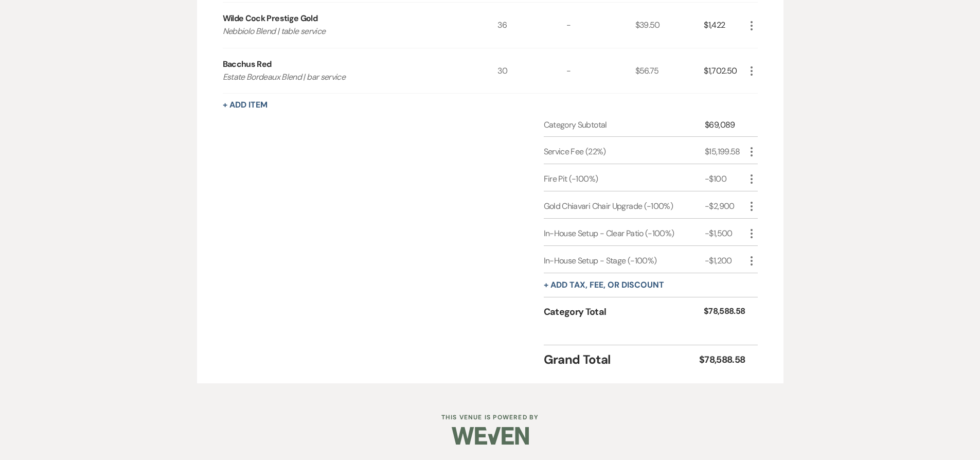
click at [751, 150] on icon "More" at bounding box center [751, 152] width 12 height 12
click at [767, 184] on button "Delete Delete" at bounding box center [773, 188] width 56 height 16
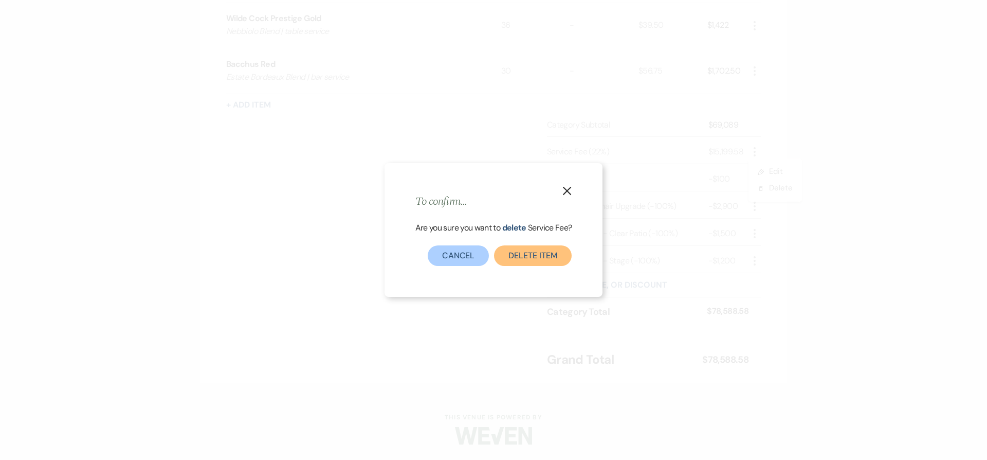
click at [549, 254] on button "Delete item" at bounding box center [533, 255] width 78 height 21
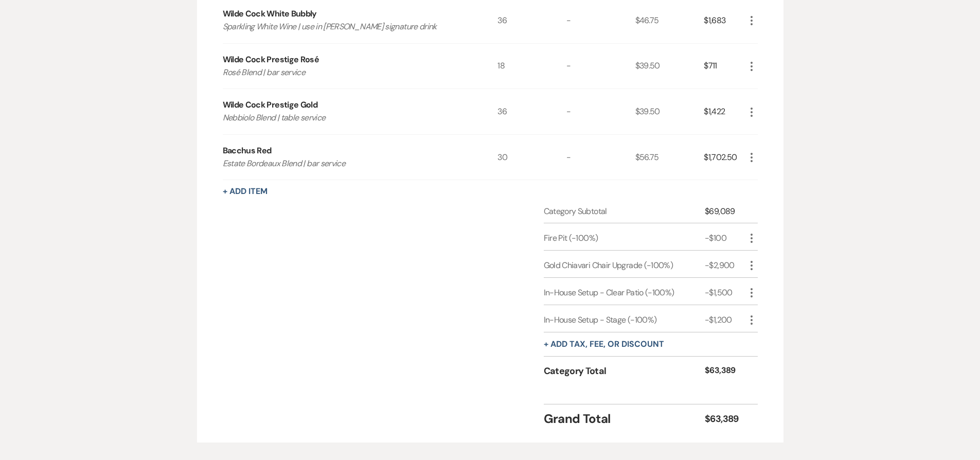
scroll to position [1063, 0]
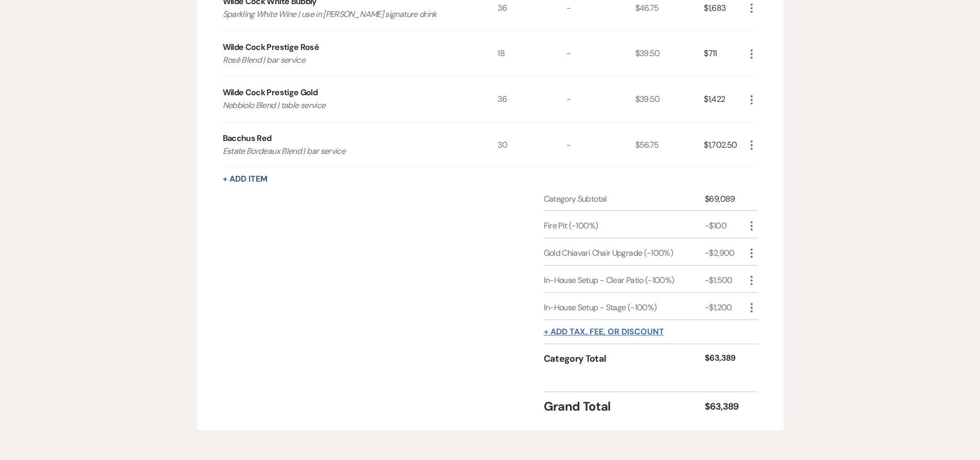
click at [645, 333] on button "+ Add tax, fee, or discount" at bounding box center [604, 332] width 120 height 8
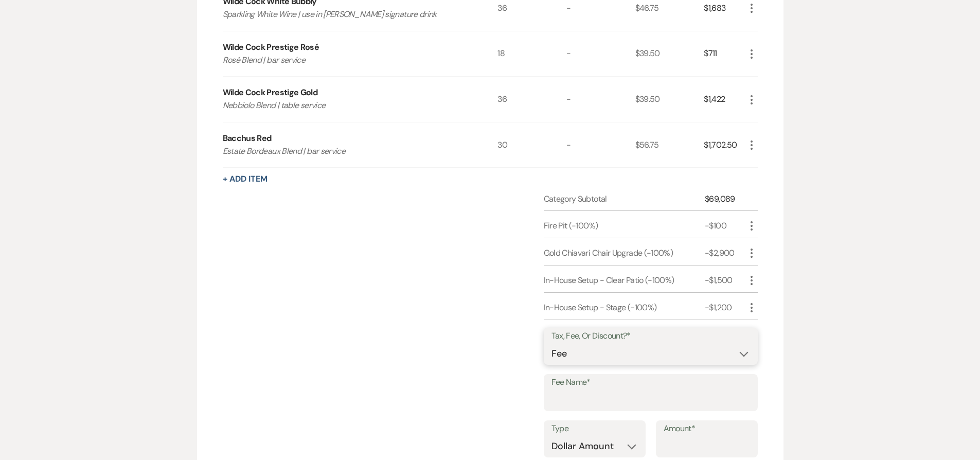
click at [594, 353] on select "Fee Discount Tax" at bounding box center [650, 354] width 199 height 20
click at [662, 401] on input "Fee Name*" at bounding box center [650, 400] width 199 height 20
type input "Service Fee"
click at [605, 442] on select "Dollar Amount Percentage" at bounding box center [594, 446] width 86 height 20
click at [602, 442] on select "Dollar Amount Percentage" at bounding box center [594, 446] width 86 height 20
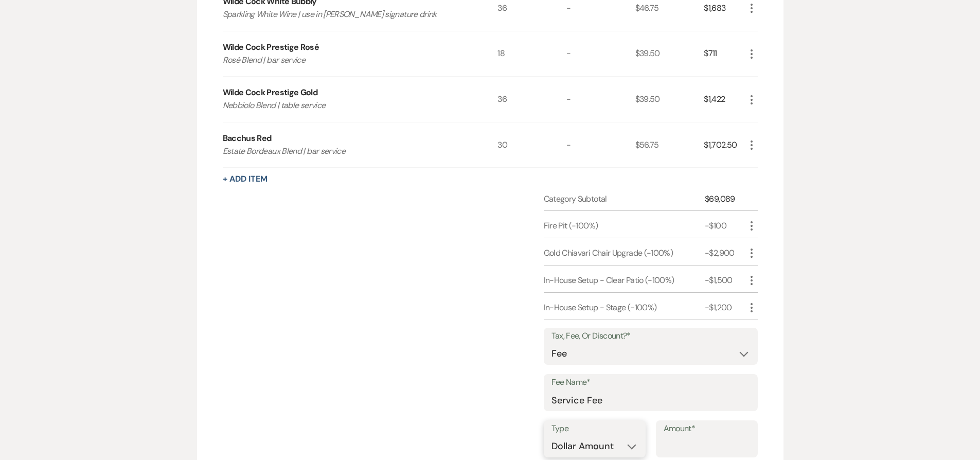
select select "false"
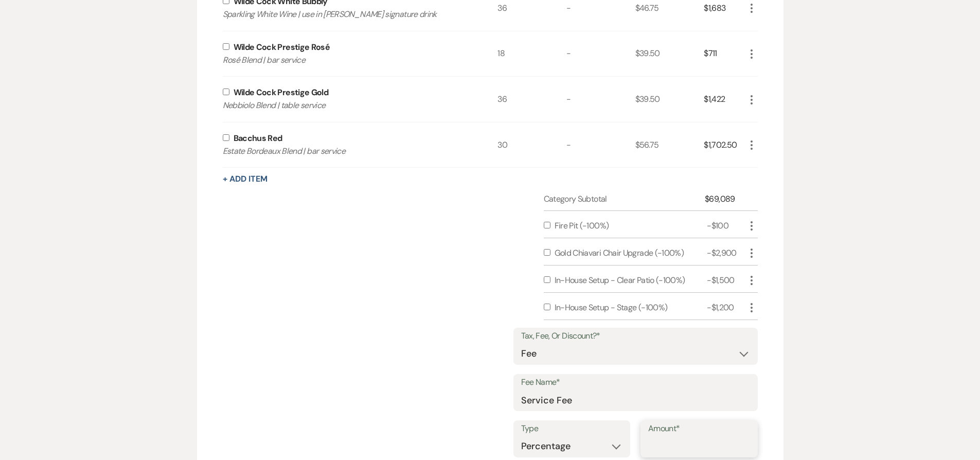
click at [671, 446] on input "Amount*" at bounding box center [699, 446] width 102 height 20
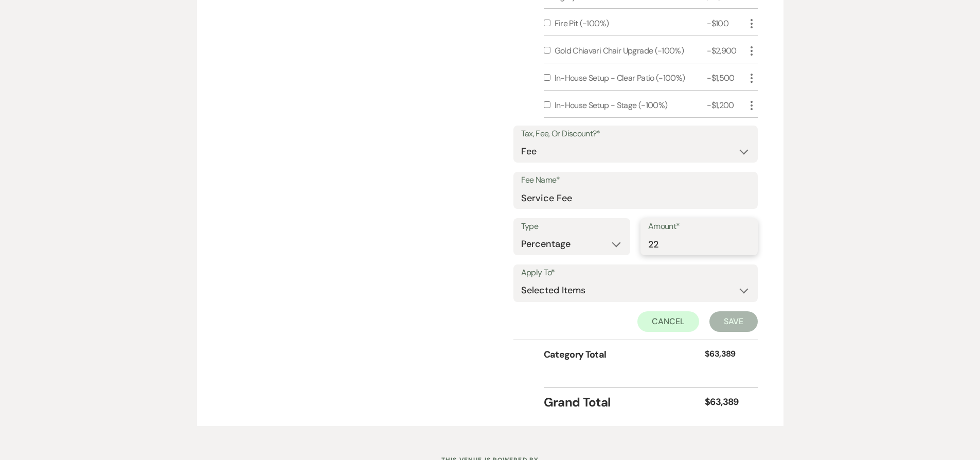
scroll to position [1307, 0]
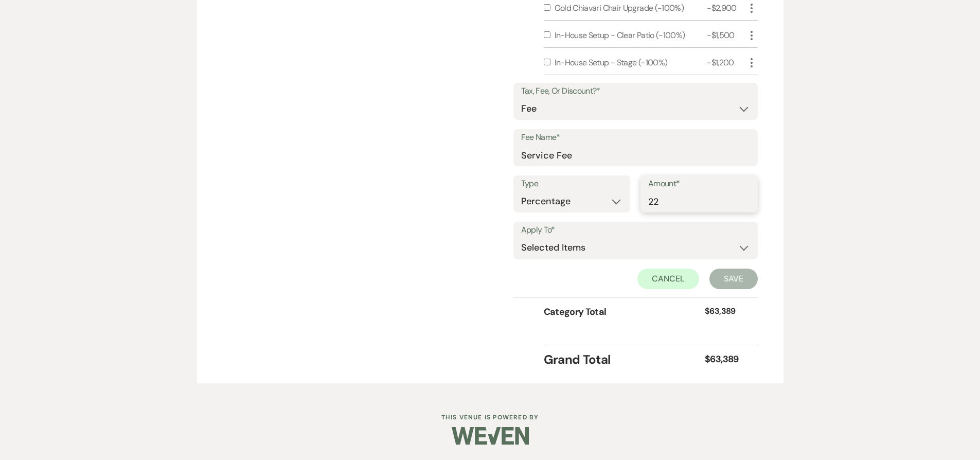
type input "22"
click at [561, 247] on select "Selected Items Category Subtotal (before all Taxes/Fees/Discounts) Category Tot…" at bounding box center [635, 248] width 229 height 21
select select "1"
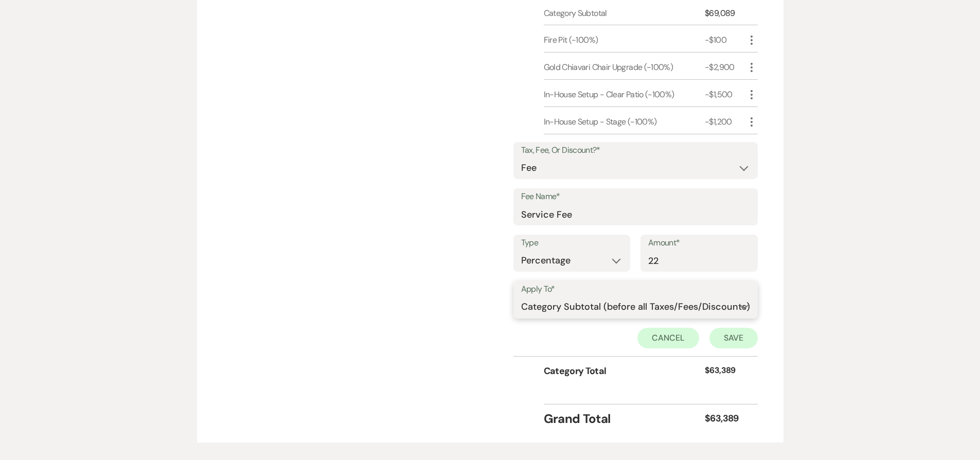
scroll to position [1232, 0]
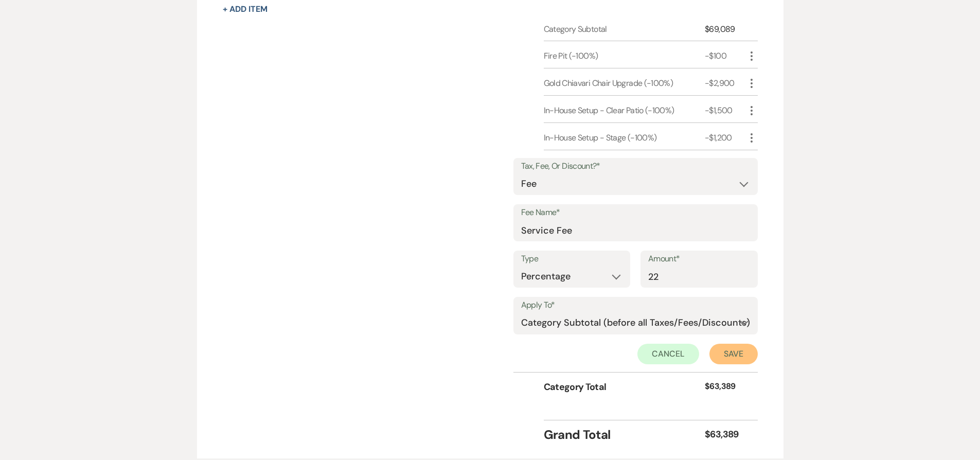
click at [734, 350] on button "Save" at bounding box center [733, 354] width 48 height 21
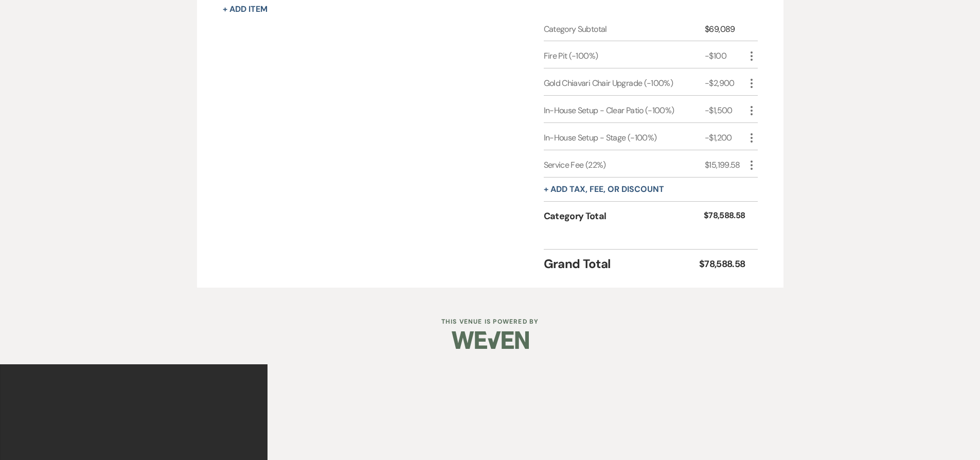
scroll to position [1137, 0]
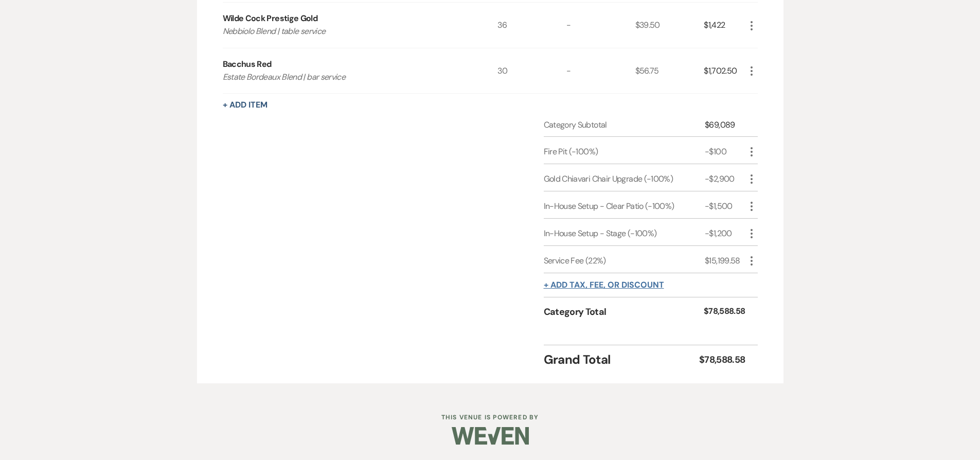
click at [632, 289] on button "+ Add tax, fee, or discount" at bounding box center [604, 285] width 120 height 8
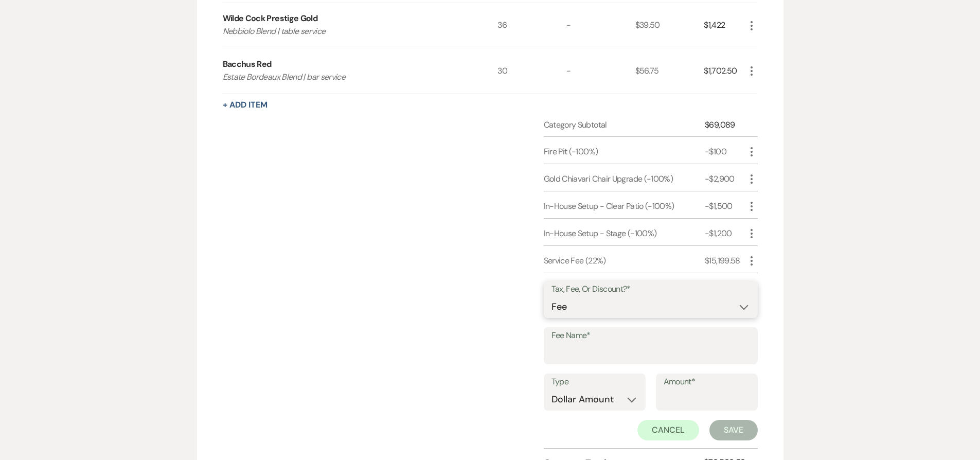
click at [628, 305] on select "Fee Discount Tax" at bounding box center [650, 307] width 199 height 20
select select "3"
click at [663, 354] on input "Fee Name*" at bounding box center [650, 353] width 199 height 20
type input "NJ Sales Tax"
click at [597, 401] on select "Dollar Amount Percentage" at bounding box center [594, 399] width 86 height 20
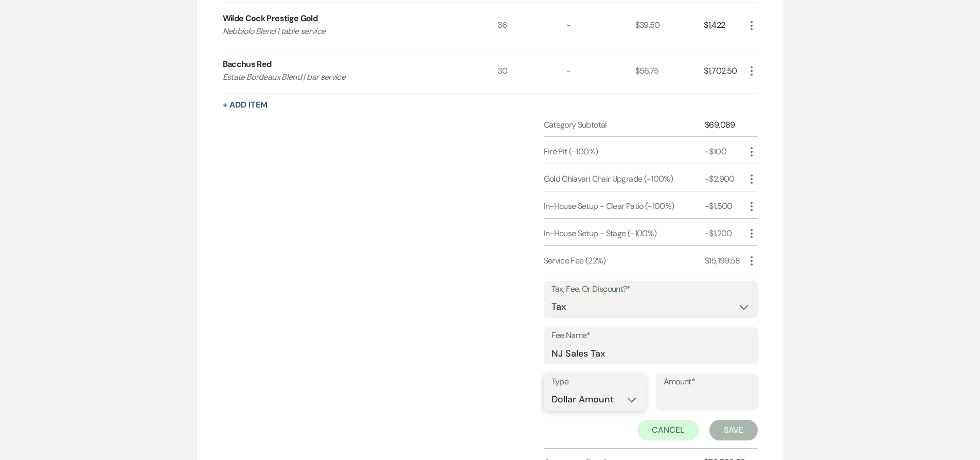
select select "false"
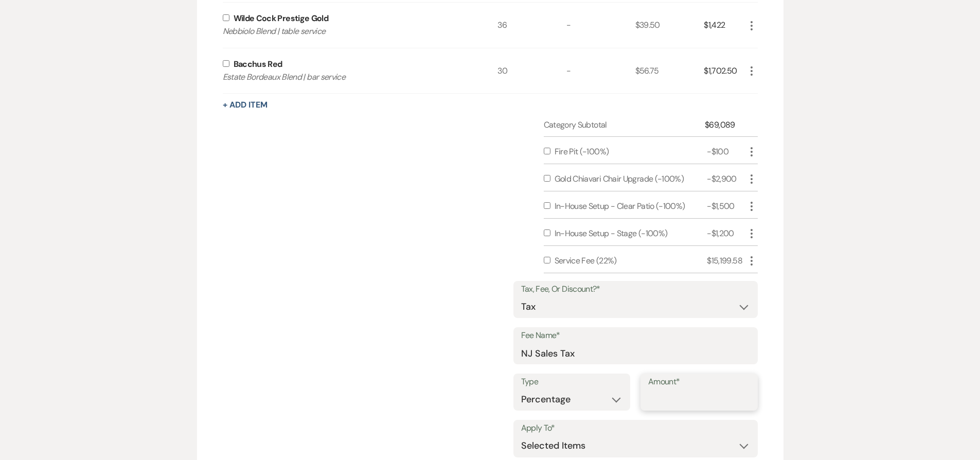
click at [677, 401] on input "Amount*" at bounding box center [699, 399] width 102 height 20
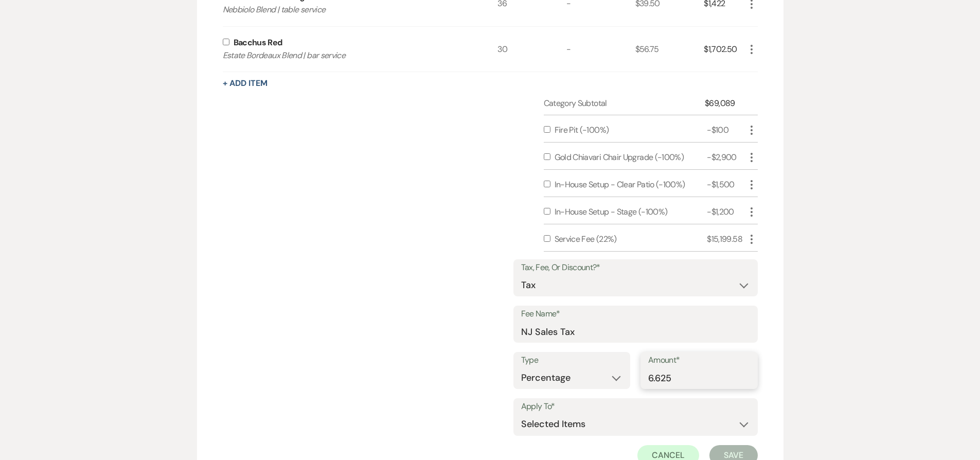
scroll to position [1203, 0]
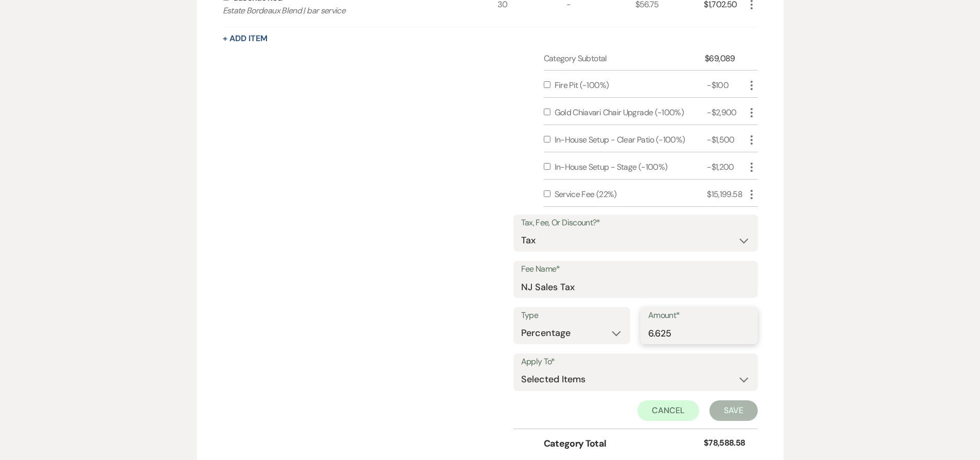
type input "6.625"
click at [590, 372] on select "Selected Items Category Subtotal (before all Taxes/Fees/Discounts) Category Tot…" at bounding box center [635, 379] width 229 height 21
select select "2"
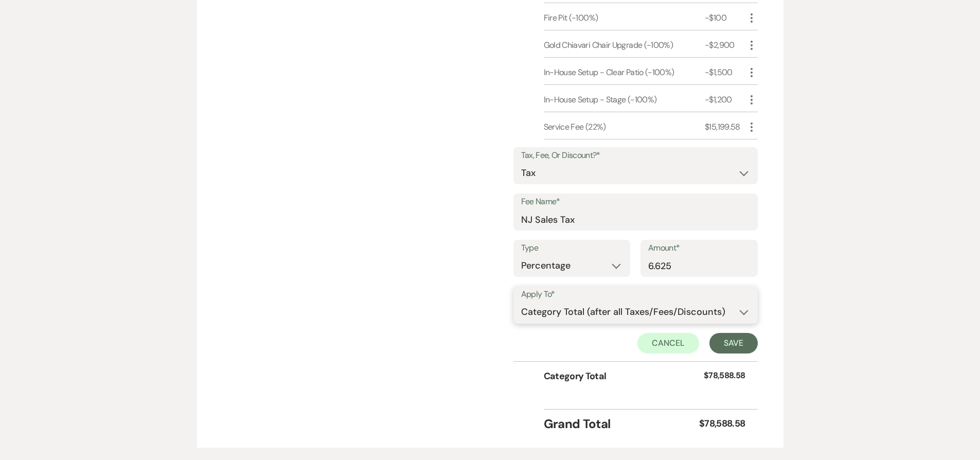
scroll to position [1272, 0]
click at [734, 349] on button "Save" at bounding box center [733, 341] width 48 height 21
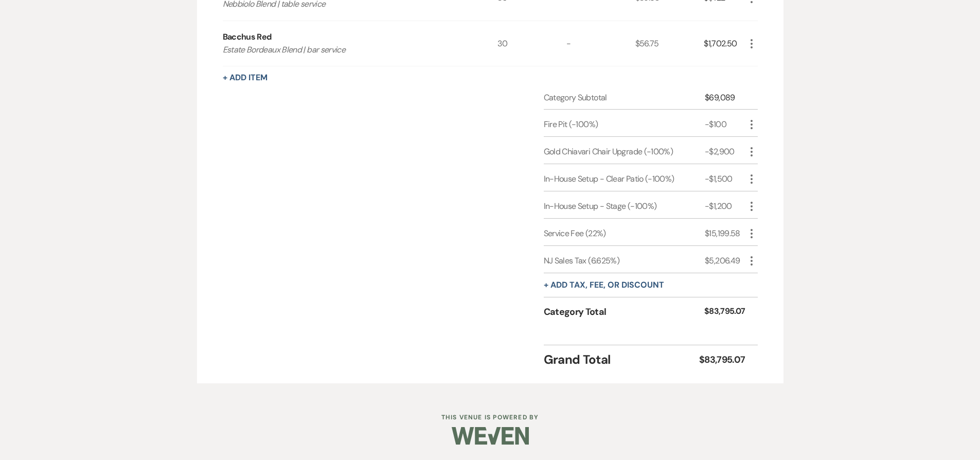
click at [748, 236] on icon "More" at bounding box center [751, 233] width 12 height 12
click at [749, 236] on icon "More" at bounding box center [751, 233] width 12 height 12
click at [763, 253] on button "Pencil Edit" at bounding box center [771, 253] width 53 height 16
select select "false"
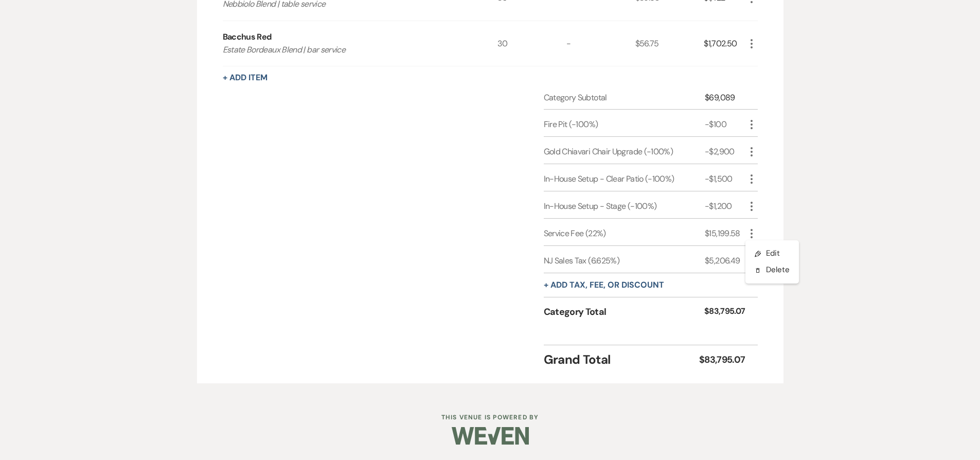
select select "1"
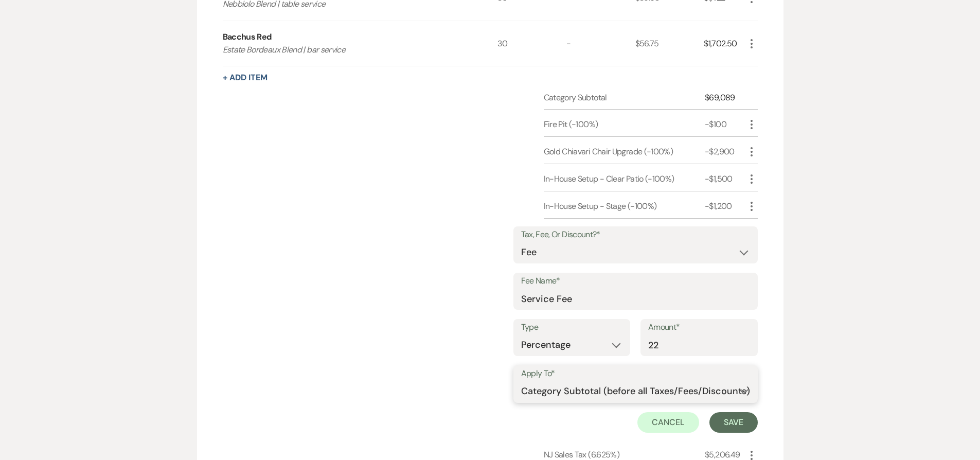
click at [649, 388] on select "Selected Items Category Subtotal (before all Taxes/Fees/Discounts)" at bounding box center [635, 391] width 229 height 21
click at [675, 420] on button "Cancel" at bounding box center [668, 422] width 62 height 21
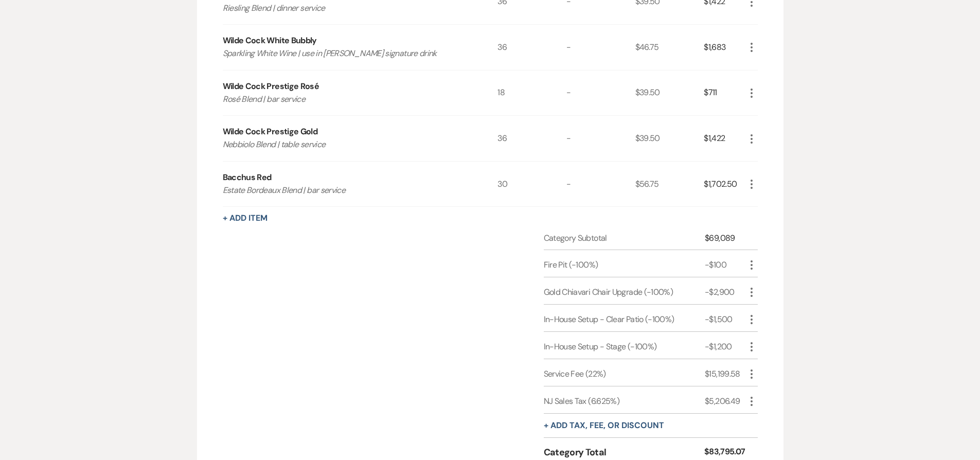
scroll to position [1039, 0]
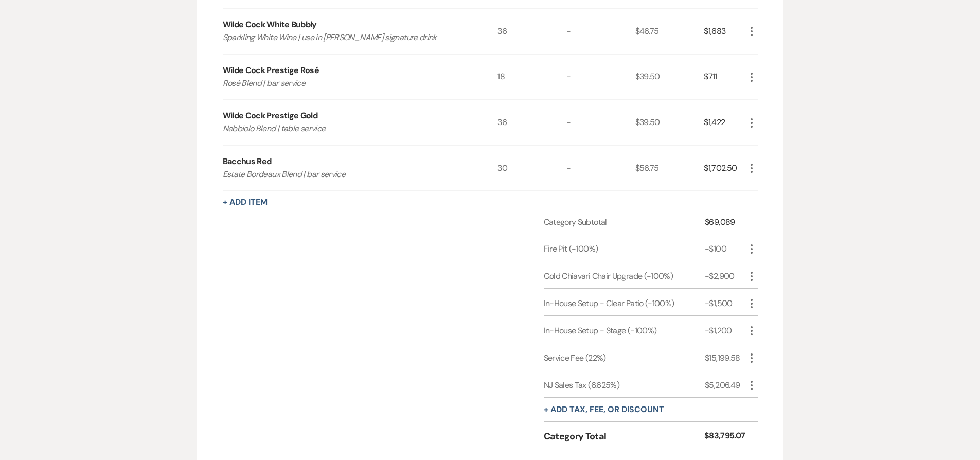
click at [746, 361] on icon "More" at bounding box center [751, 358] width 12 height 12
click at [763, 374] on button "Pencil Edit" at bounding box center [771, 378] width 53 height 16
select select "false"
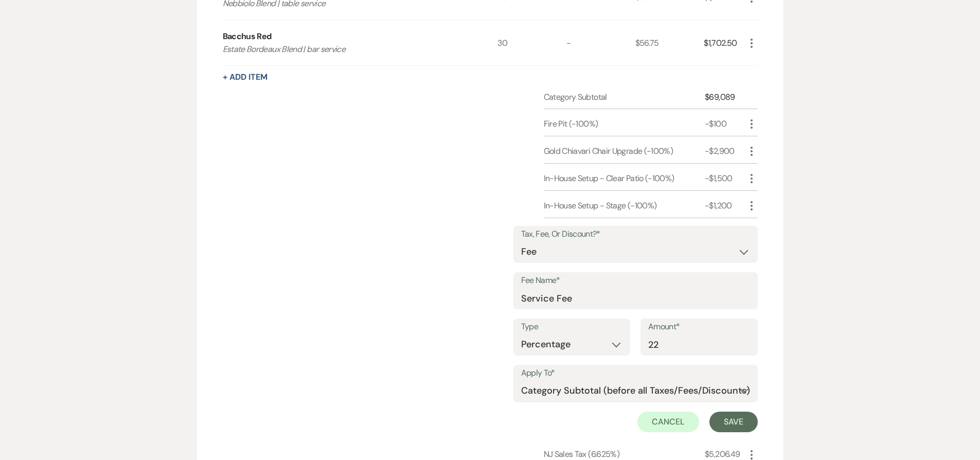
scroll to position [1256, 0]
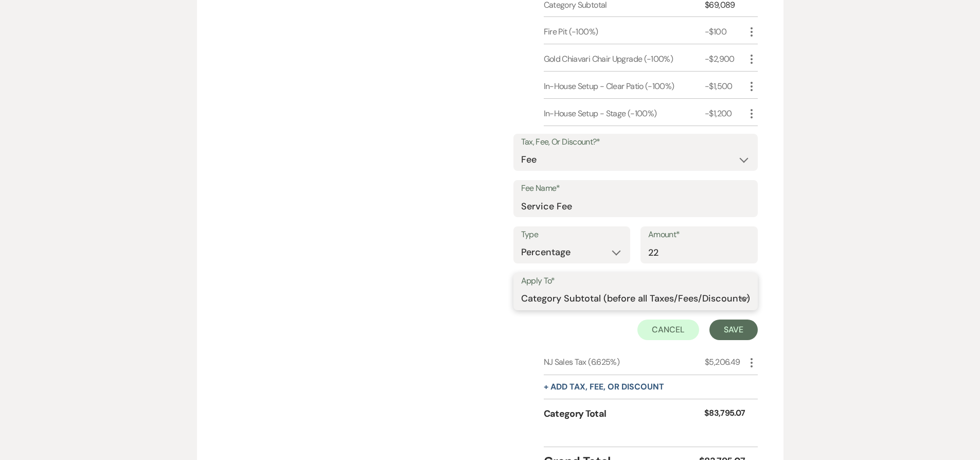
click at [595, 302] on select "Selected Items Category Subtotal (before all Taxes/Fees/Discounts)" at bounding box center [635, 299] width 229 height 21
select select "0"
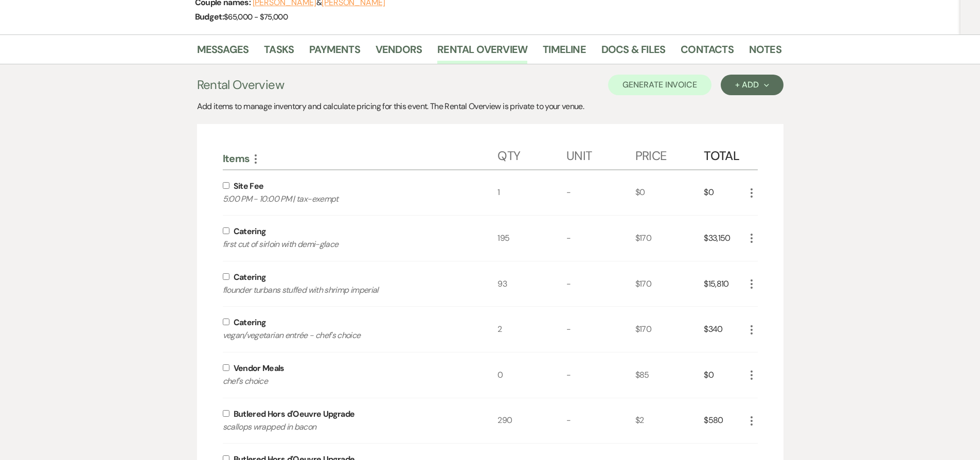
scroll to position [0, 0]
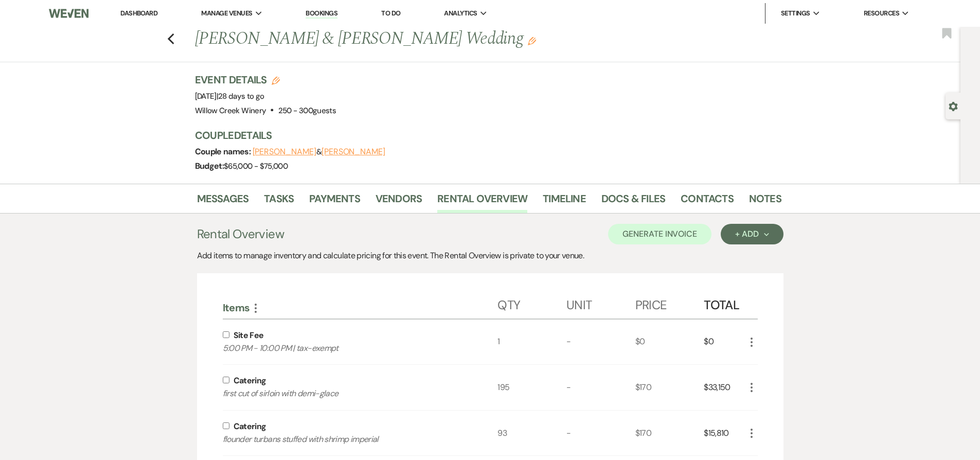
click at [224, 333] on input "checkbox" at bounding box center [226, 334] width 7 height 7
checkbox input "true"
click at [226, 379] on input "checkbox" at bounding box center [226, 379] width 7 height 7
checkbox input "true"
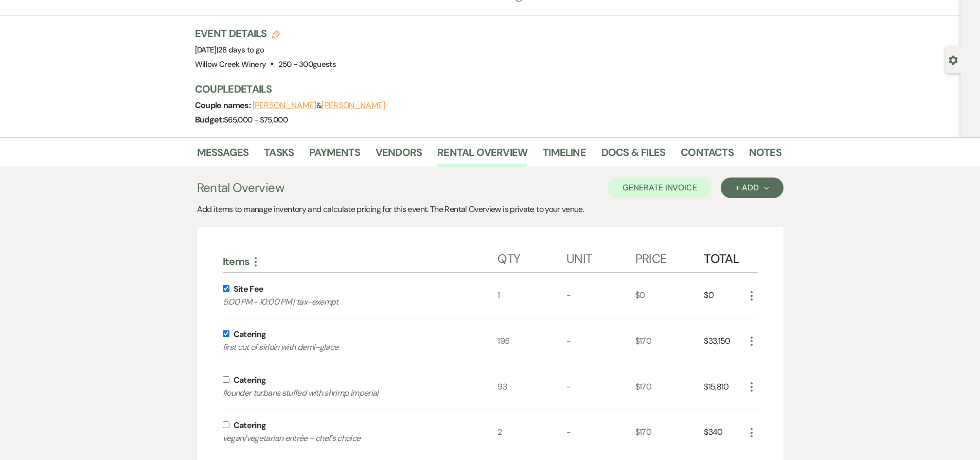
scroll to position [94, 0]
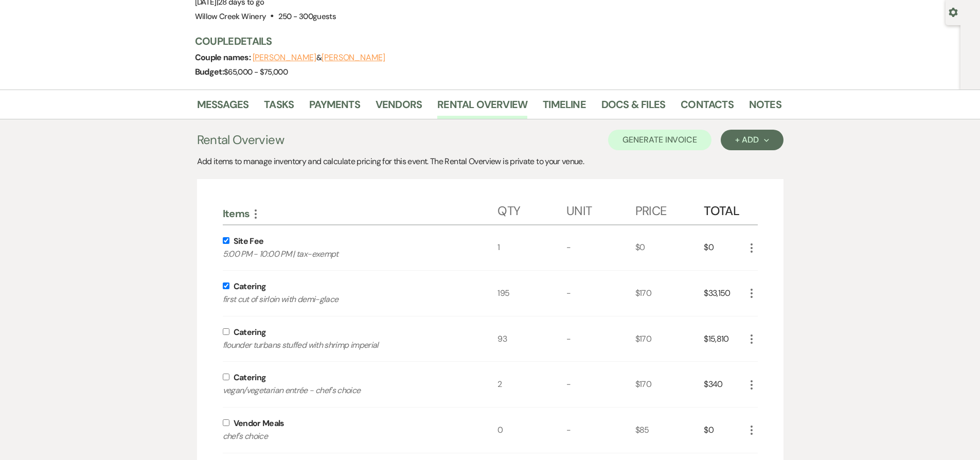
click at [225, 332] on input "checkbox" at bounding box center [226, 331] width 7 height 7
checkbox input "true"
click at [225, 379] on input "checkbox" at bounding box center [226, 376] width 7 height 7
checkbox input "true"
drag, startPoint x: 226, startPoint y: 424, endPoint x: 227, endPoint y: 415, distance: 8.8
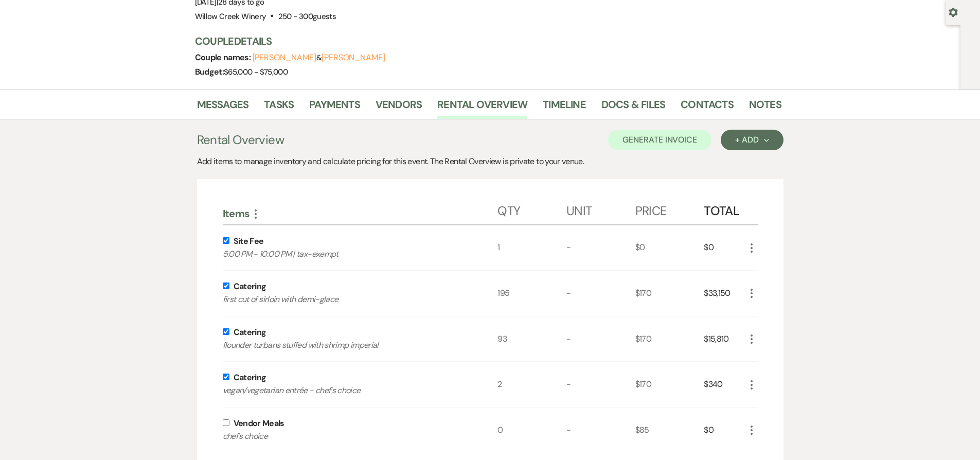
click at [226, 424] on input "checkbox" at bounding box center [226, 422] width 7 height 7
checkbox input "true"
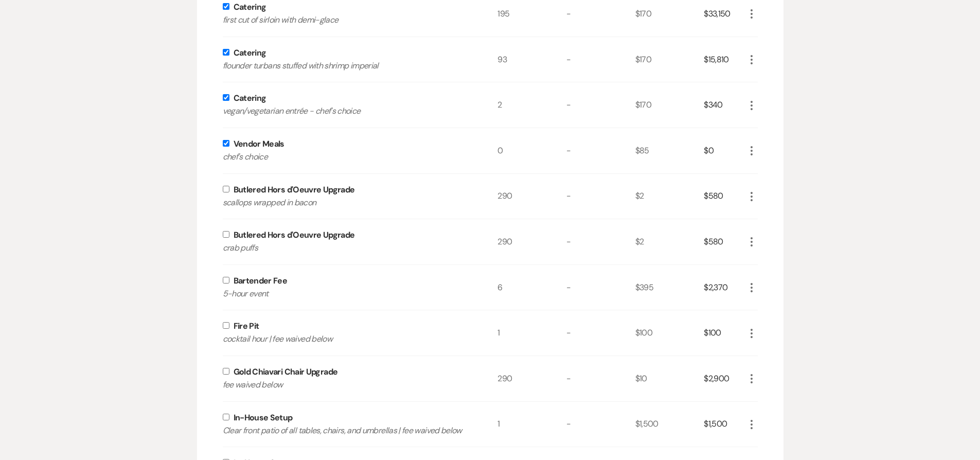
scroll to position [373, 0]
click at [225, 188] on input "checkbox" at bounding box center [226, 189] width 7 height 7
checkbox input "true"
click at [227, 233] on input "checkbox" at bounding box center [226, 234] width 7 height 7
checkbox input "true"
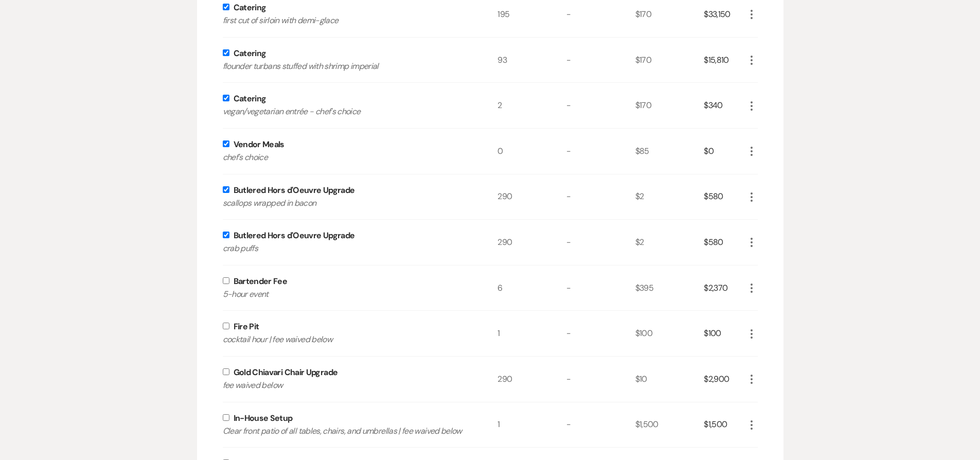
click at [227, 278] on input "checkbox" at bounding box center [226, 280] width 7 height 7
checkbox input "true"
click at [225, 323] on input "checkbox" at bounding box center [226, 325] width 7 height 7
checkbox input "true"
click at [227, 371] on input "checkbox" at bounding box center [226, 371] width 7 height 7
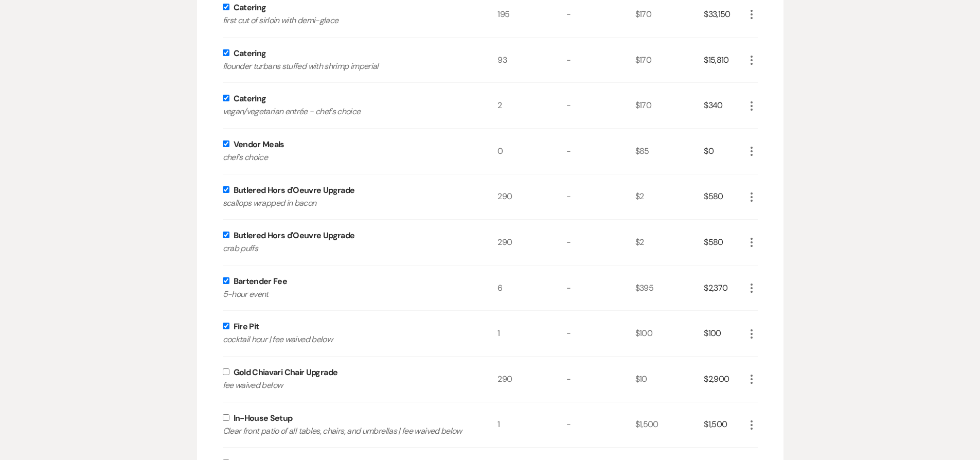
checkbox input "true"
click at [226, 417] on input "checkbox" at bounding box center [226, 417] width 7 height 7
checkbox input "true"
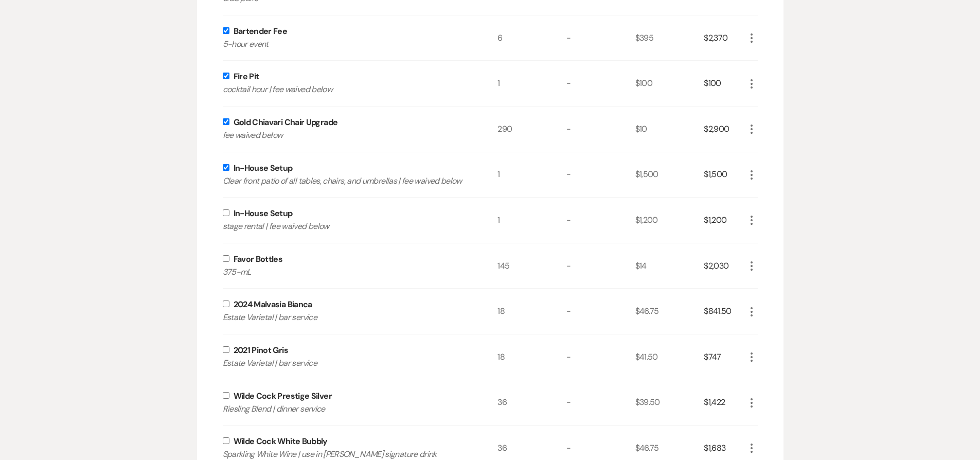
scroll to position [631, 0]
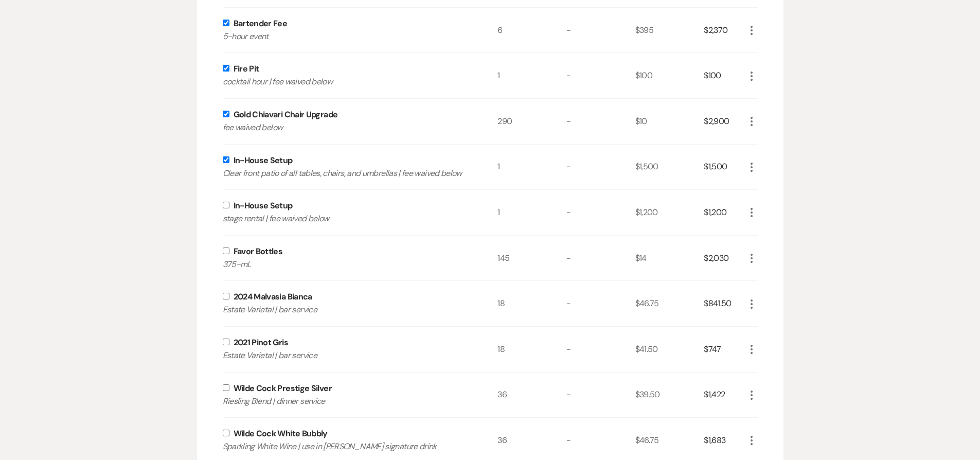
click at [225, 204] on input "checkbox" at bounding box center [226, 205] width 7 height 7
checkbox input "true"
click at [227, 249] on input "checkbox" at bounding box center [226, 250] width 7 height 7
checkbox input "true"
click at [225, 297] on input "checkbox" at bounding box center [226, 296] width 7 height 7
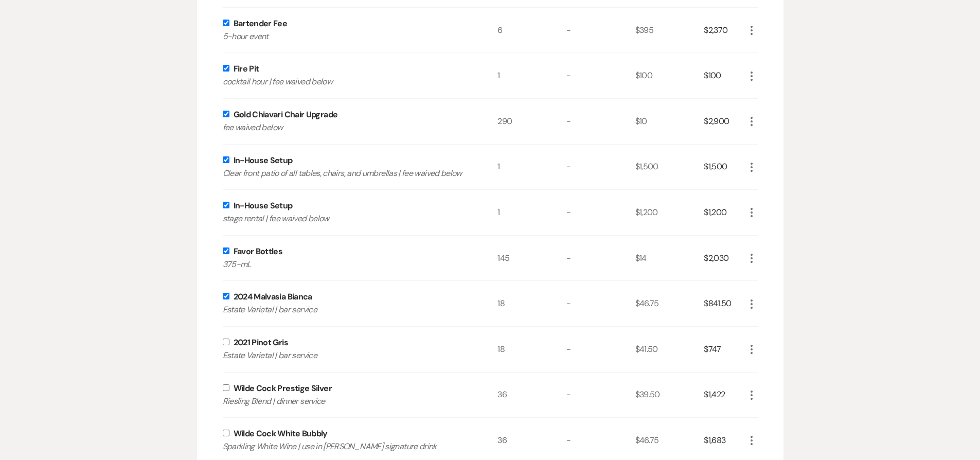
checkbox input "true"
click at [225, 342] on input "checkbox" at bounding box center [226, 341] width 7 height 7
checkbox input "true"
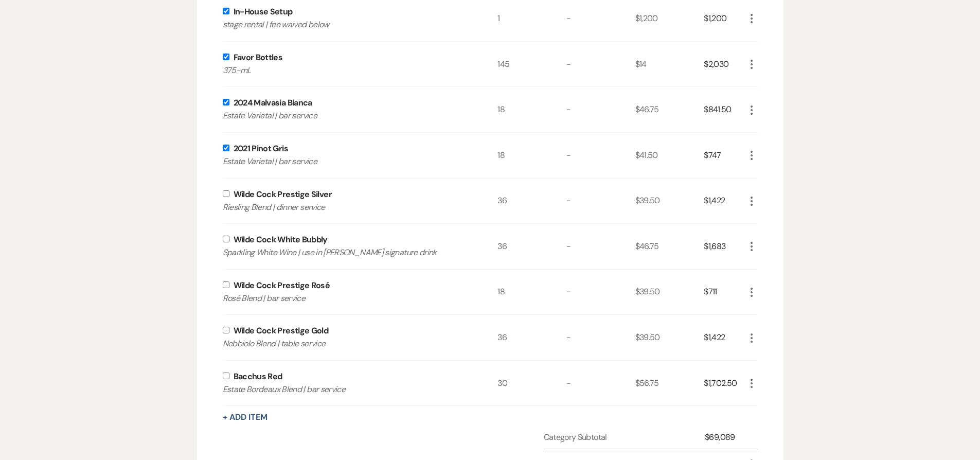
scroll to position [826, 0]
click at [226, 192] on input "checkbox" at bounding box center [226, 191] width 7 height 7
checkbox input "true"
click at [225, 237] on input "checkbox" at bounding box center [226, 236] width 7 height 7
checkbox input "true"
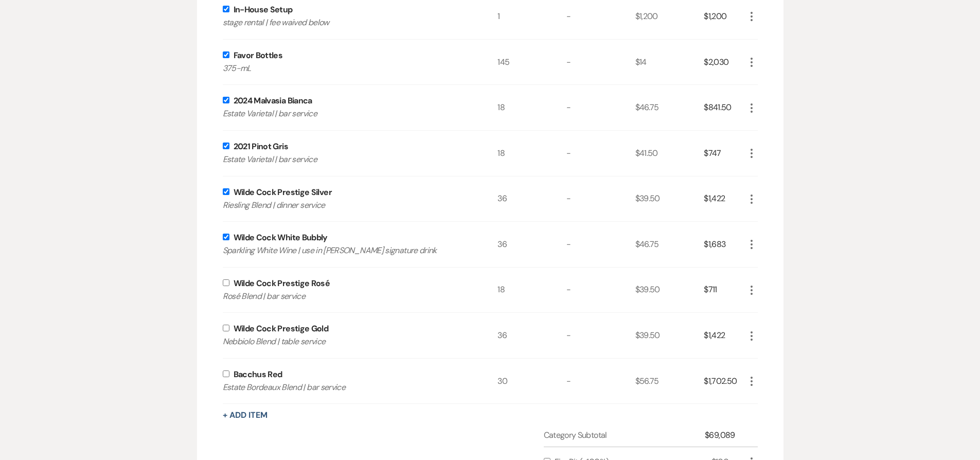
click at [227, 283] on input "checkbox" at bounding box center [226, 282] width 7 height 7
checkbox input "true"
click at [225, 327] on input "checkbox" at bounding box center [226, 328] width 7 height 7
checkbox input "true"
click at [226, 371] on input "checkbox" at bounding box center [226, 373] width 7 height 7
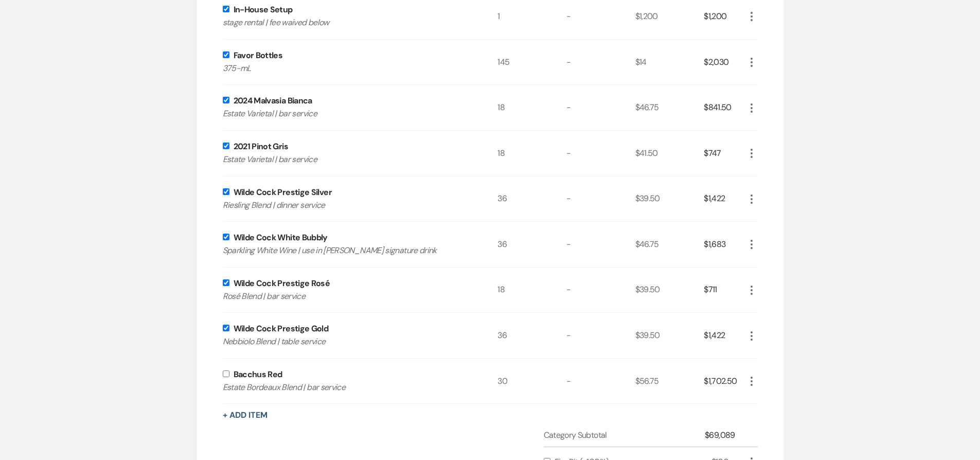
checkbox input "true"
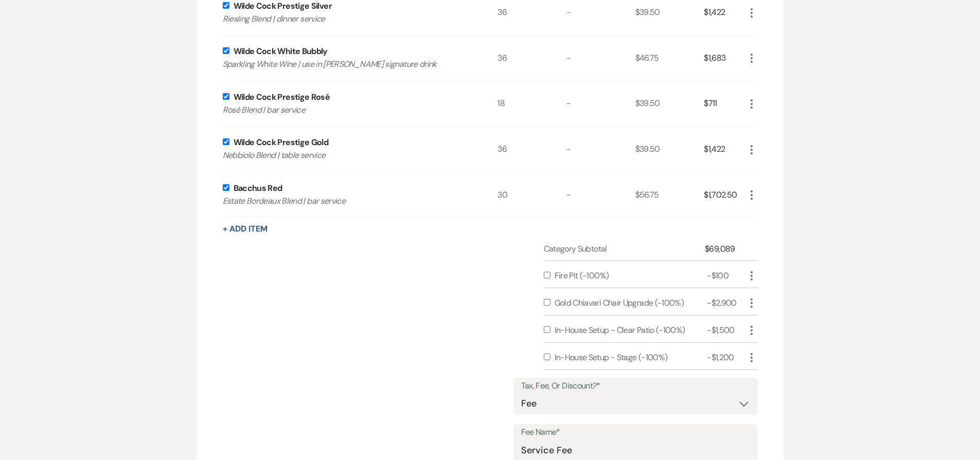
scroll to position [1015, 0]
click at [547, 272] on input "checkbox" at bounding box center [547, 272] width 7 height 7
checkbox input "true"
click at [547, 300] on input "checkbox" at bounding box center [547, 300] width 7 height 7
checkbox input "true"
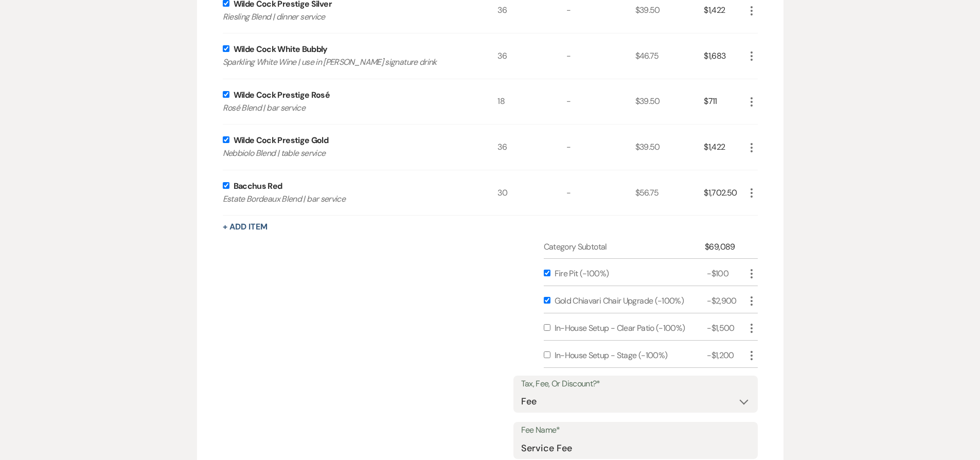
click at [546, 327] on input "checkbox" at bounding box center [547, 327] width 7 height 7
checkbox input "true"
click at [547, 353] on input "checkbox" at bounding box center [547, 354] width 7 height 7
checkbox input "true"
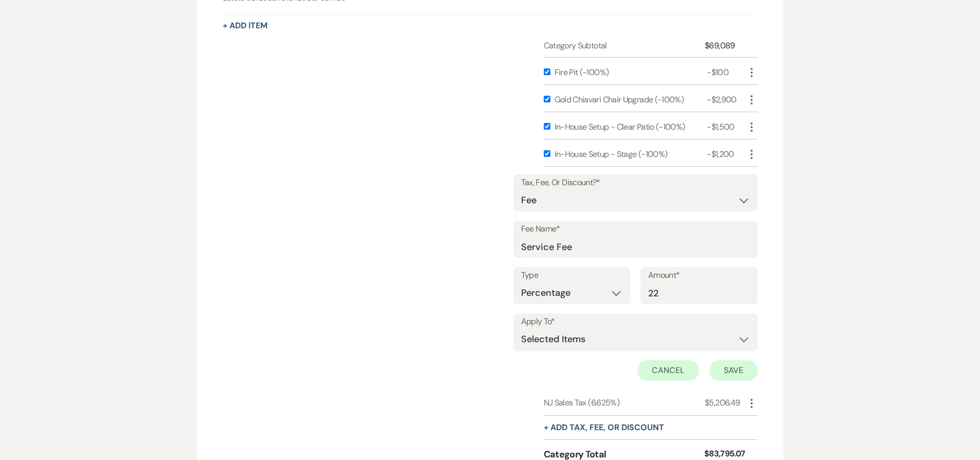
scroll to position [1217, 0]
drag, startPoint x: 744, startPoint y: 370, endPoint x: 739, endPoint y: 366, distance: 6.6
click at [739, 366] on button "Save" at bounding box center [733, 368] width 48 height 21
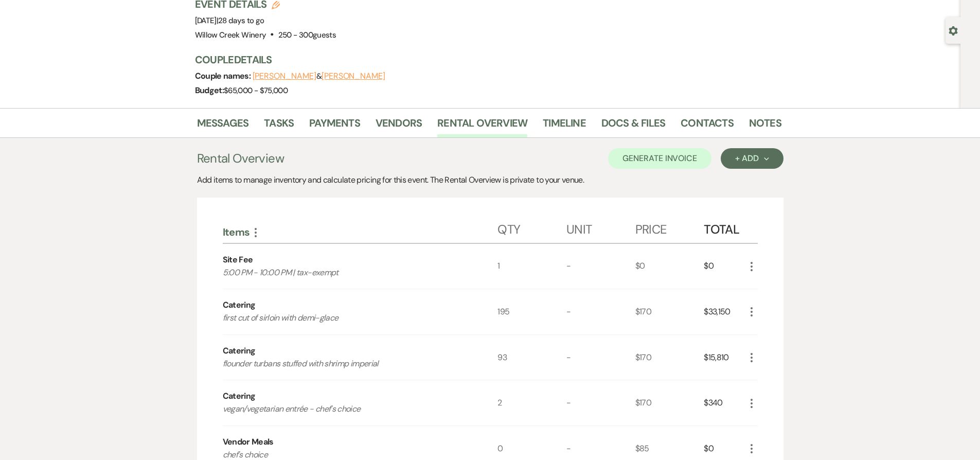
scroll to position [0, 0]
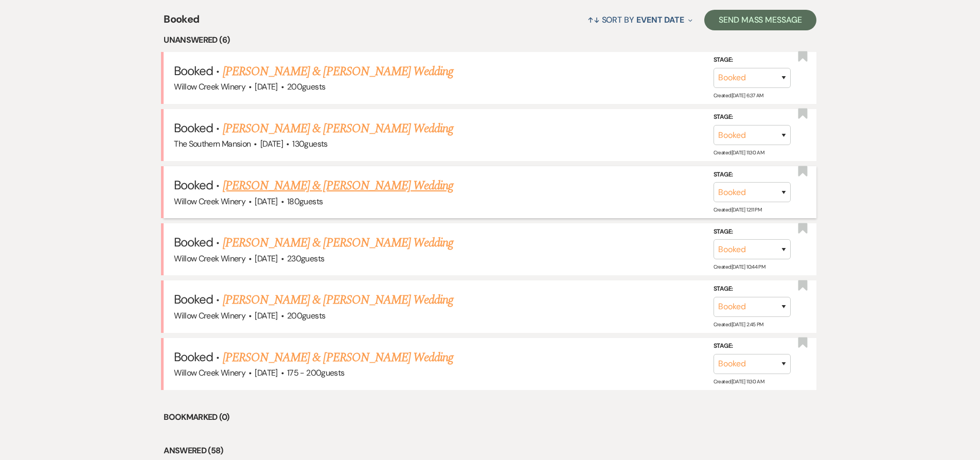
click at [259, 185] on link "[PERSON_NAME] & [PERSON_NAME] Wedding" at bounding box center [338, 185] width 230 height 19
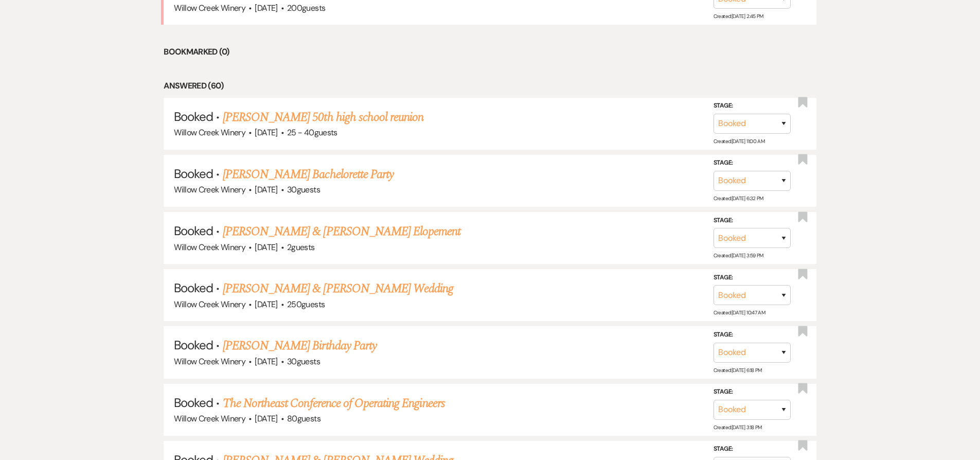
scroll to position [728, 0]
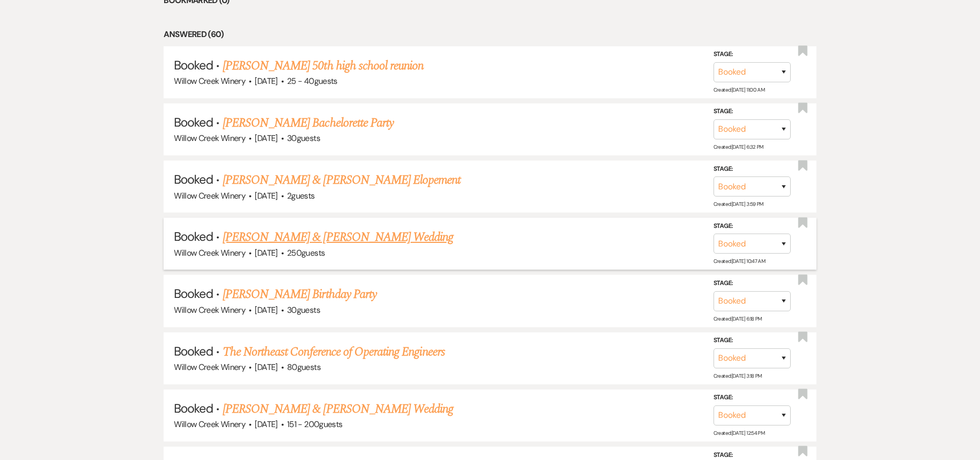
click at [299, 246] on link "[PERSON_NAME] & [PERSON_NAME] Wedding" at bounding box center [338, 237] width 230 height 19
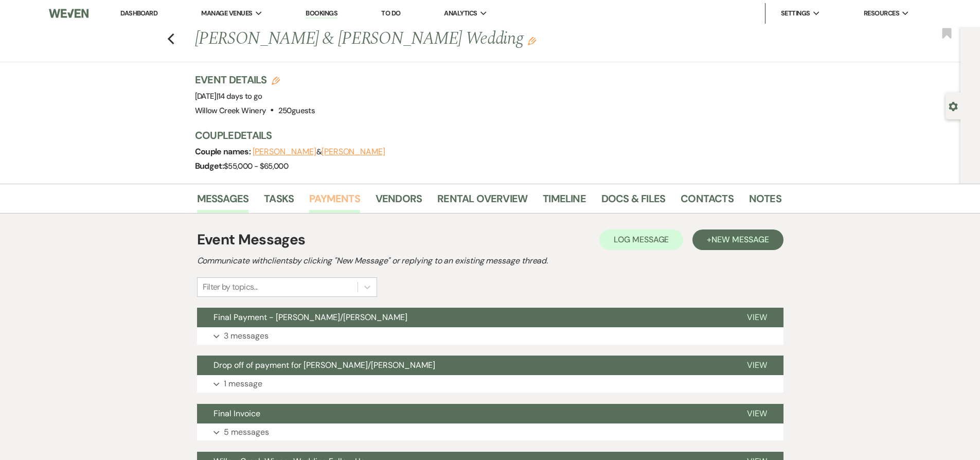
click at [325, 199] on link "Payments" at bounding box center [334, 201] width 51 height 23
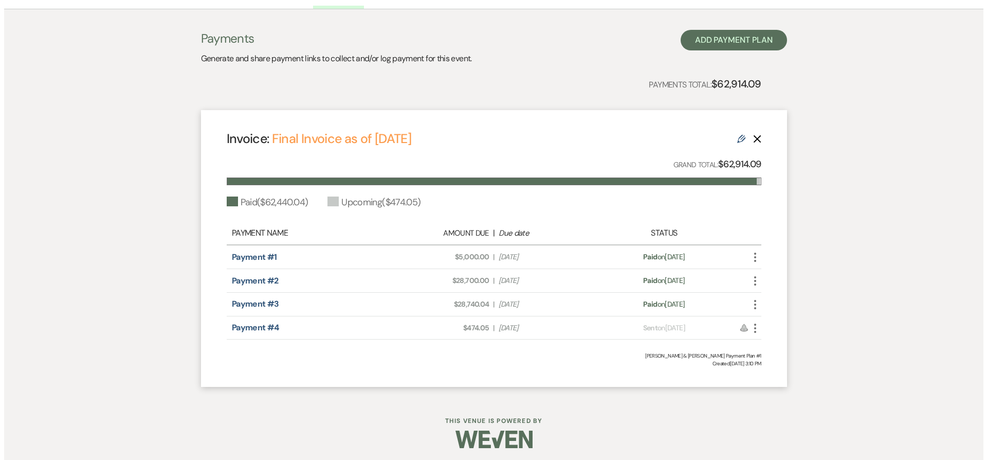
scroll to position [208, 0]
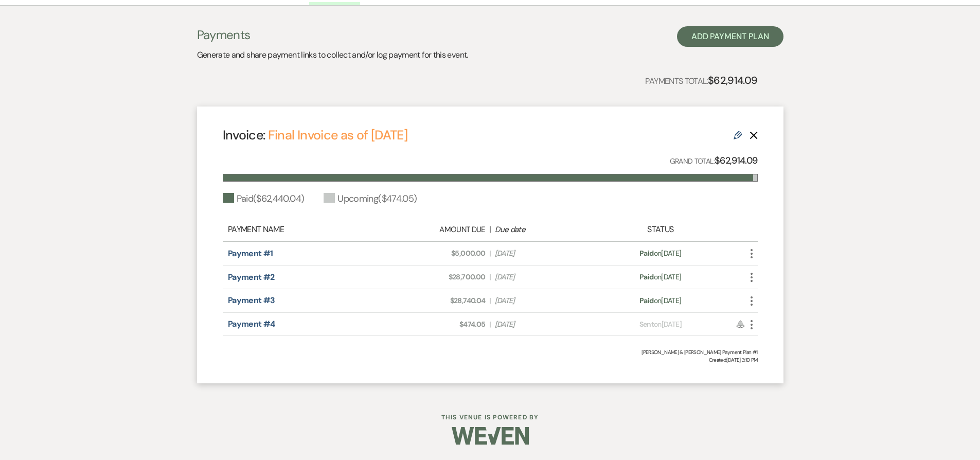
click at [752, 325] on icon "More" at bounding box center [751, 324] width 12 height 12
click at [774, 380] on button "Check [PERSON_NAME] [PERSON_NAME] as Paid" at bounding box center [797, 379] width 104 height 17
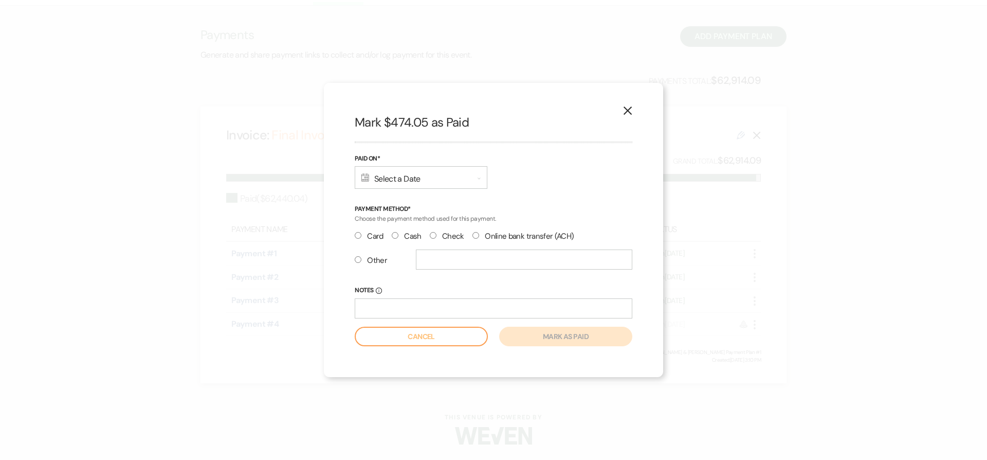
click at [404, 177] on div "Calendar Select a Date Expand" at bounding box center [421, 177] width 133 height 23
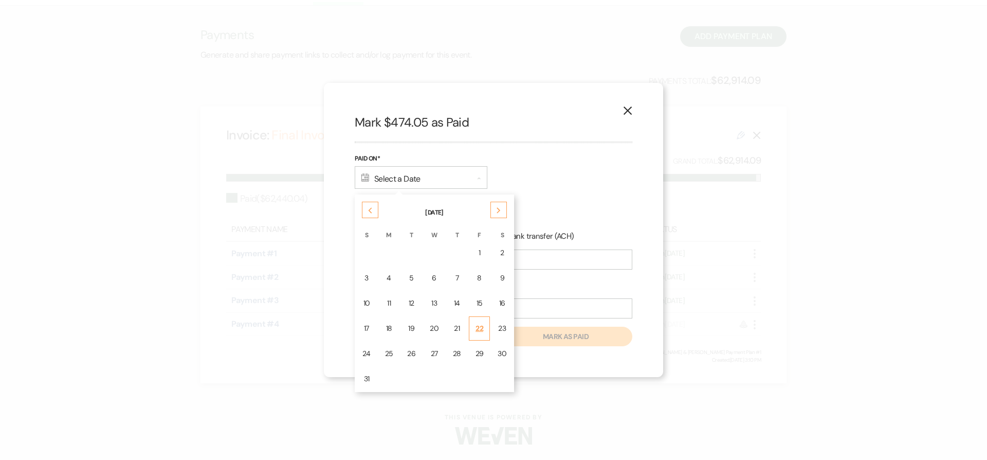
click at [470, 329] on td "22" at bounding box center [480, 328] width 22 height 24
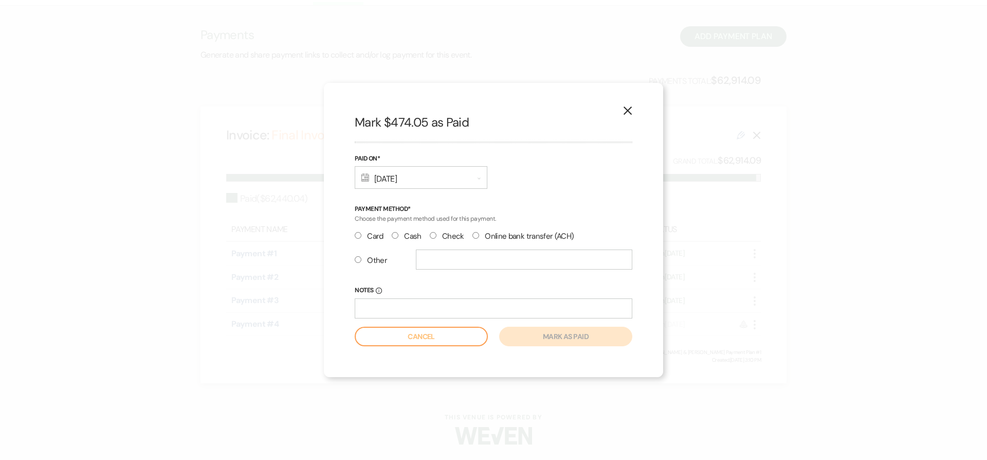
click at [394, 235] on input "Cash" at bounding box center [395, 235] width 7 height 7
radio input "true"
click at [577, 337] on button "Mark as paid" at bounding box center [565, 337] width 133 height 20
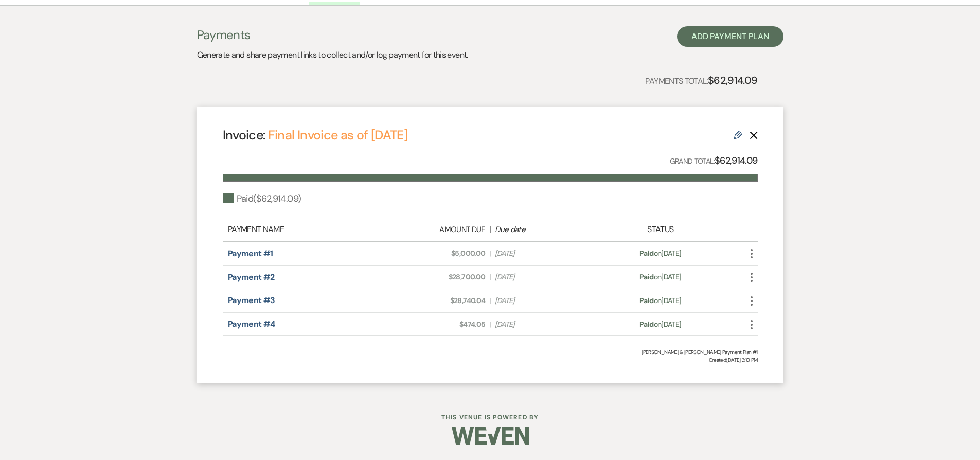
click at [750, 323] on use "button" at bounding box center [751, 324] width 2 height 9
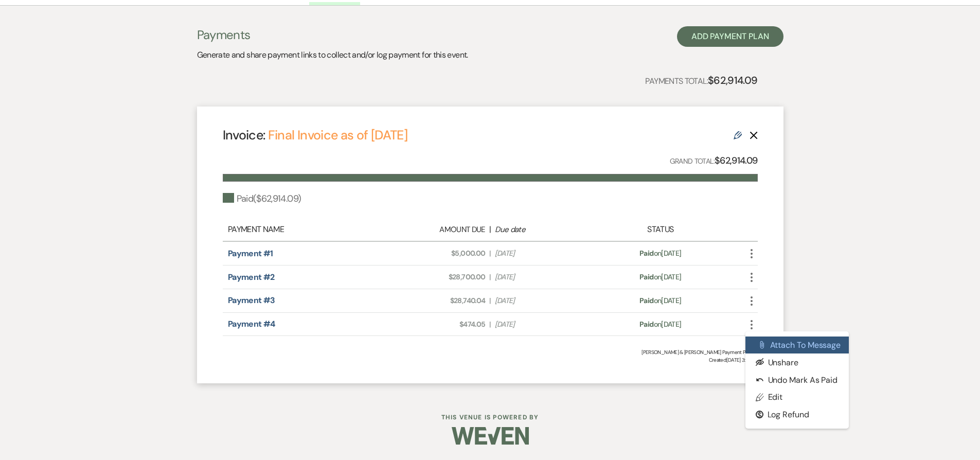
click at [773, 346] on button "Attach File Attach to Message" at bounding box center [797, 344] width 104 height 17
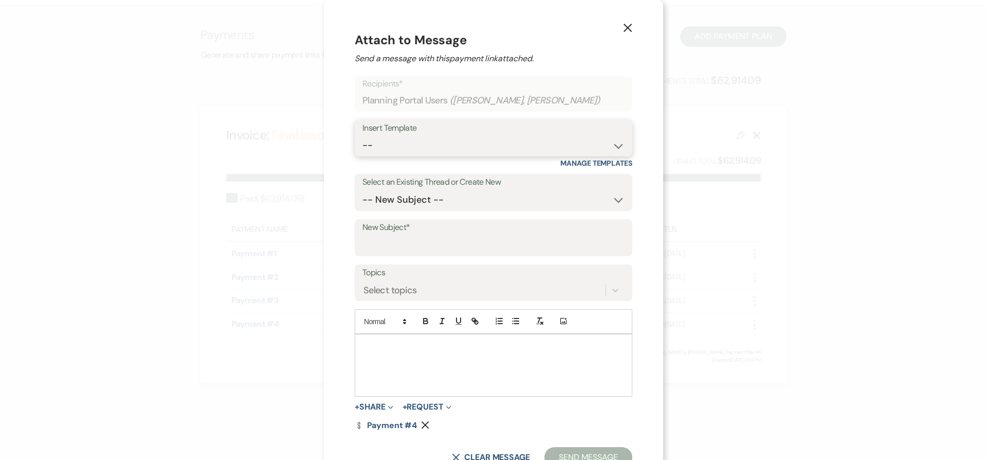
click at [391, 145] on select "-- Weven Planning Portal Introduction (Booked Events) 6-Month Check-in Review R…" at bounding box center [494, 145] width 262 height 20
click at [395, 138] on select "-- Weven Planning Portal Introduction (Booked Events) 6-Month Check-in Review R…" at bounding box center [494, 145] width 262 height 20
select select "1589"
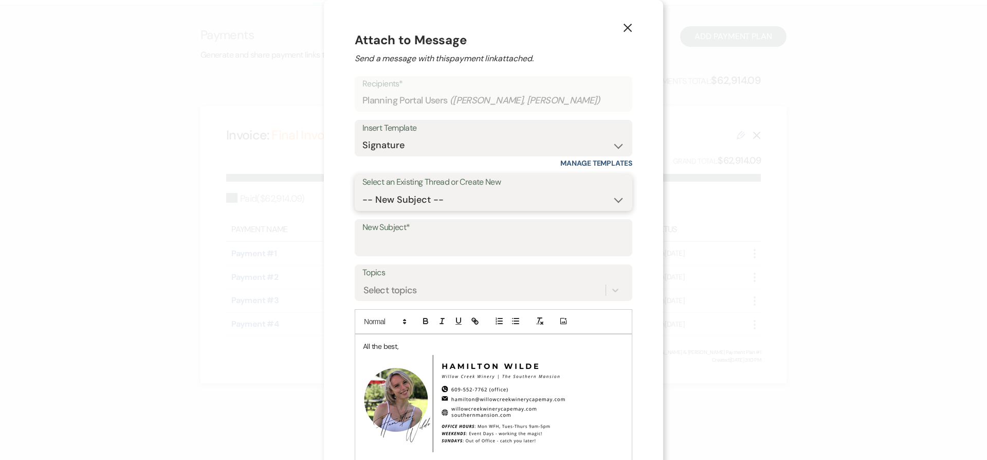
click at [378, 192] on select "-- New Subject -- Final Payment - [PERSON_NAME]/[PERSON_NAME] Drop off of payme…" at bounding box center [494, 200] width 262 height 20
select select "445165"
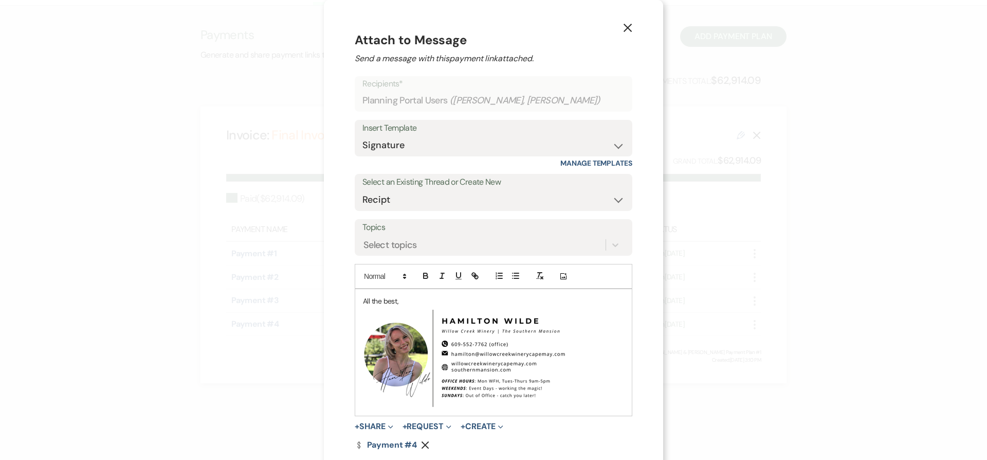
click at [358, 296] on div "All the best, ﻿ ﻿" at bounding box center [493, 352] width 277 height 127
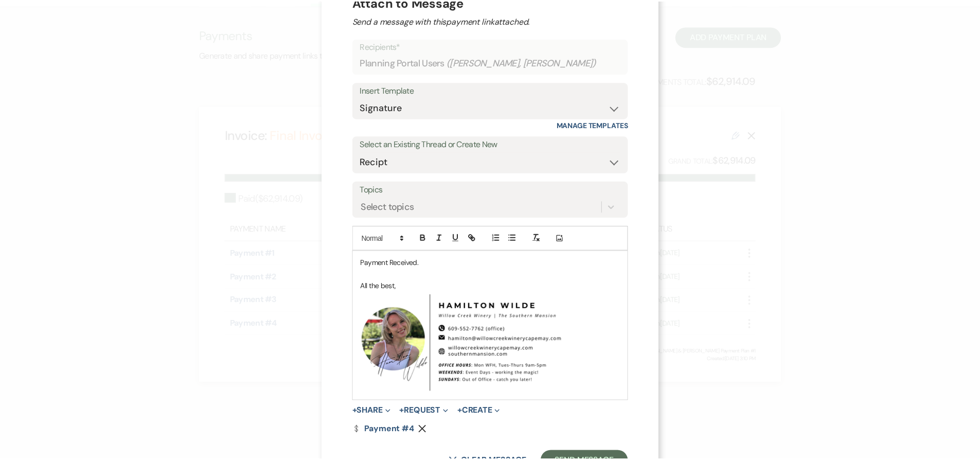
scroll to position [81, 0]
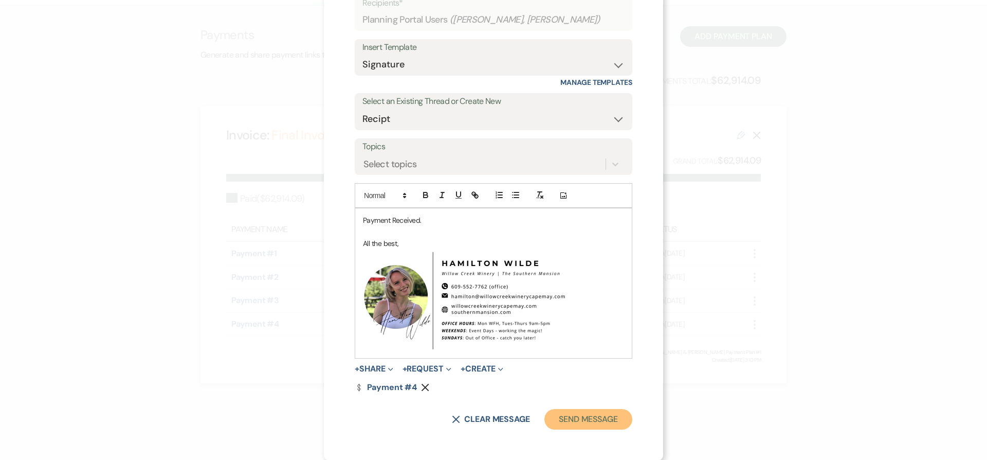
click at [593, 412] on button "Send Message" at bounding box center [589, 419] width 88 height 21
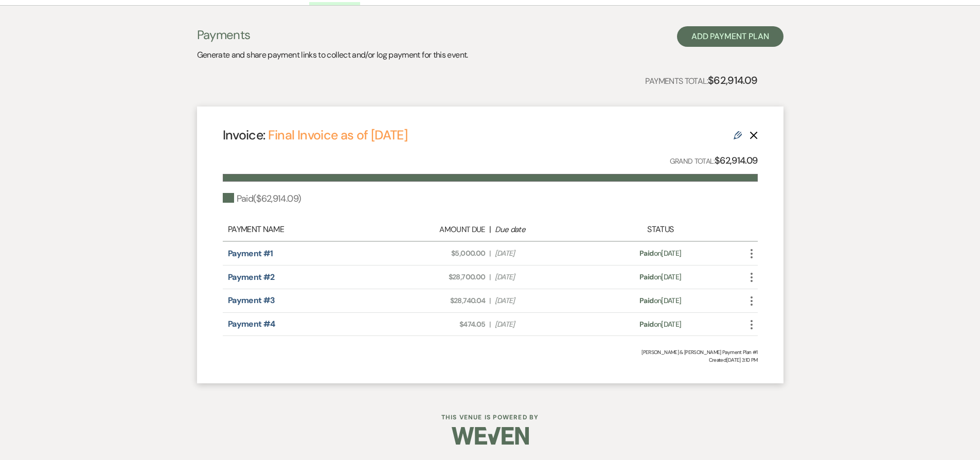
scroll to position [0, 0]
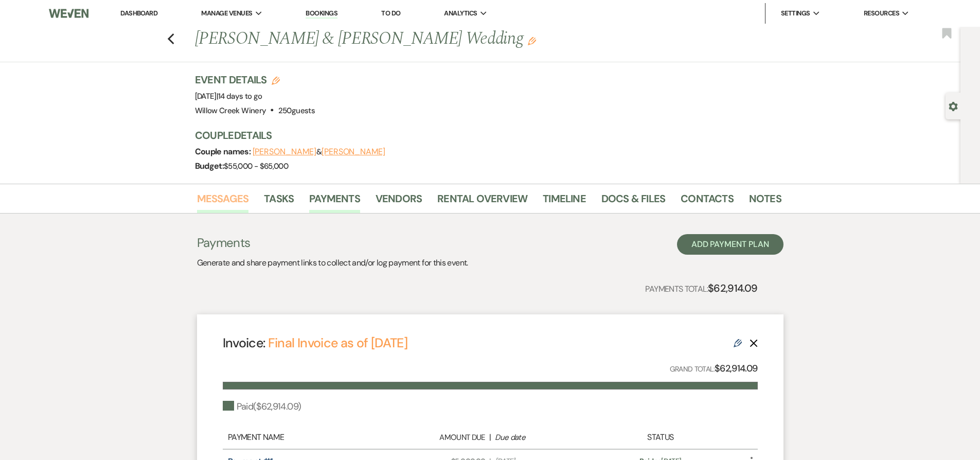
click at [232, 191] on link "Messages" at bounding box center [223, 201] width 52 height 23
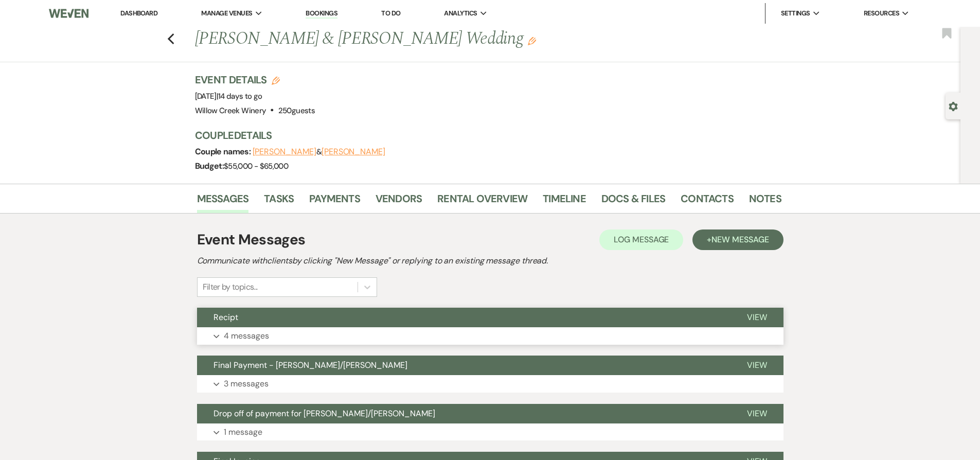
click at [281, 339] on button "Expand 4 messages" at bounding box center [490, 335] width 586 height 17
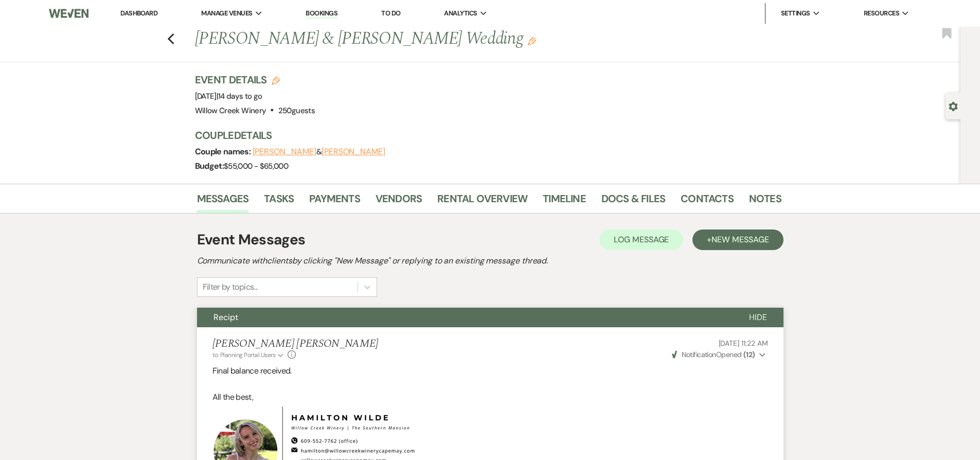
click at [272, 315] on button "Recipt" at bounding box center [464, 318] width 535 height 20
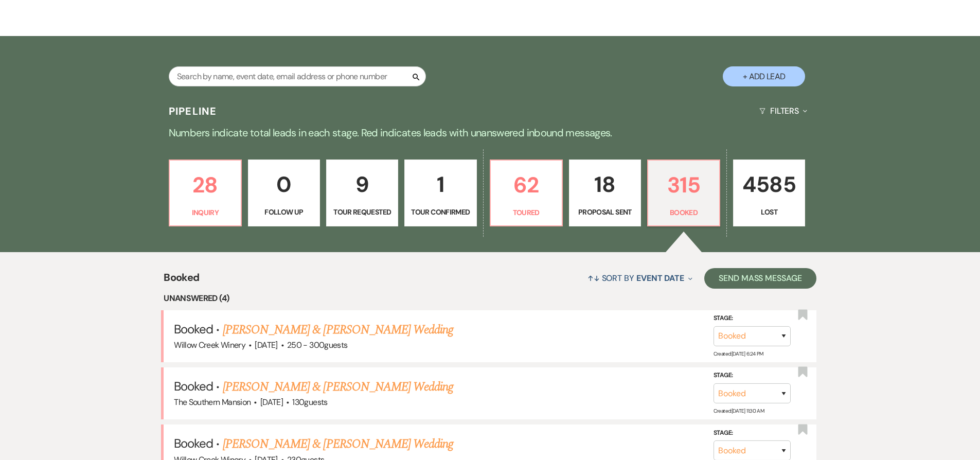
scroll to position [277, 0]
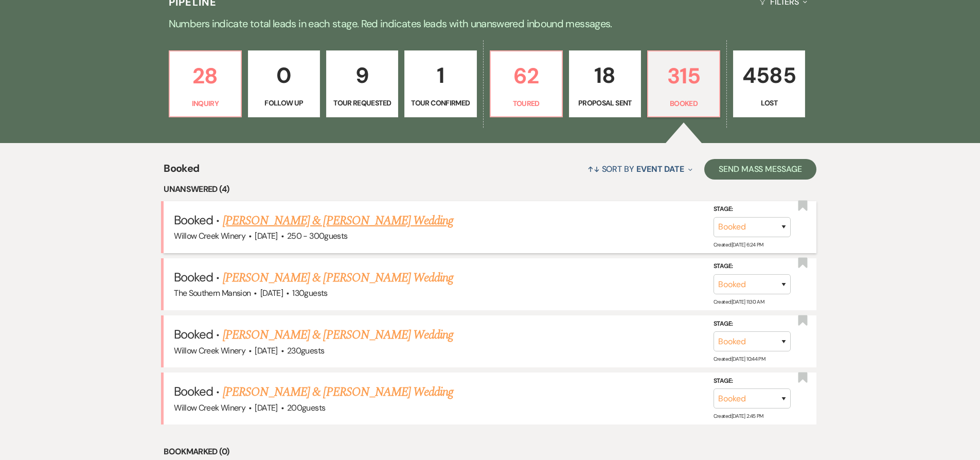
click at [318, 227] on link "[PERSON_NAME] & [PERSON_NAME] Wedding" at bounding box center [338, 220] width 230 height 19
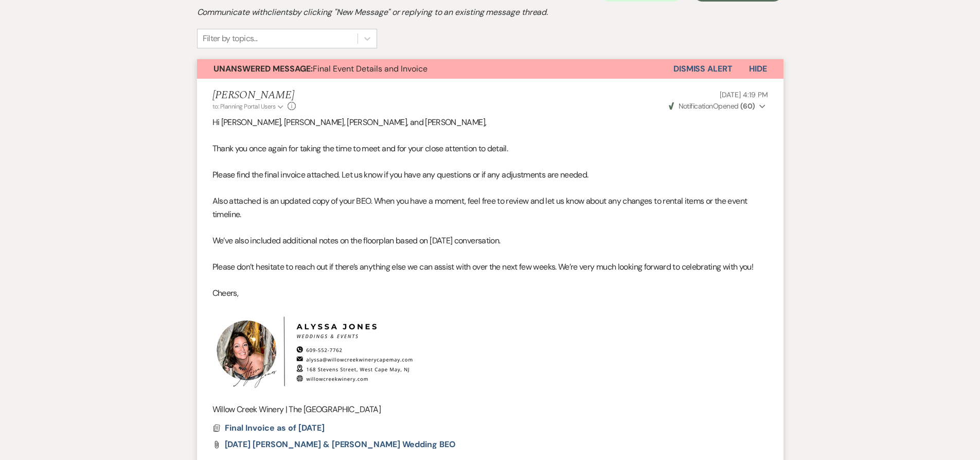
scroll to position [243, 0]
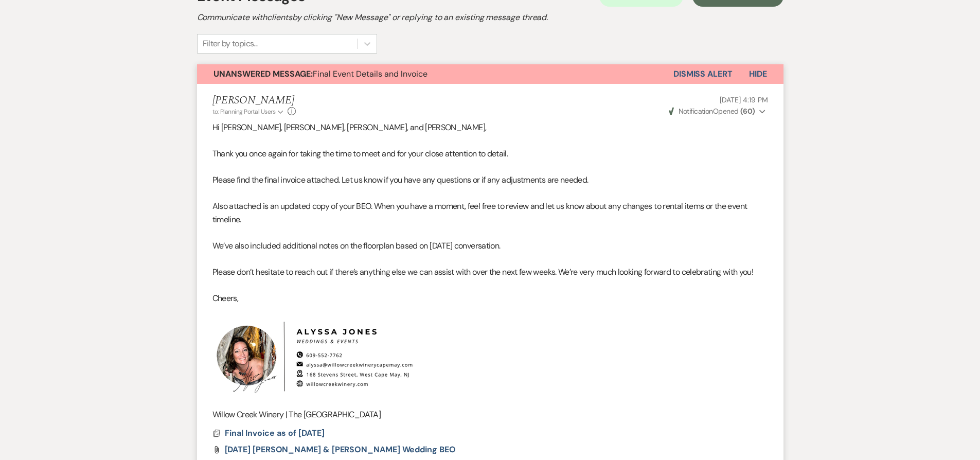
click at [368, 76] on span "Unanswered Message: Final Event Details and Invoice" at bounding box center [320, 73] width 214 height 11
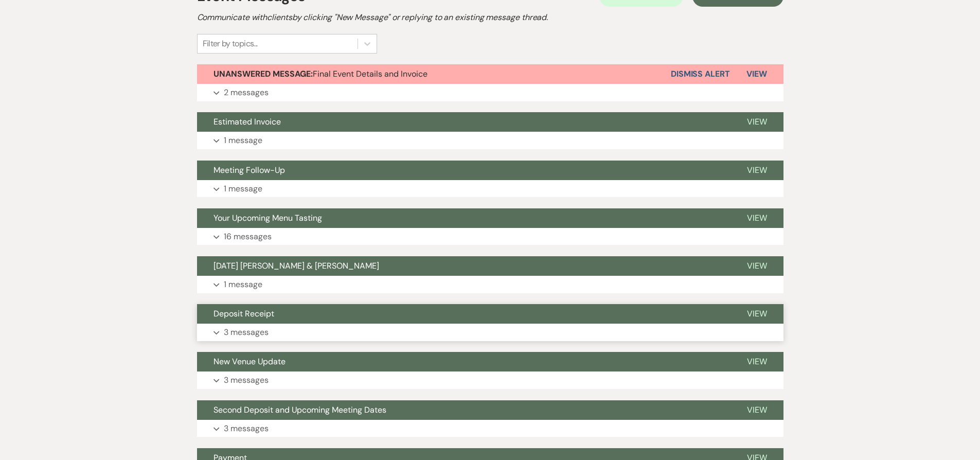
scroll to position [0, 0]
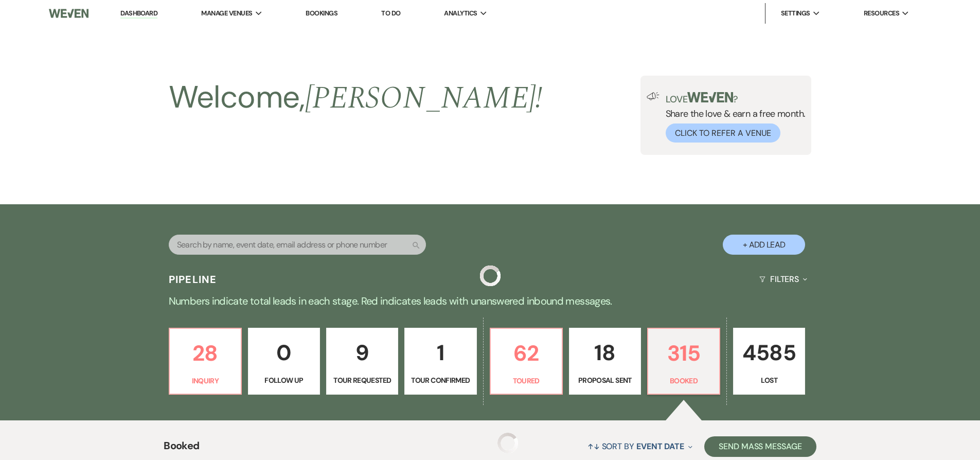
scroll to position [277, 0]
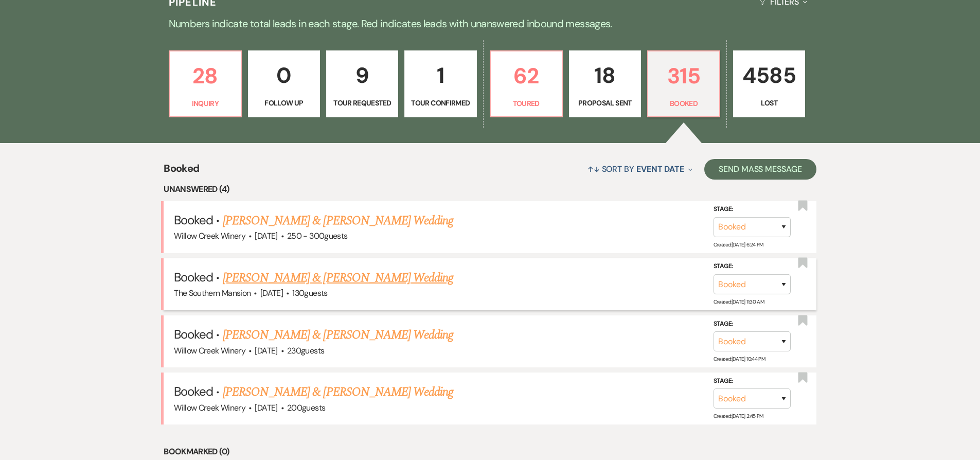
click at [329, 287] on link "[PERSON_NAME] & [PERSON_NAME] Wedding" at bounding box center [338, 277] width 230 height 19
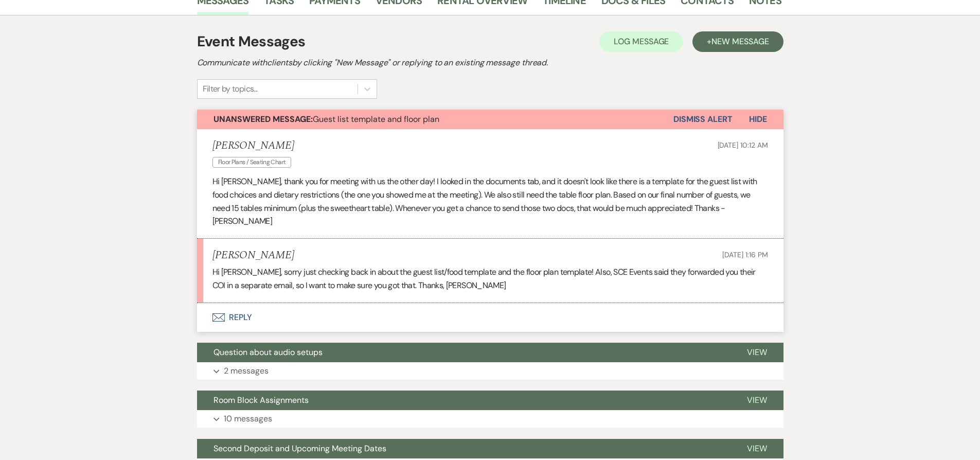
scroll to position [197, 0]
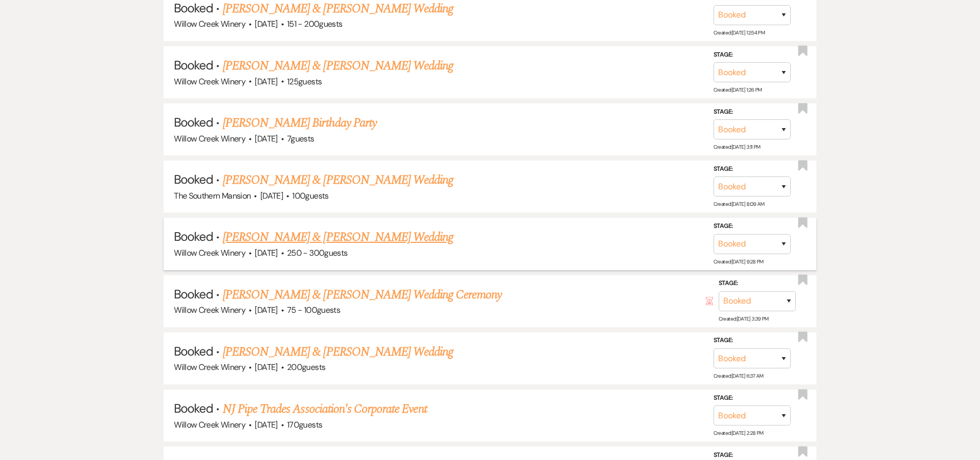
scroll to position [1242, 0]
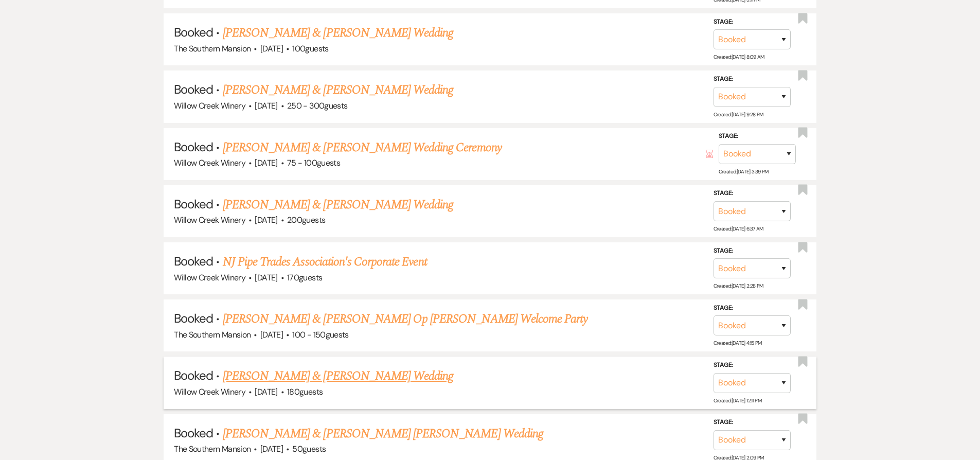
click at [280, 382] on link "[PERSON_NAME] & [PERSON_NAME] Wedding" at bounding box center [338, 376] width 230 height 19
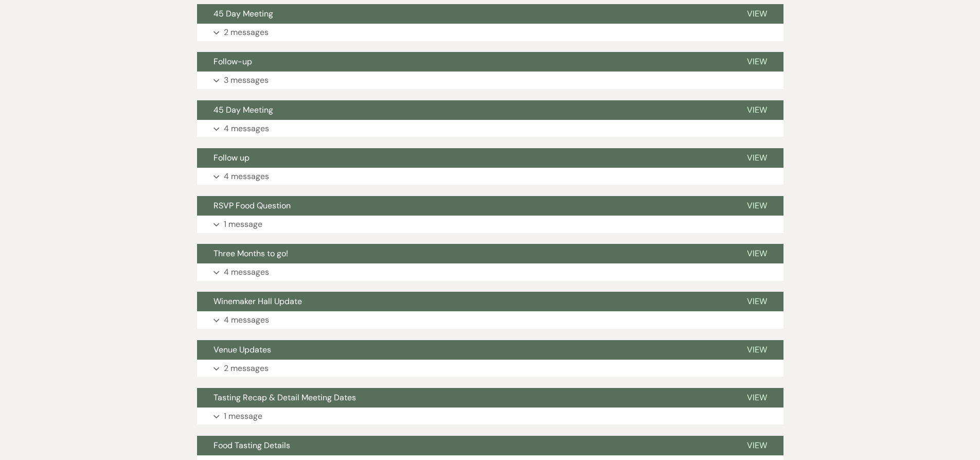
scroll to position [141, 0]
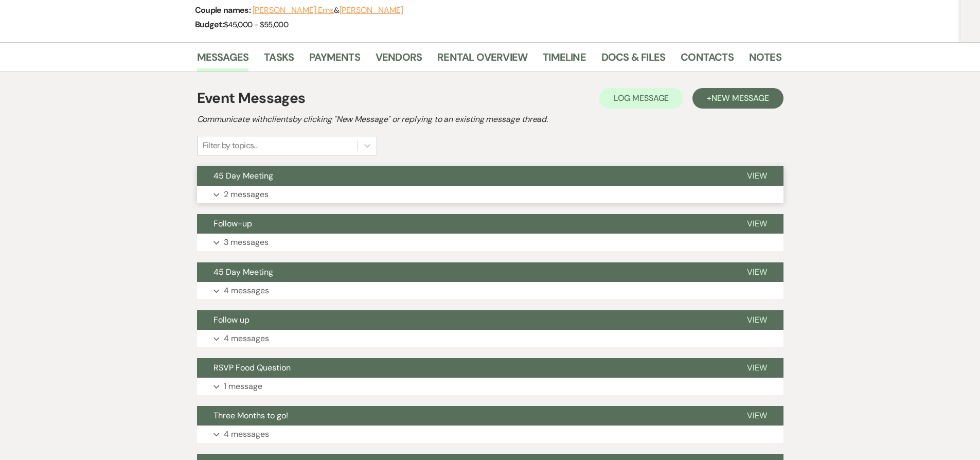
click at [260, 184] on button "45 Day Meeting" at bounding box center [463, 176] width 533 height 20
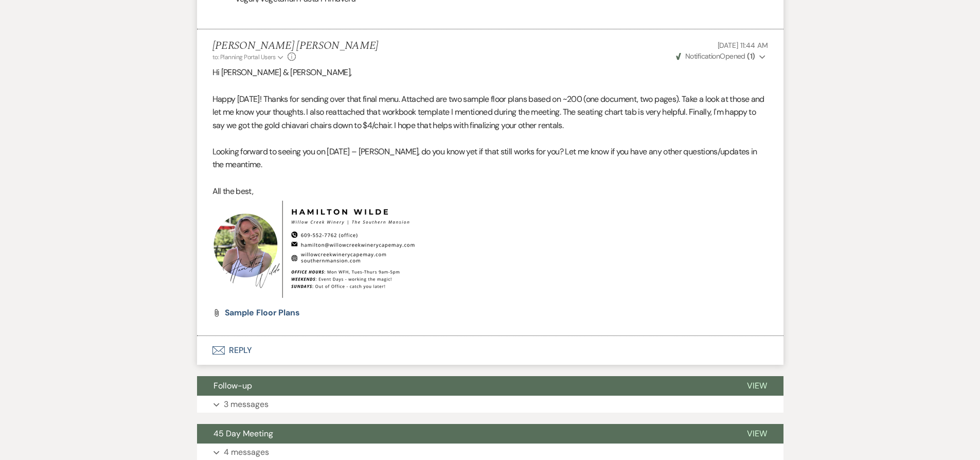
scroll to position [1103, 0]
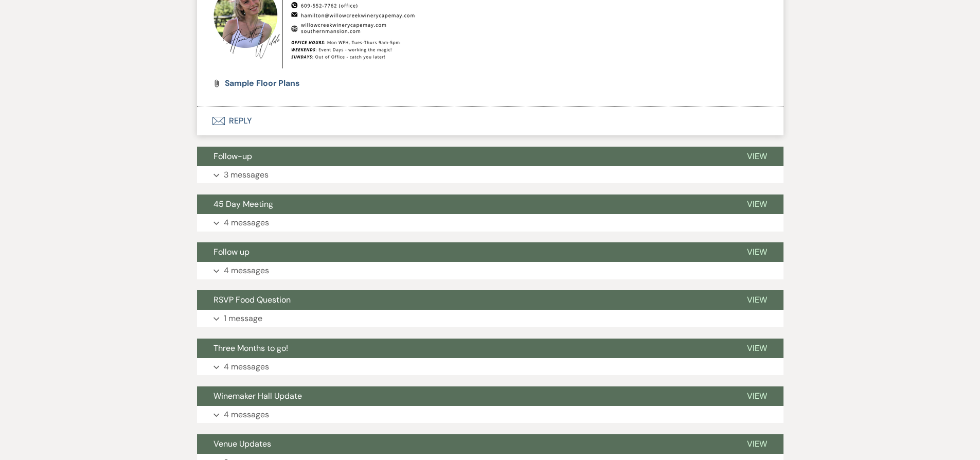
click at [251, 125] on button "Envelope Reply" at bounding box center [490, 120] width 586 height 29
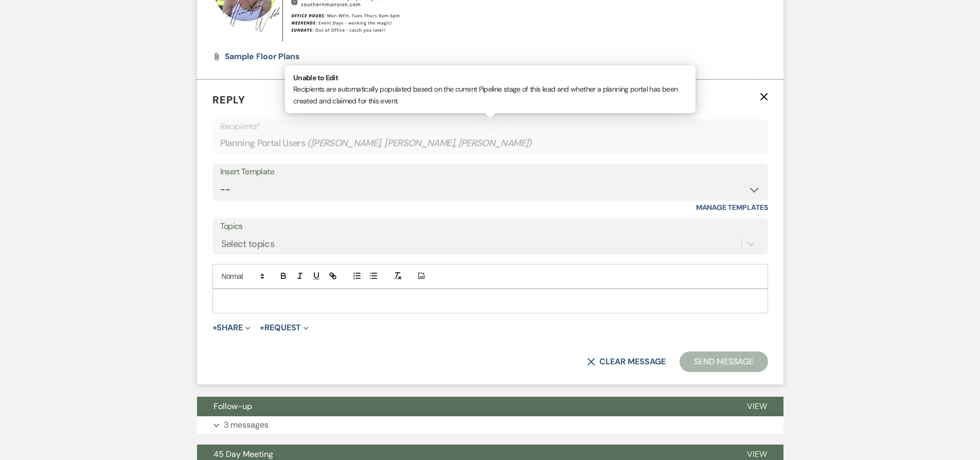
scroll to position [1131, 0]
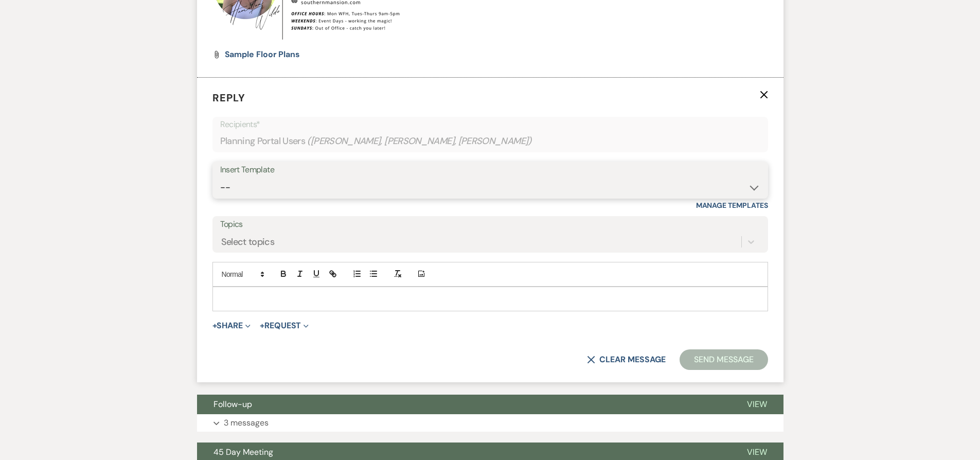
click at [289, 178] on select "-- Weven Planning Portal Introduction (Booked Events) 6-Month Check-in Review R…" at bounding box center [490, 187] width 540 height 20
select select "1589"
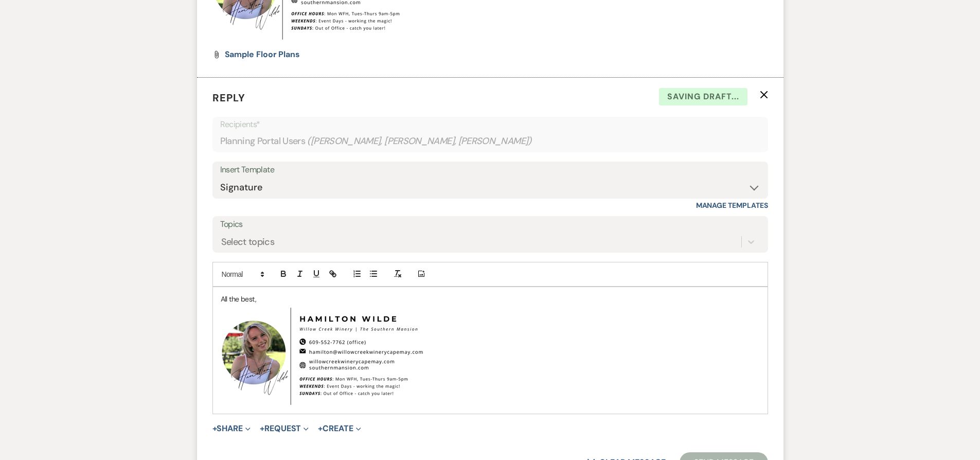
click at [218, 298] on div "All the best, ﻿ ﻿" at bounding box center [490, 350] width 554 height 127
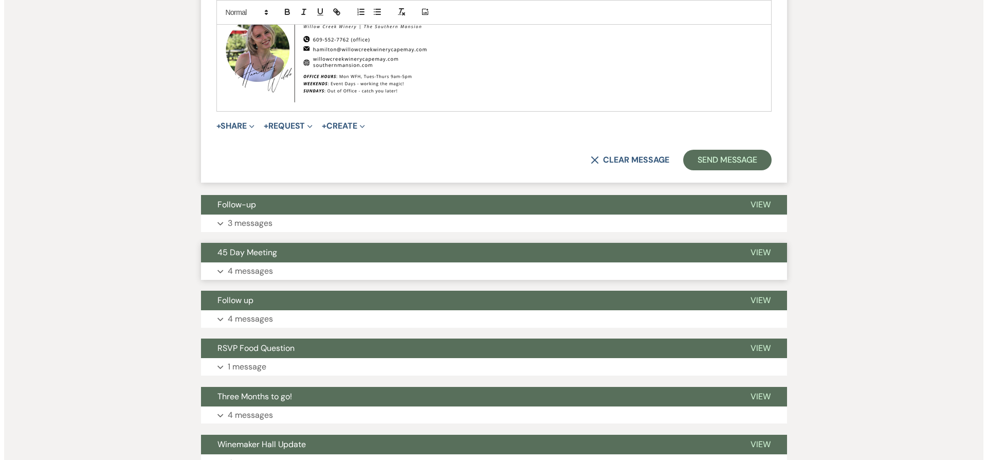
scroll to position [1474, 0]
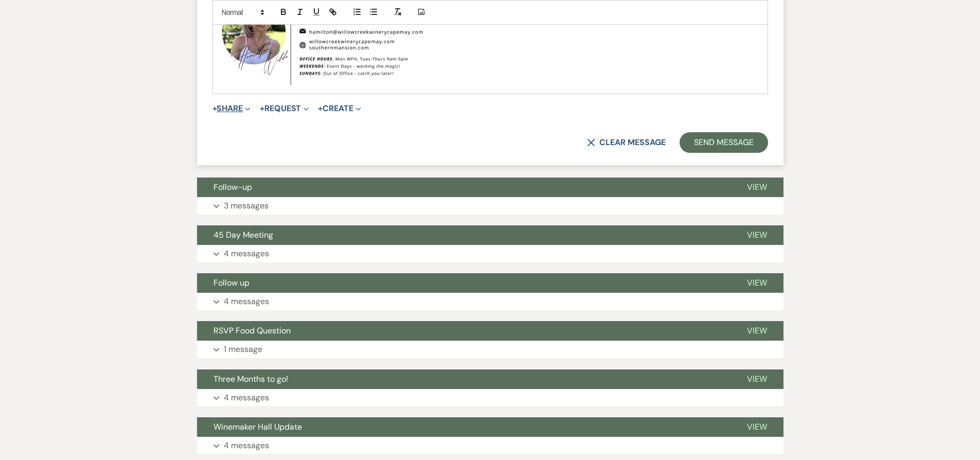
click at [240, 111] on button "+ Share Expand" at bounding box center [231, 108] width 39 height 8
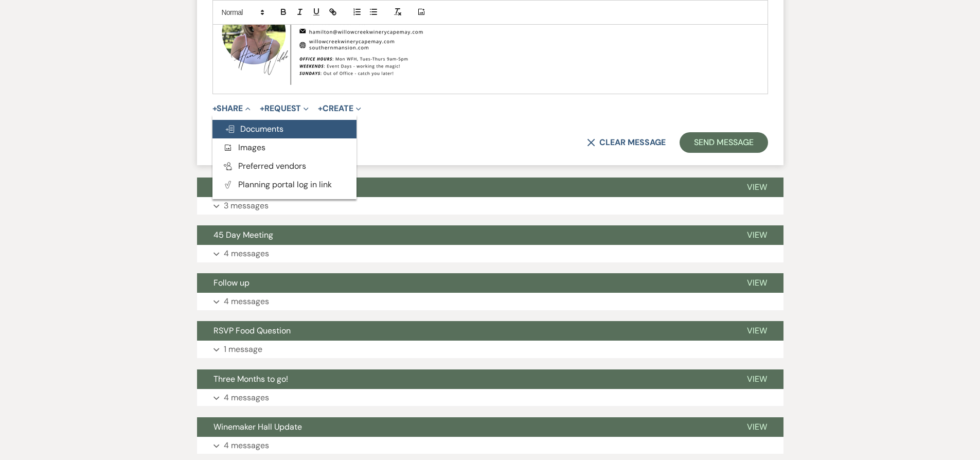
click at [265, 122] on button "Doc Upload Documents" at bounding box center [284, 129] width 144 height 19
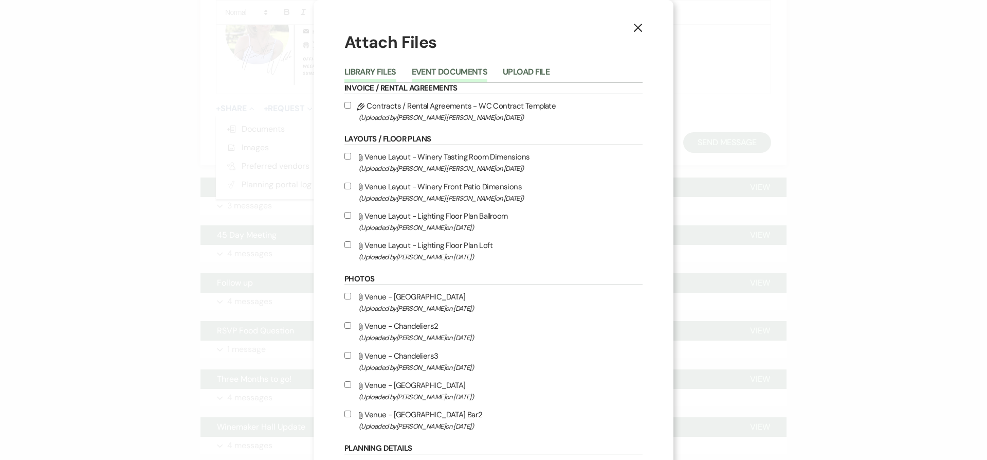
click at [456, 73] on button "Event Documents" at bounding box center [450, 75] width 76 height 14
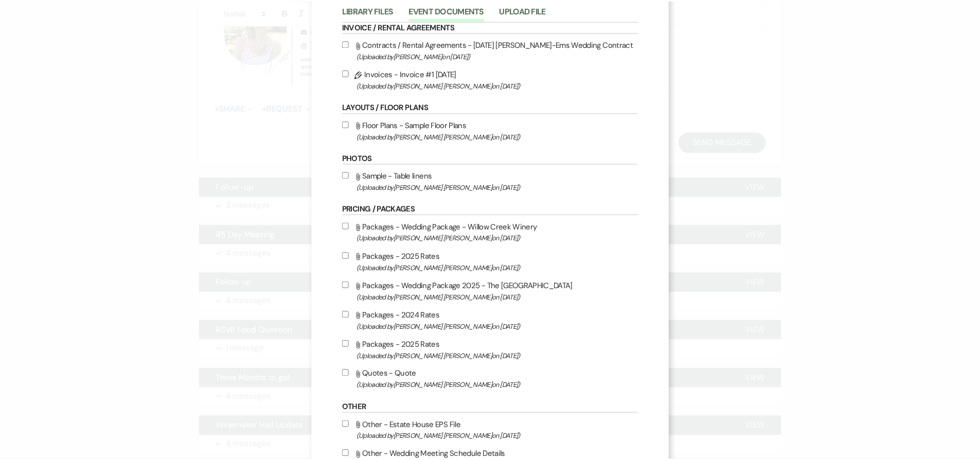
scroll to position [166, 0]
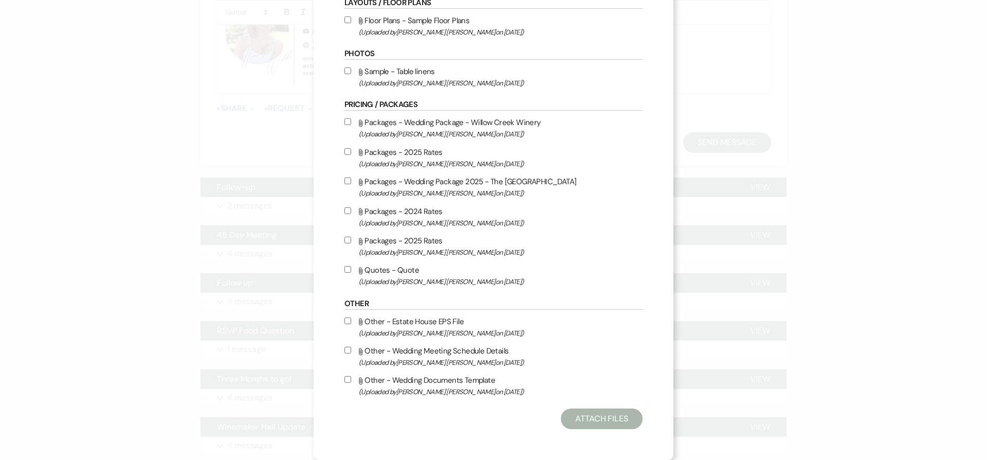
click at [418, 379] on label "Attach File Other - Wedding Documents Template (Uploaded by [PERSON_NAME] [PERS…" at bounding box center [494, 385] width 298 height 24
click at [351, 379] on input "Attach File Other - Wedding Documents Template (Uploaded by [PERSON_NAME] [PERS…" at bounding box center [348, 379] width 7 height 7
checkbox input "true"
click at [603, 419] on button "Attach Files" at bounding box center [602, 418] width 82 height 21
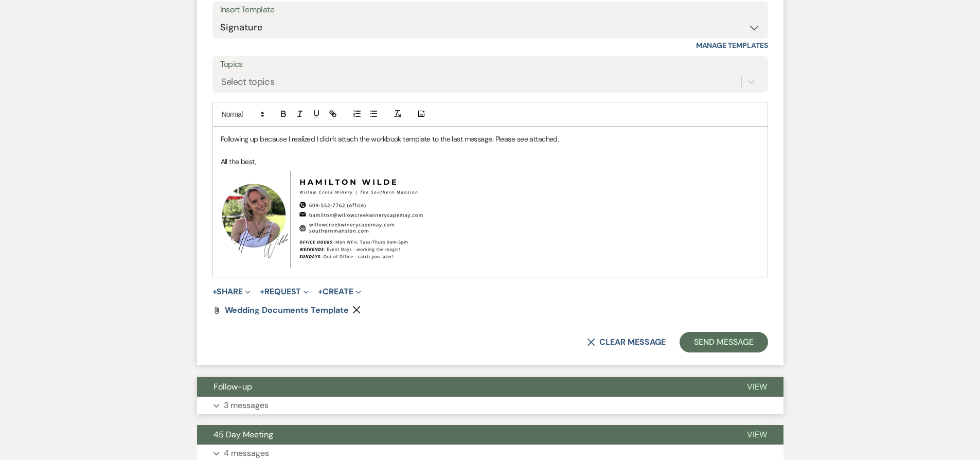
scroll to position [1339, 0]
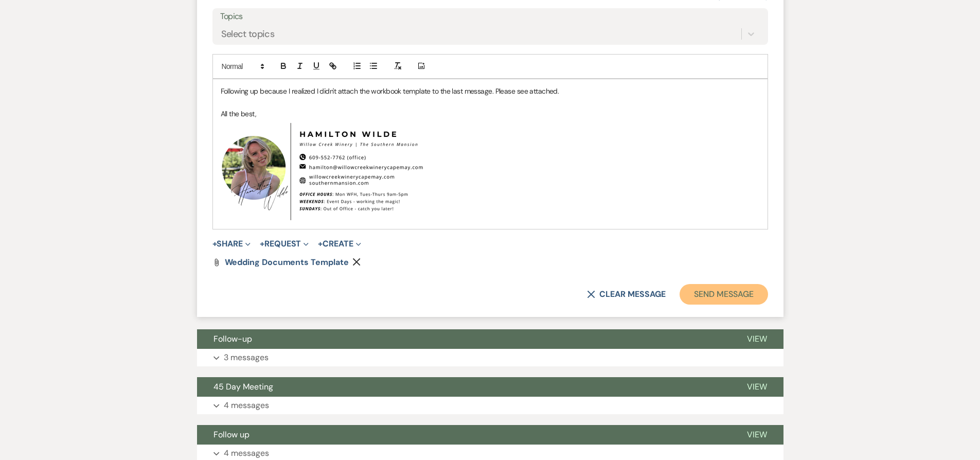
click at [707, 297] on button "Send Message" at bounding box center [723, 294] width 88 height 21
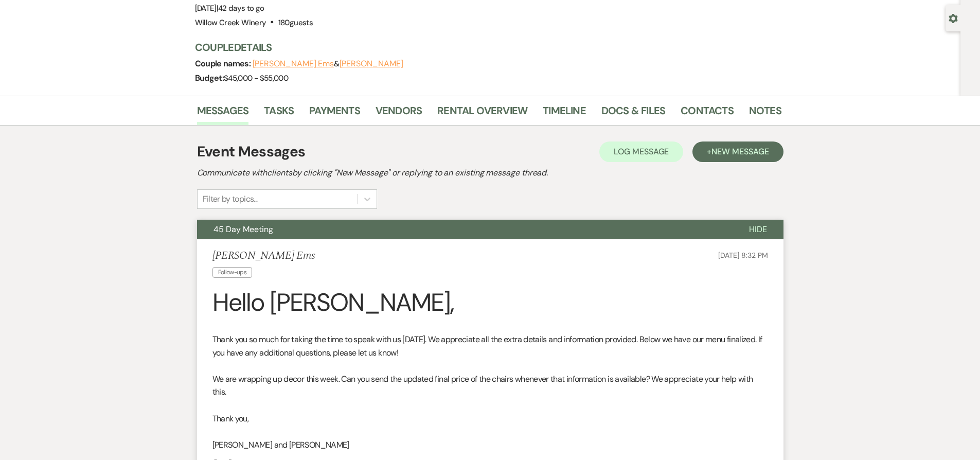
scroll to position [0, 0]
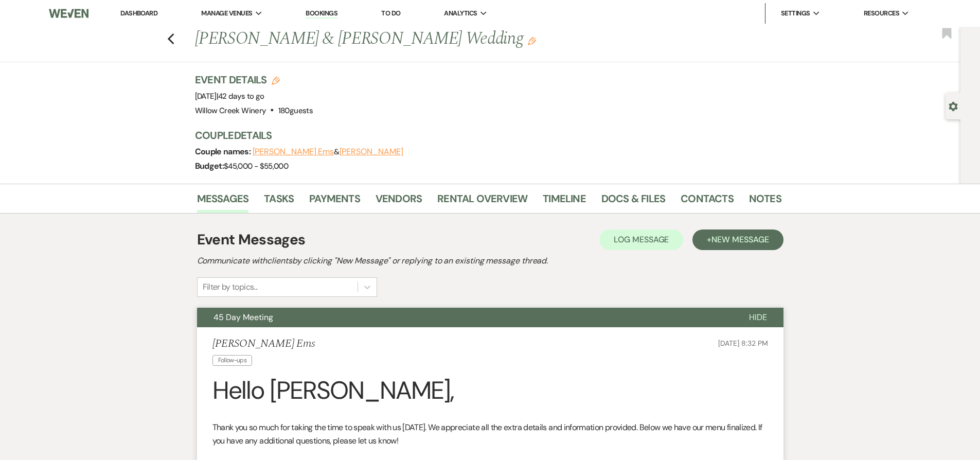
click at [292, 317] on button "45 Day Meeting" at bounding box center [464, 318] width 535 height 20
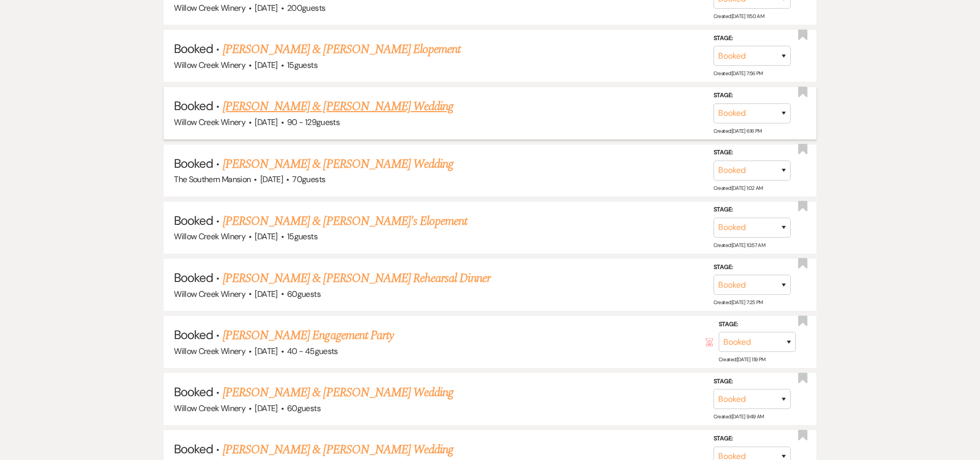
scroll to position [1900, 0]
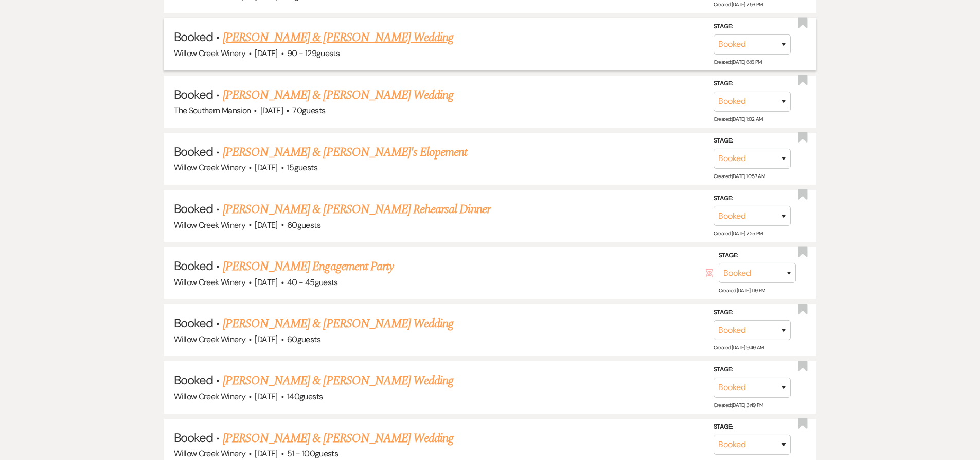
click at [293, 46] on link "[PERSON_NAME] & [PERSON_NAME] Wedding" at bounding box center [338, 37] width 230 height 19
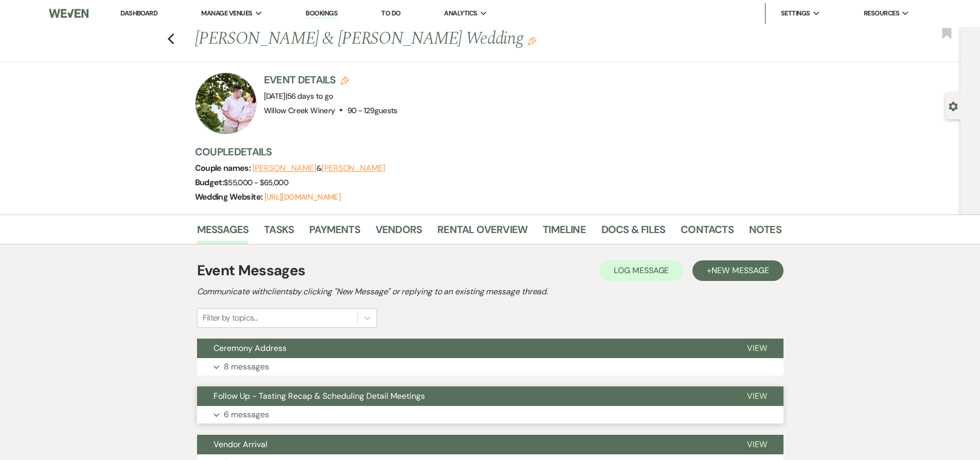
click at [307, 400] on span "Follow Up - Tasting Recap & Scheduling Detail Meetings" at bounding box center [318, 395] width 211 height 11
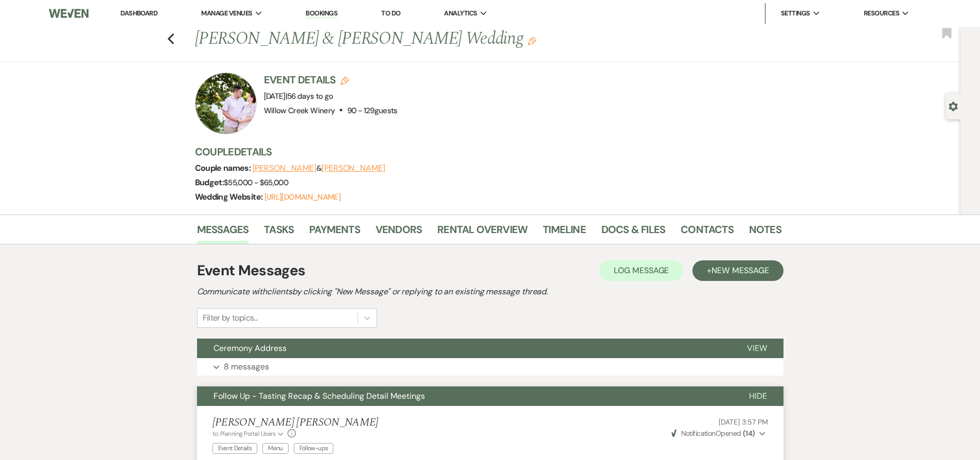
click at [660, 161] on div "Couple names: [PERSON_NAME] & [PERSON_NAME]" at bounding box center [483, 168] width 576 height 14
click at [749, 227] on link "Notes" at bounding box center [765, 232] width 32 height 23
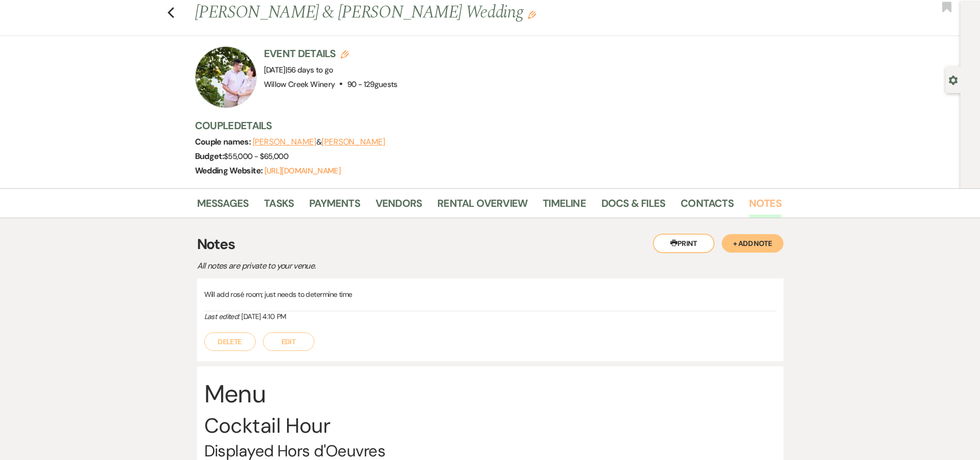
scroll to position [23, 0]
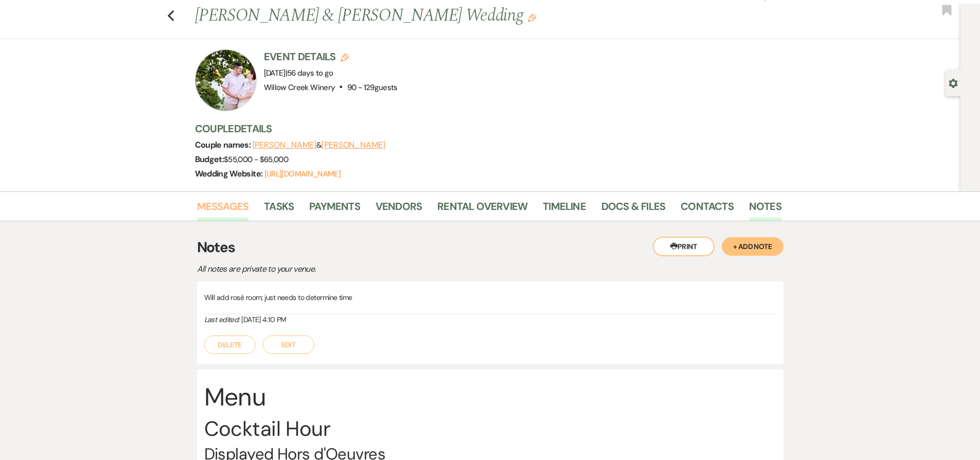
click at [211, 210] on link "Messages" at bounding box center [223, 209] width 52 height 23
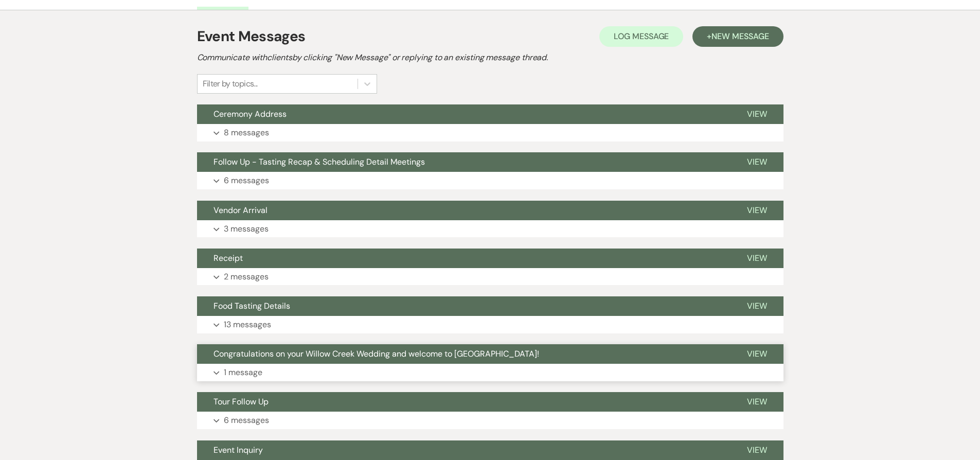
scroll to position [247, 0]
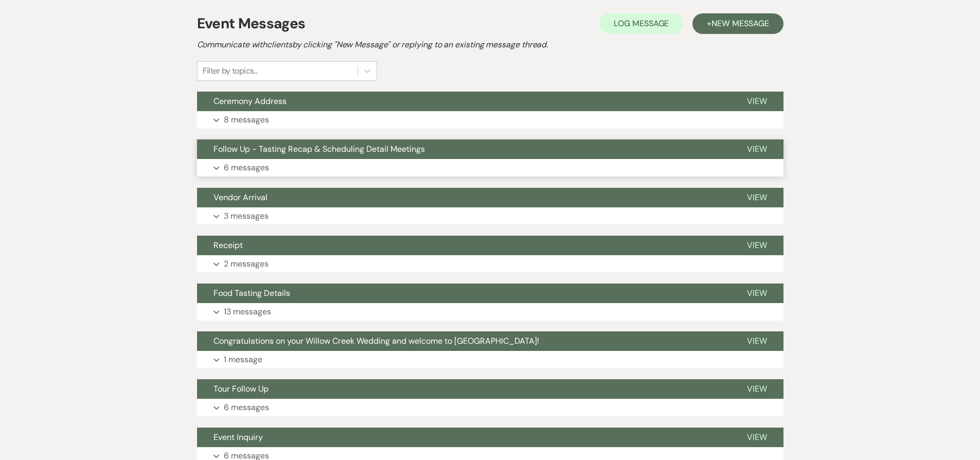
click at [256, 166] on p "6 messages" at bounding box center [246, 167] width 45 height 13
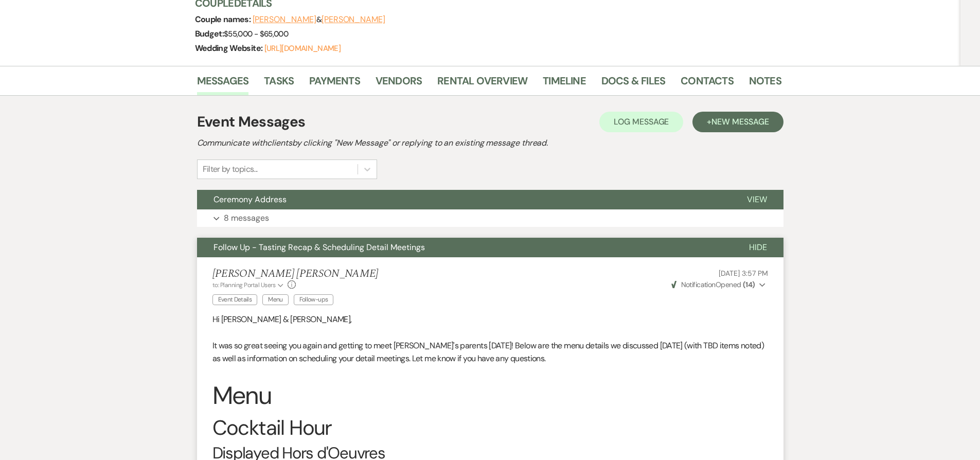
scroll to position [25, 0]
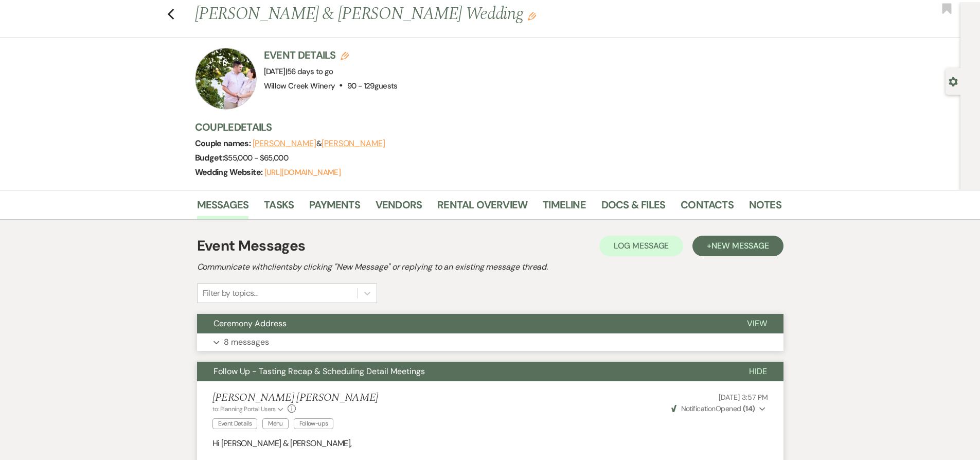
click at [278, 337] on button "Expand 8 messages" at bounding box center [490, 341] width 586 height 17
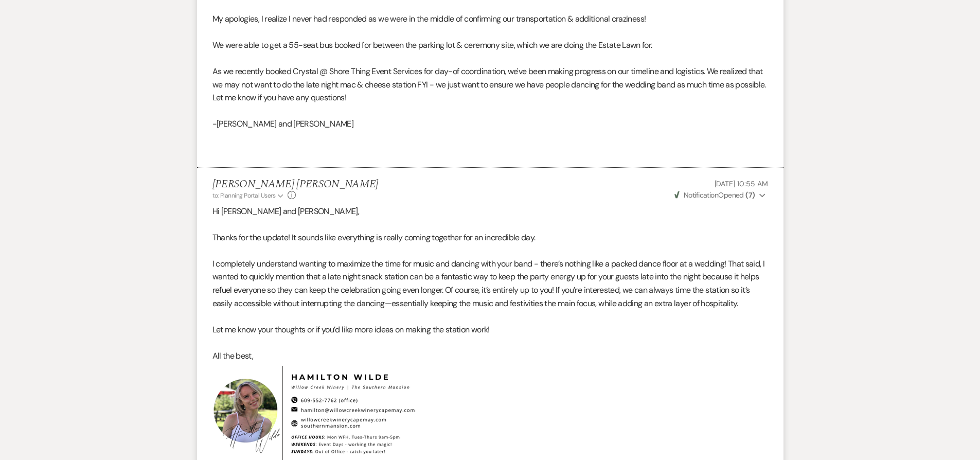
scroll to position [1224, 0]
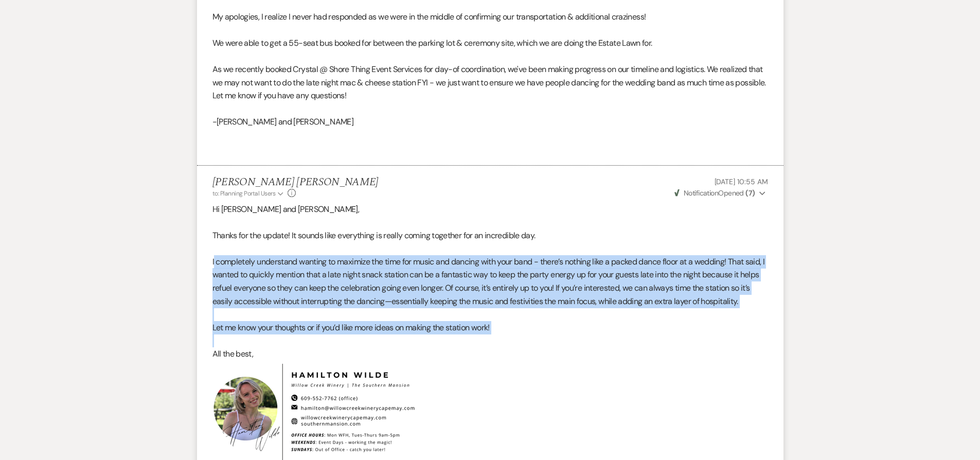
drag, startPoint x: 213, startPoint y: 261, endPoint x: 210, endPoint y: 339, distance: 78.7
click at [210, 339] on li "[PERSON_NAME] [PERSON_NAME] to: Planning Portal Users Expand Info [DATE] 10:55 …" at bounding box center [490, 320] width 586 height 309
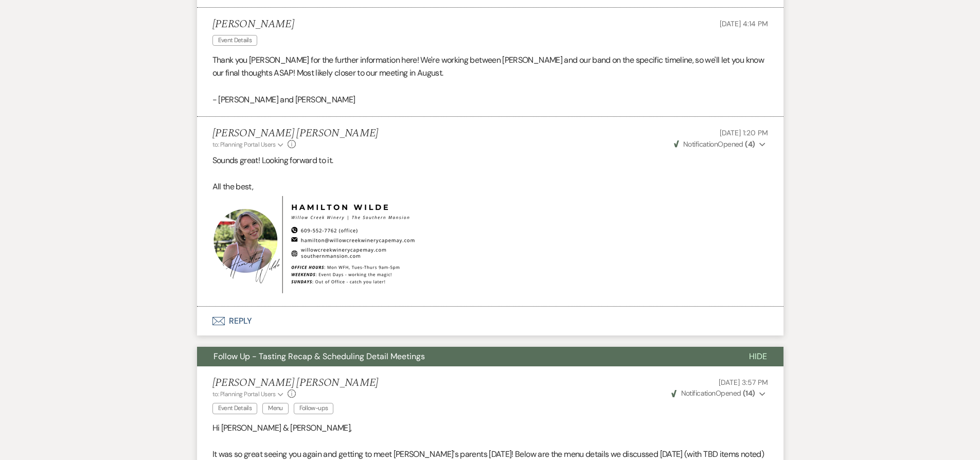
scroll to position [1688, 0]
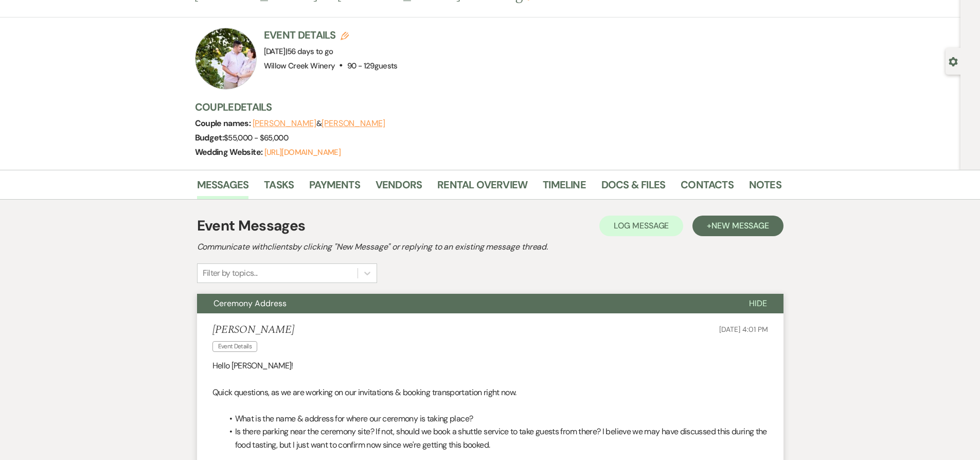
scroll to position [0, 0]
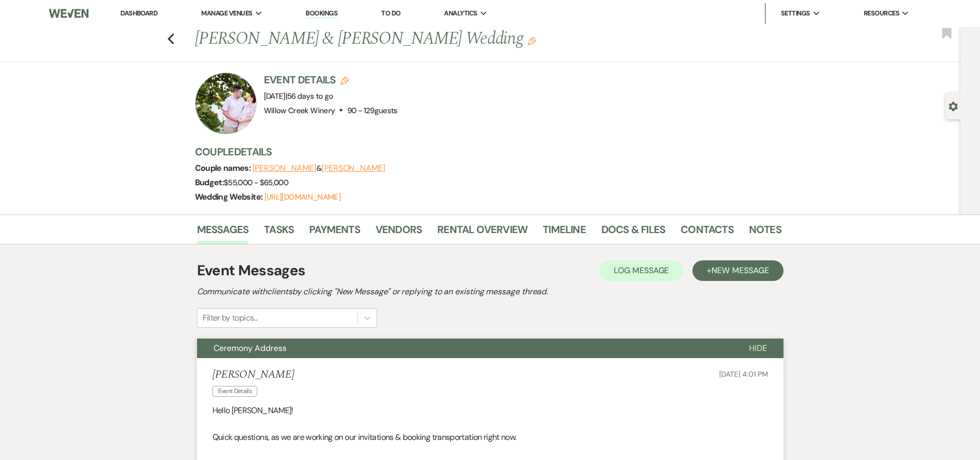
click at [403, 345] on button "Ceremony Address" at bounding box center [464, 348] width 535 height 20
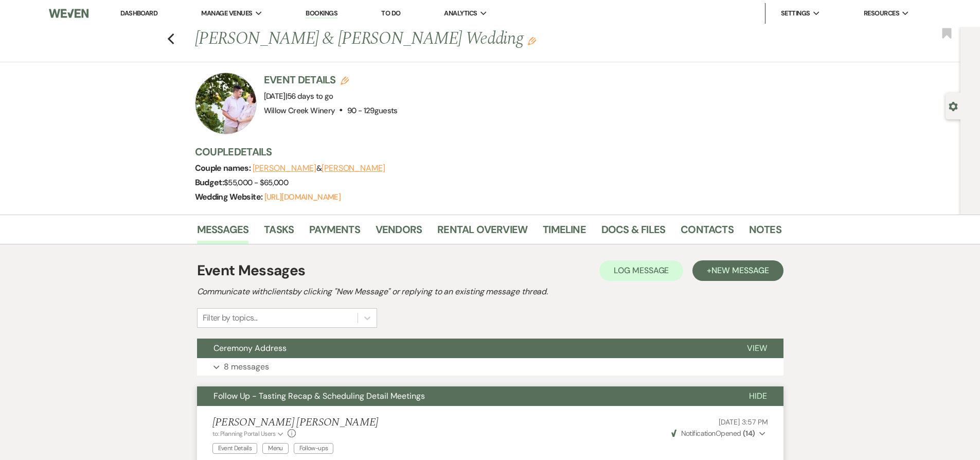
click at [404, 402] on button "Follow Up - Tasting Recap & Scheduling Detail Meetings" at bounding box center [464, 396] width 535 height 20
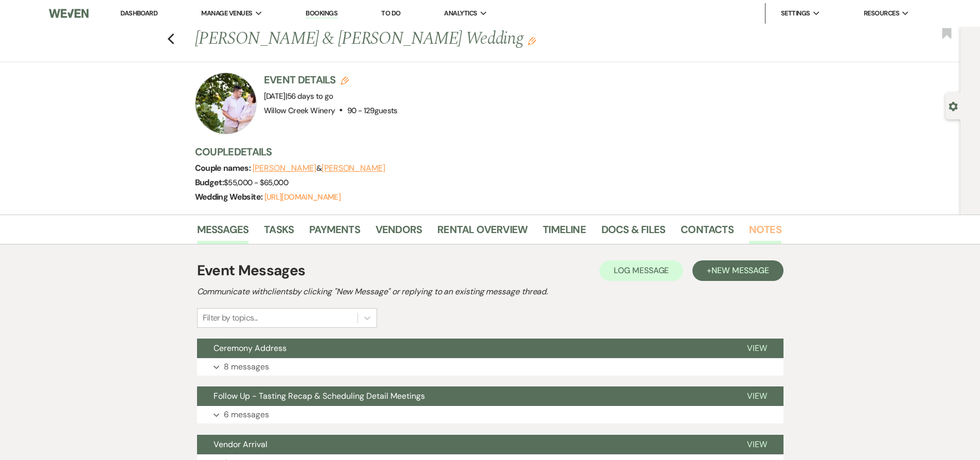
click at [768, 229] on link "Notes" at bounding box center [765, 232] width 32 height 23
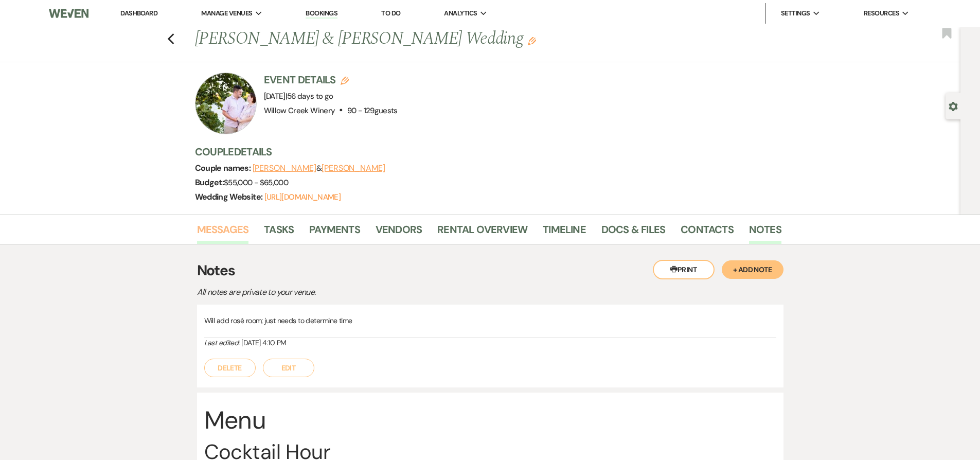
click at [214, 236] on link "Messages" at bounding box center [223, 232] width 52 height 23
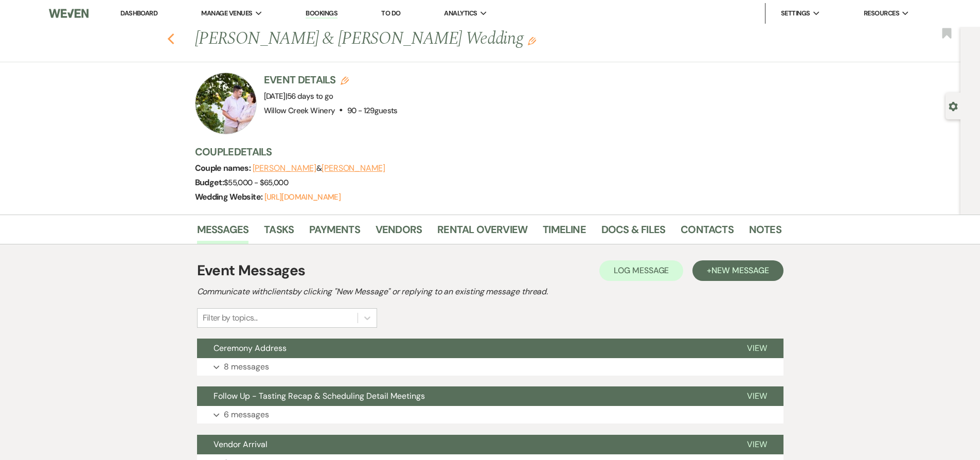
click at [172, 37] on icon "Previous" at bounding box center [171, 39] width 8 height 12
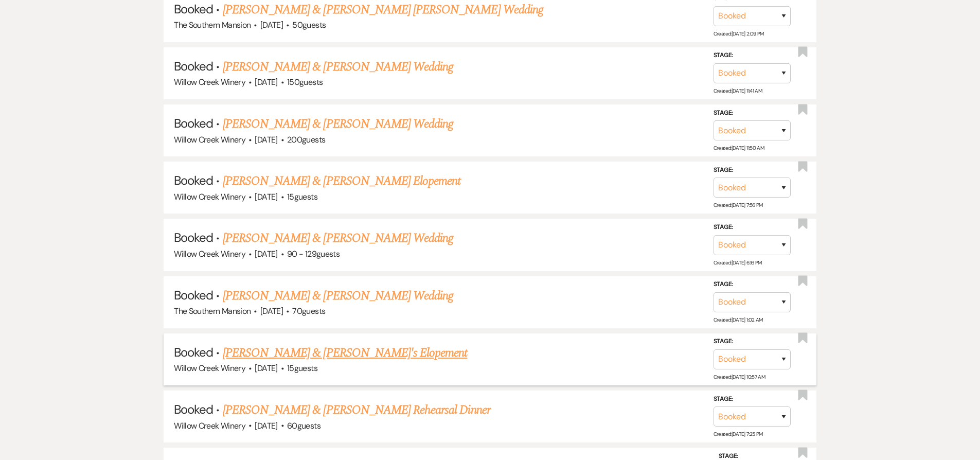
scroll to position [1700, 0]
click at [399, 243] on link "[PERSON_NAME] & [PERSON_NAME] Wedding" at bounding box center [338, 237] width 230 height 19
